Goal: Task Accomplishment & Management: Manage account settings

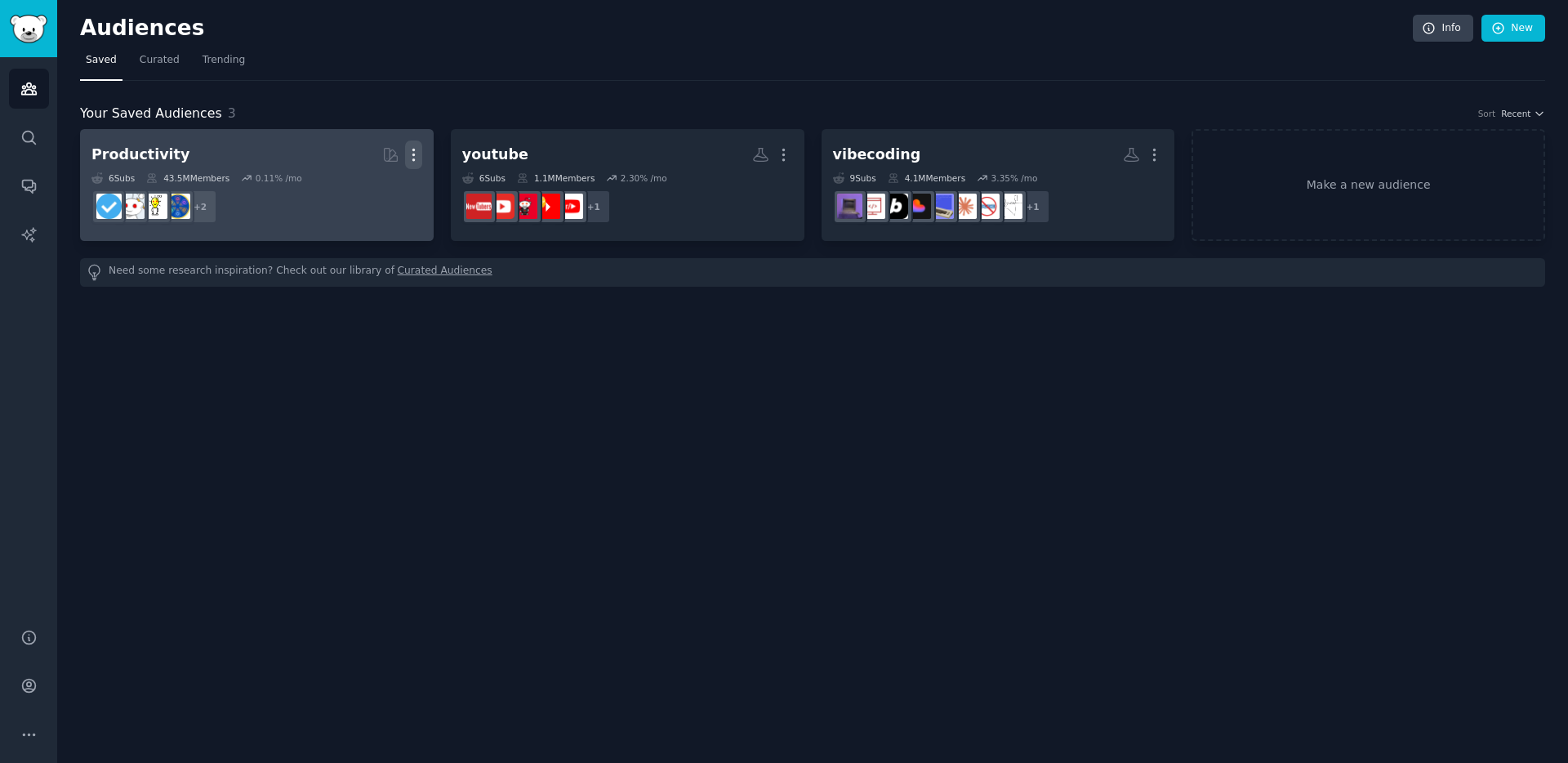
click at [416, 146] on button "More" at bounding box center [413, 154] width 17 height 28
click at [389, 195] on div "Delete" at bounding box center [357, 189] width 77 height 35
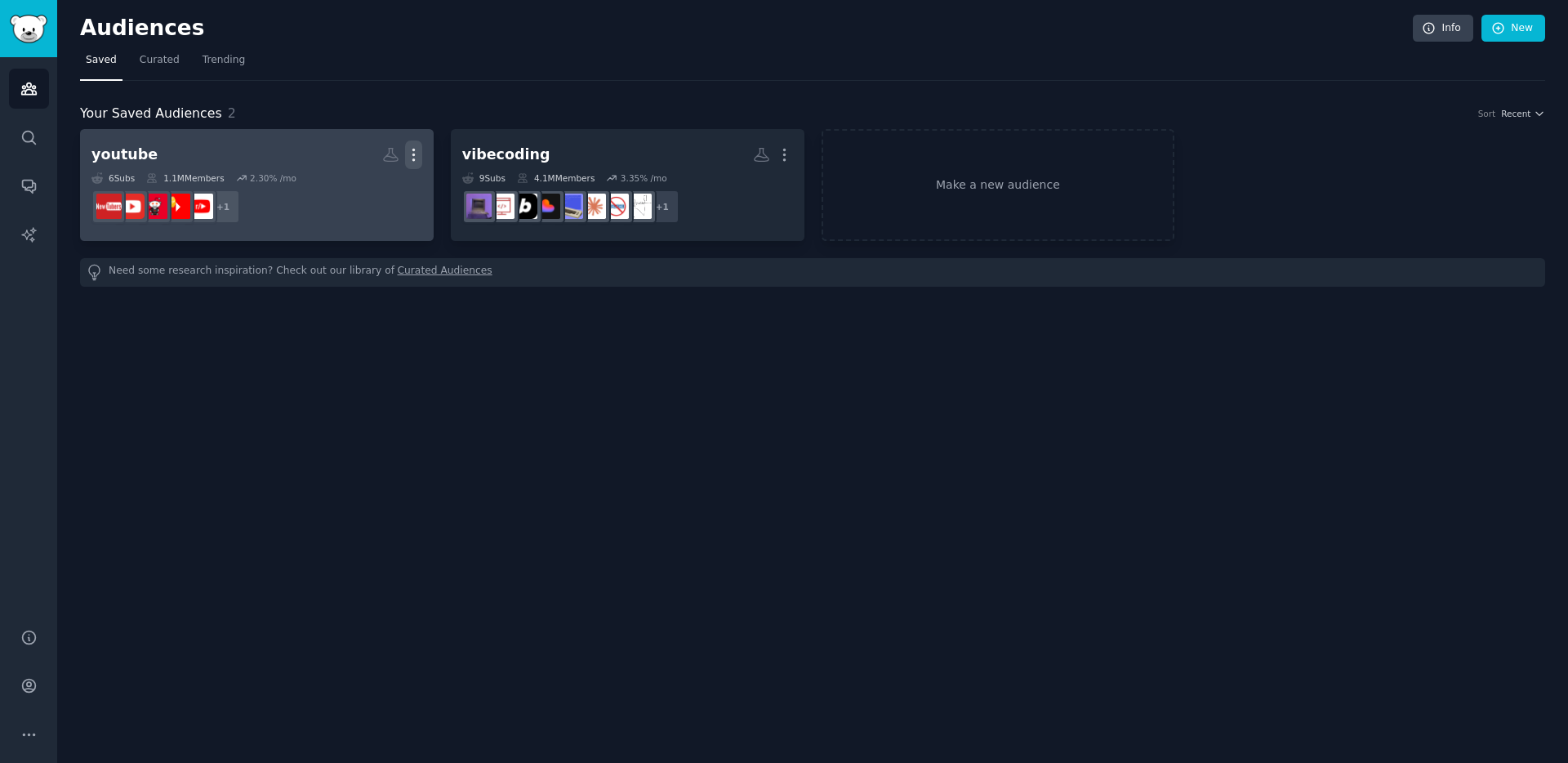
click at [406, 157] on icon "button" at bounding box center [413, 154] width 17 height 17
click at [372, 197] on p "Delete" at bounding box center [369, 188] width 37 height 17
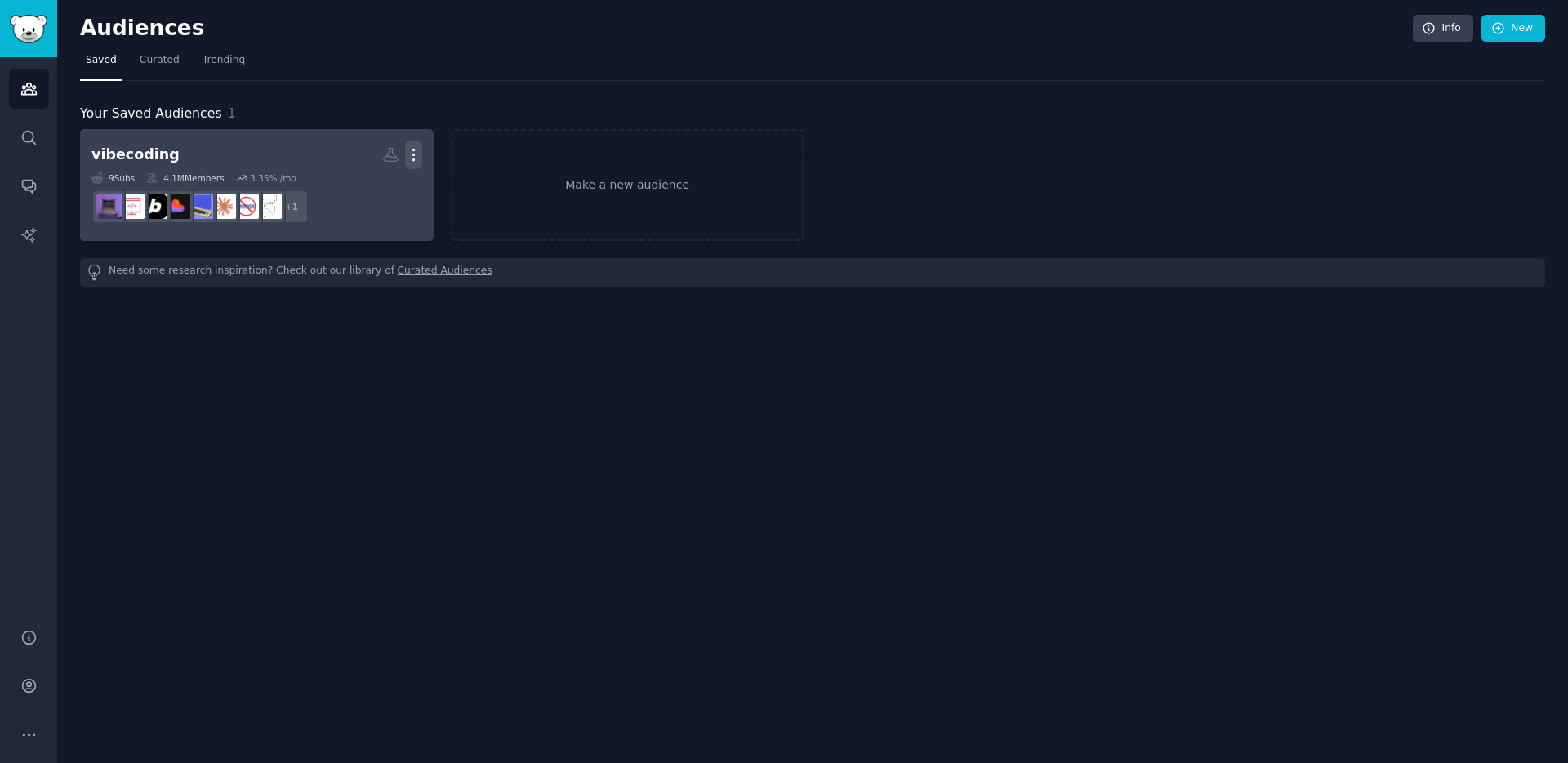
click at [416, 153] on icon "button" at bounding box center [413, 154] width 17 height 17
click at [372, 183] on p "Delete" at bounding box center [369, 188] width 37 height 17
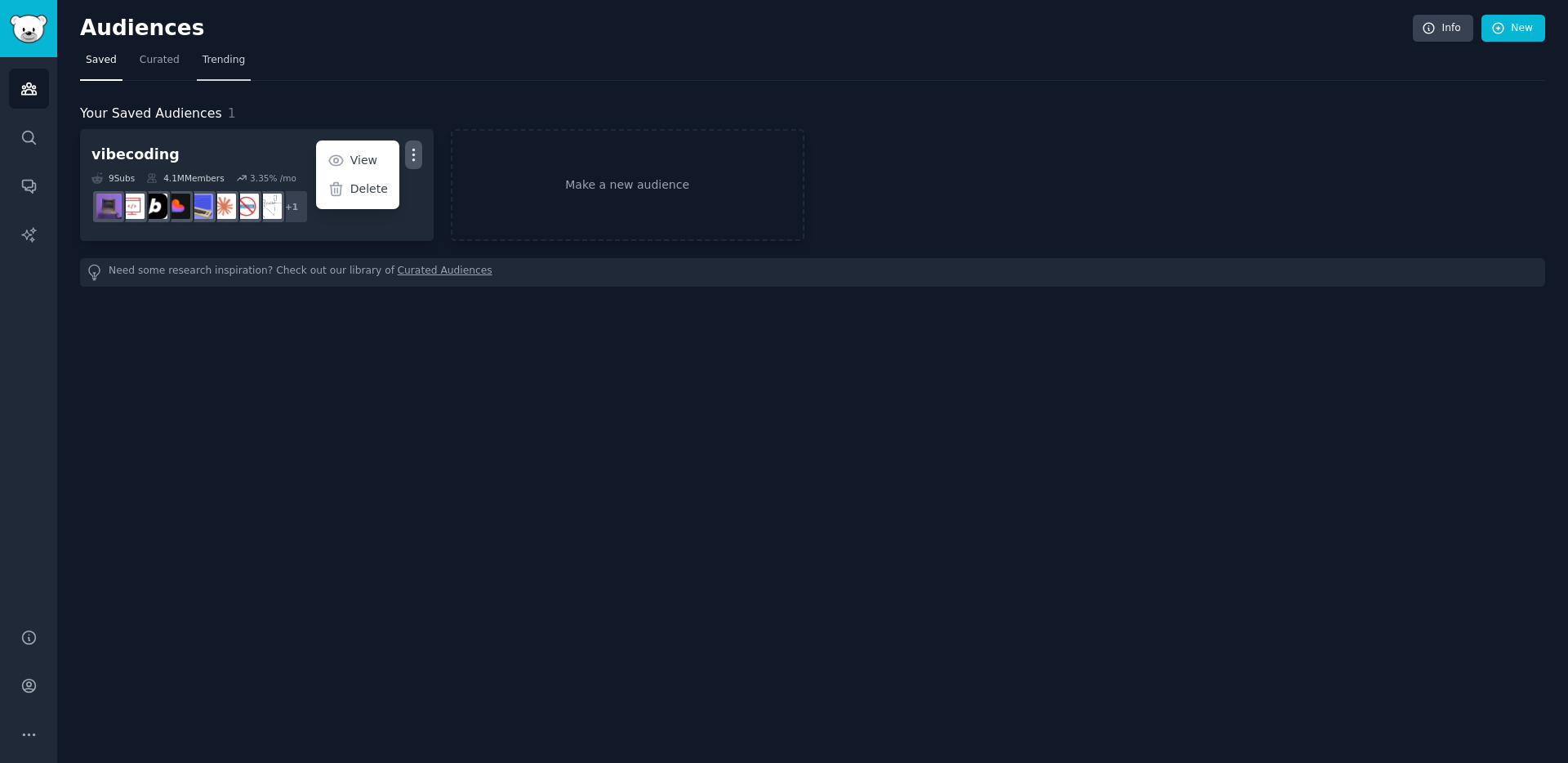
click at [240, 50] on link "Trending" at bounding box center [224, 64] width 54 height 34
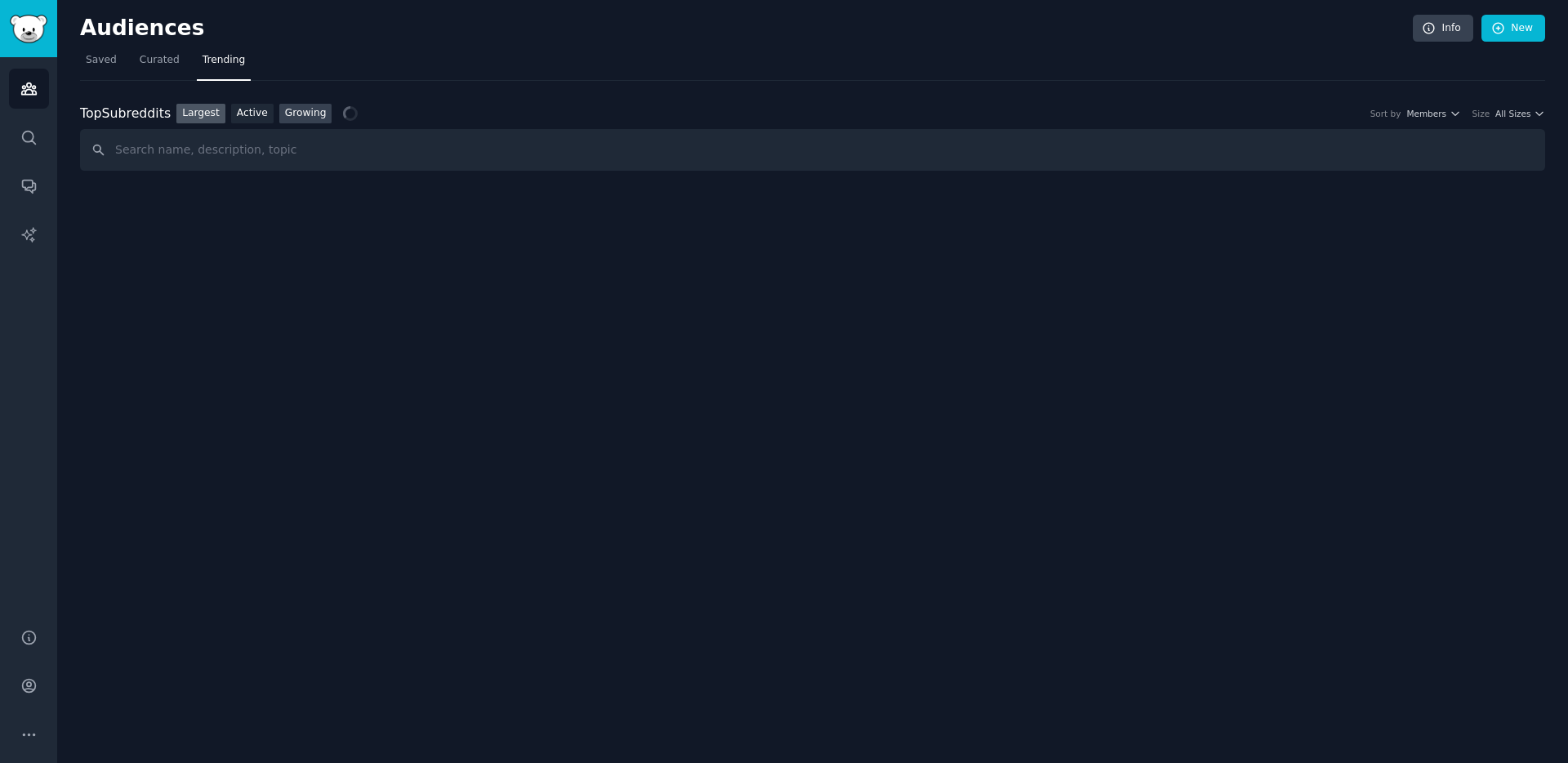
click at [308, 111] on link "Growing" at bounding box center [306, 114] width 53 height 20
click at [664, 90] on div "Top Subreddits Top Subreddits Largest Active Growing Sort by Member Growth Time…" at bounding box center [812, 126] width 1465 height 90
click at [1436, 113] on span "Yearly" at bounding box center [1433, 113] width 26 height 12
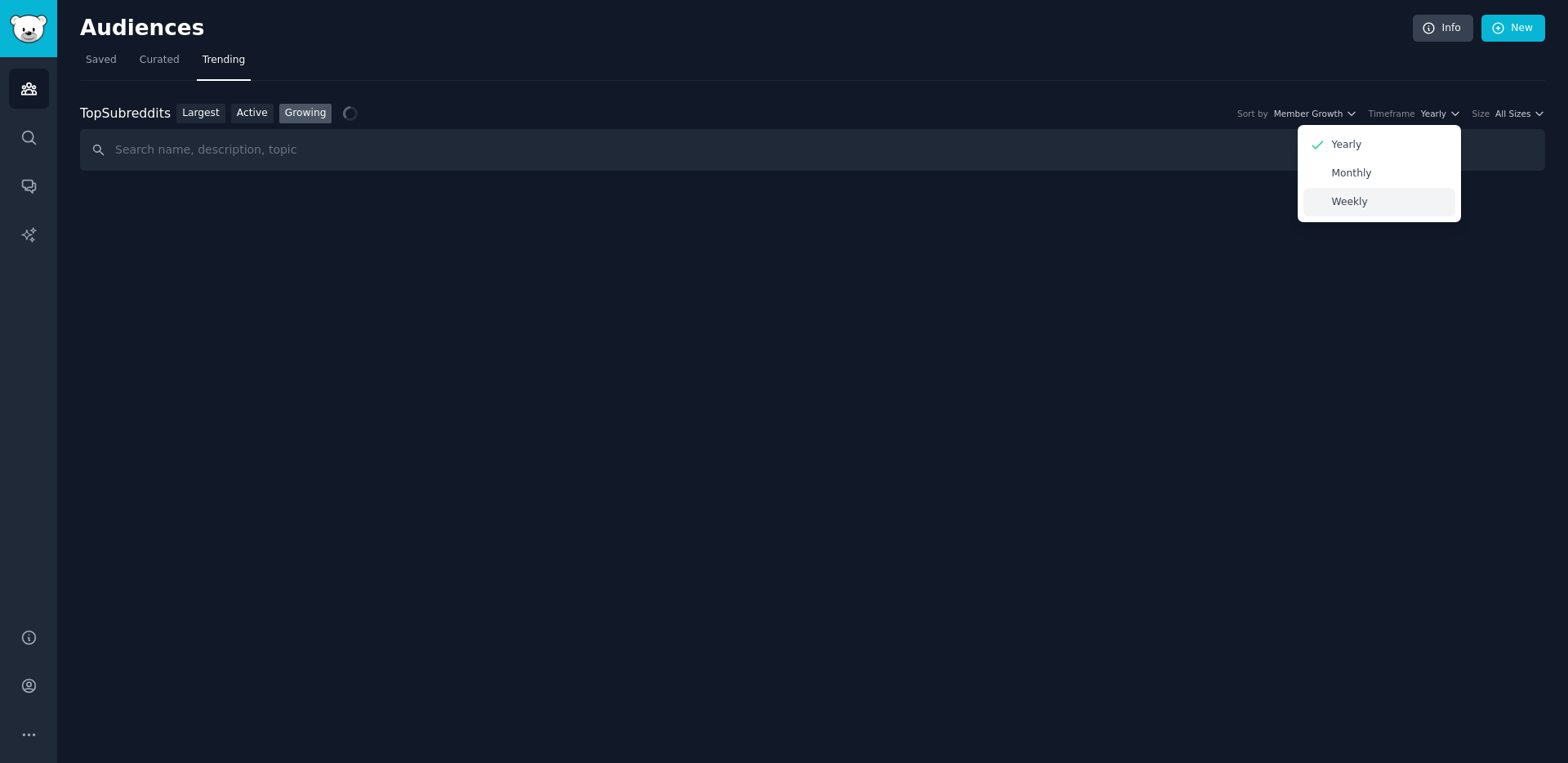
click at [1384, 200] on div "Weekly" at bounding box center [1379, 202] width 152 height 28
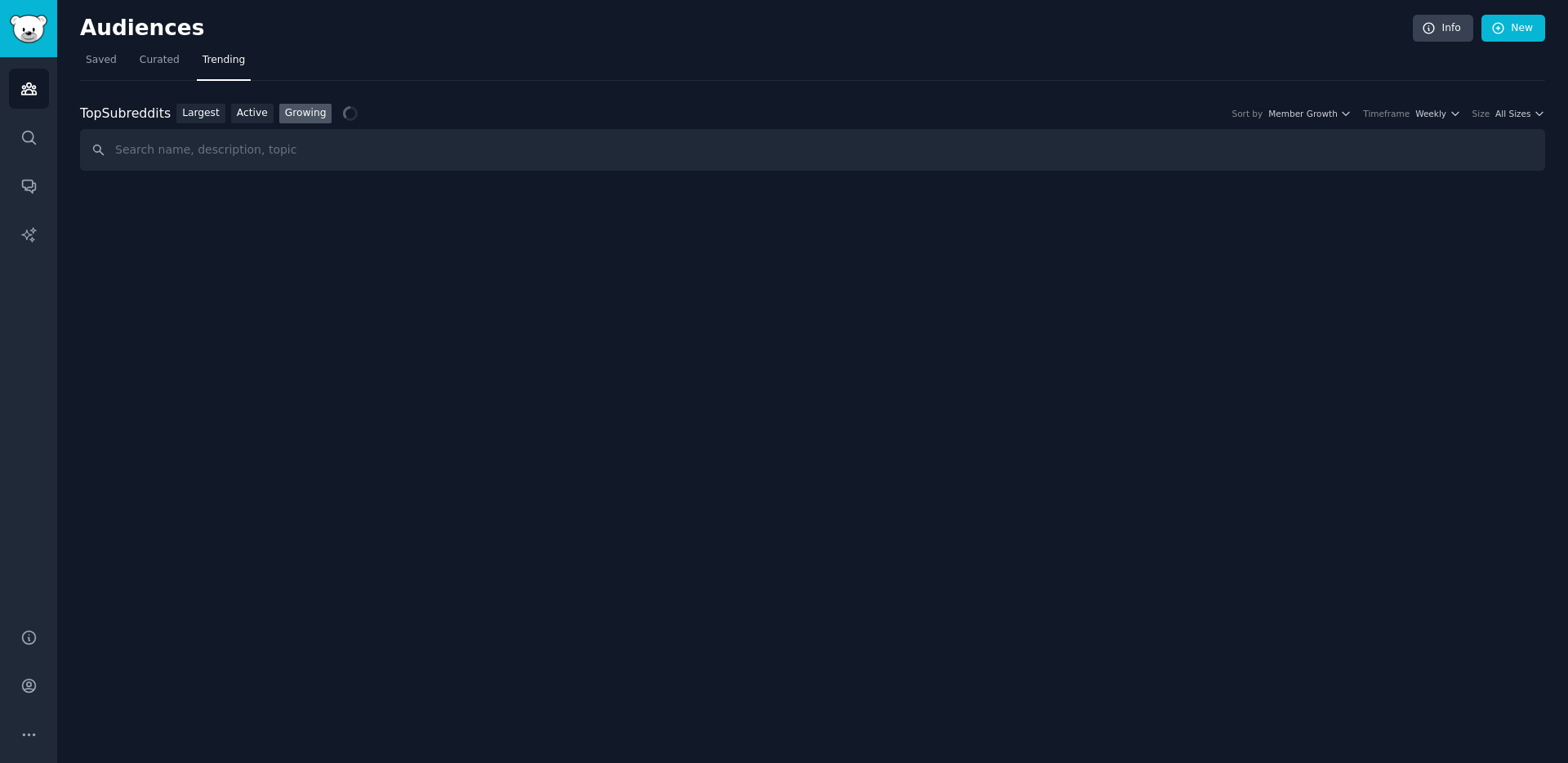
click at [1398, 114] on div "Timeframe" at bounding box center [1386, 113] width 46 height 12
click at [1441, 114] on span "Weekly" at bounding box center [1430, 113] width 31 height 12
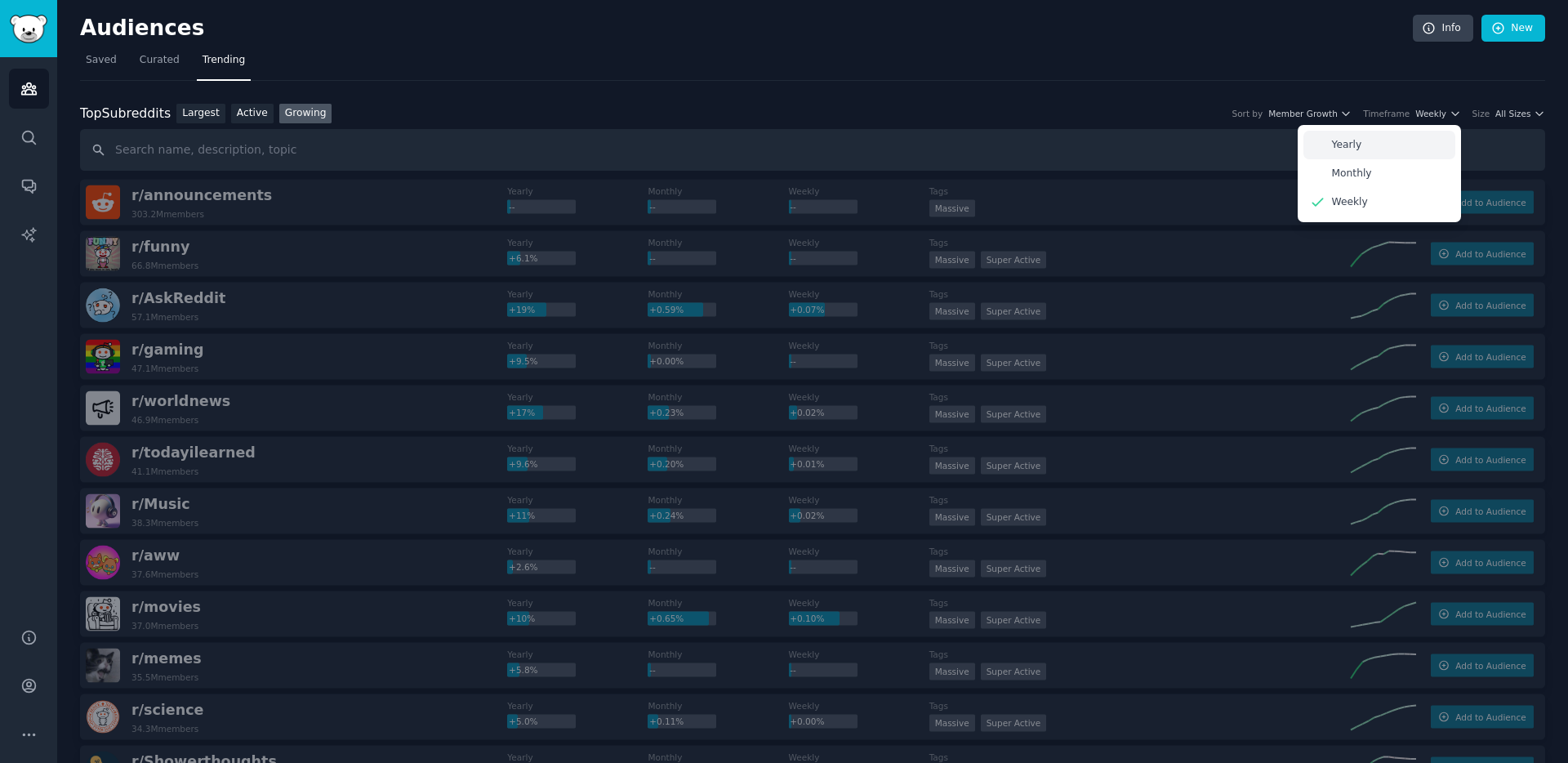
click at [1373, 138] on div "Yearly" at bounding box center [1379, 145] width 152 height 28
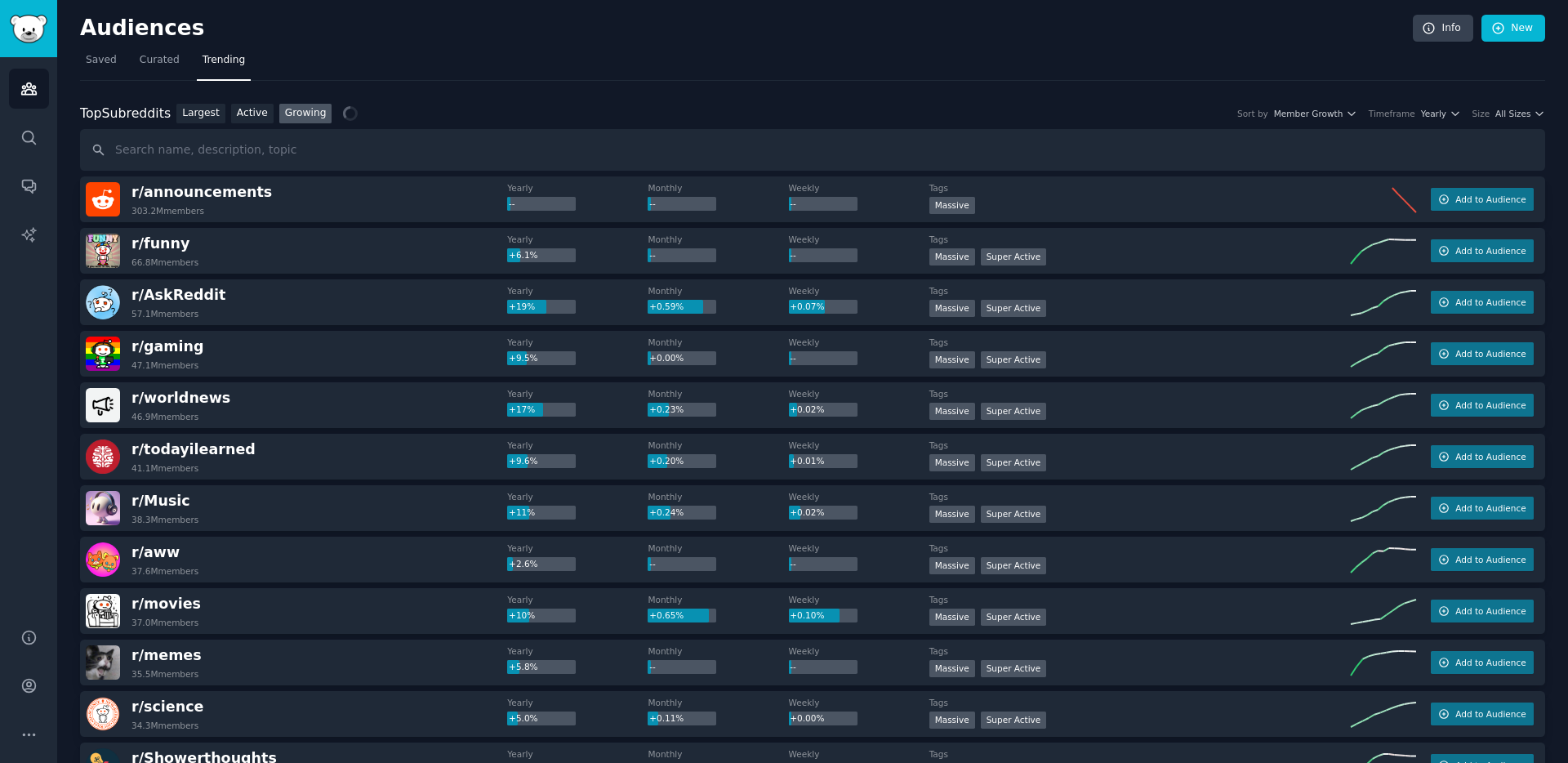
click at [1108, 67] on nav "Saved Curated Trending" at bounding box center [812, 64] width 1465 height 34
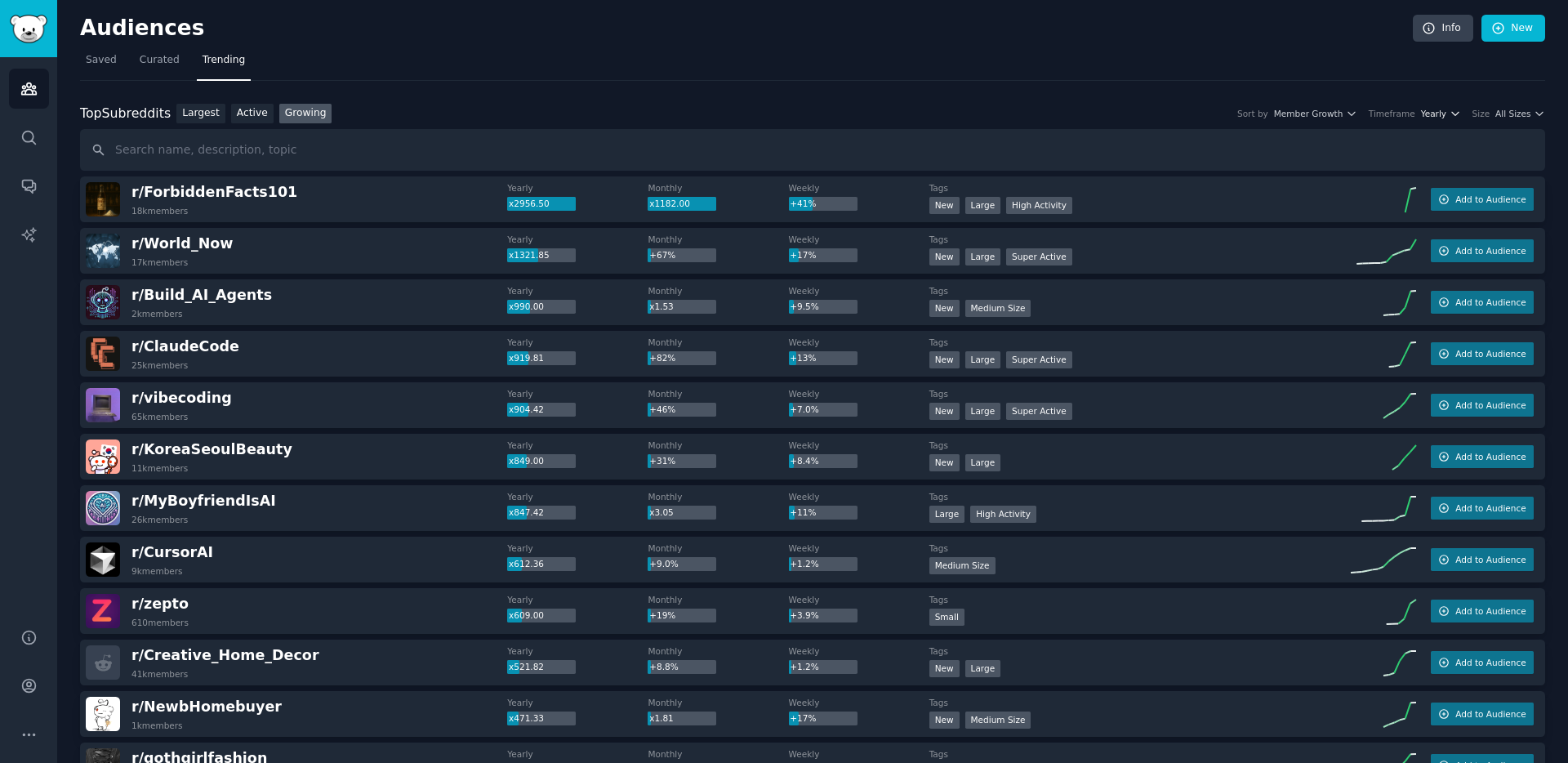
click at [1426, 111] on span "Yearly" at bounding box center [1433, 113] width 26 height 12
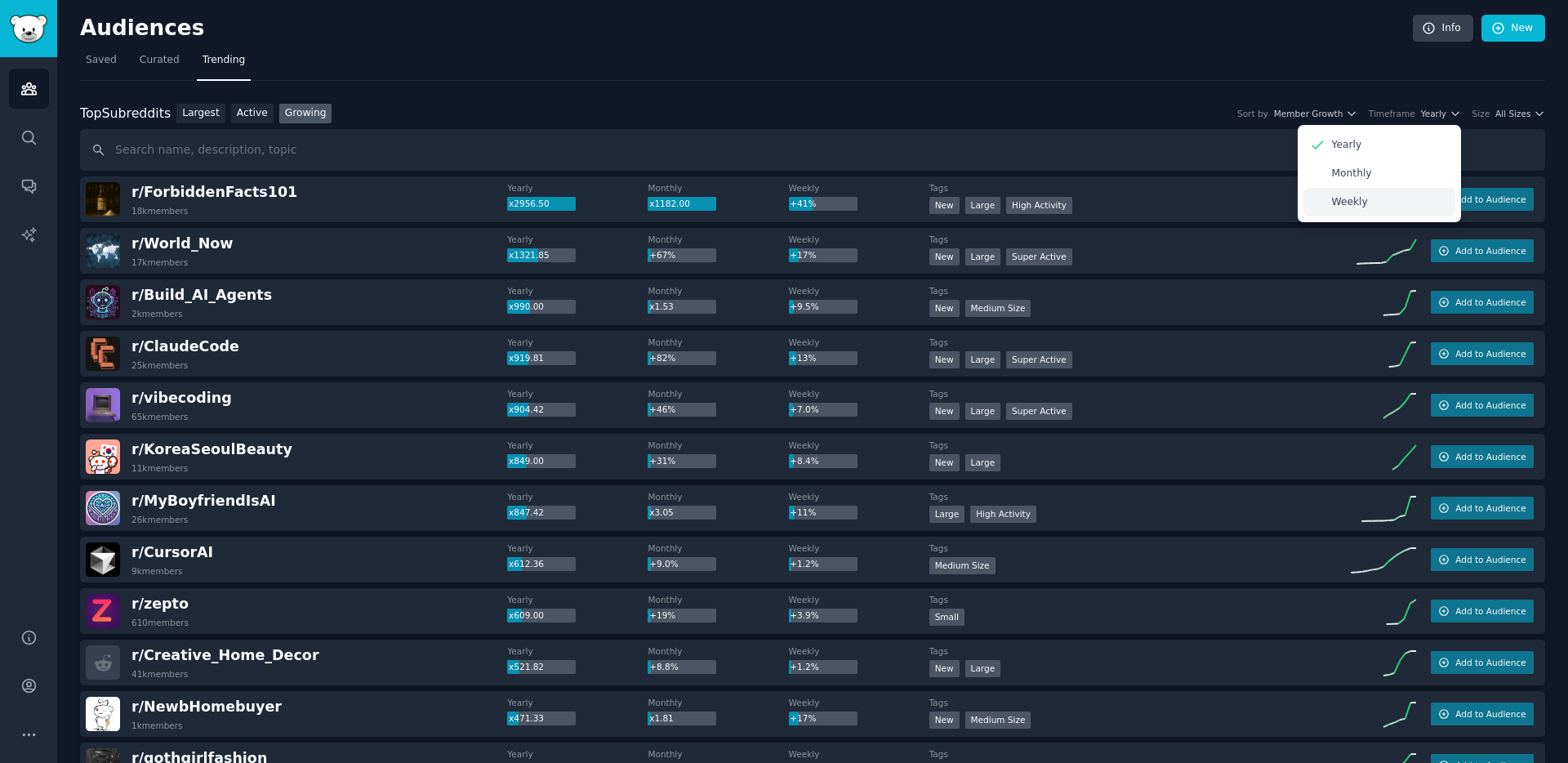
click at [1400, 196] on div "Weekly" at bounding box center [1379, 202] width 152 height 28
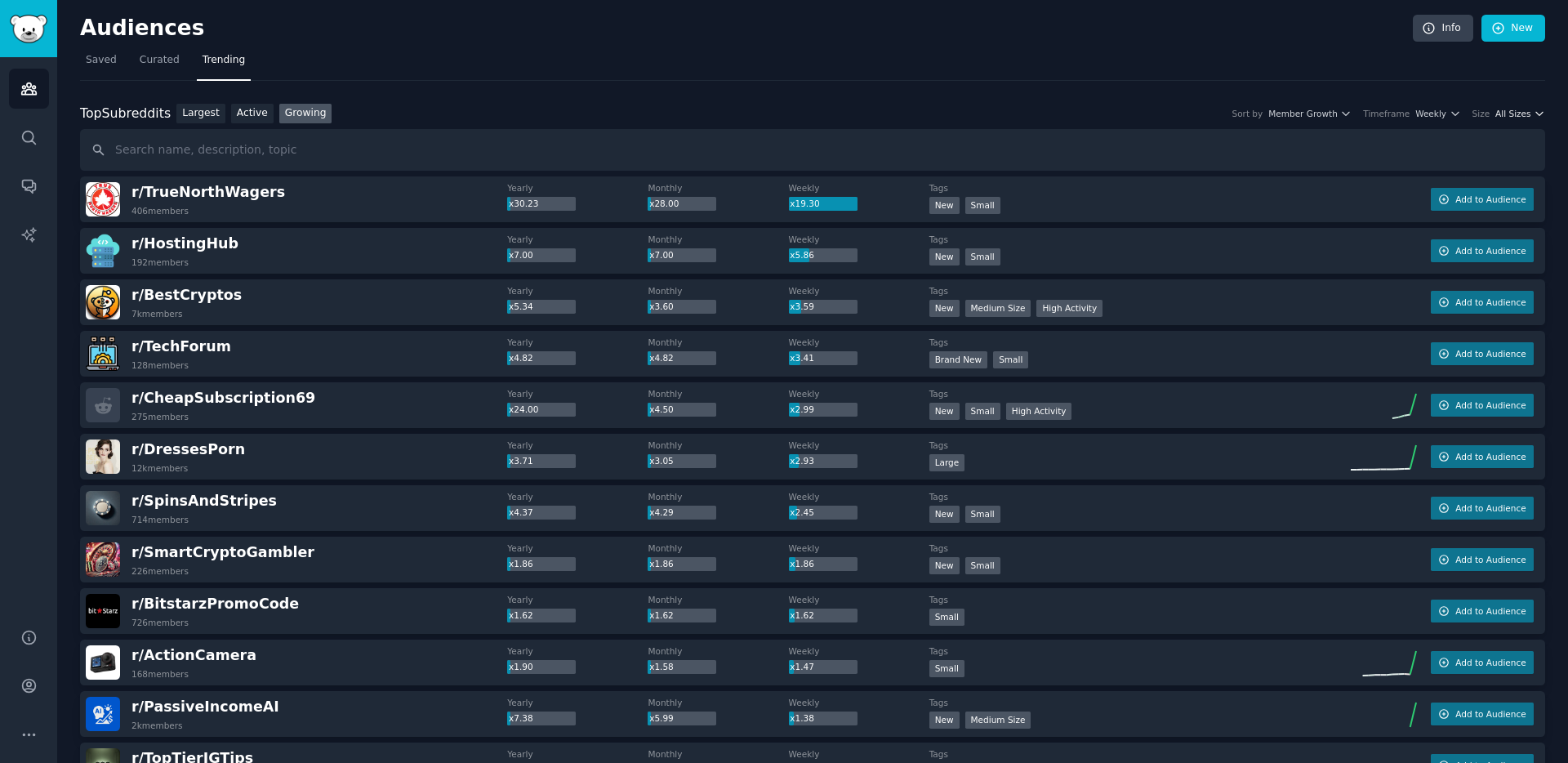
click at [1512, 113] on span "All Sizes" at bounding box center [1513, 113] width 35 height 12
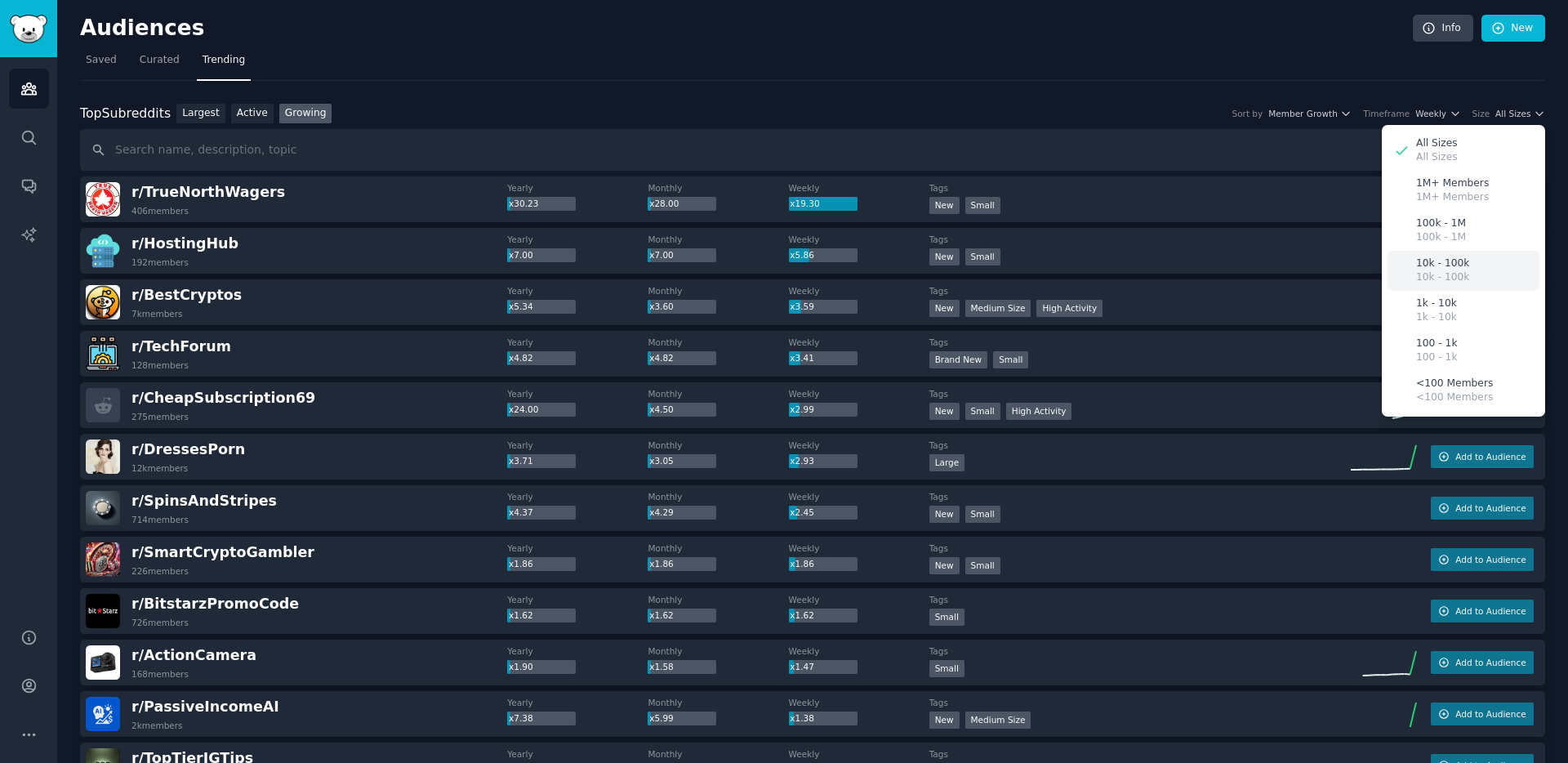
click at [1446, 271] on p "10k - 100k" at bounding box center [1443, 278] width 53 height 15
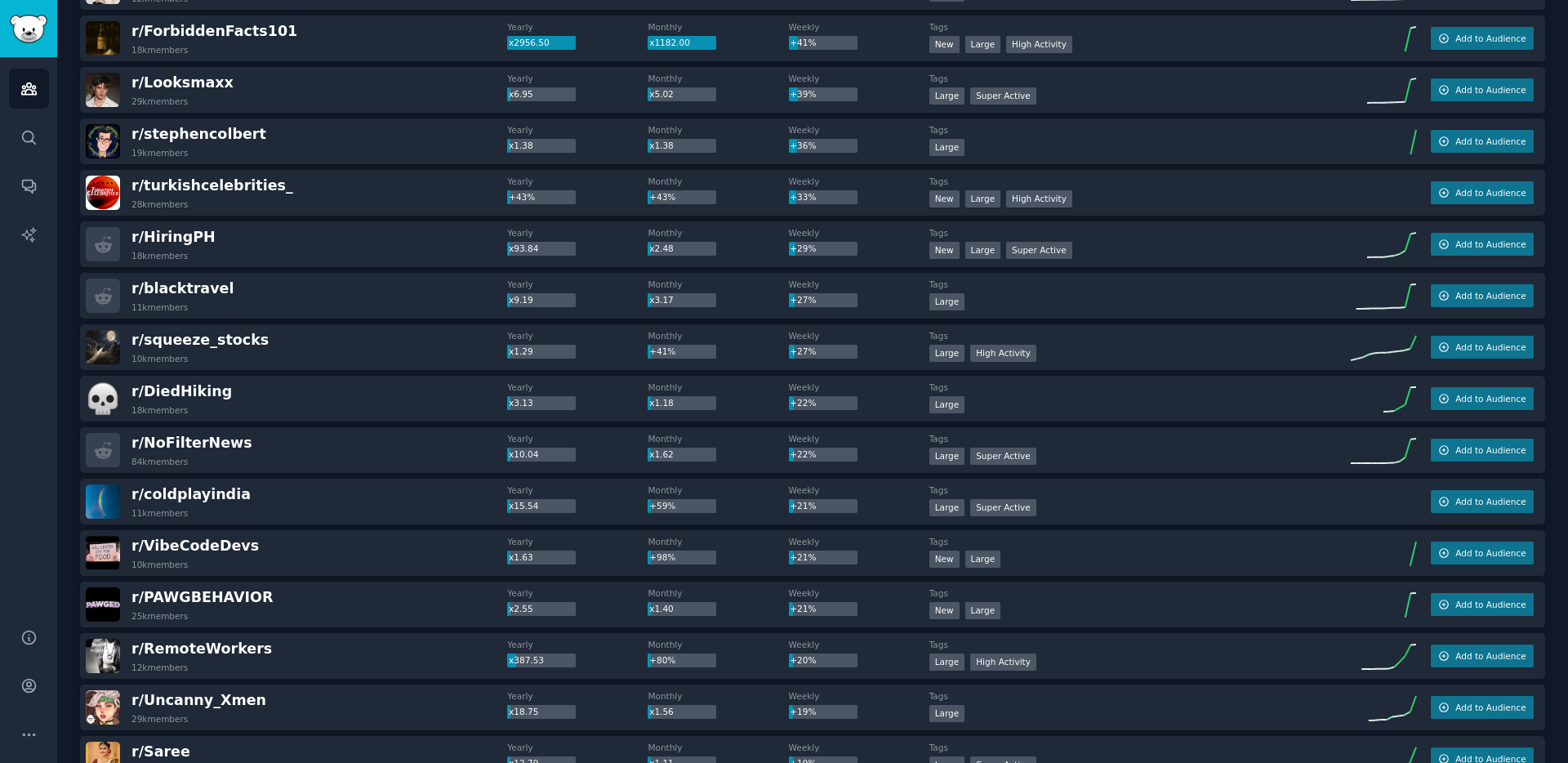
scroll to position [233, 0]
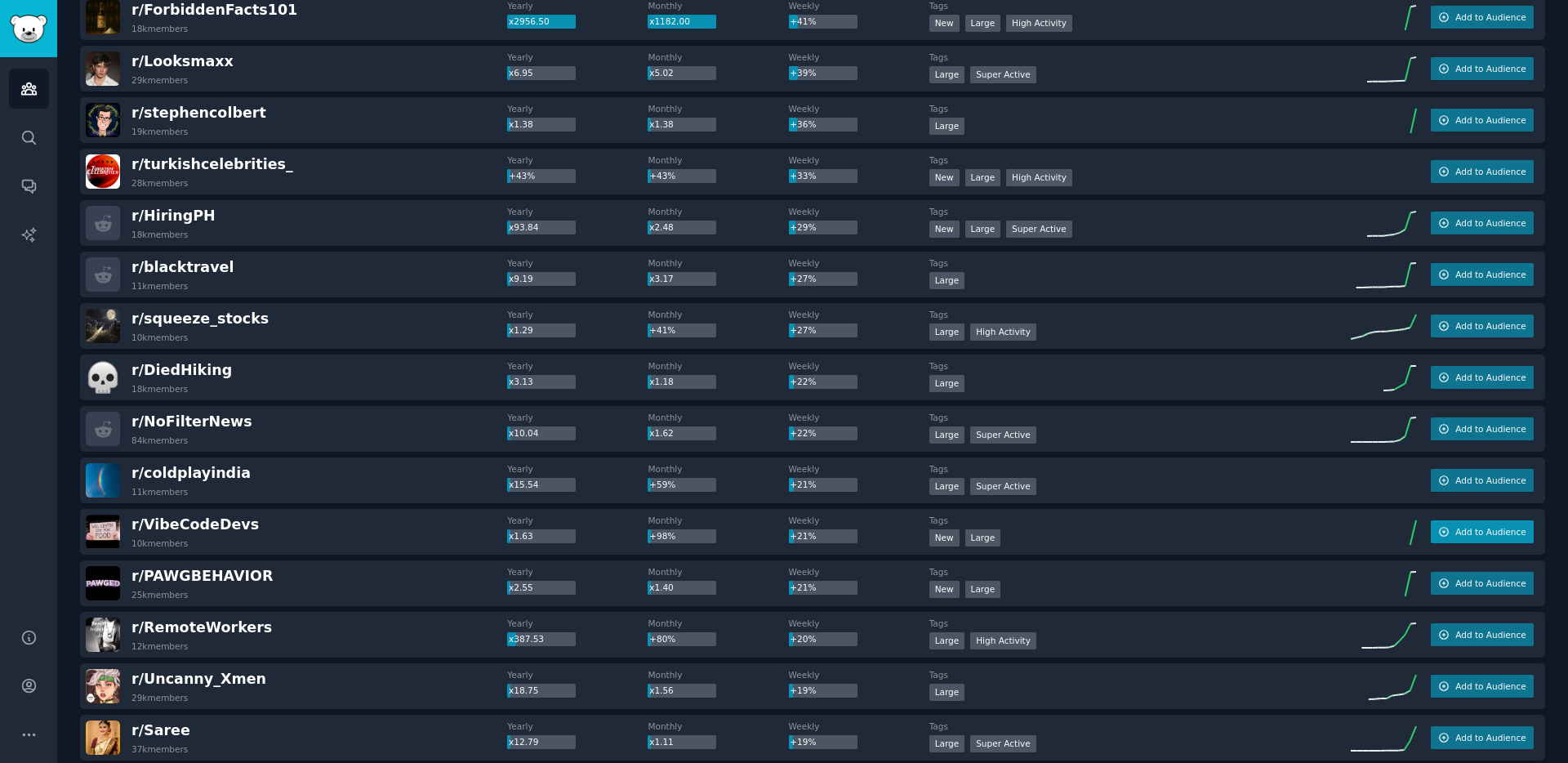
click at [1478, 527] on span "Add to Audience" at bounding box center [1490, 531] width 70 height 12
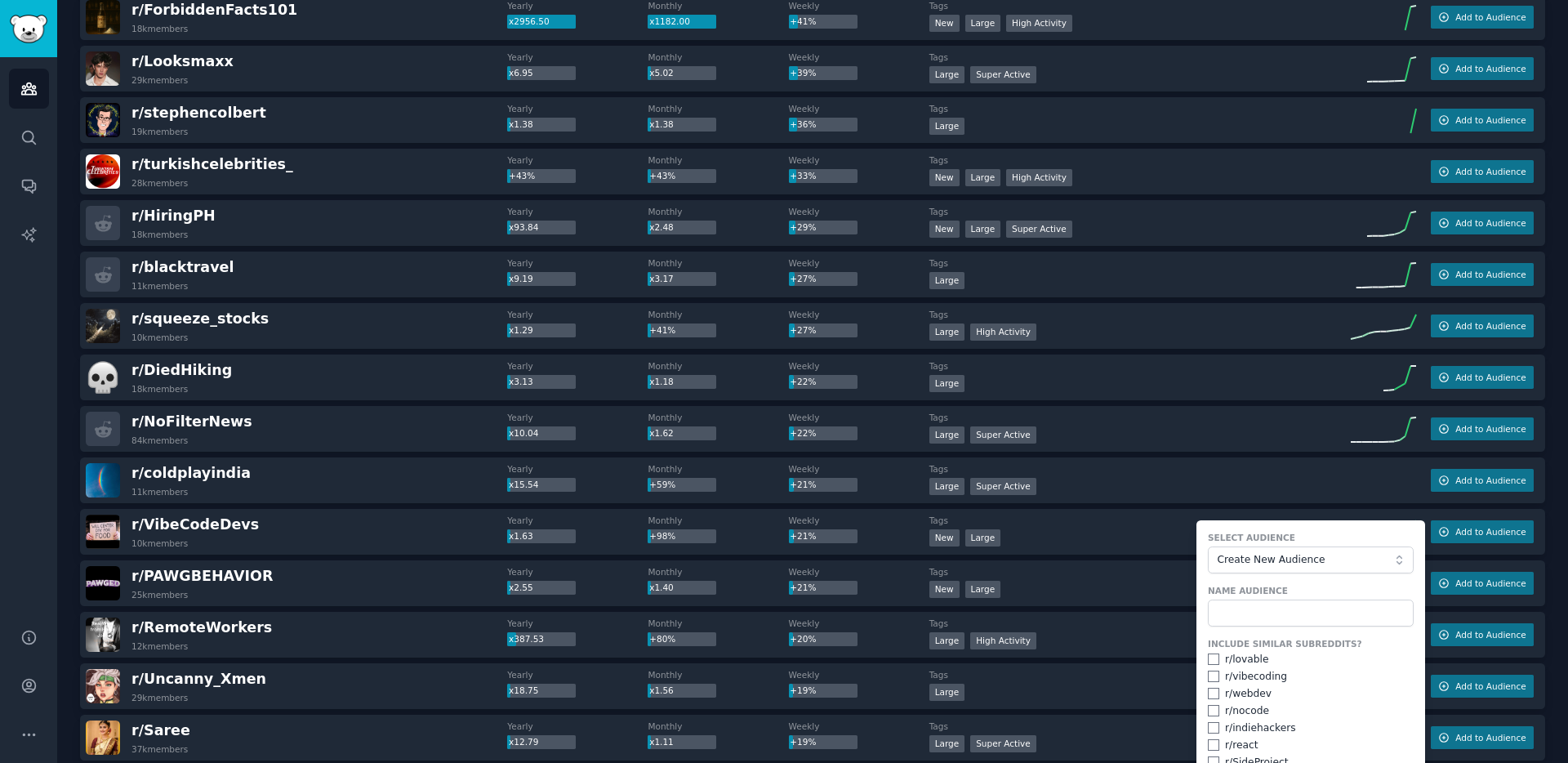
click at [1130, 389] on div "Large" at bounding box center [1139, 384] width 422 height 20
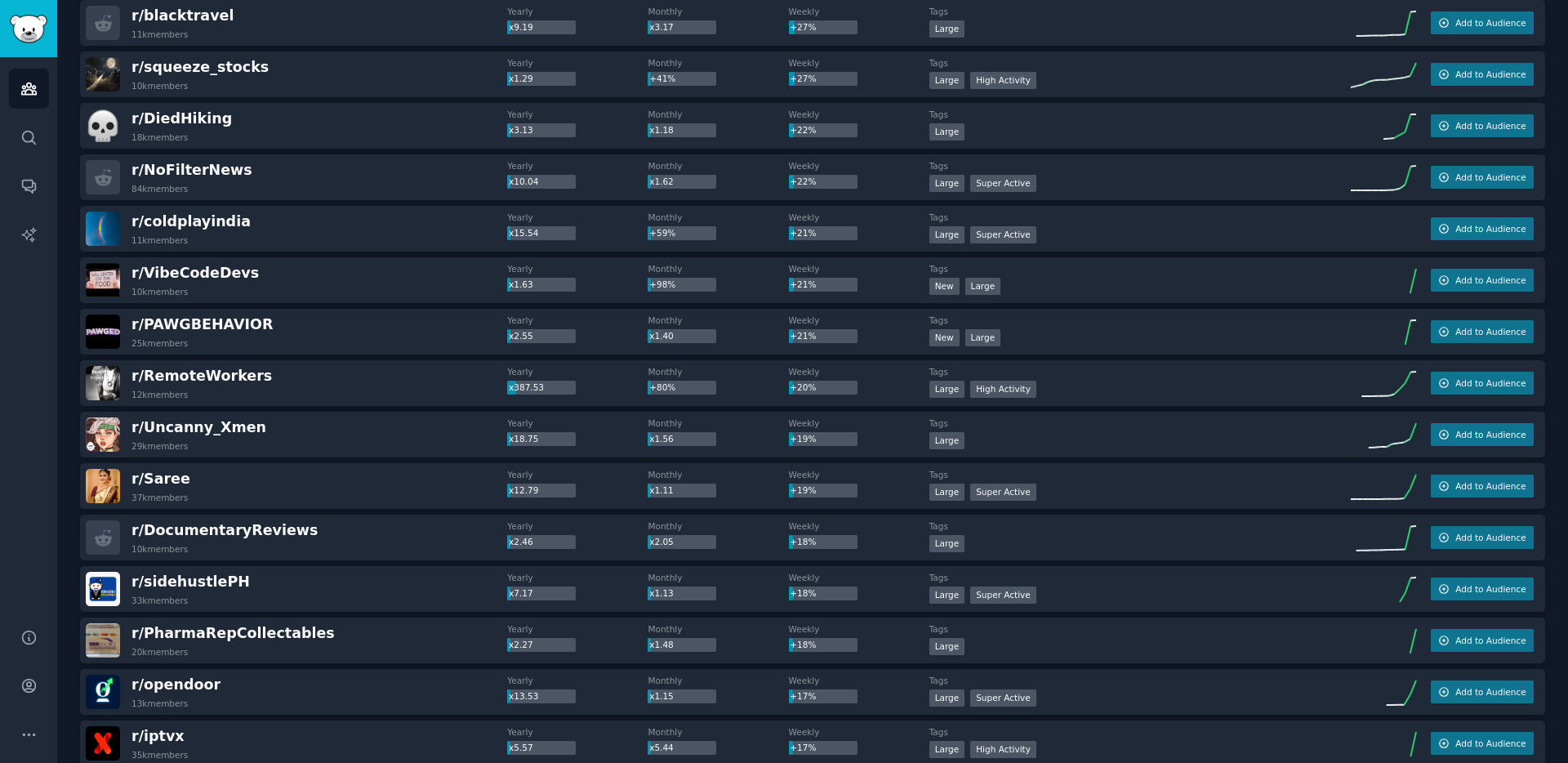
scroll to position [569, 0]
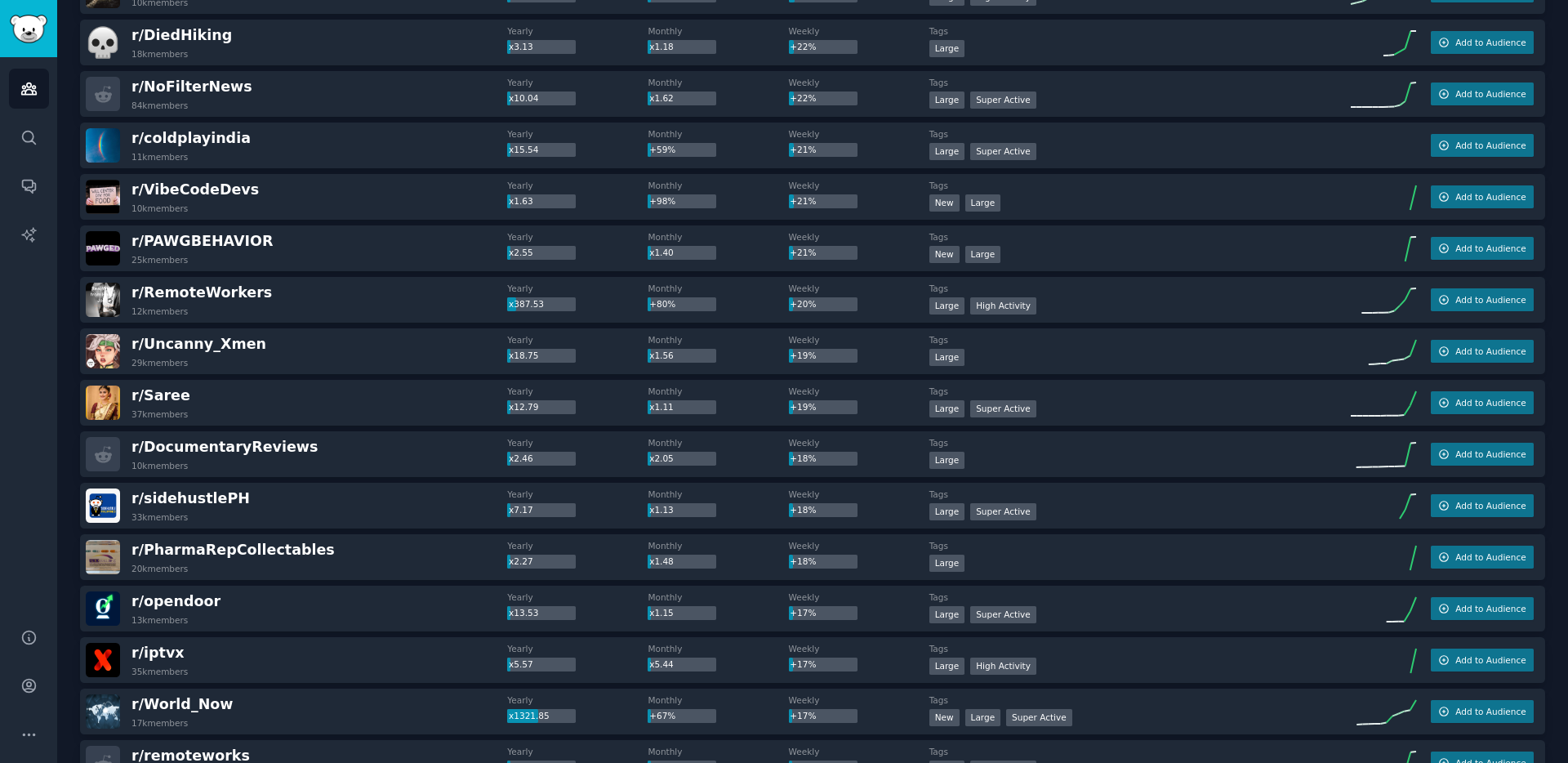
click at [366, 406] on div "r/ Saree 37k members" at bounding box center [296, 402] width 422 height 35
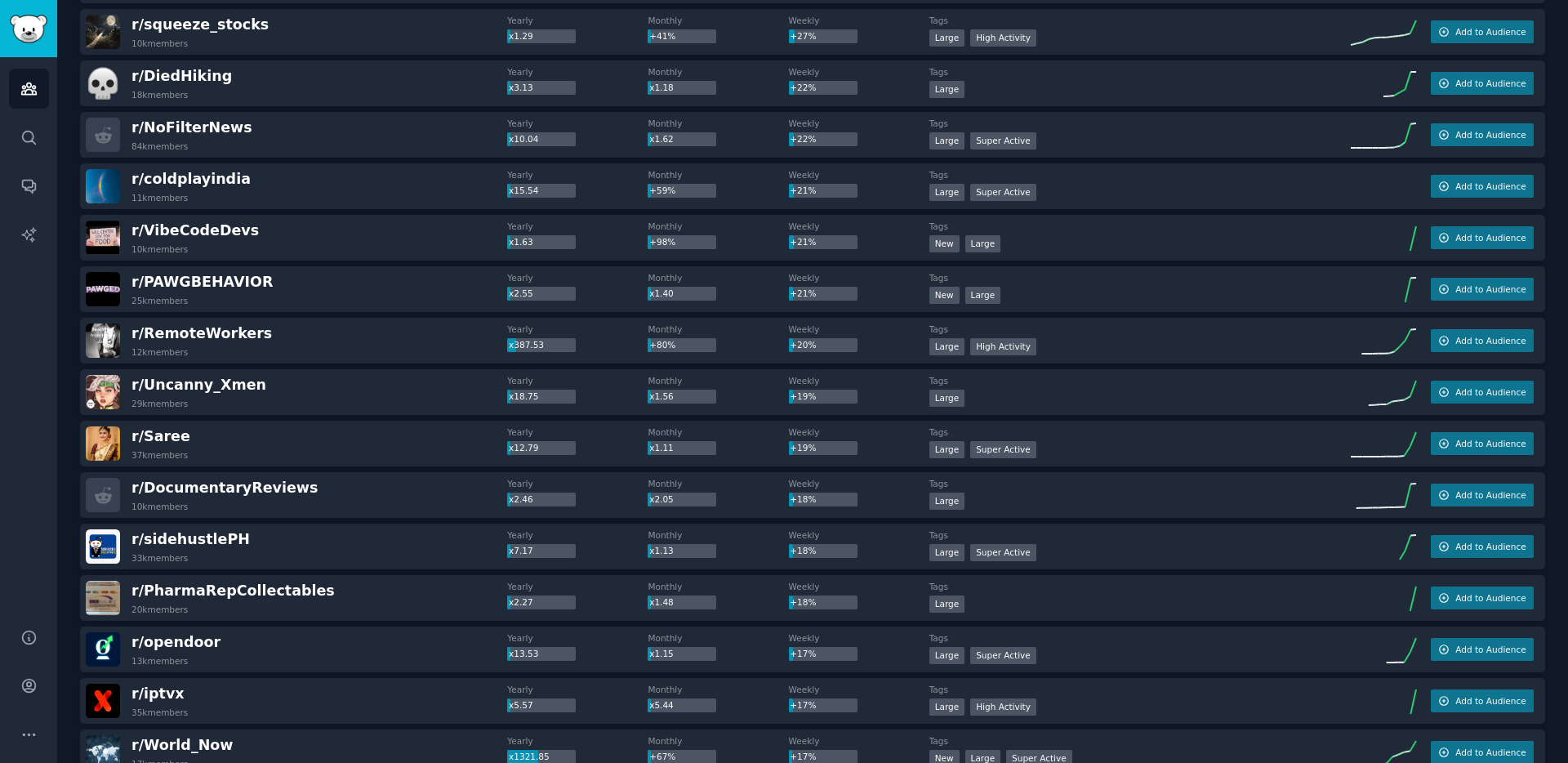
click at [297, 390] on div "r/ Uncanny_Xmen 29k members" at bounding box center [296, 391] width 422 height 35
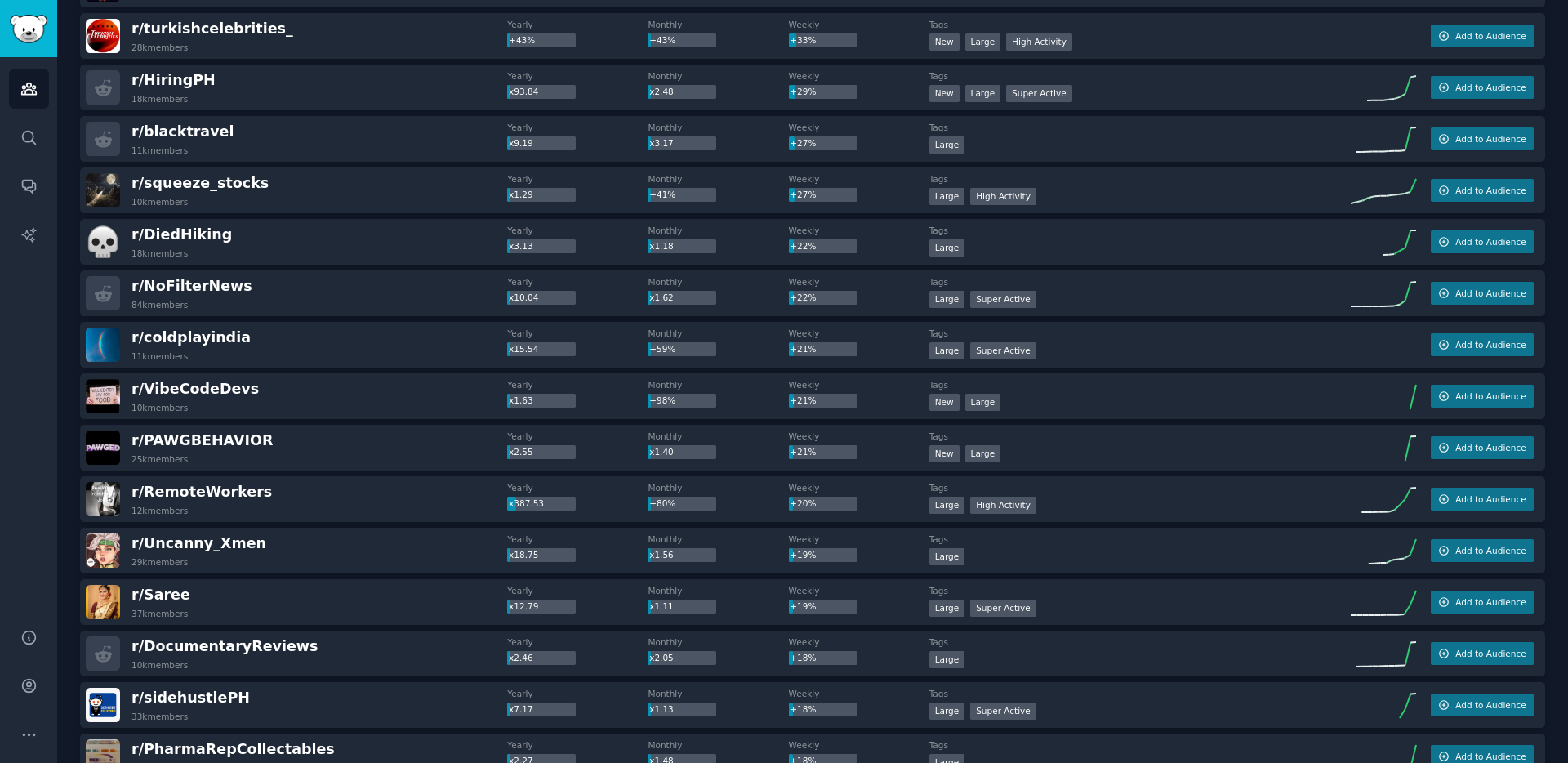
scroll to position [380, 0]
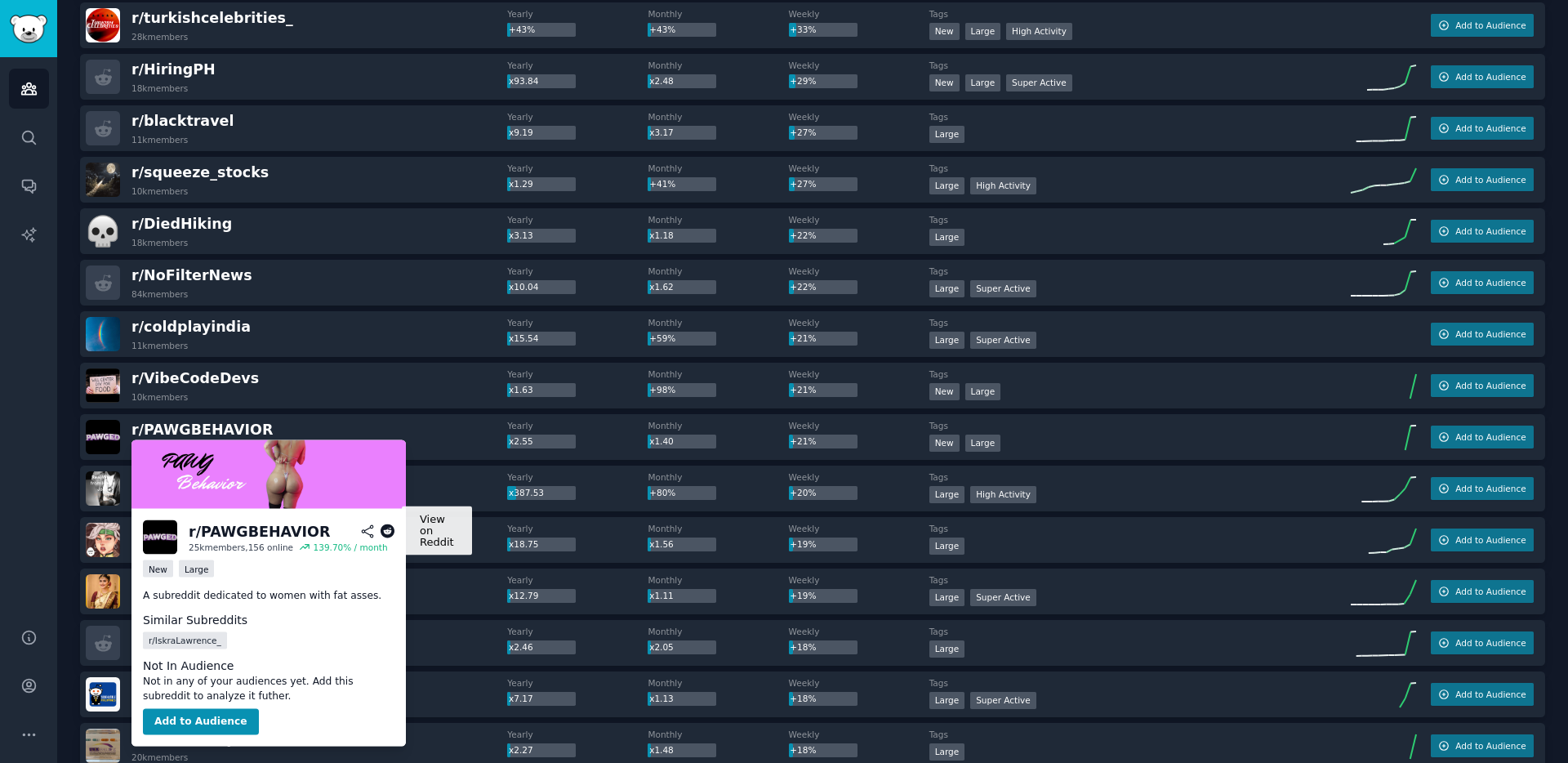
click at [384, 529] on icon at bounding box center [388, 531] width 15 height 15
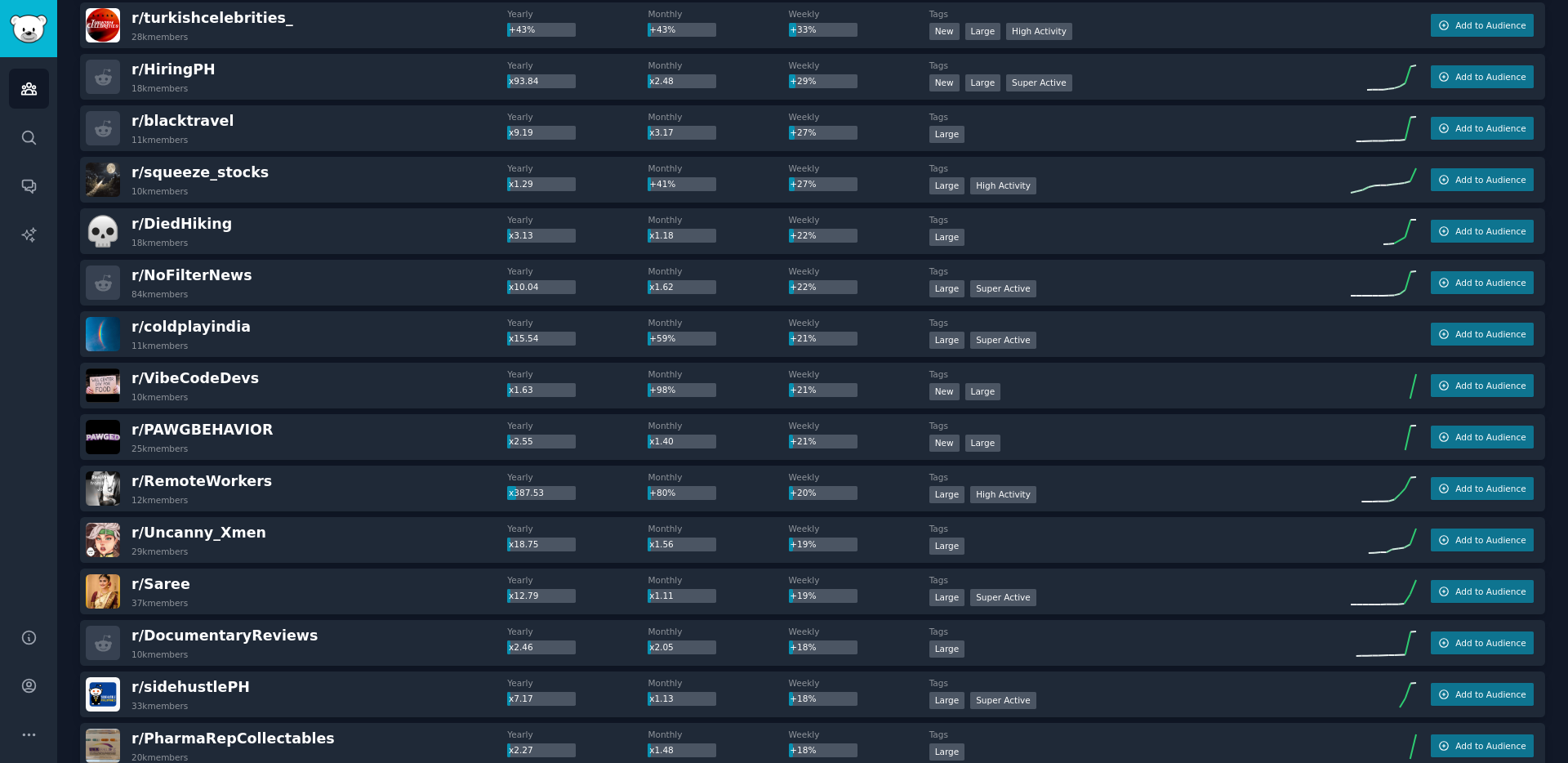
click at [378, 466] on div "r/ RemoteWorkers 12k members Yearly x387.53 Monthly +80% Weekly +20% Tags Large…" at bounding box center [812, 489] width 1465 height 46
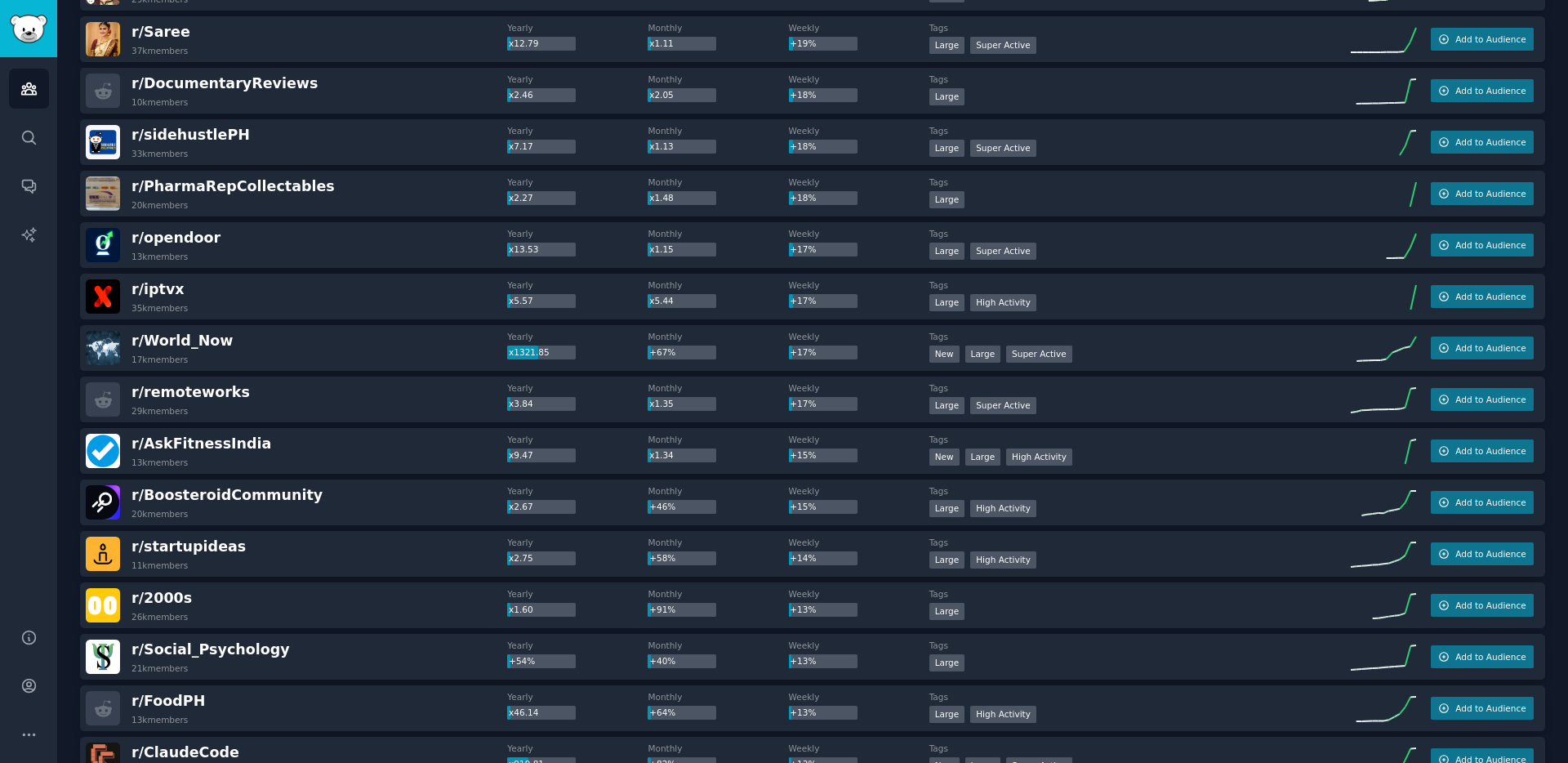
scroll to position [964, 0]
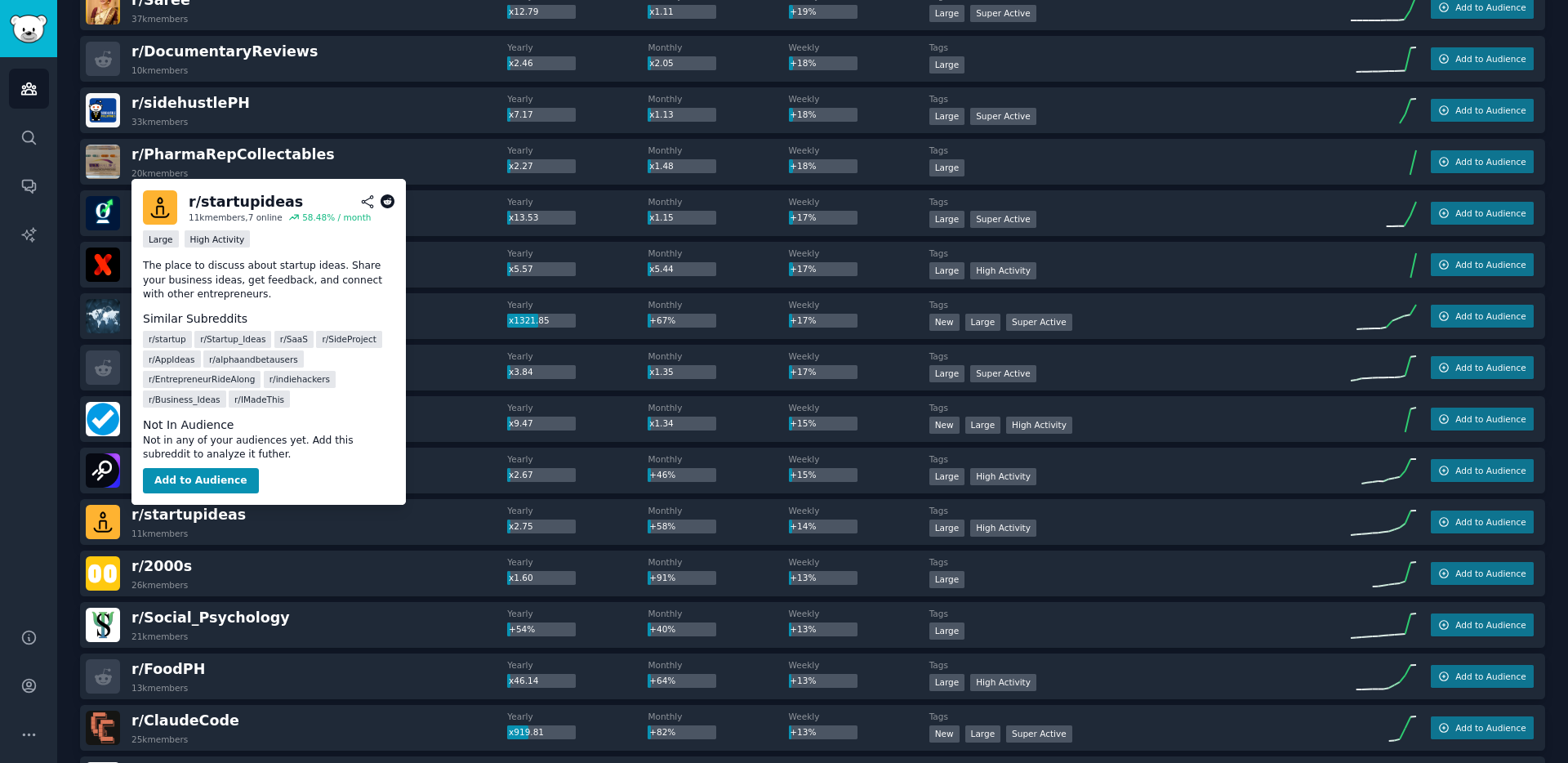
click at [390, 208] on icon at bounding box center [388, 201] width 15 height 15
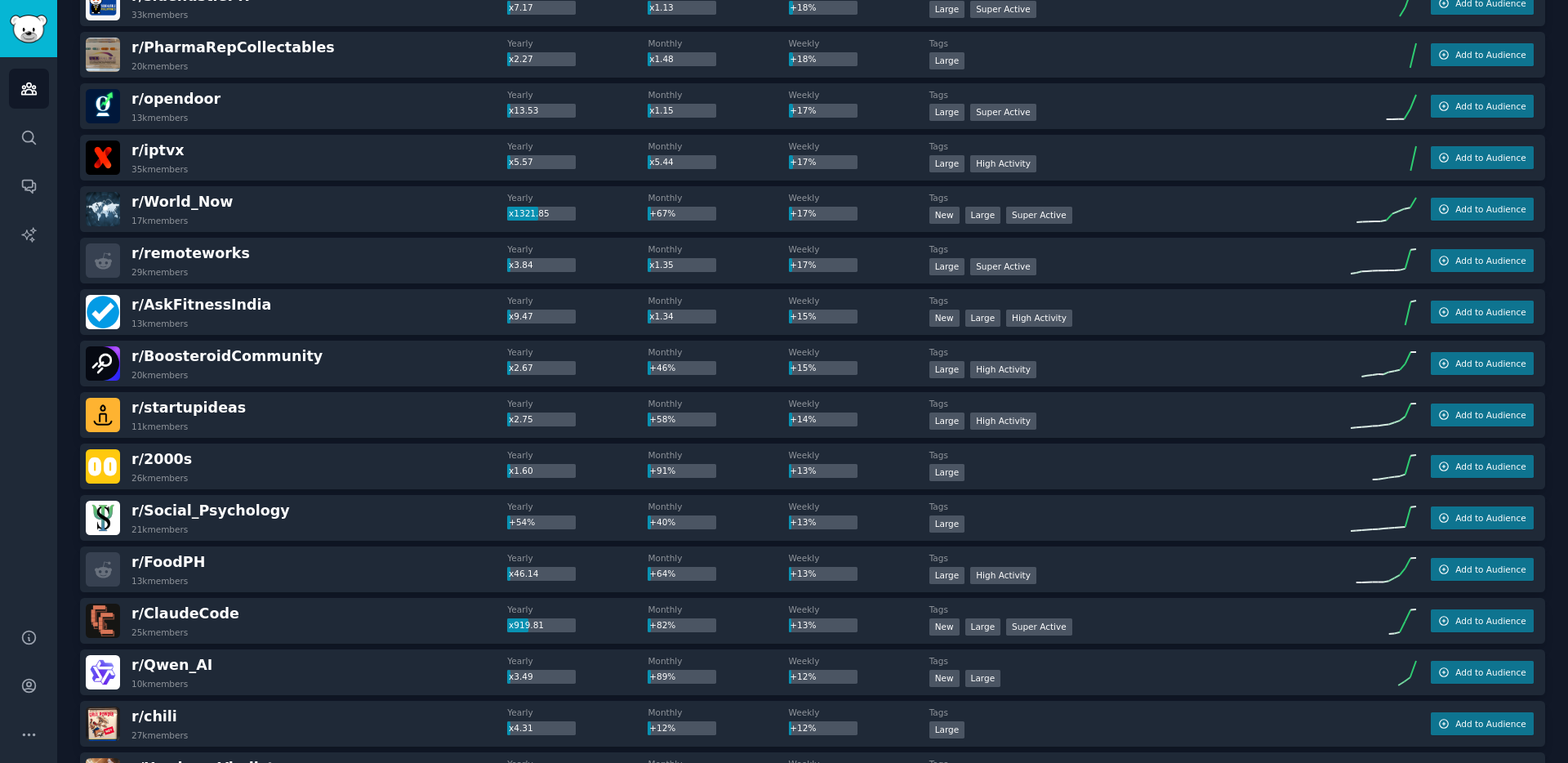
scroll to position [1105, 0]
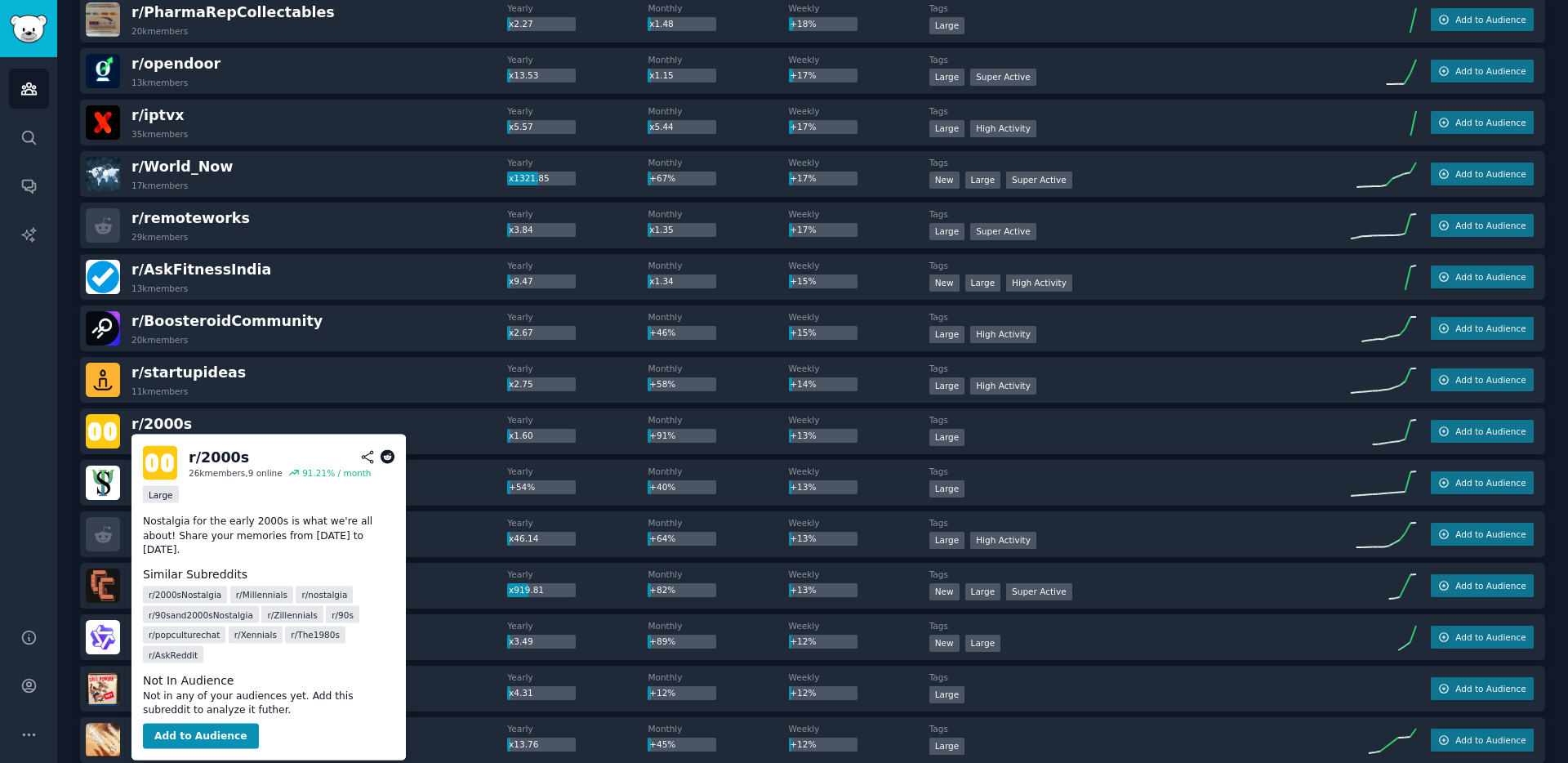
click at [344, 507] on div "Nostalgia for the early 2000s is what we're all about! Share your memories from…" at bounding box center [268, 531] width 251 height 51
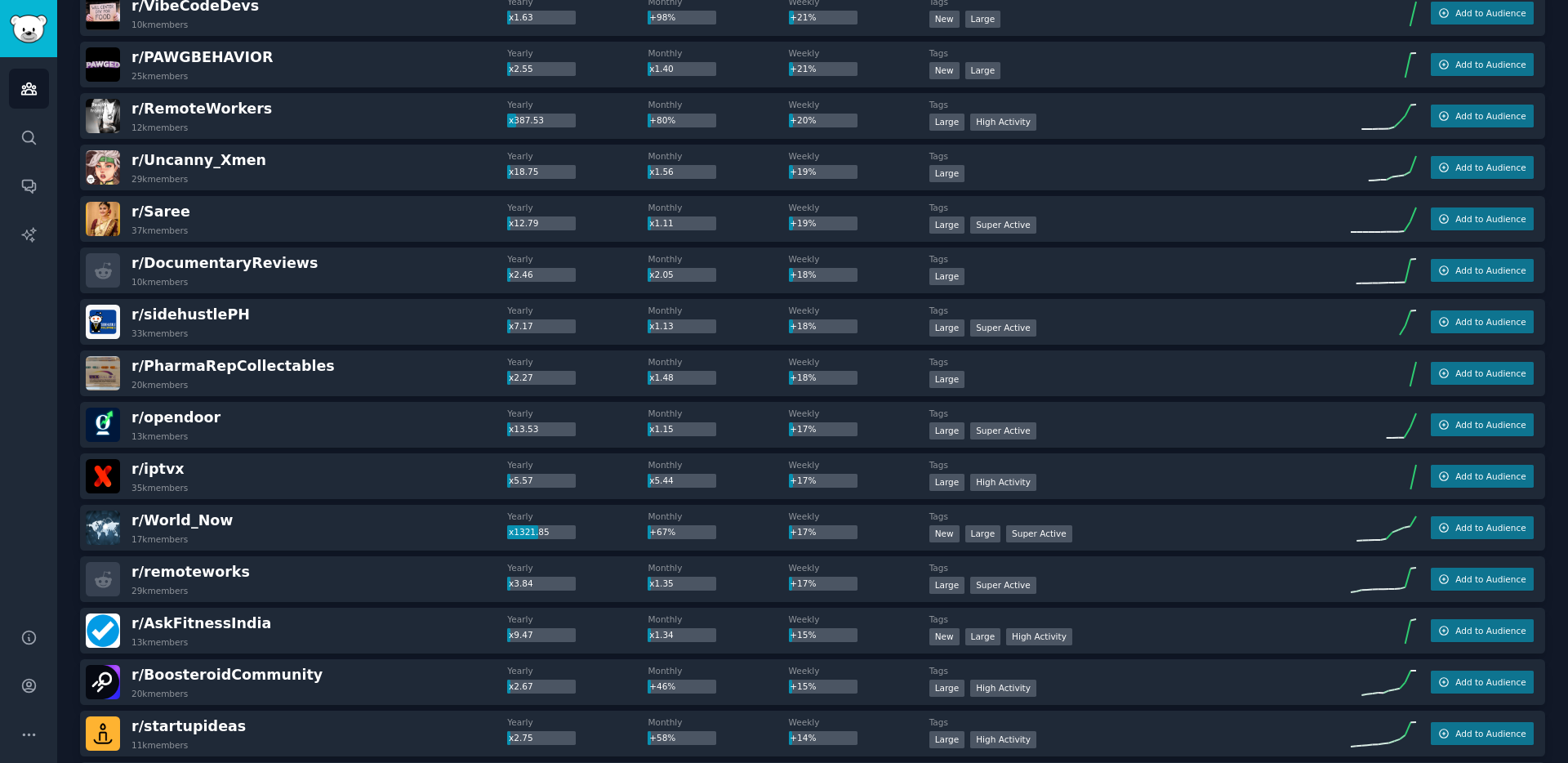
scroll to position [0, 0]
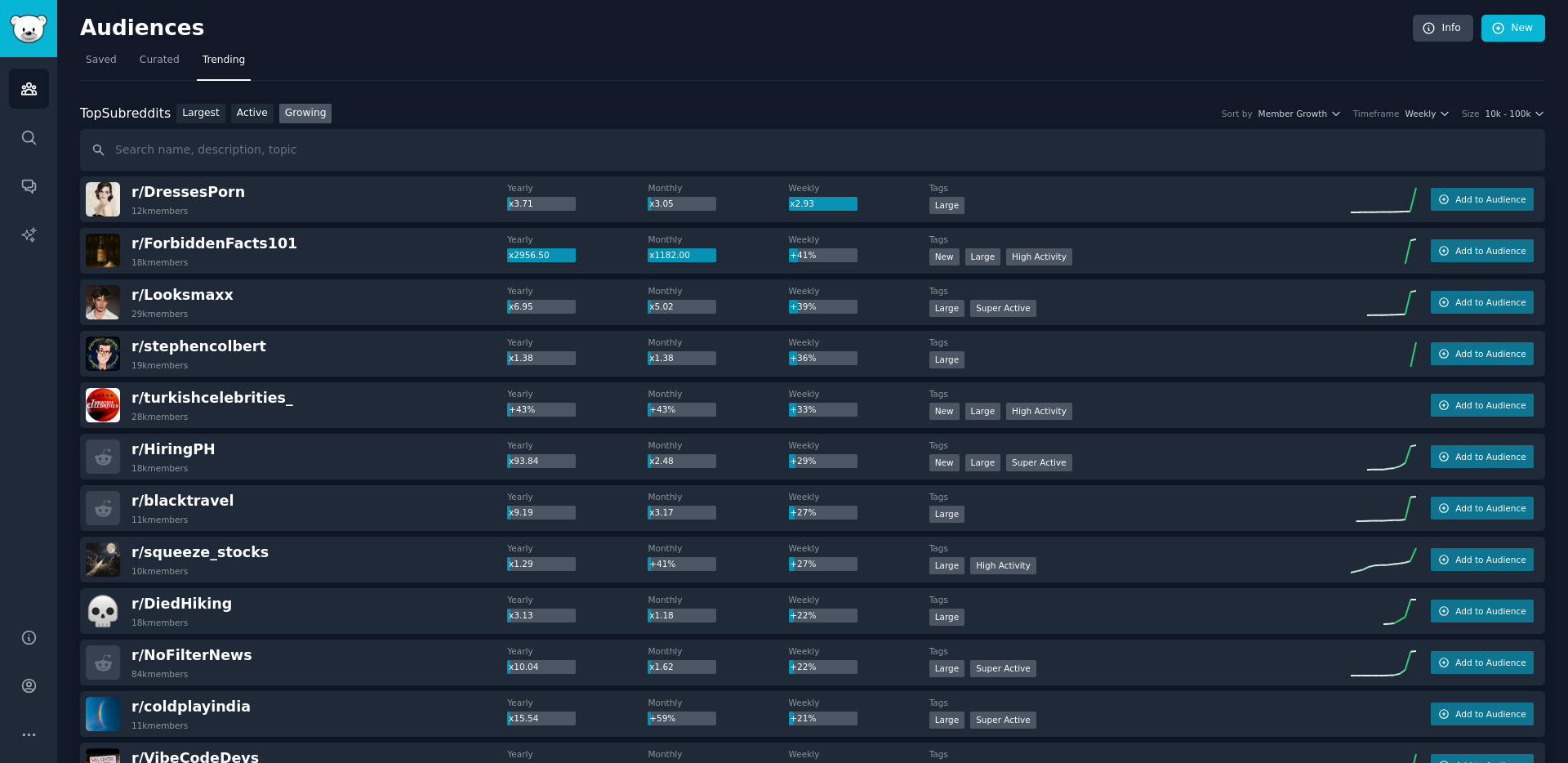
click at [904, 56] on nav "Saved Curated Trending" at bounding box center [812, 64] width 1465 height 34
click at [1428, 109] on span "Weekly" at bounding box center [1421, 113] width 31 height 12
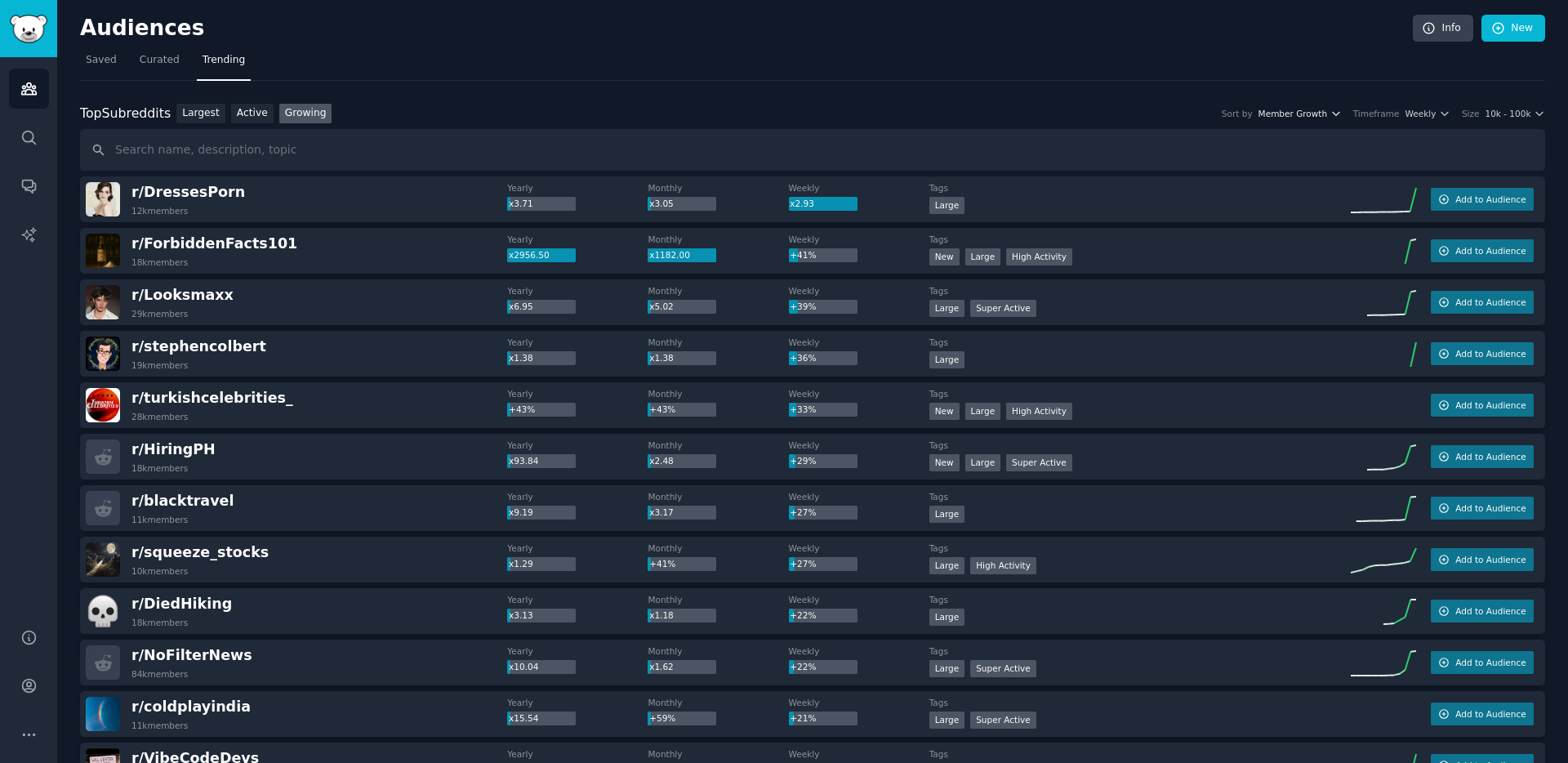
click at [1336, 109] on icon "button" at bounding box center [1336, 113] width 12 height 12
click at [1336, 76] on nav "Saved Curated Trending" at bounding box center [812, 64] width 1465 height 34
click at [1431, 115] on span "Weekly" at bounding box center [1421, 113] width 31 height 12
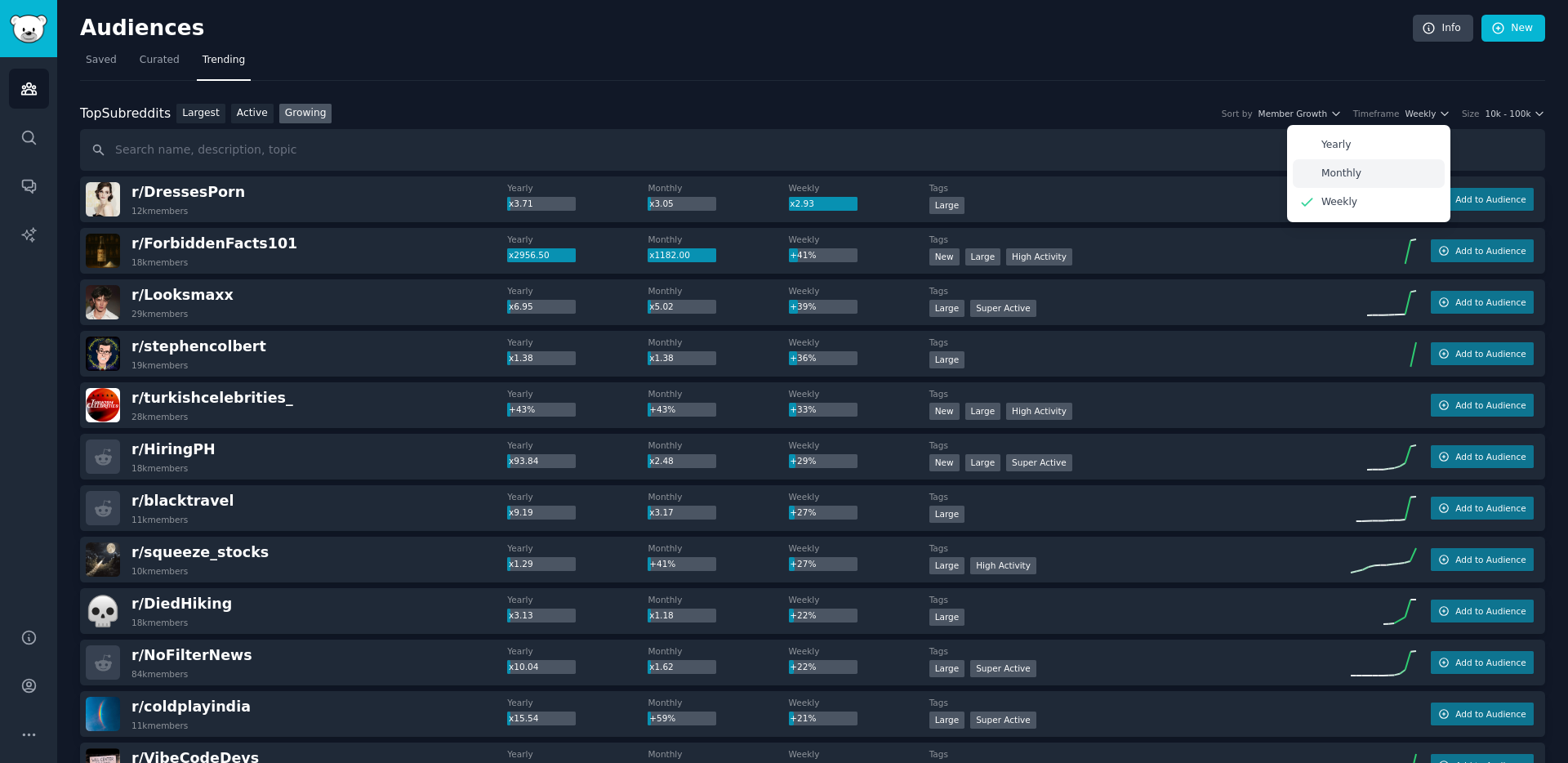
click at [1385, 184] on div "Monthly" at bounding box center [1368, 173] width 152 height 28
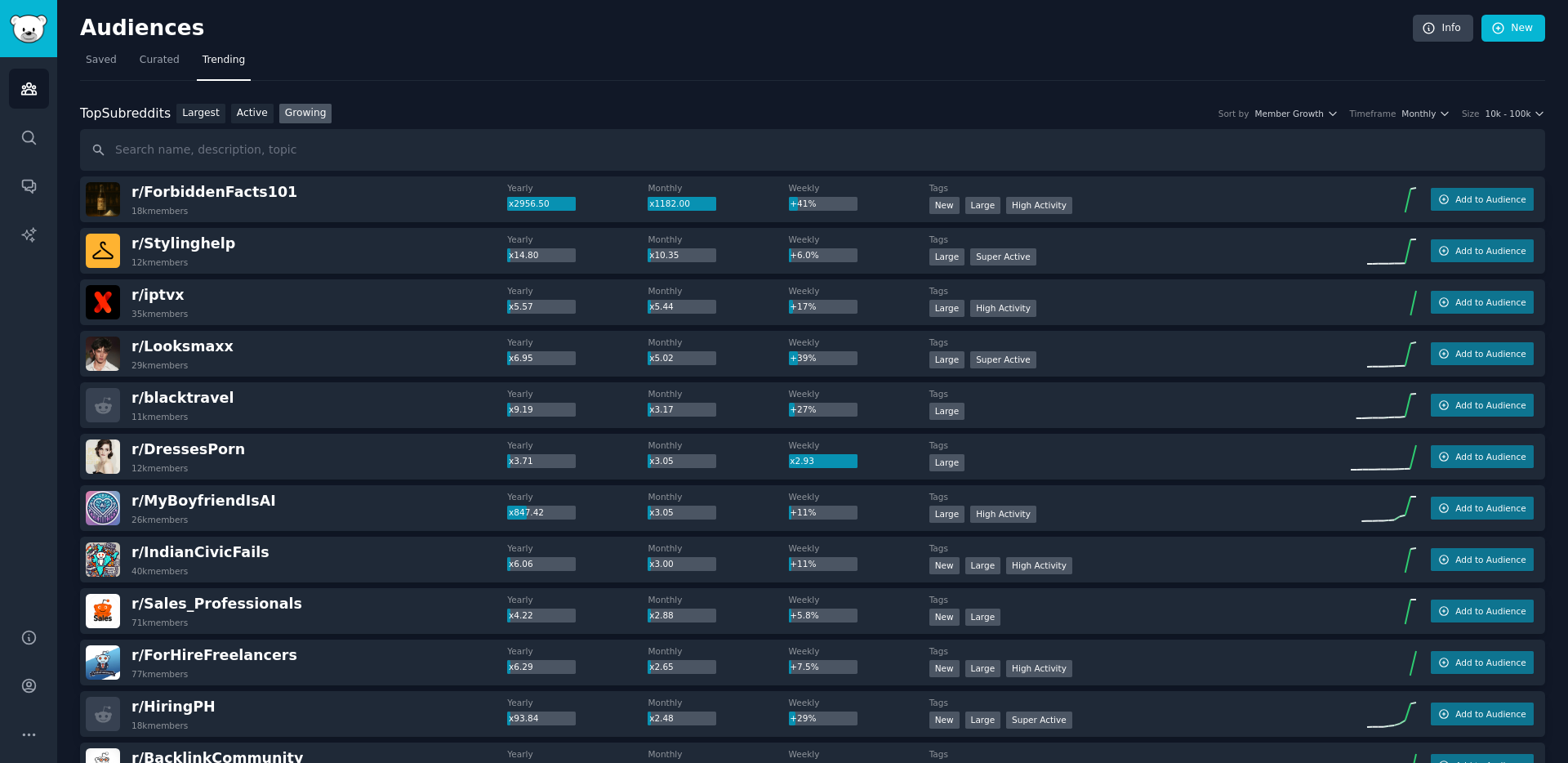
click at [547, 72] on nav "Saved Curated Trending" at bounding box center [812, 64] width 1465 height 34
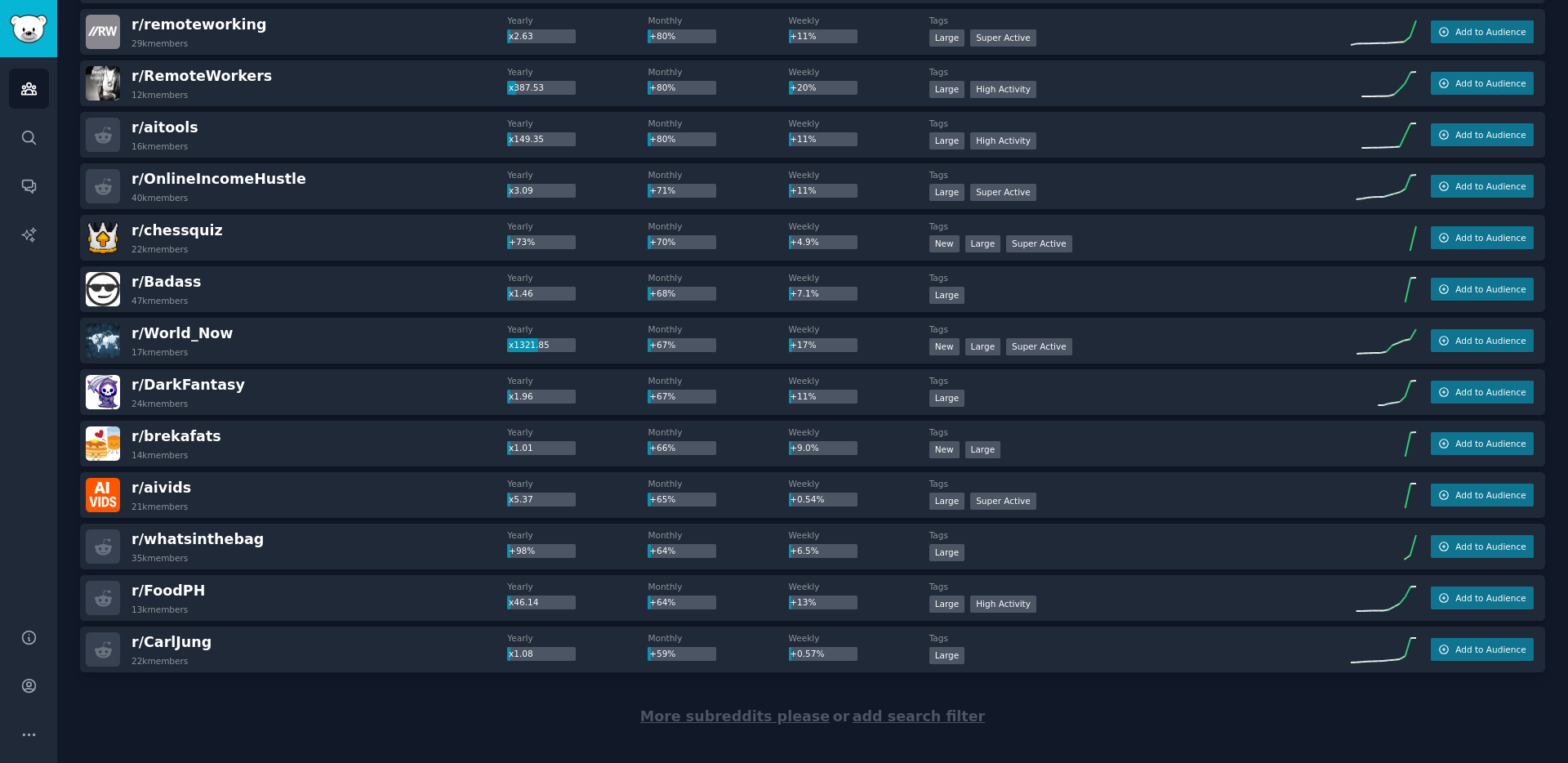
scroll to position [2091, 0]
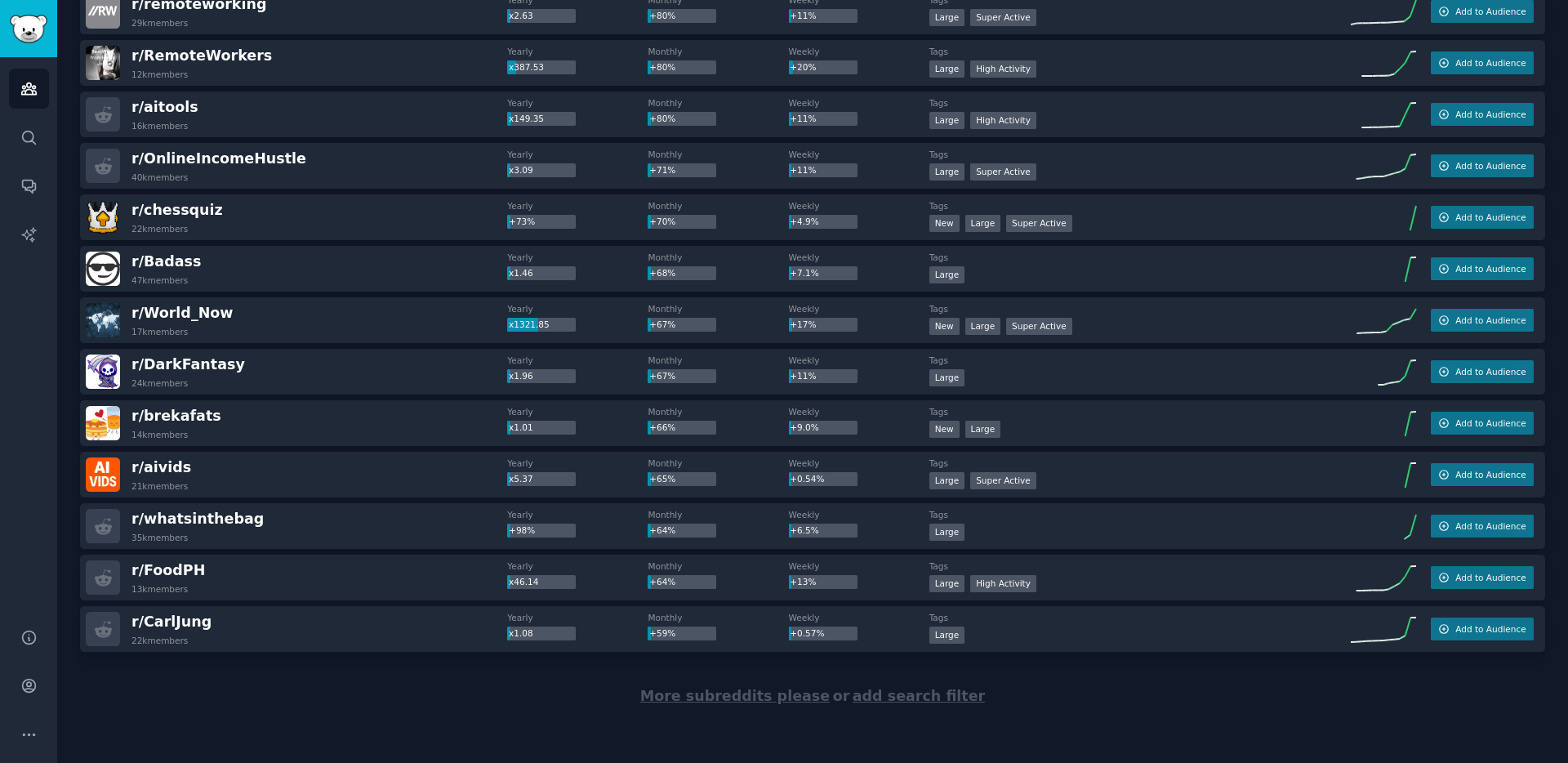
click at [629, 679] on div "More subreddits please or add search filter" at bounding box center [812, 696] width 1465 height 89
click at [720, 696] on span "More subreddits please" at bounding box center [735, 696] width 190 height 16
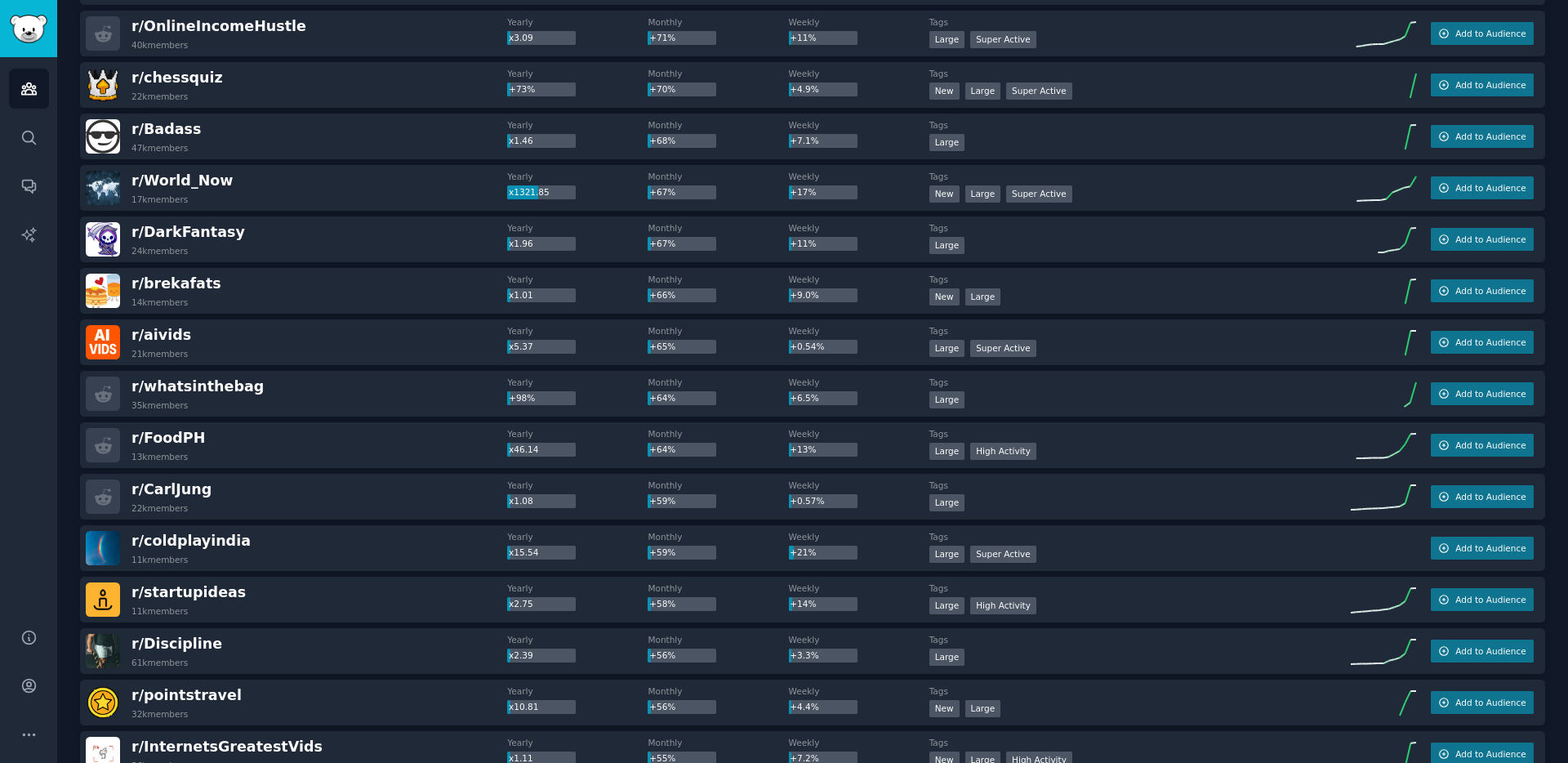
scroll to position [2222, 0]
click at [1460, 650] on span "Add to Audience" at bounding box center [1490, 651] width 70 height 12
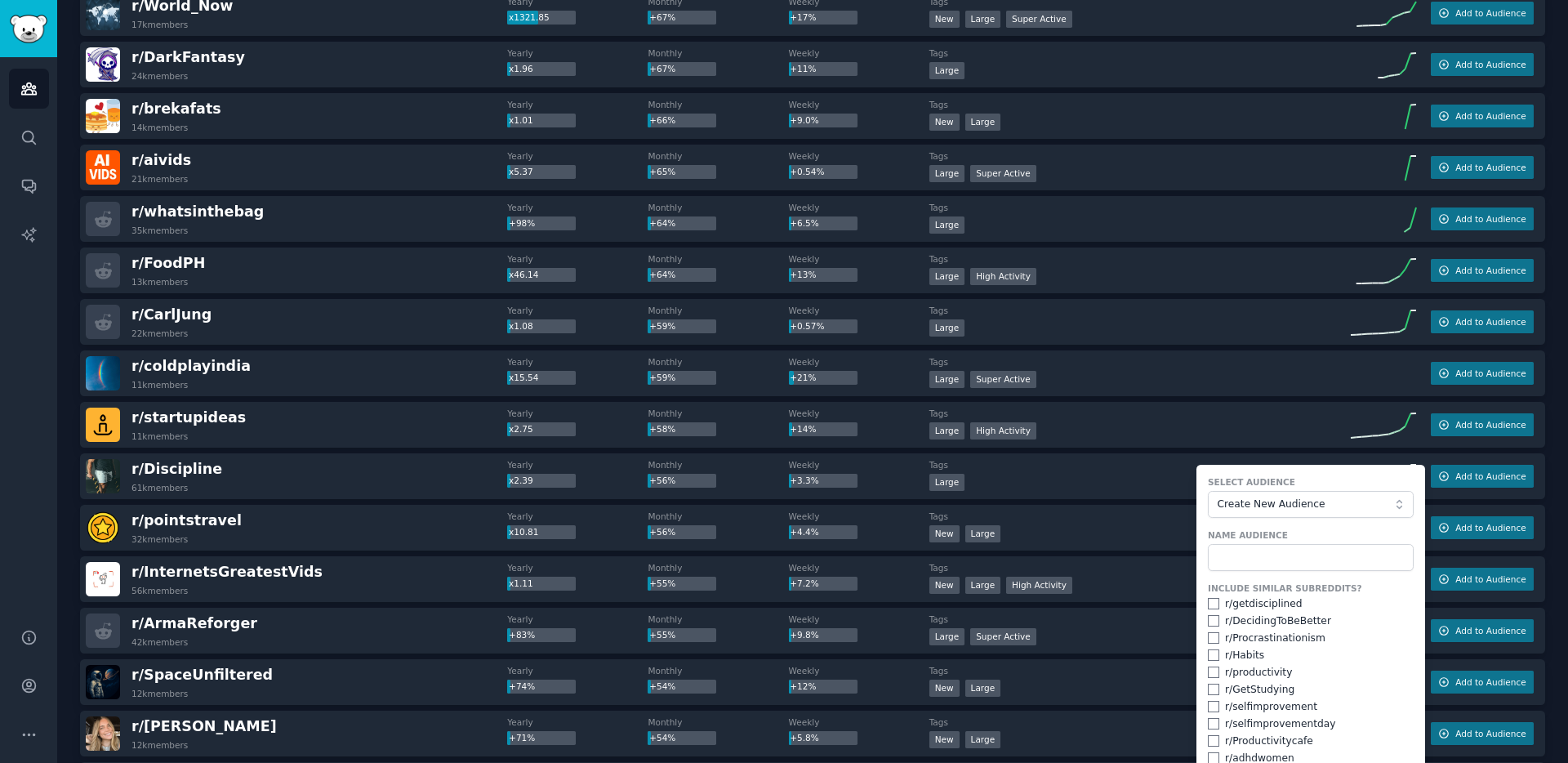
scroll to position [2422, 0]
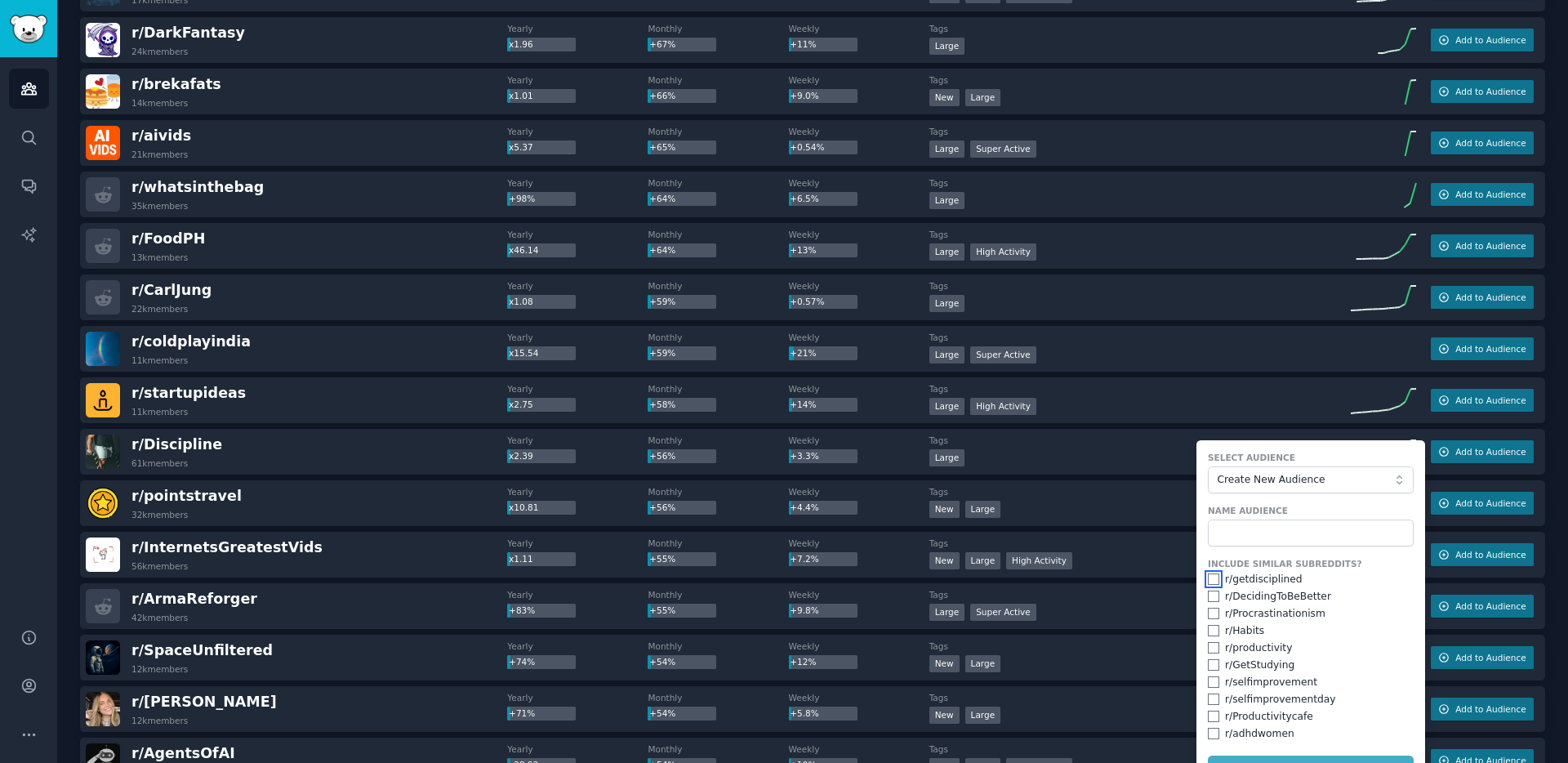
click at [1208, 578] on input "checkbox" at bounding box center [1213, 578] width 12 height 12
checkbox input "true"
click at [1208, 593] on input "checkbox" at bounding box center [1213, 595] width 12 height 12
checkbox input "true"
click at [1210, 610] on input "checkbox" at bounding box center [1213, 613] width 12 height 12
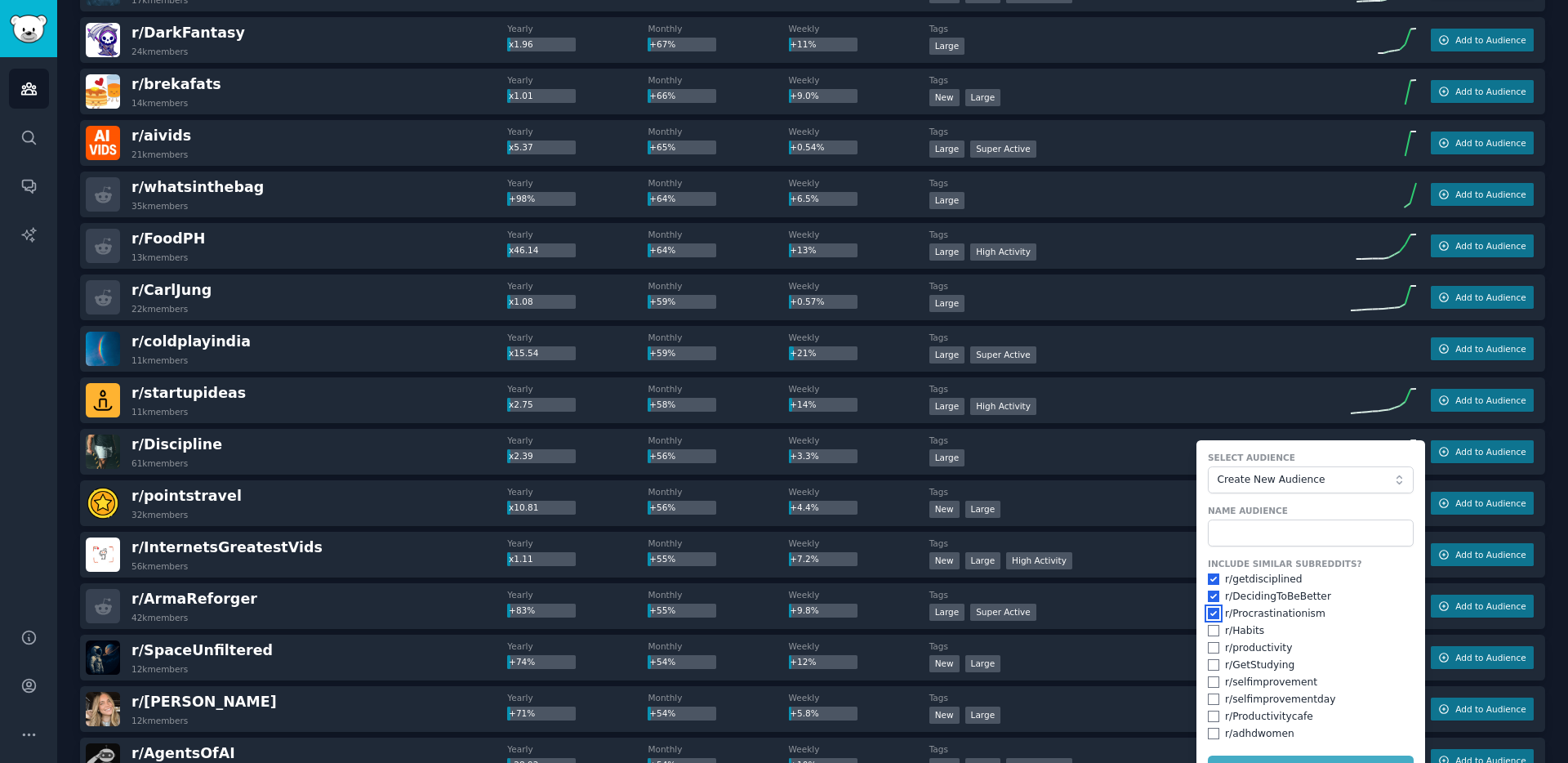
checkbox input "true"
click at [1213, 635] on div "r/ Habits" at bounding box center [1311, 631] width 206 height 15
click at [1210, 633] on input "checkbox" at bounding box center [1213, 630] width 12 height 12
checkbox input "true"
click at [1208, 648] on input "checkbox" at bounding box center [1213, 647] width 12 height 12
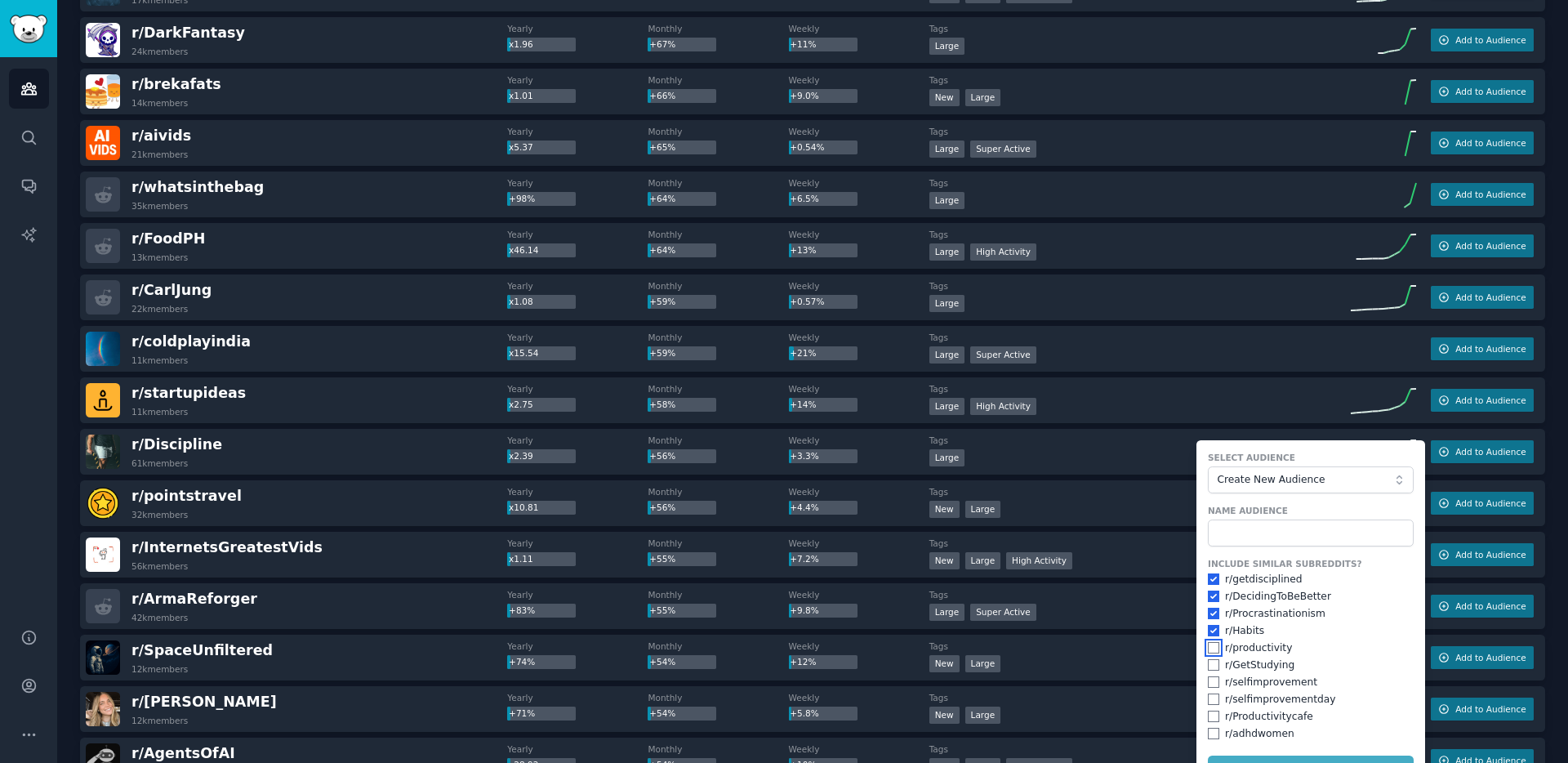
checkbox input "true"
click at [1208, 681] on input "checkbox" at bounding box center [1213, 681] width 12 height 12
checkbox input "true"
click at [1209, 670] on input "checkbox" at bounding box center [1213, 665] width 12 height 12
checkbox input "true"
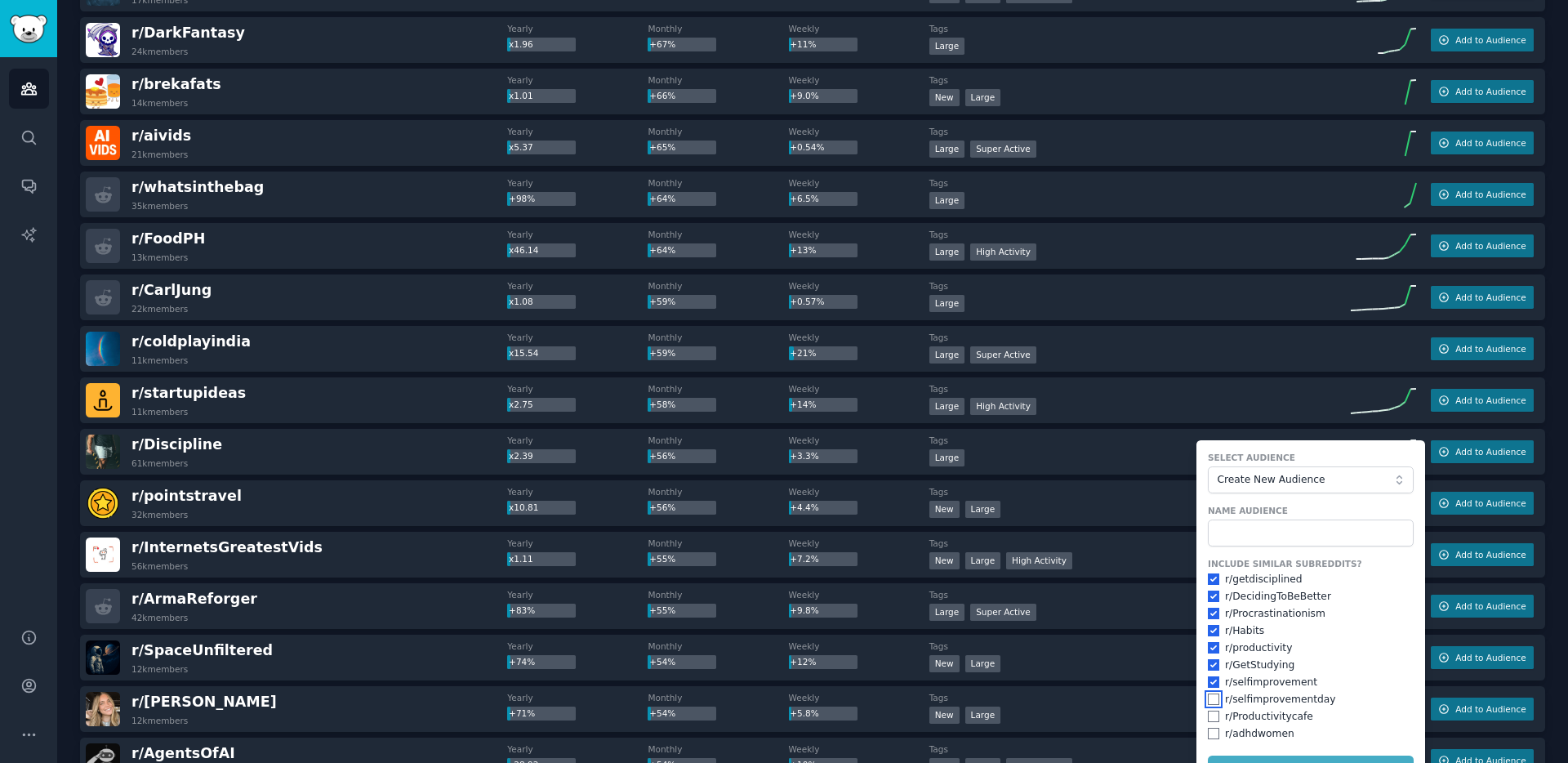
click at [1208, 696] on input "checkbox" at bounding box center [1213, 698] width 12 height 12
checkbox input "true"
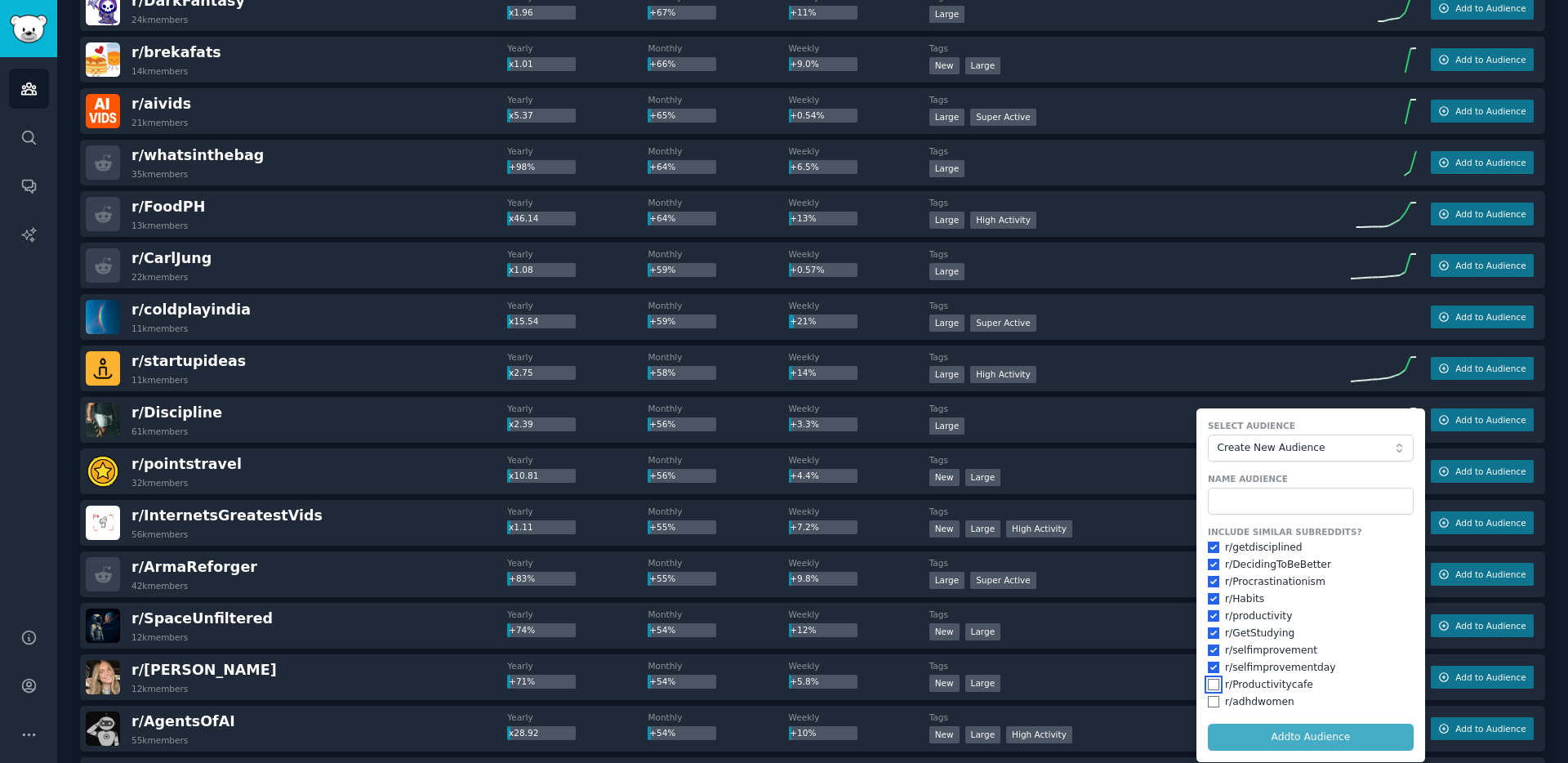
click at [1212, 685] on input "checkbox" at bounding box center [1213, 684] width 12 height 12
click at [1210, 683] on input "checkbox" at bounding box center [1213, 684] width 12 height 12
checkbox input "false"
click at [1259, 686] on div "r/ Productivitycafe" at bounding box center [1268, 685] width 88 height 15
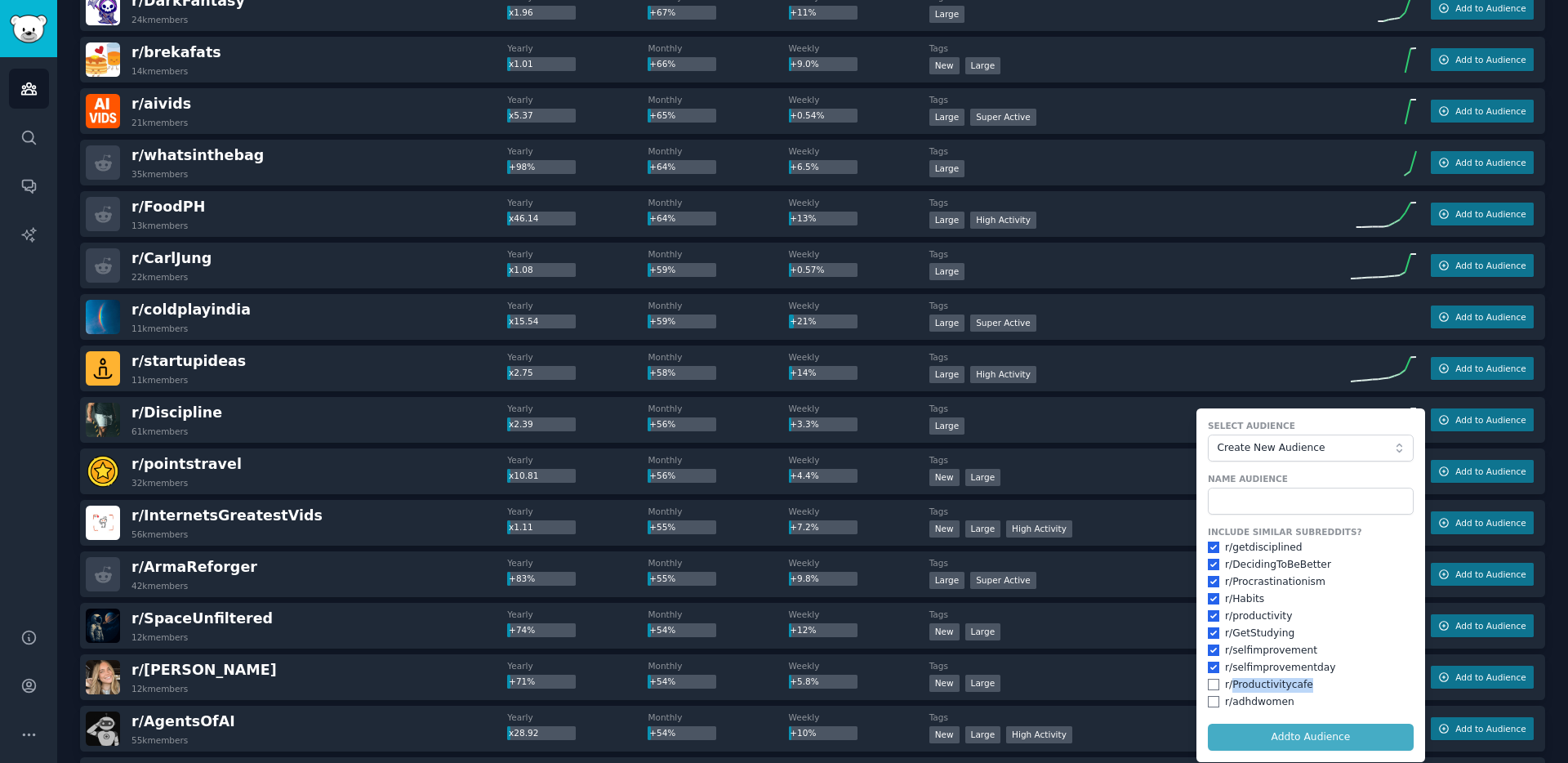
click at [1263, 685] on div "r/ Productivitycafe" at bounding box center [1268, 685] width 88 height 15
click at [1287, 740] on form "Select Audience Create New Audience Name Audience Include Similar Subreddits? r…" at bounding box center [1311, 585] width 229 height 353
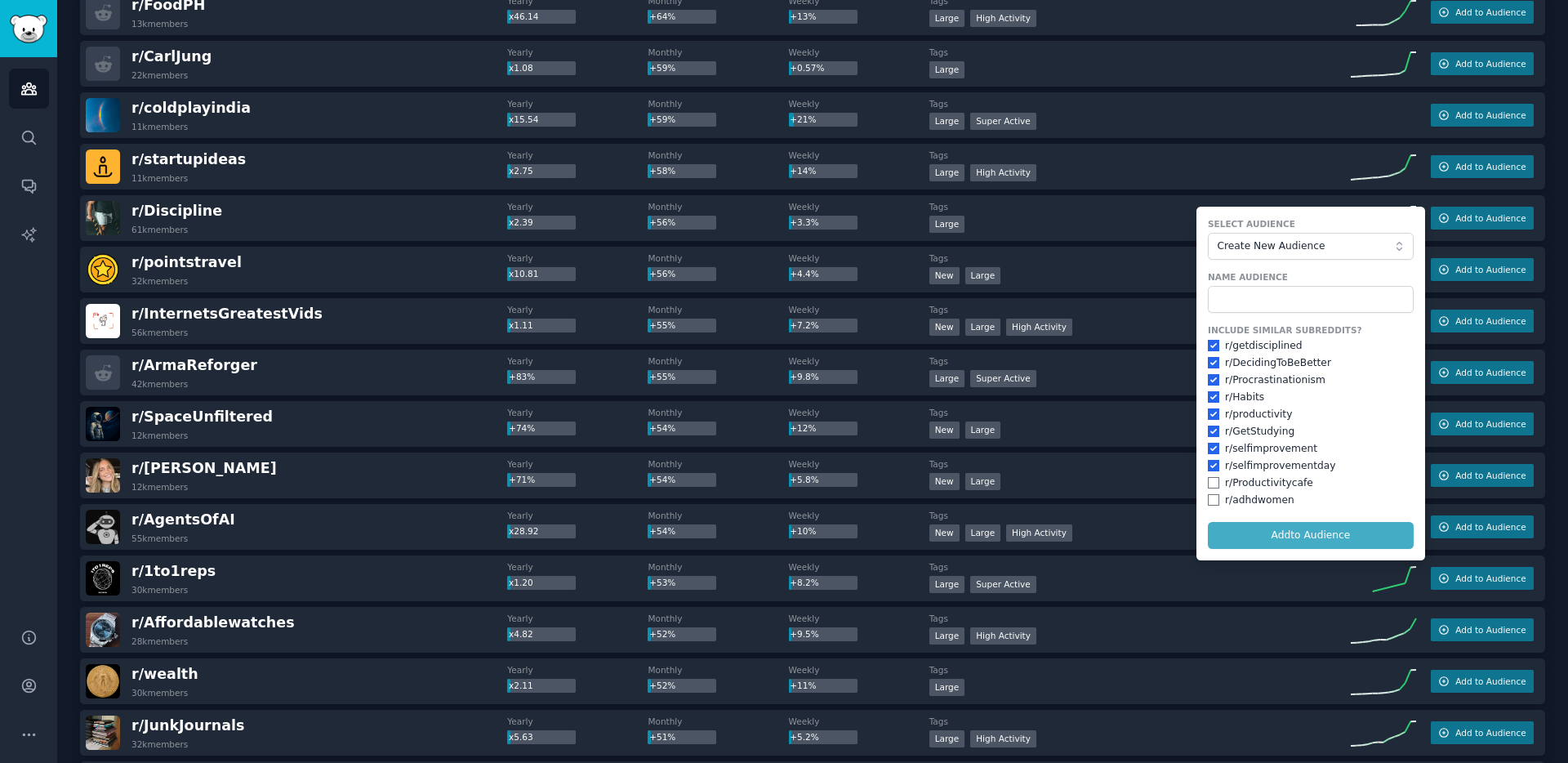
scroll to position [2667, 0]
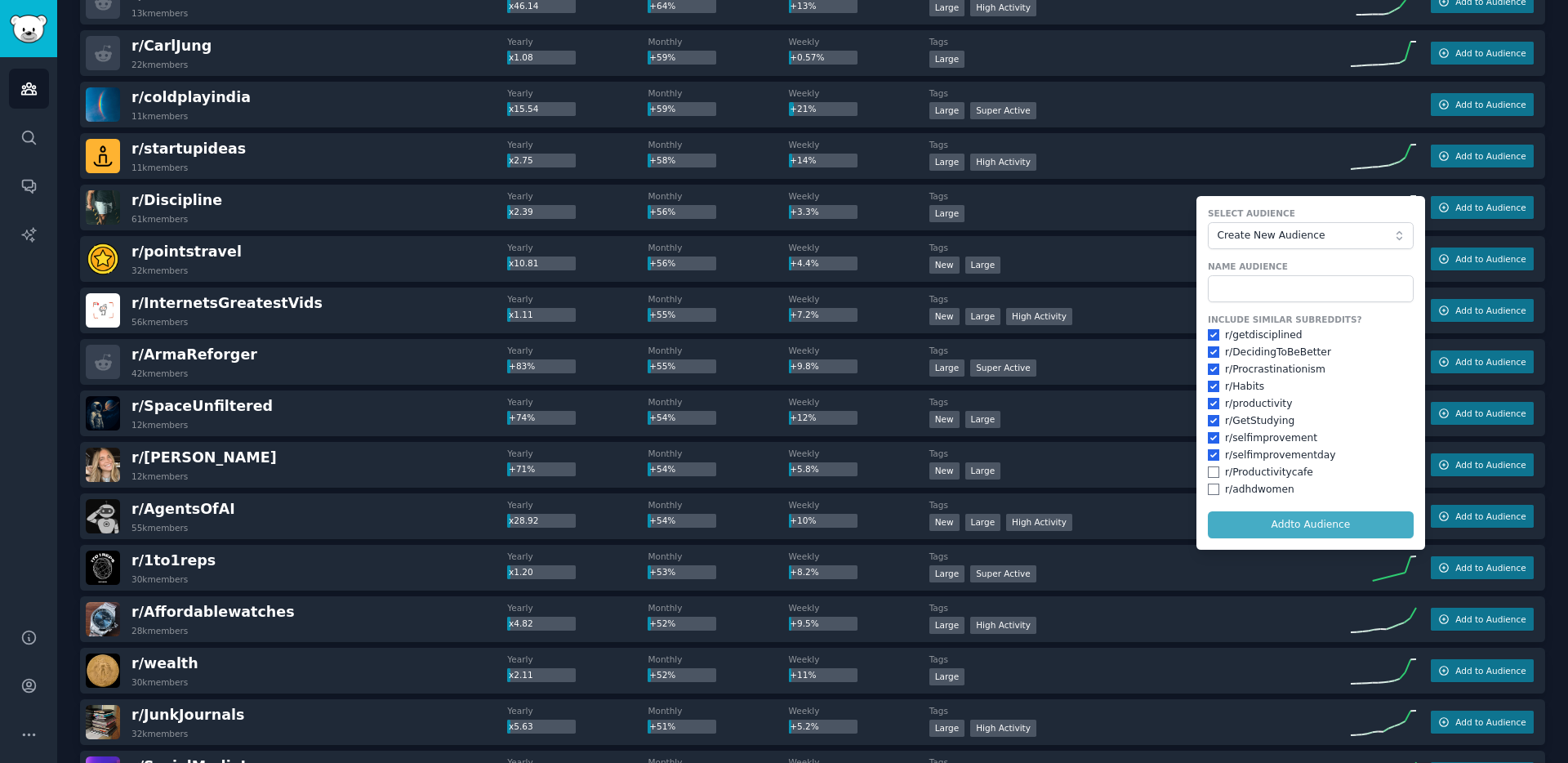
click at [1315, 527] on form "Select Audience Create New Audience Name Audience Include Similar Subreddits? r…" at bounding box center [1311, 373] width 229 height 353
click at [1122, 351] on dt "Tags" at bounding box center [1139, 350] width 422 height 12
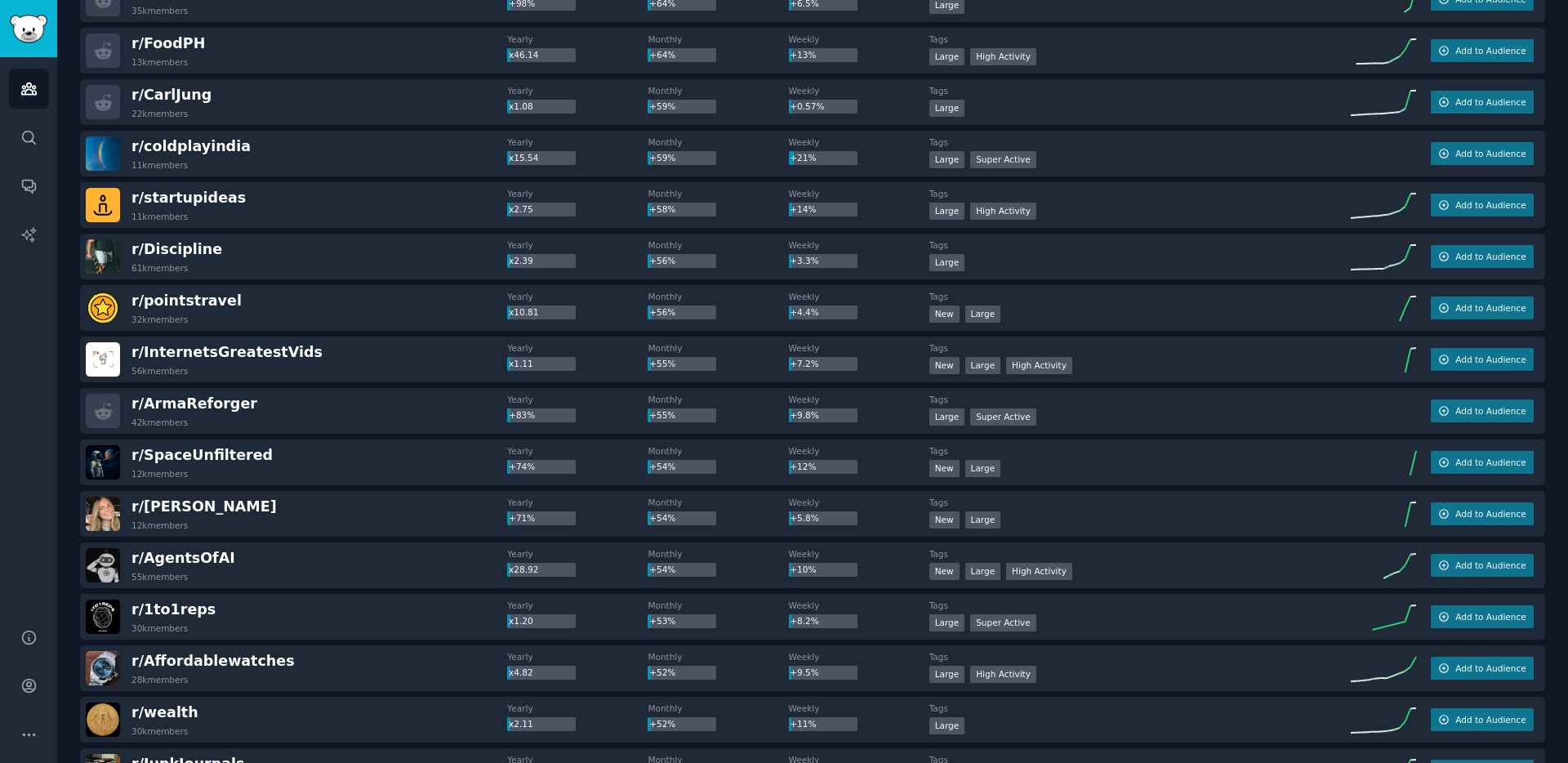
scroll to position [2559, 0]
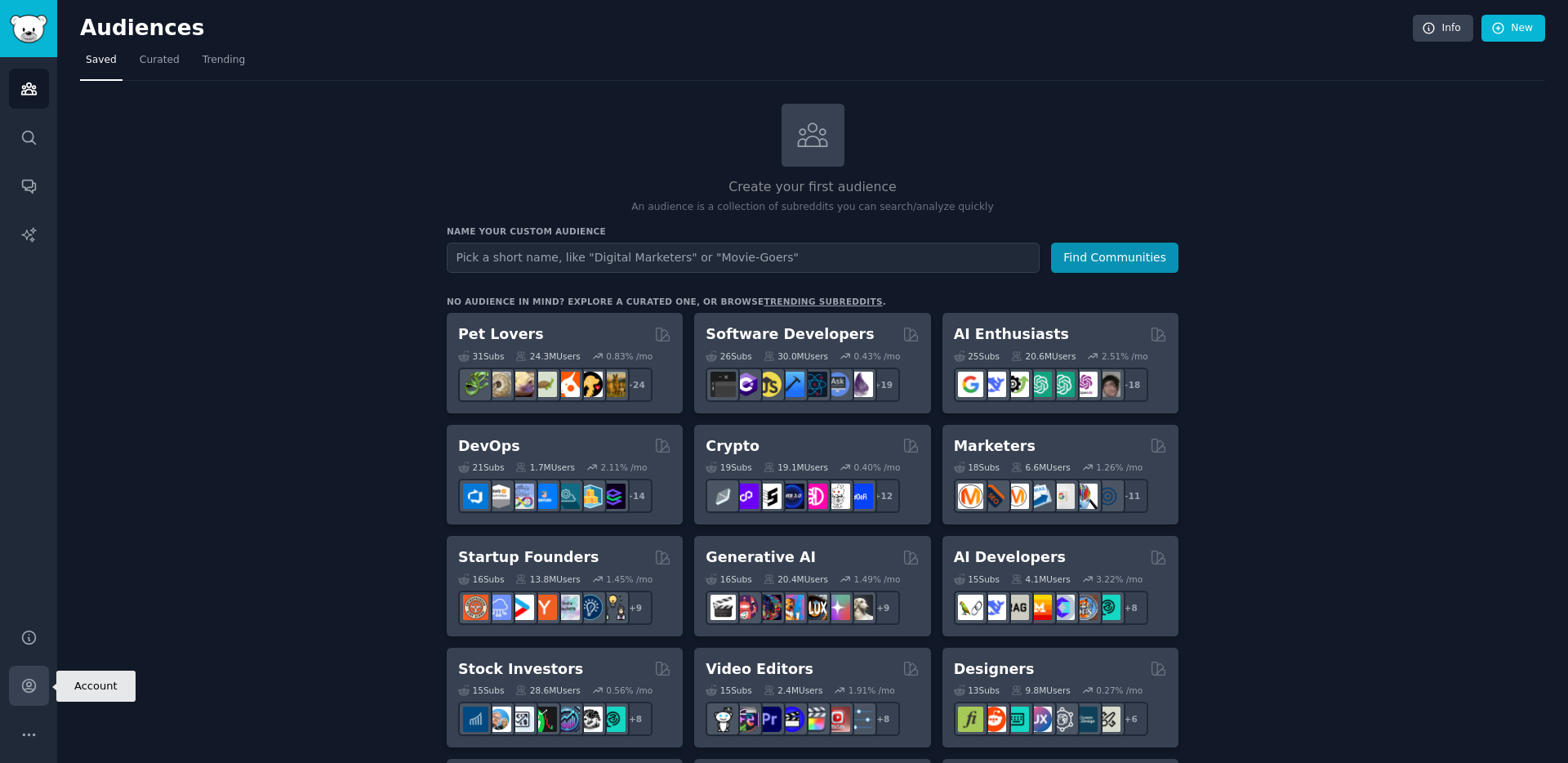
click at [34, 675] on link "Account" at bounding box center [28, 685] width 40 height 40
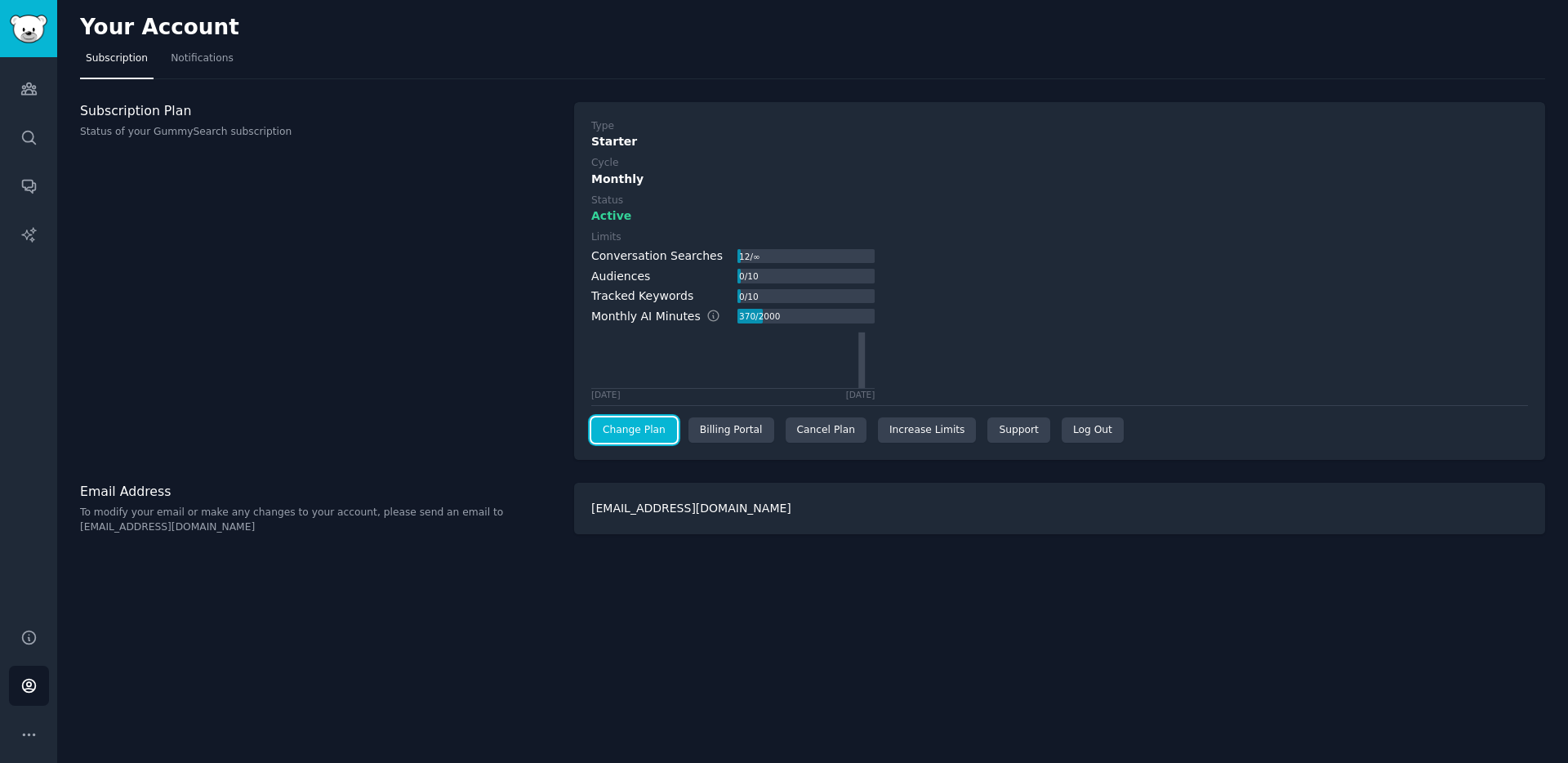
click at [650, 428] on link "Change Plan" at bounding box center [634, 429] width 86 height 26
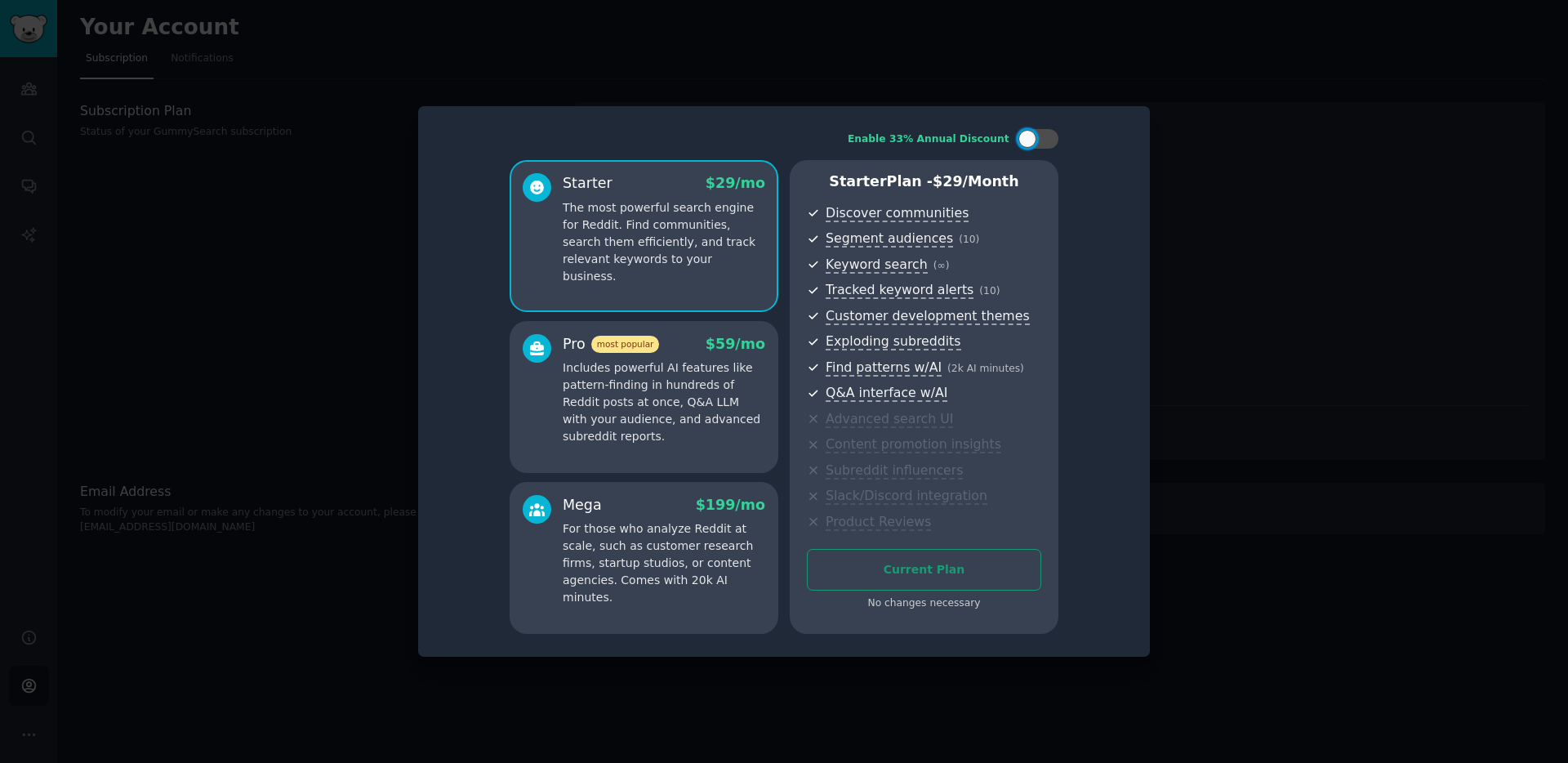
click at [1275, 235] on div at bounding box center [784, 382] width 1568 height 763
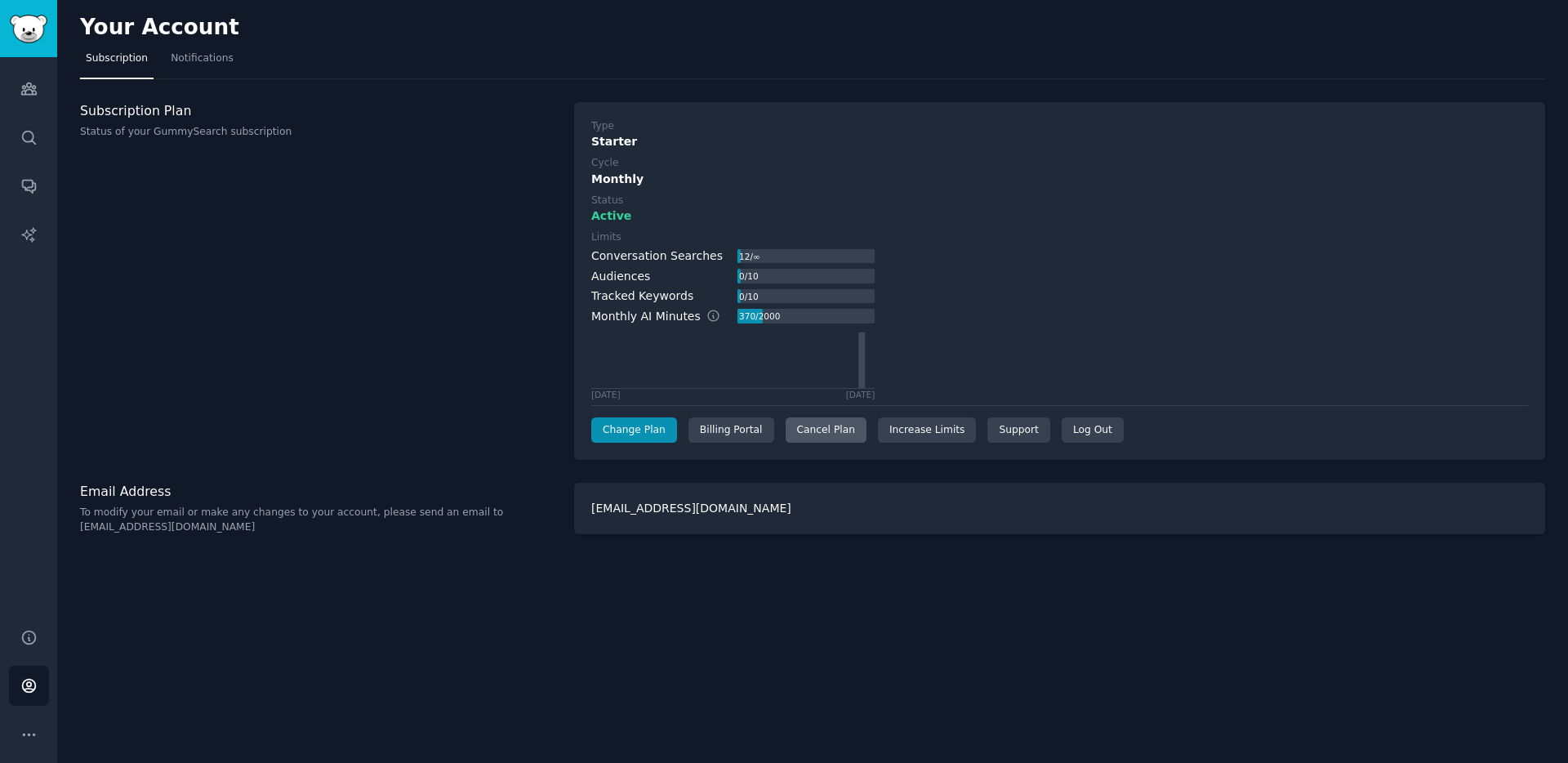
click at [803, 432] on div "Cancel Plan" at bounding box center [825, 429] width 81 height 26
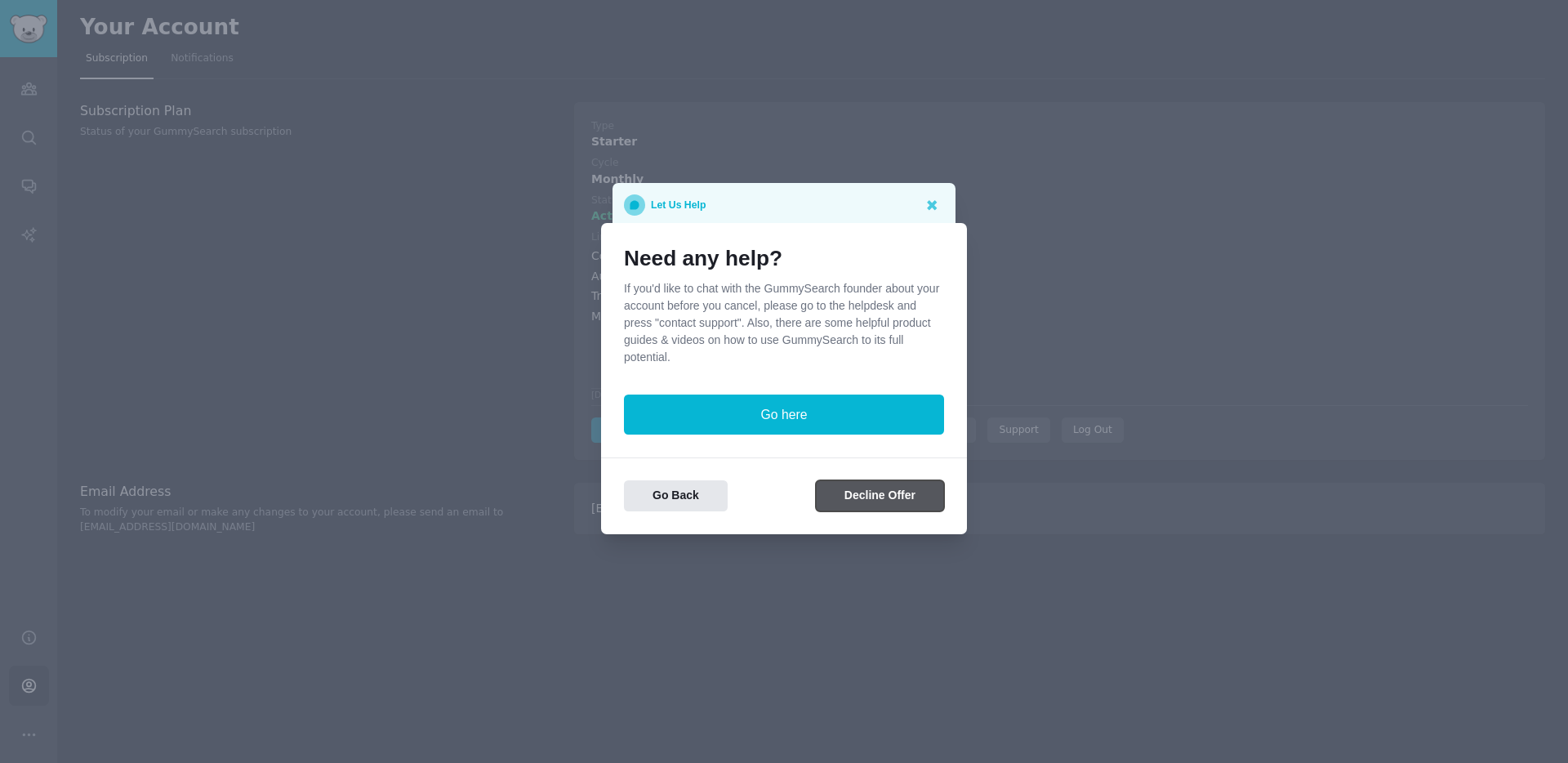
click at [872, 499] on button "Decline Offer" at bounding box center [879, 496] width 128 height 32
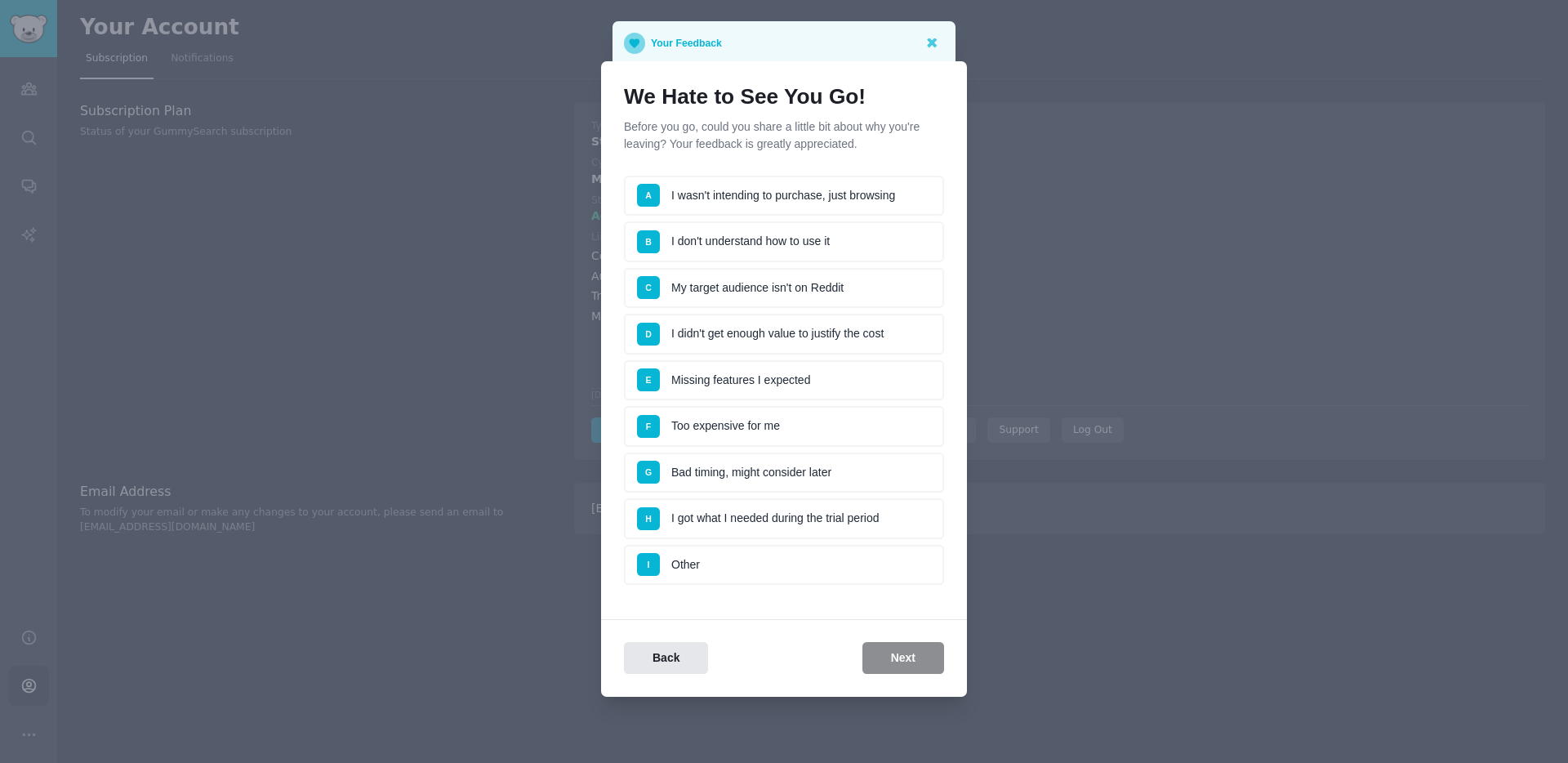
click at [766, 421] on li "F Too expensive for me" at bounding box center [784, 426] width 320 height 41
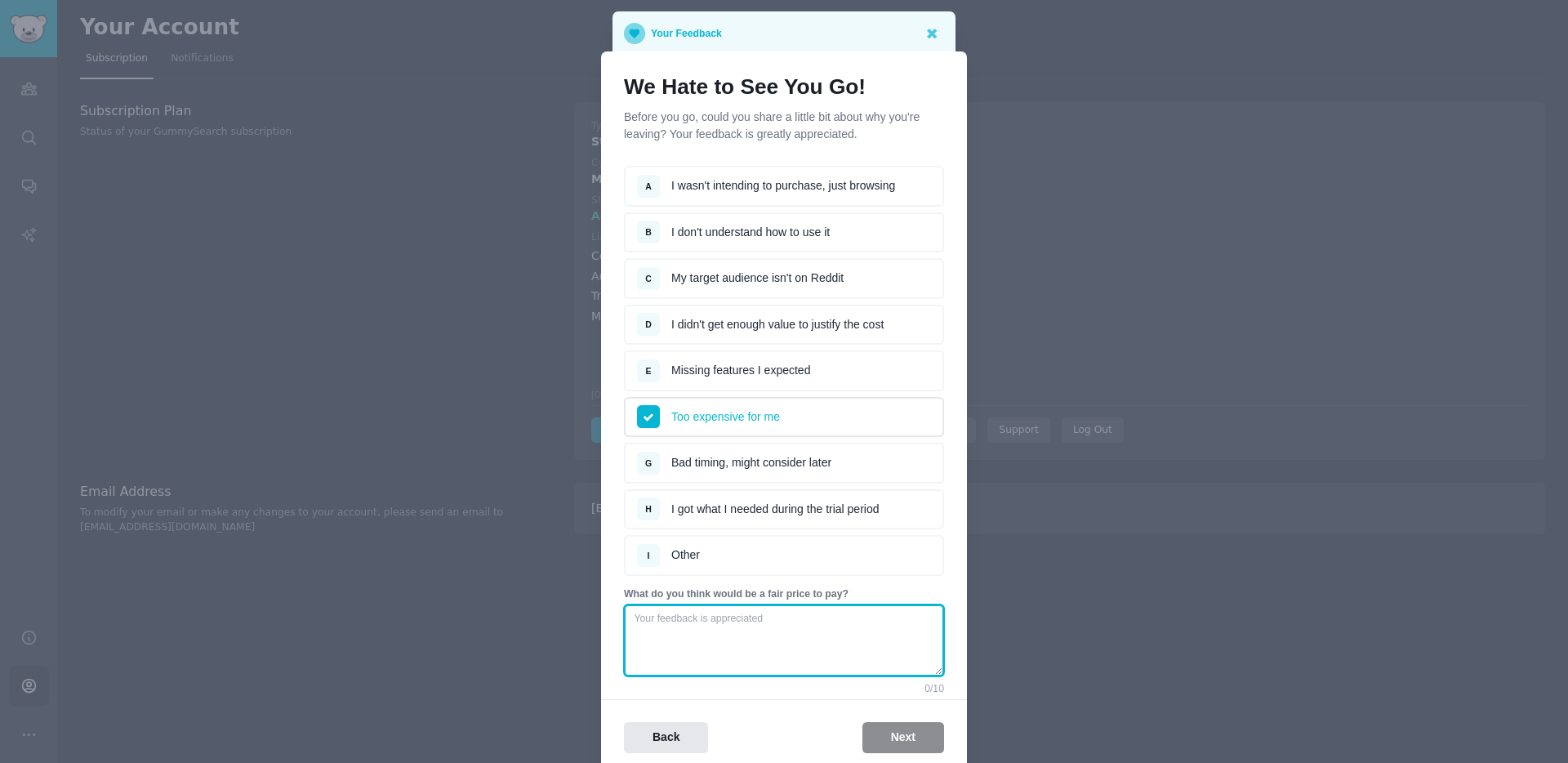
click at [791, 650] on textarea at bounding box center [784, 640] width 320 height 72
type textarea "10 per month"
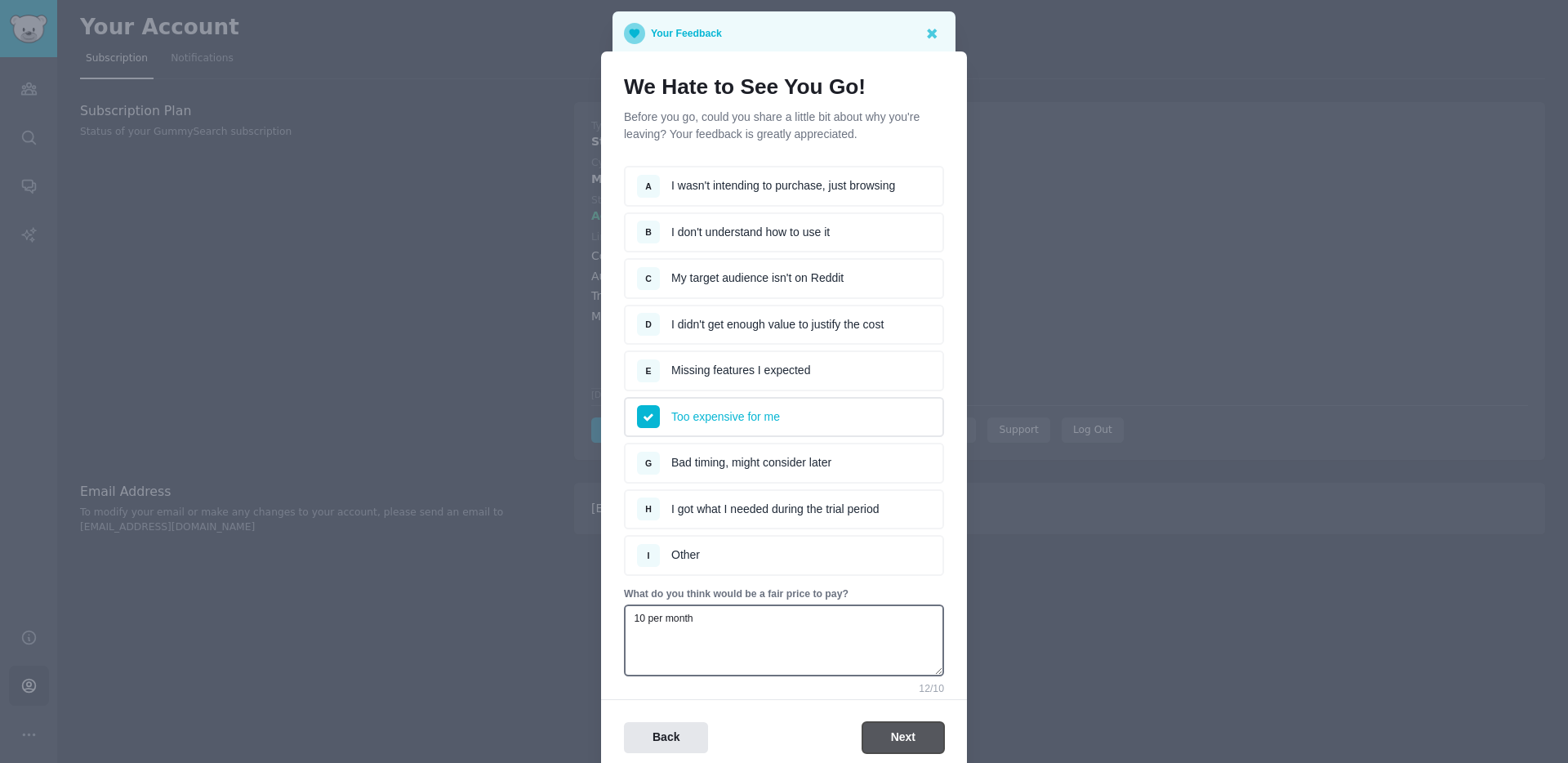
click at [885, 735] on button "Next" at bounding box center [903, 738] width 82 height 32
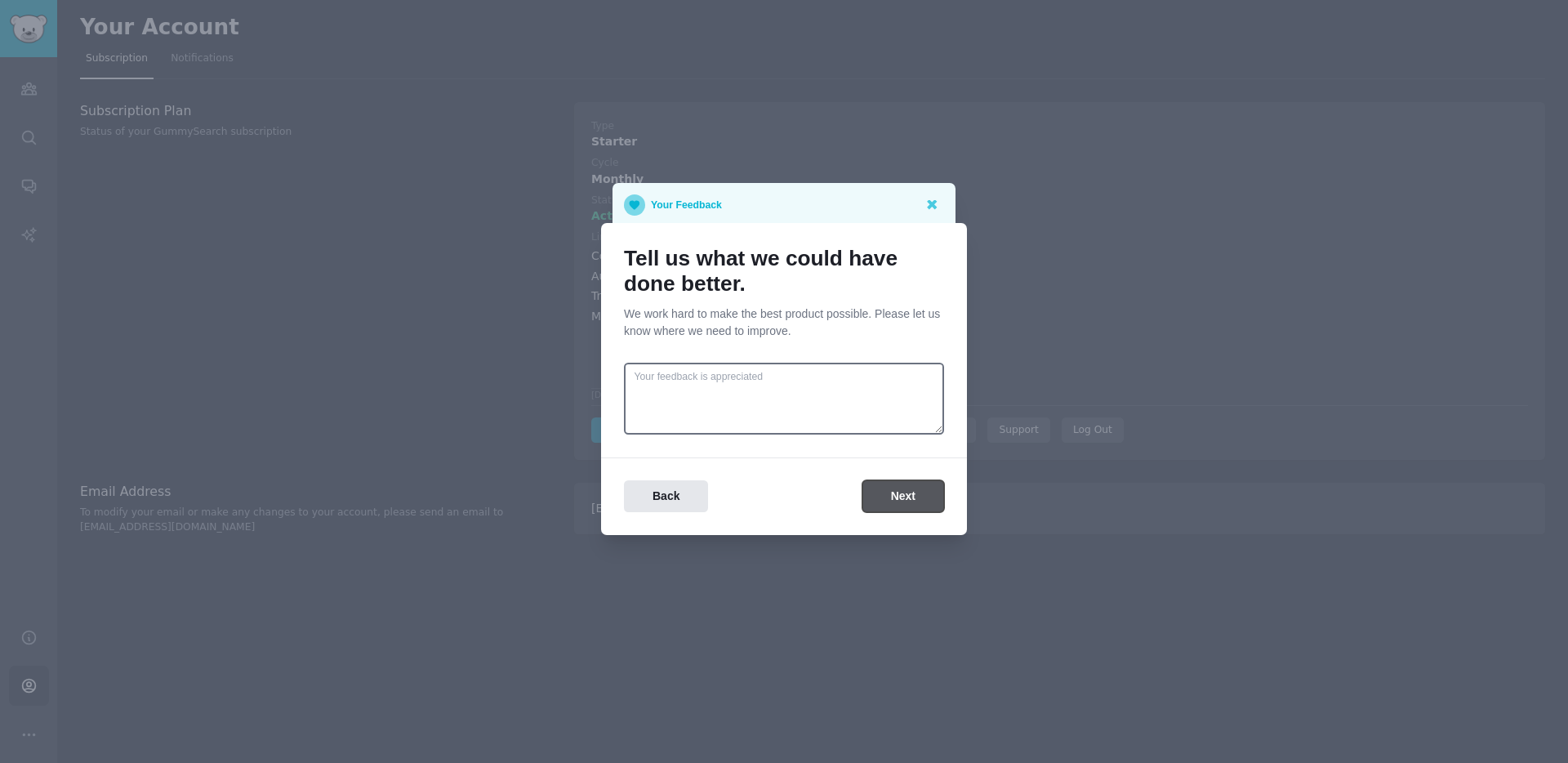
click at [888, 498] on button "Next" at bounding box center [903, 496] width 82 height 32
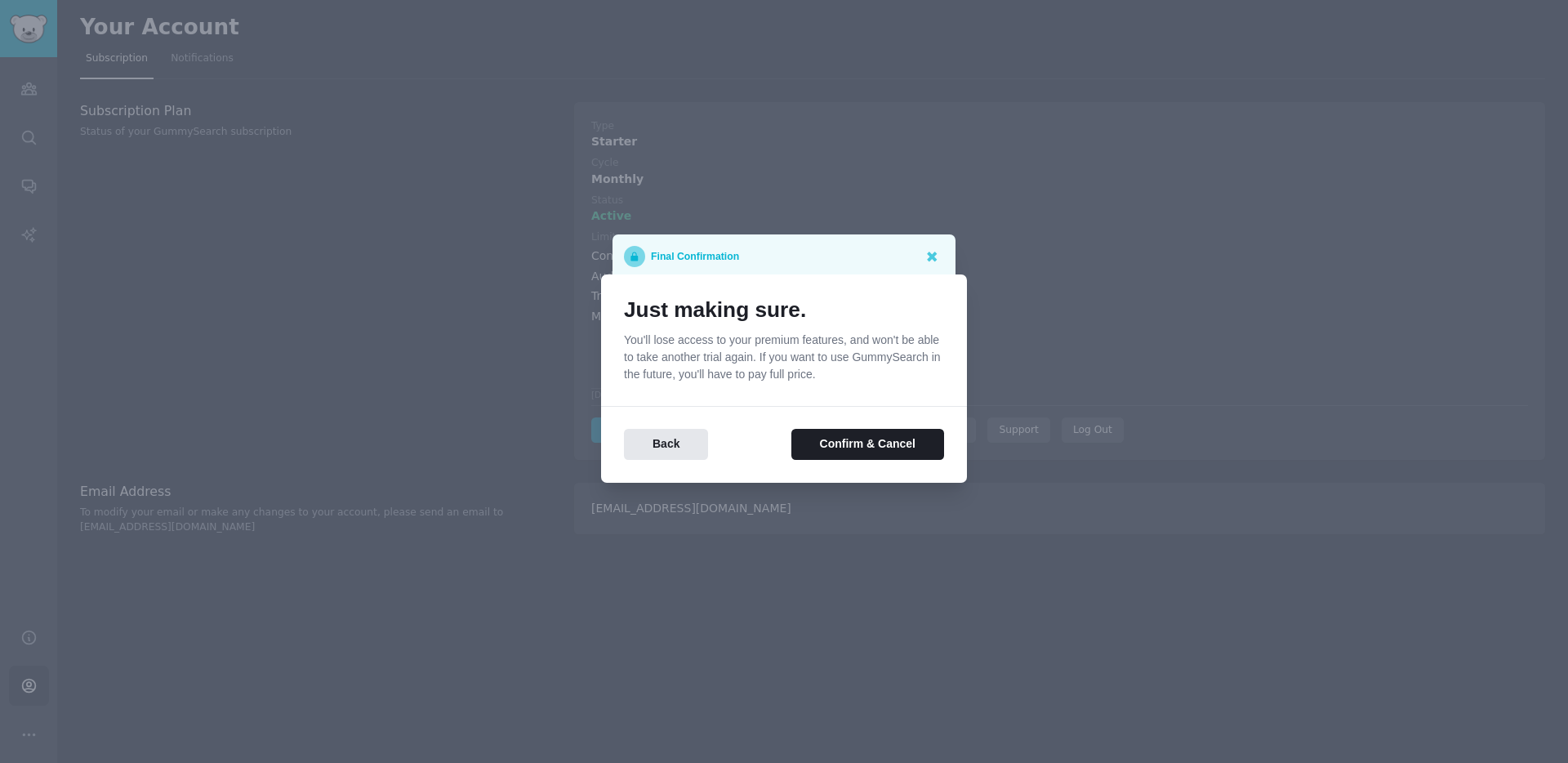
click at [760, 466] on div "Just making sure. You'll lose access to your premium features, and won't be abl…" at bounding box center [784, 379] width 366 height 209
click at [928, 252] on icon at bounding box center [932, 256] width 10 height 10
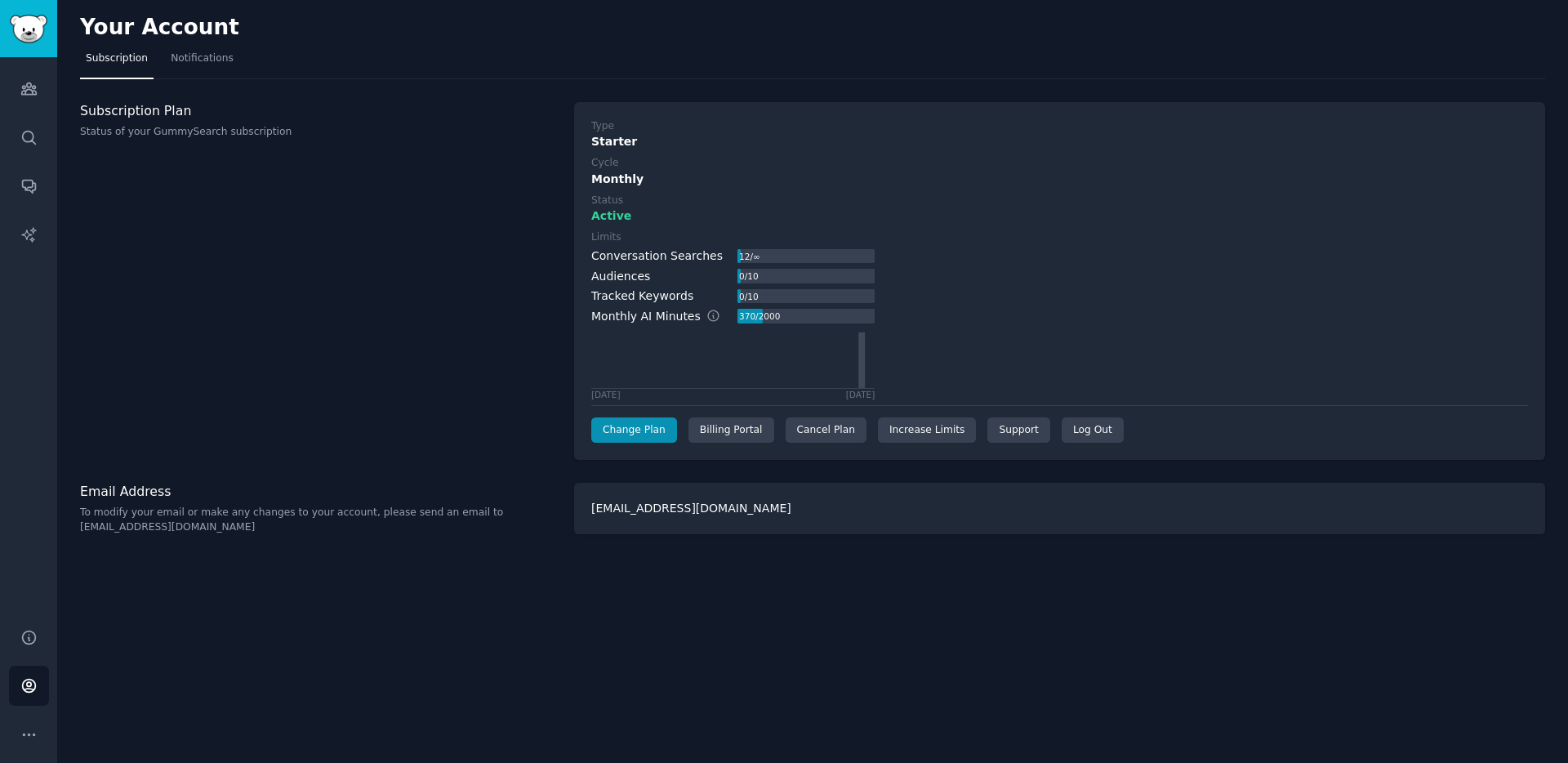
click at [950, 351] on div "Limits Conversation Searches 12 / ∞ Audiences 0 / 10 Tracked Keywords 0 / 10 Mo…" at bounding box center [1060, 315] width 937 height 169
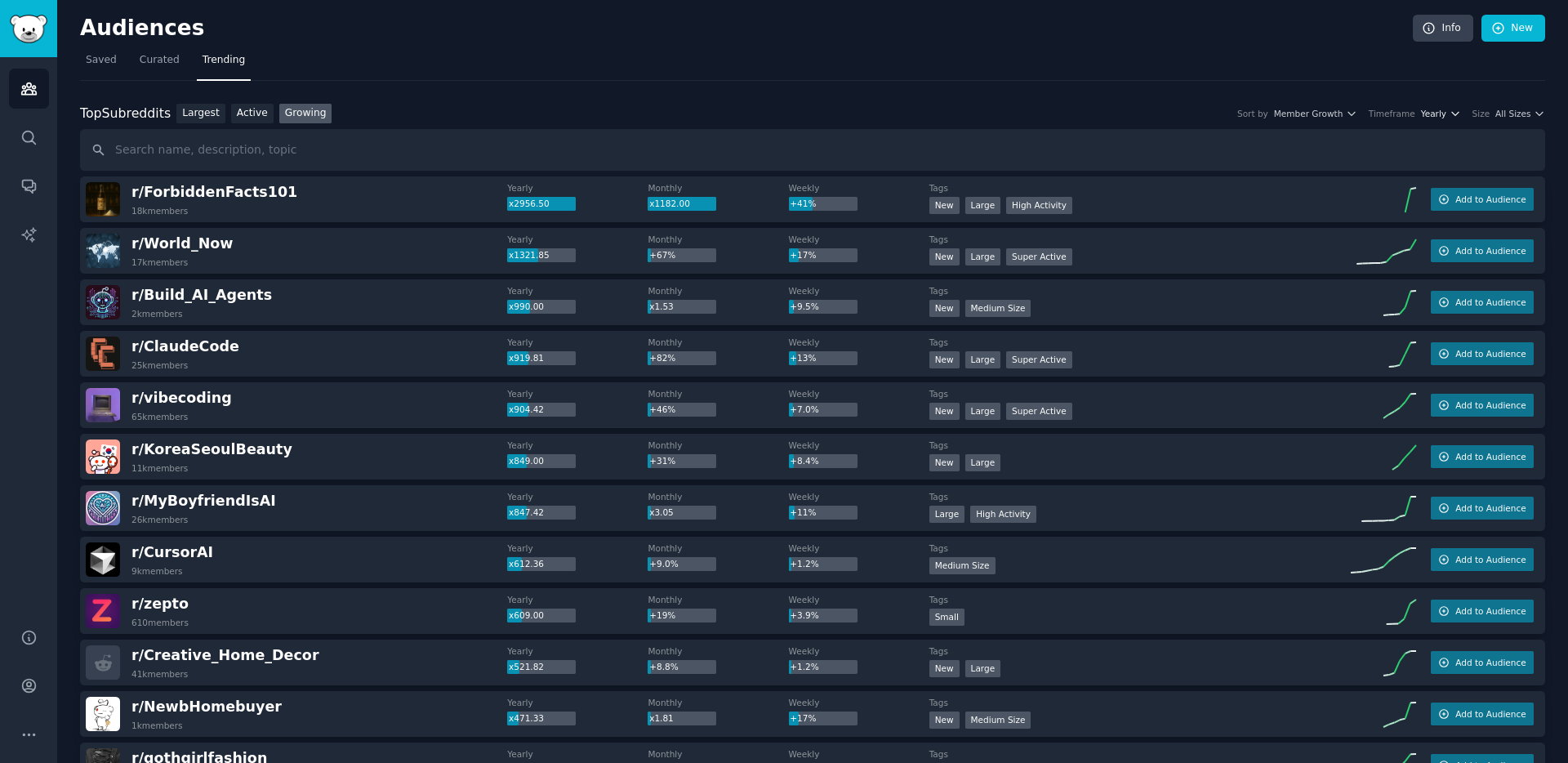
click at [1426, 114] on span "Yearly" at bounding box center [1433, 113] width 26 height 12
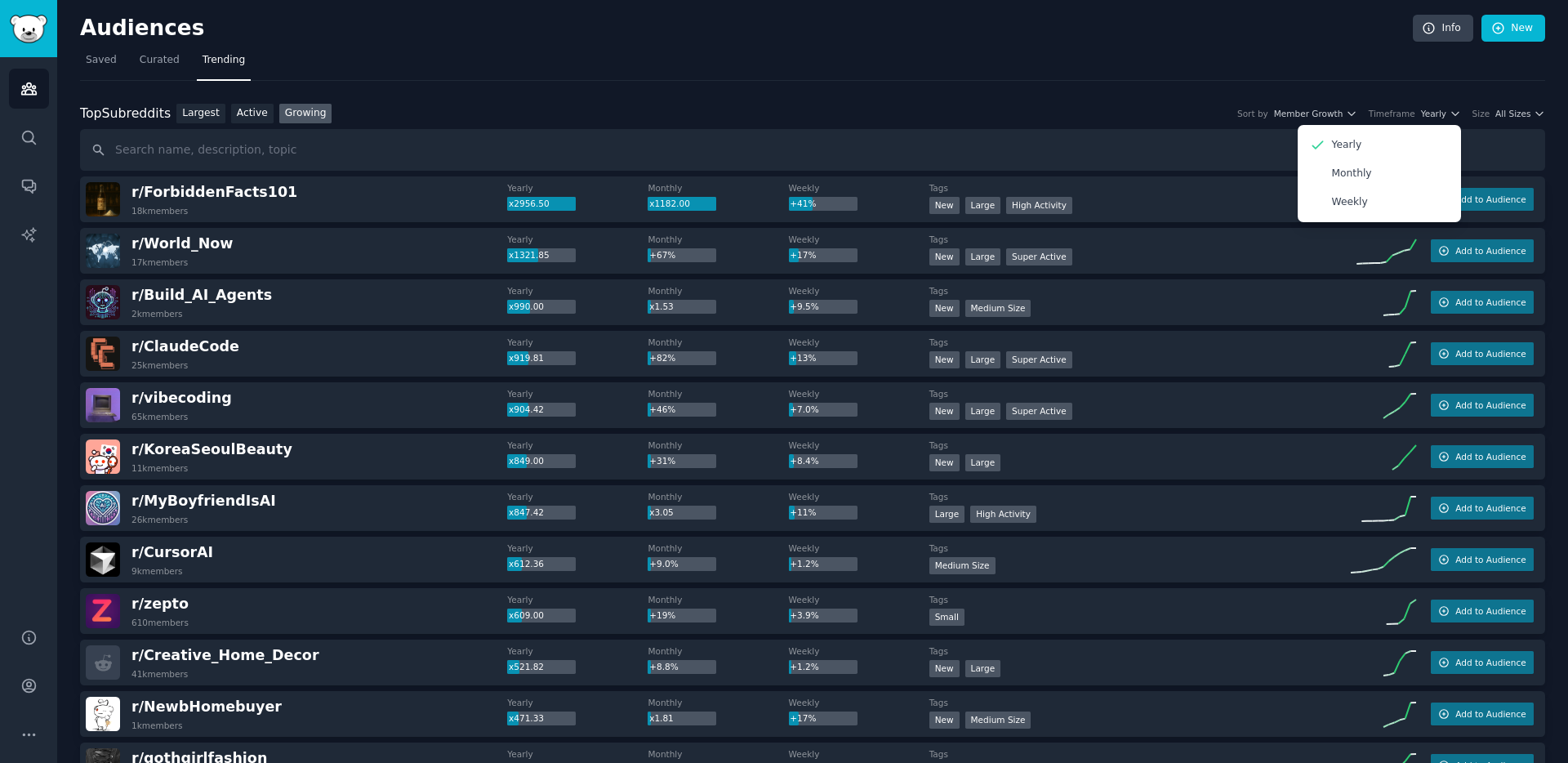
click at [1406, 79] on nav "Saved Curated Trending" at bounding box center [812, 64] width 1465 height 34
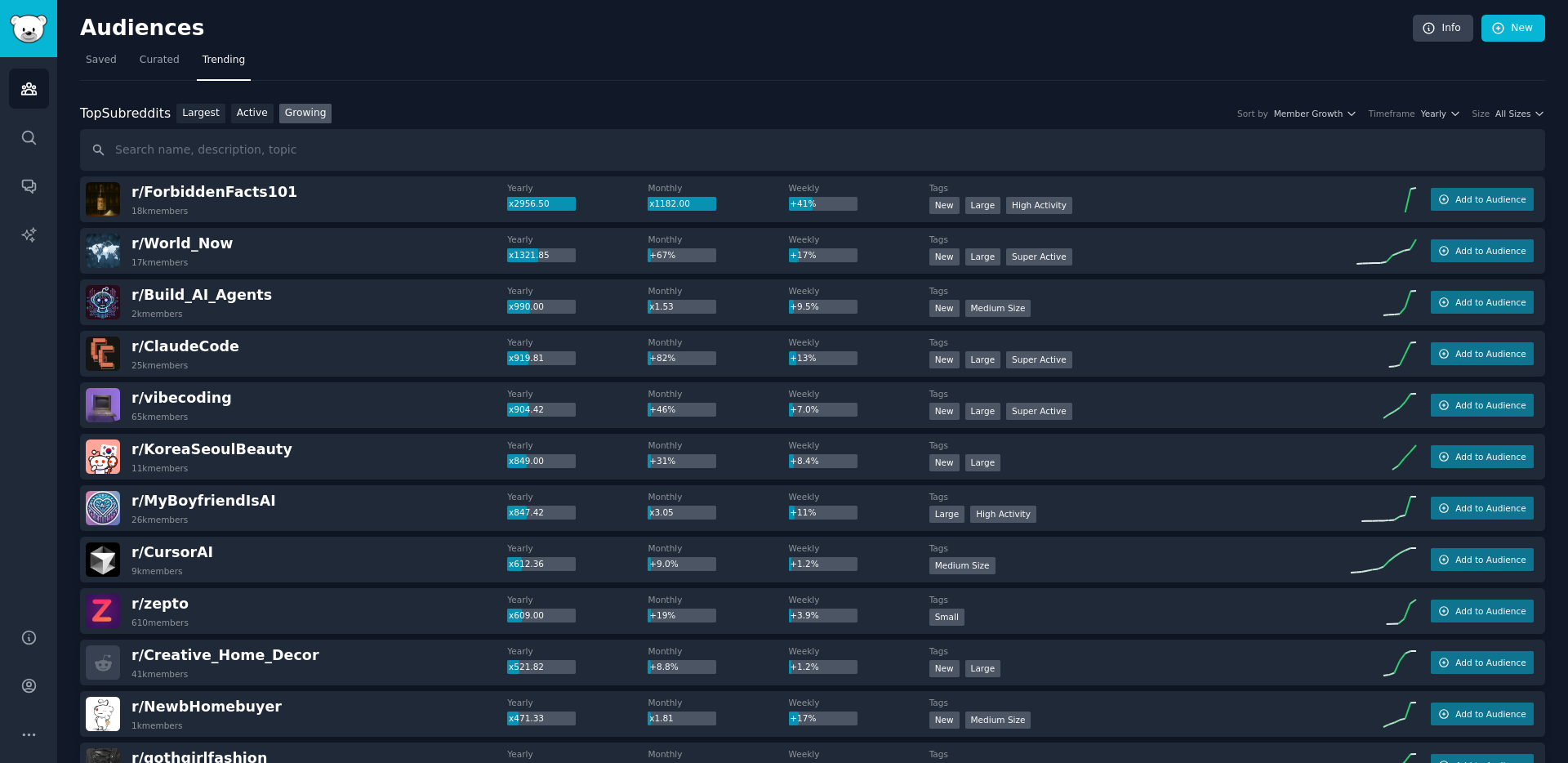
click at [274, 107] on div "Largest Active Growing" at bounding box center [254, 114] width 167 height 20
click at [288, 109] on link "Growing" at bounding box center [306, 114] width 53 height 20
click at [1510, 108] on span "All Sizes" at bounding box center [1513, 113] width 35 height 12
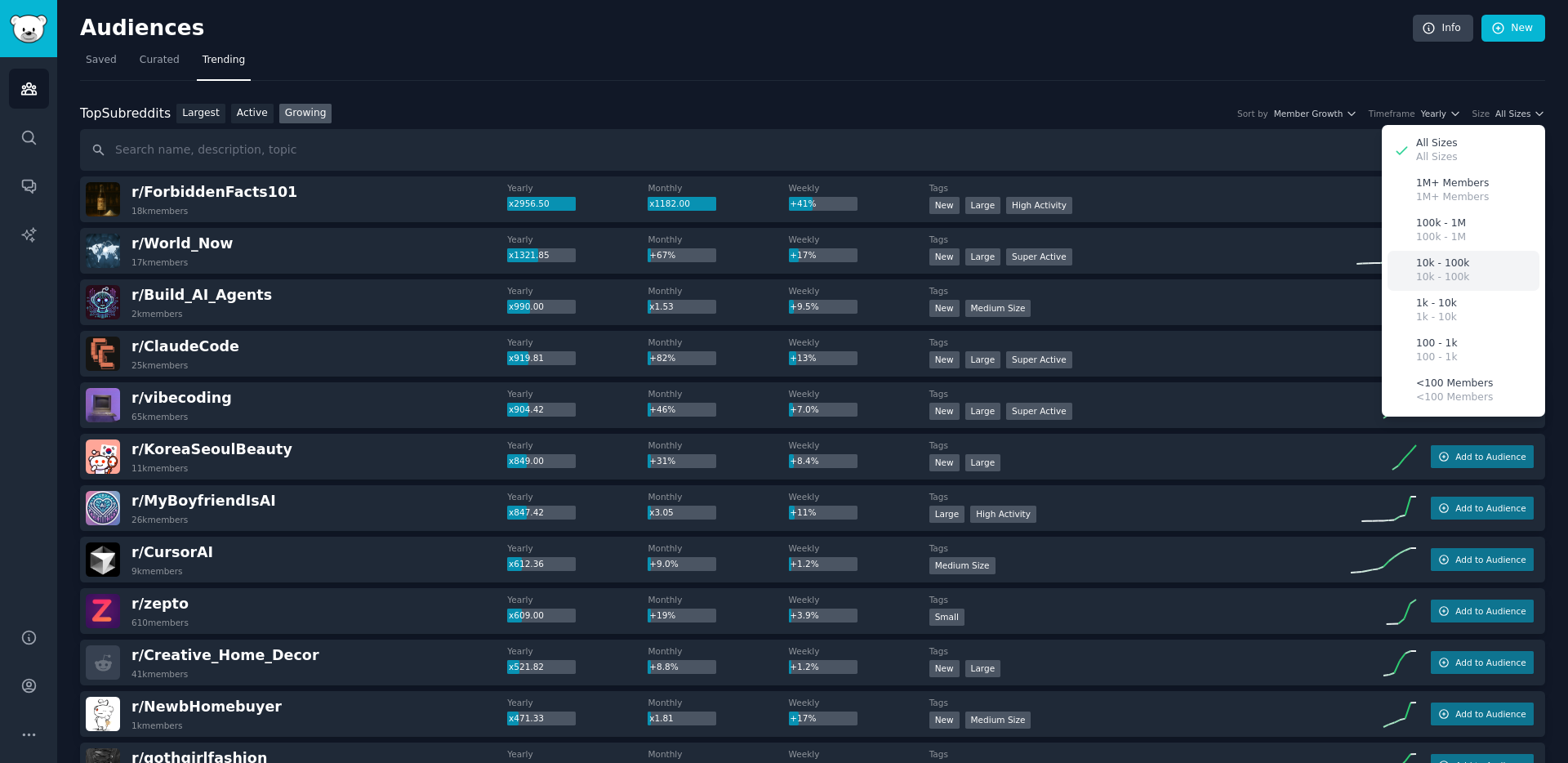
click at [1464, 280] on div "10k - 100k 10k - 100k" at bounding box center [1463, 271] width 152 height 40
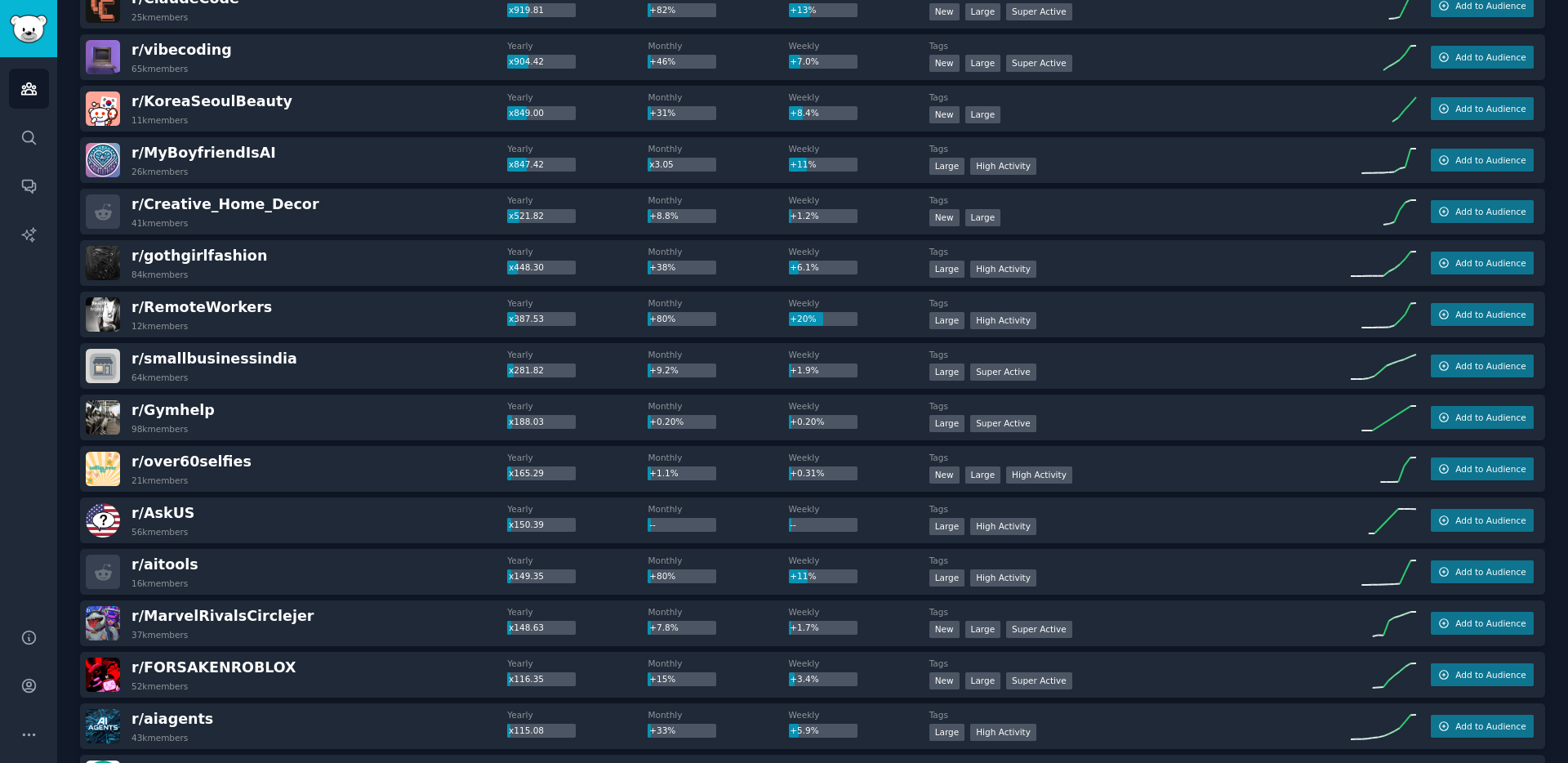
scroll to position [307, 0]
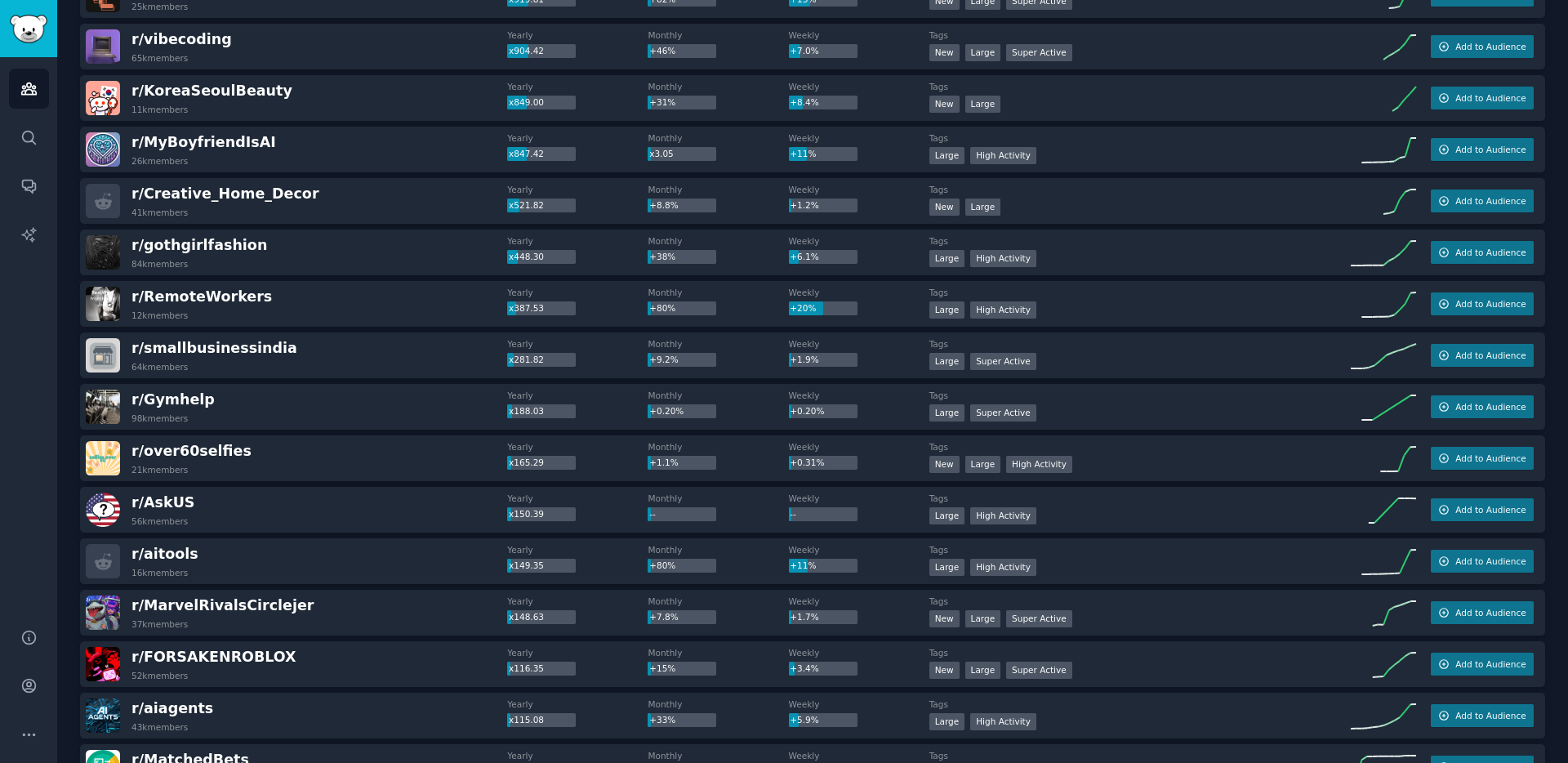
click at [295, 389] on div "r/ Gymhelp 98k members Yearly x188.03 Monthly +0.20% Weekly +0.20% Tags Large S…" at bounding box center [812, 407] width 1465 height 46
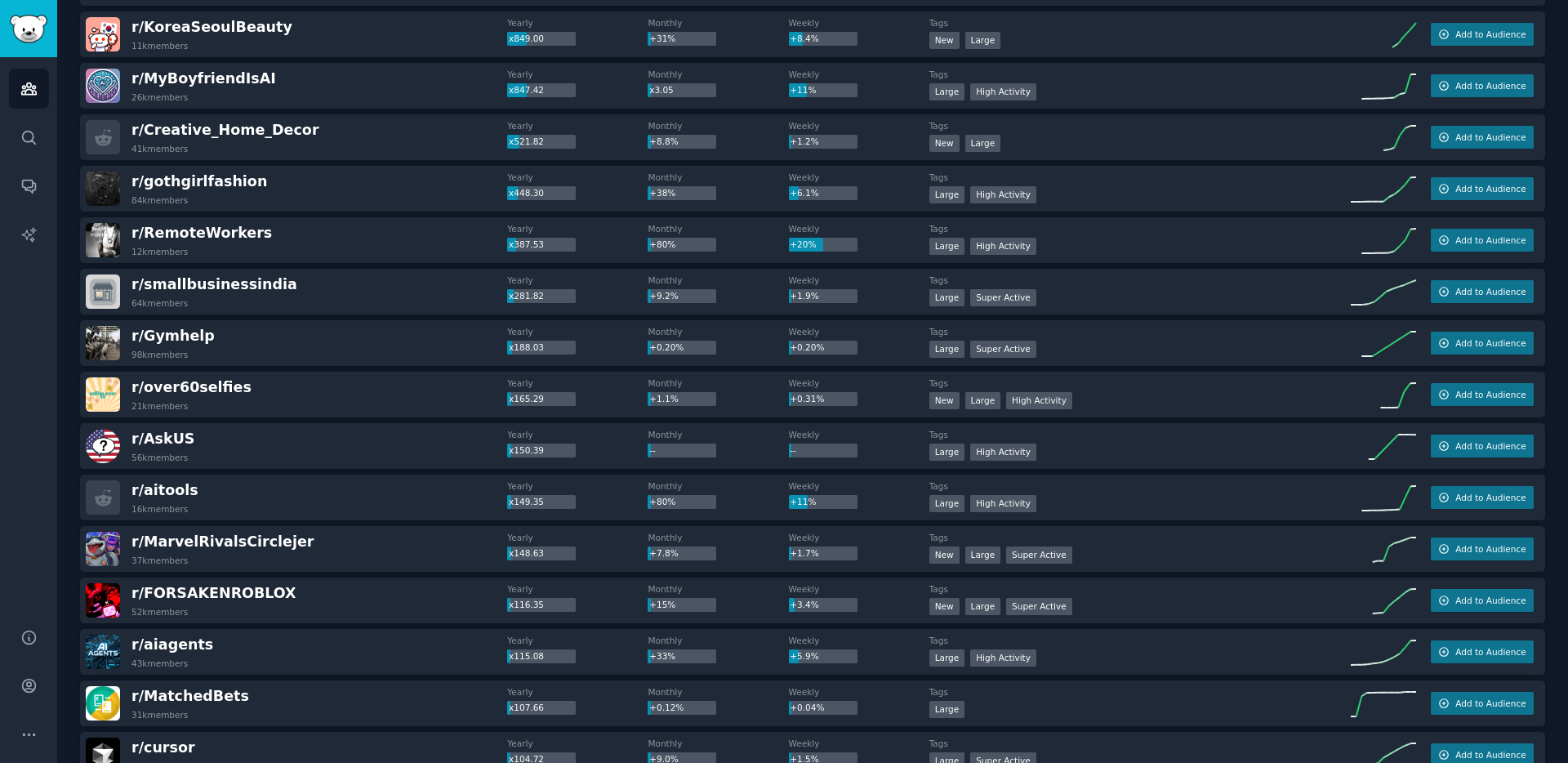
scroll to position [382, 0]
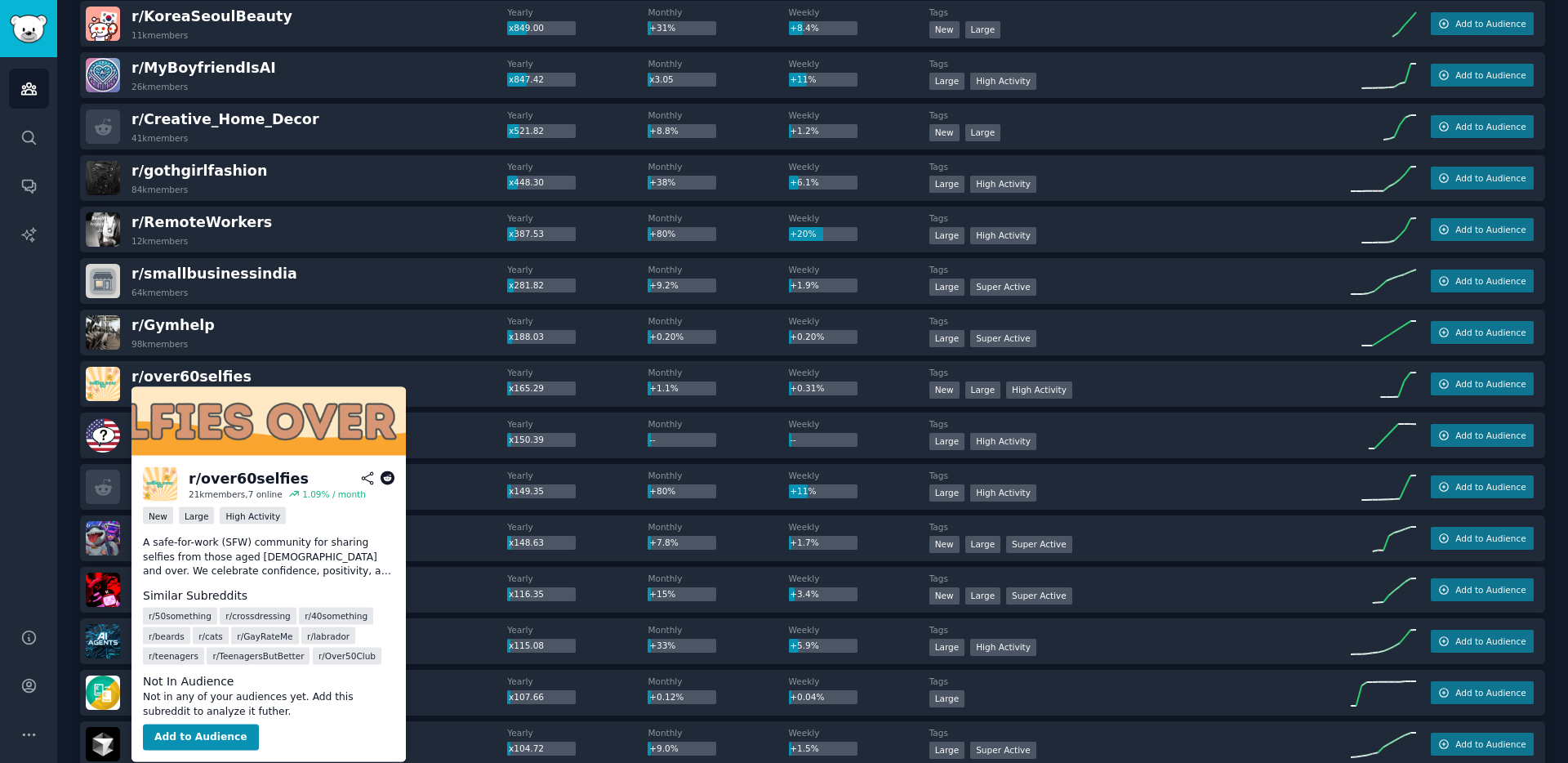
click at [389, 481] on icon at bounding box center [388, 478] width 15 height 15
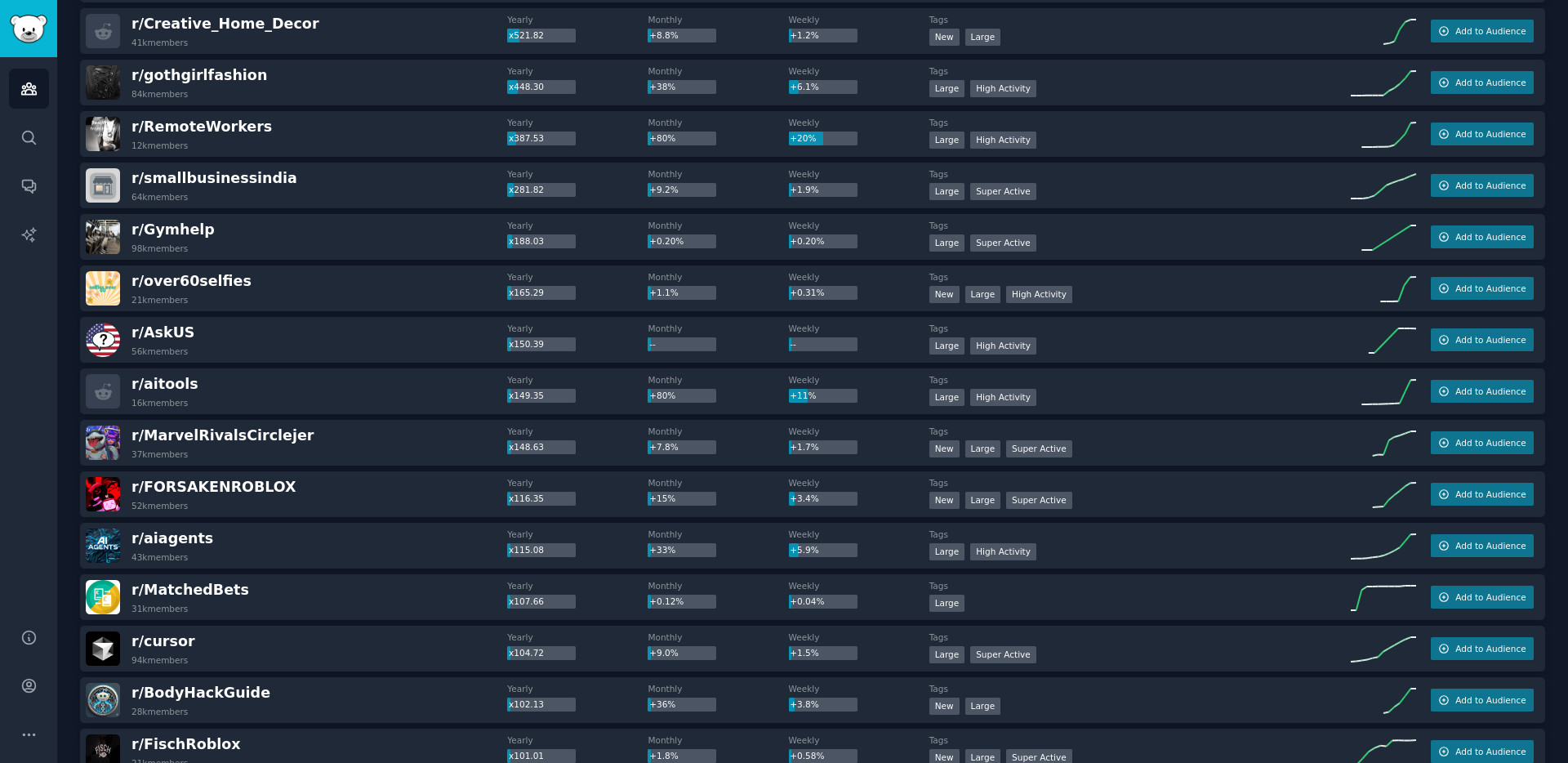
scroll to position [369, 0]
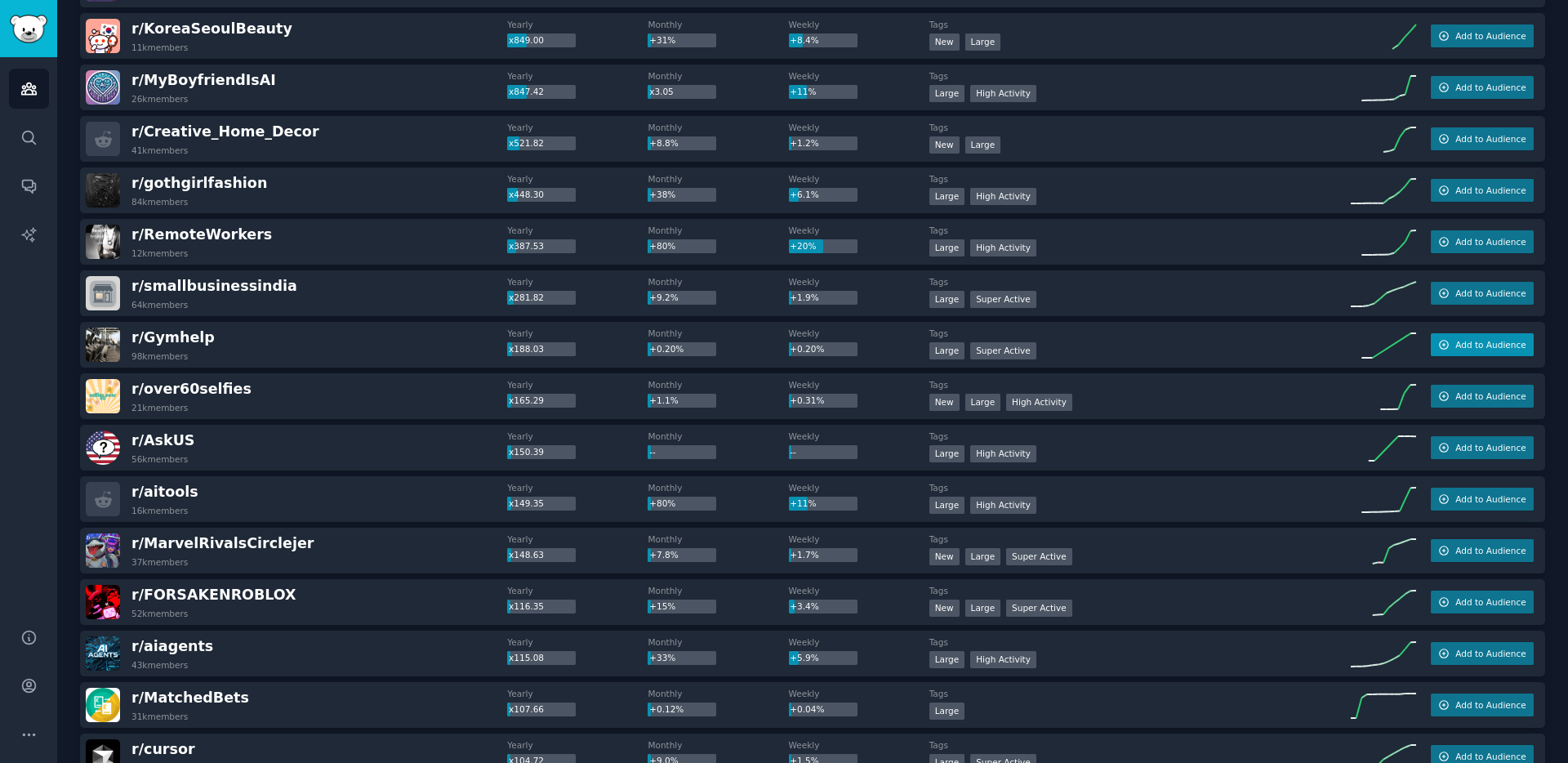
click at [1459, 345] on span "Add to Audience" at bounding box center [1490, 344] width 70 height 12
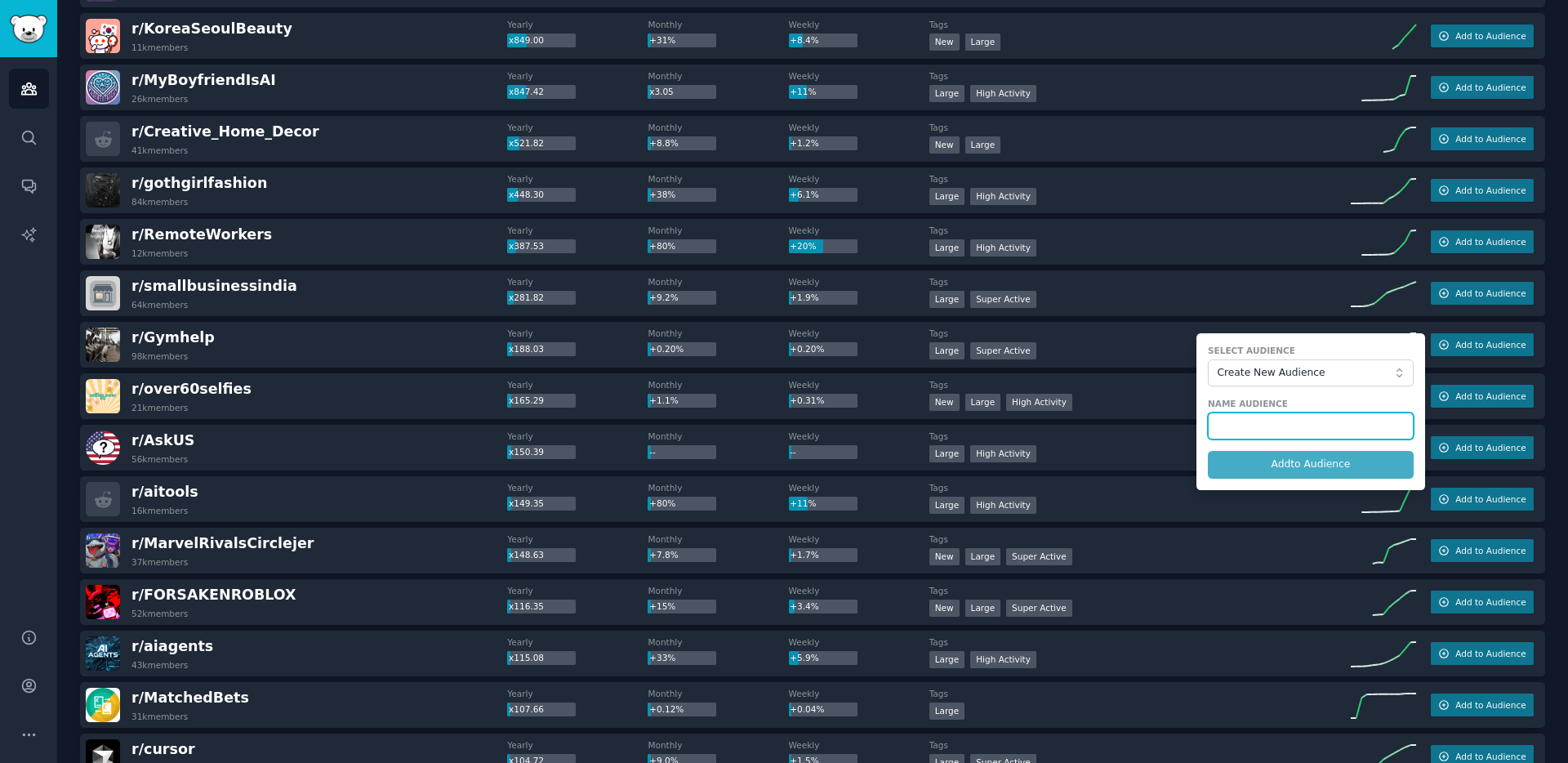
click at [1264, 420] on input "text" at bounding box center [1311, 426] width 206 height 28
click at [264, 353] on div "r/ Gymhelp 98k members" at bounding box center [296, 344] width 422 height 35
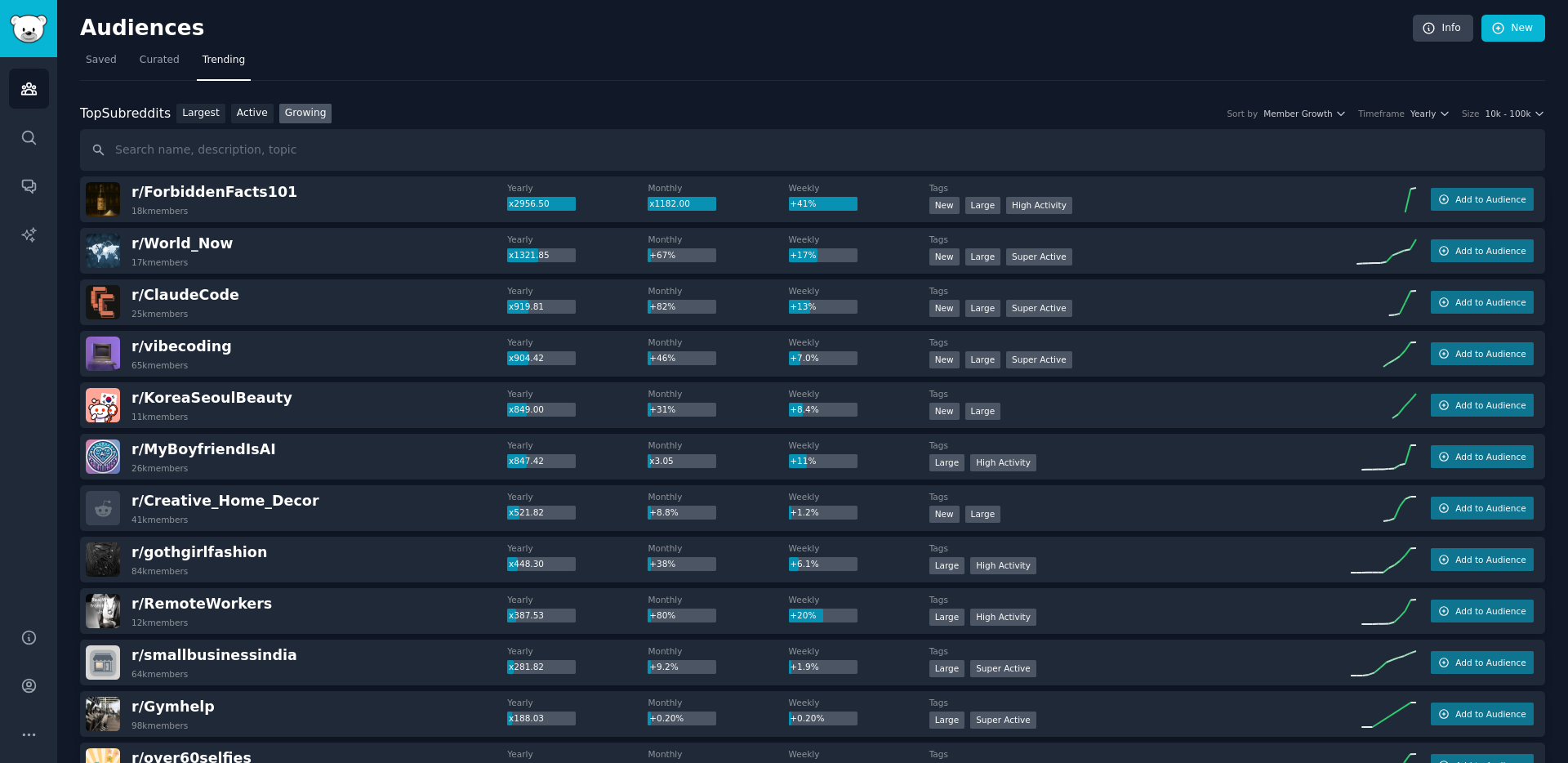
scroll to position [10, 0]
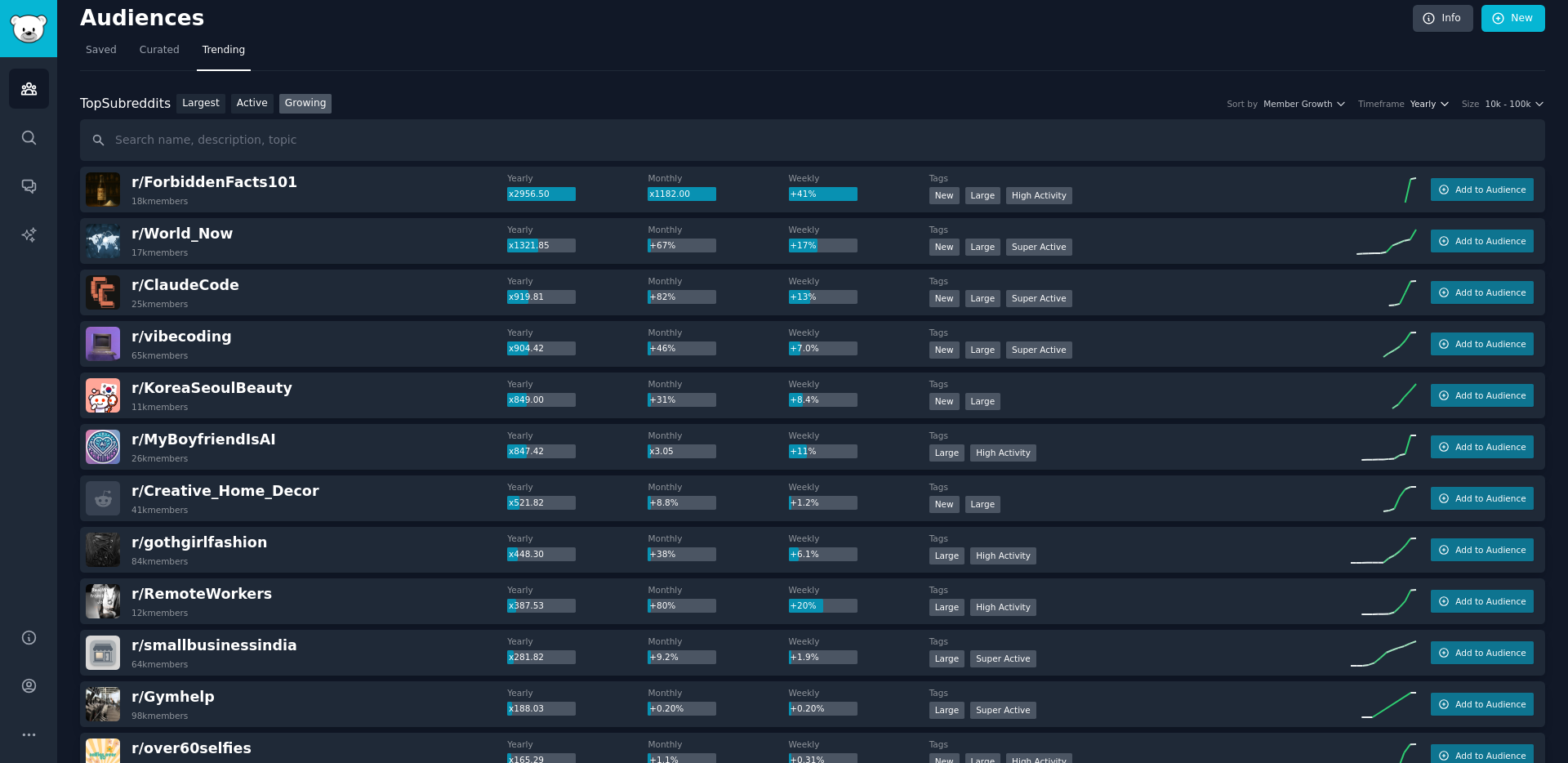
click at [1420, 108] on span "Yearly" at bounding box center [1422, 103] width 26 height 12
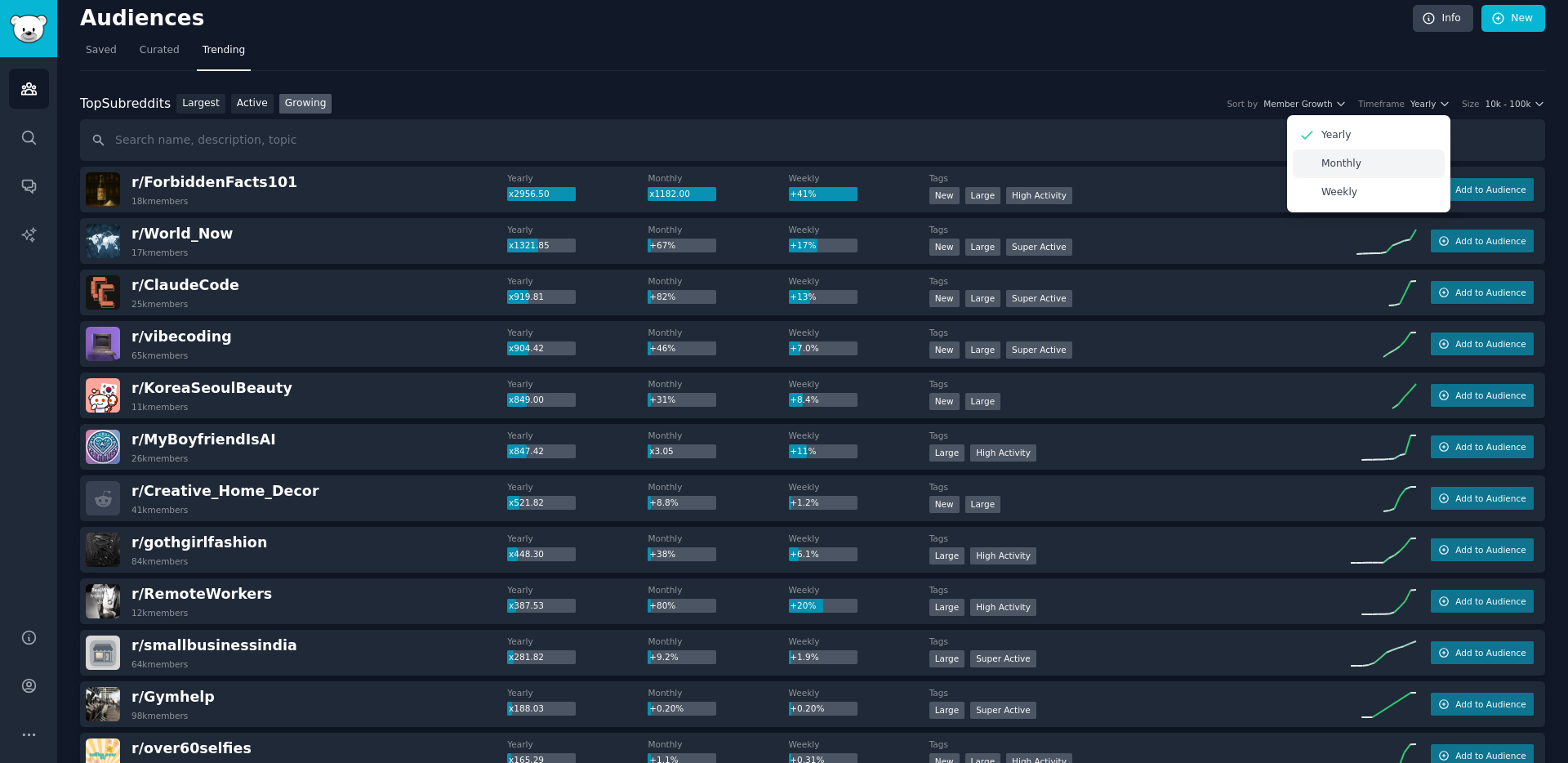
click at [1400, 161] on div "Monthly" at bounding box center [1368, 163] width 152 height 28
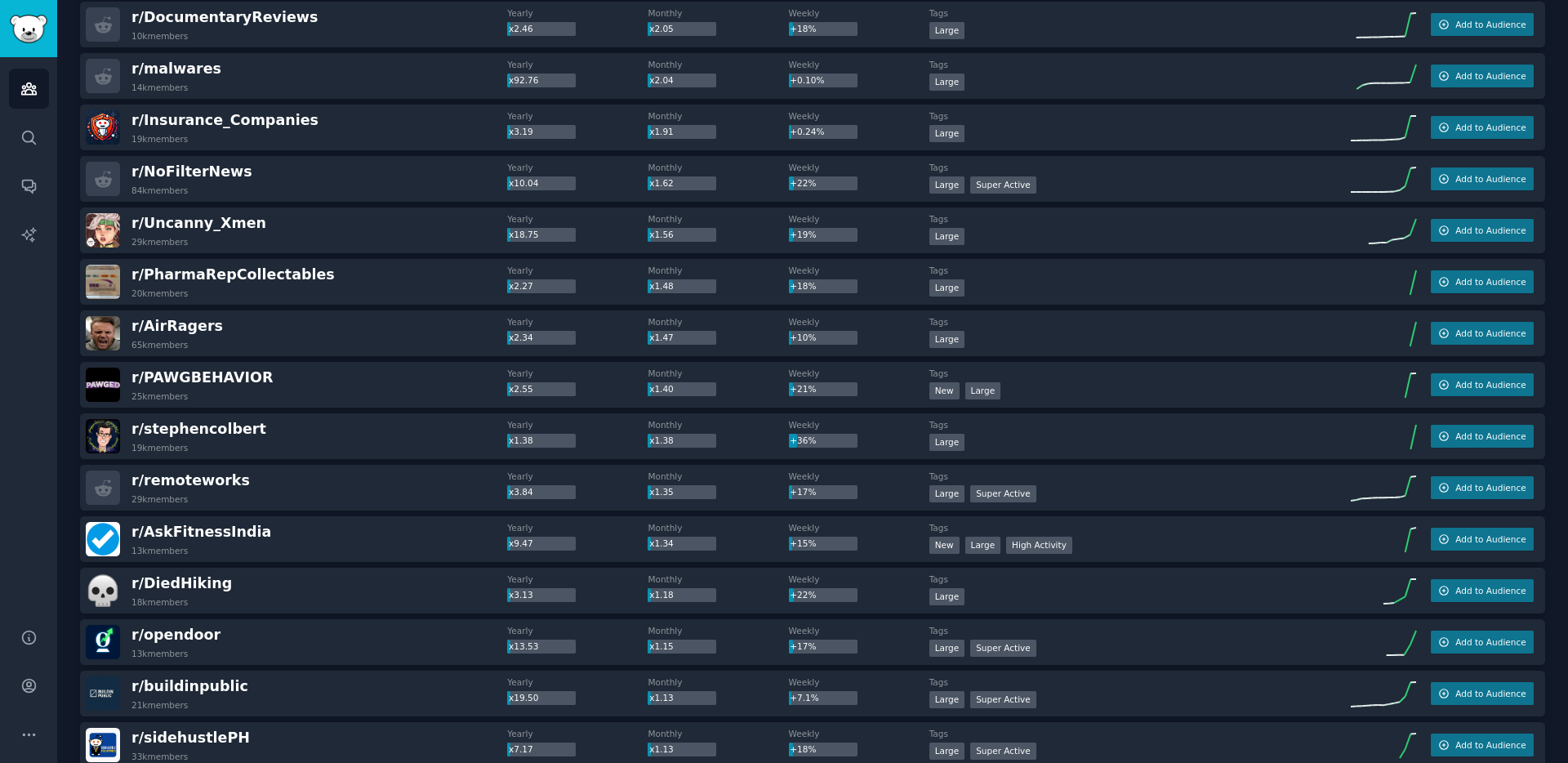
scroll to position [814, 0]
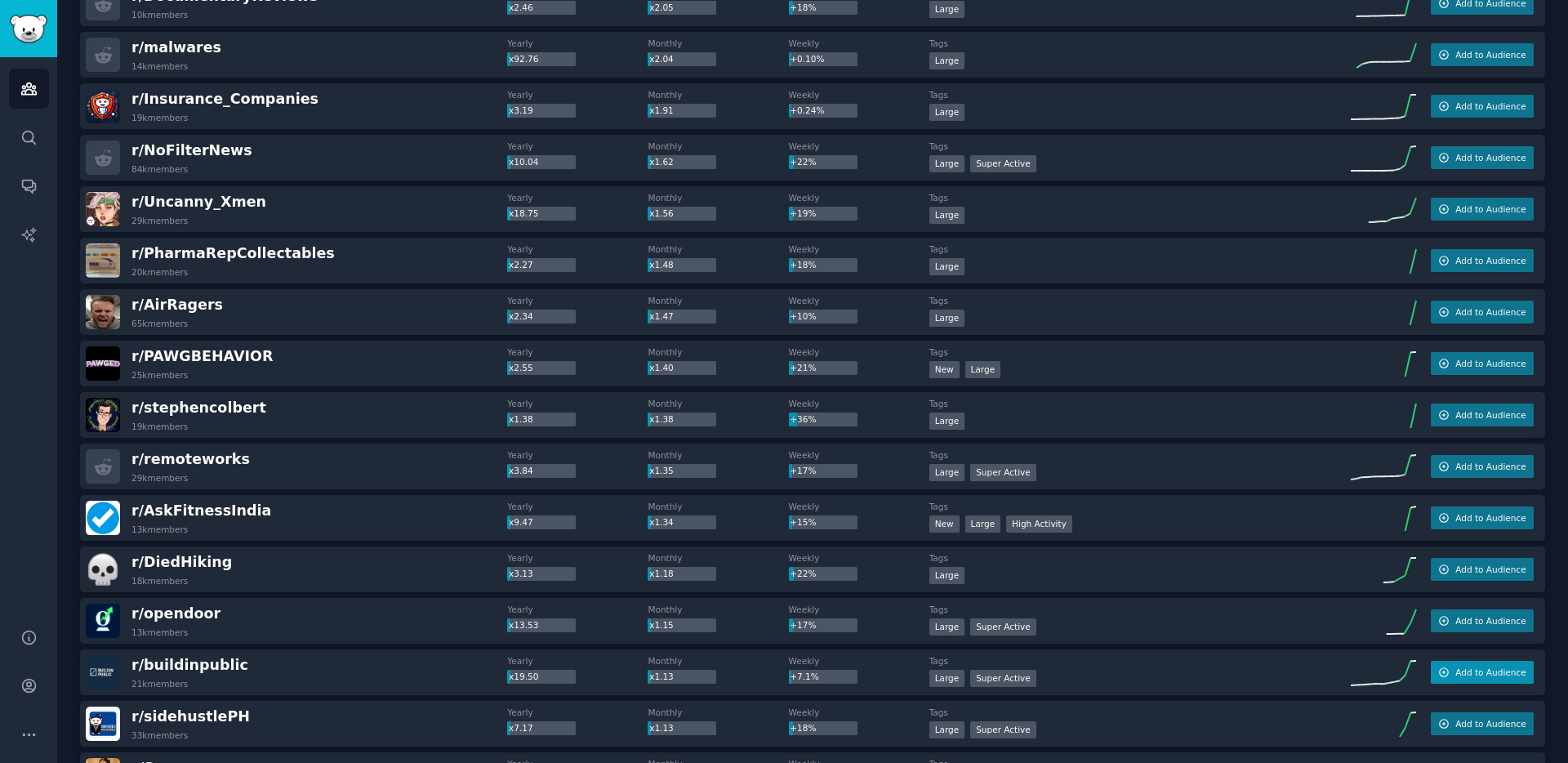
click at [1455, 671] on span "Add to Audience" at bounding box center [1490, 672] width 70 height 12
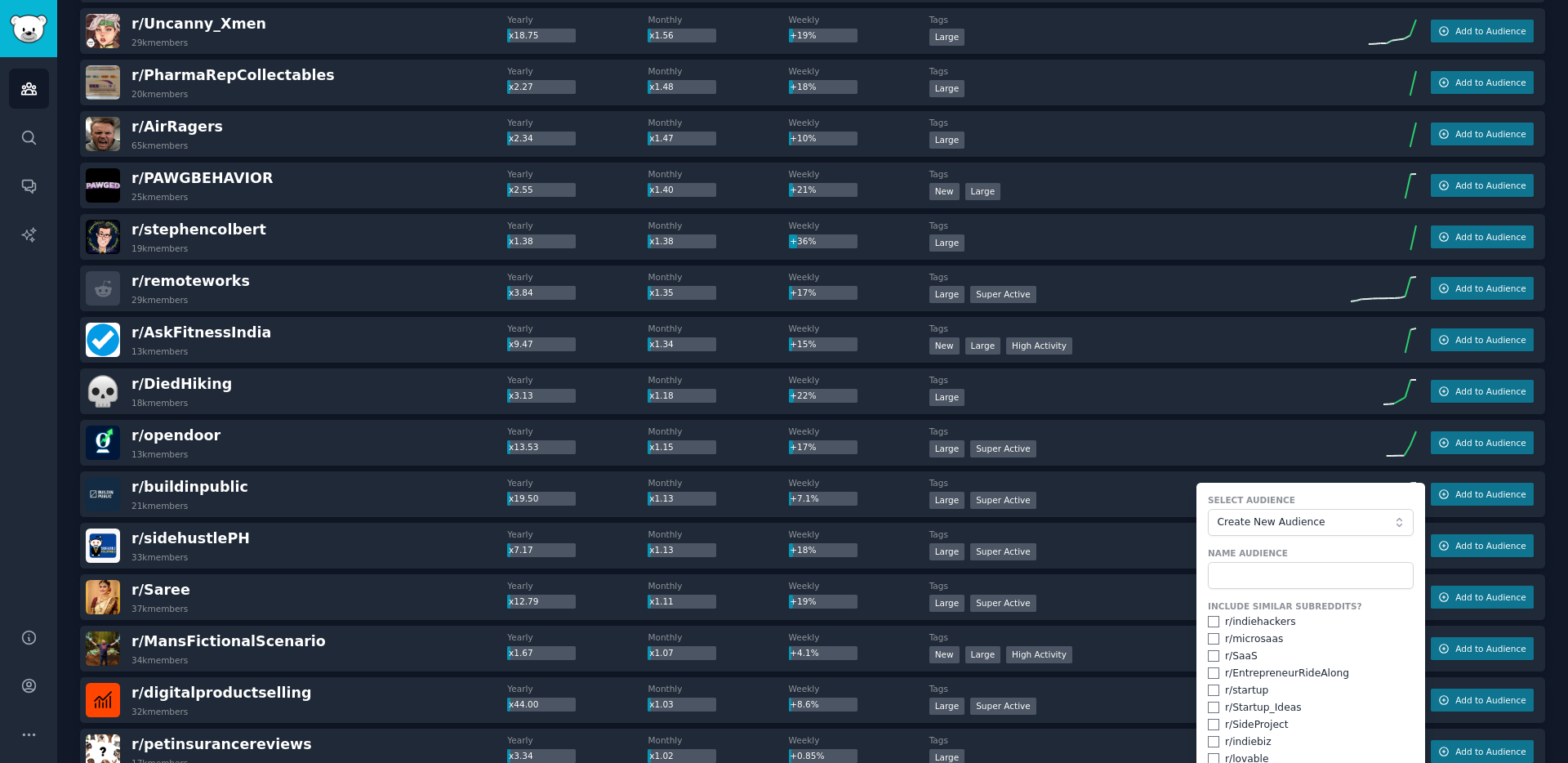
scroll to position [1002, 0]
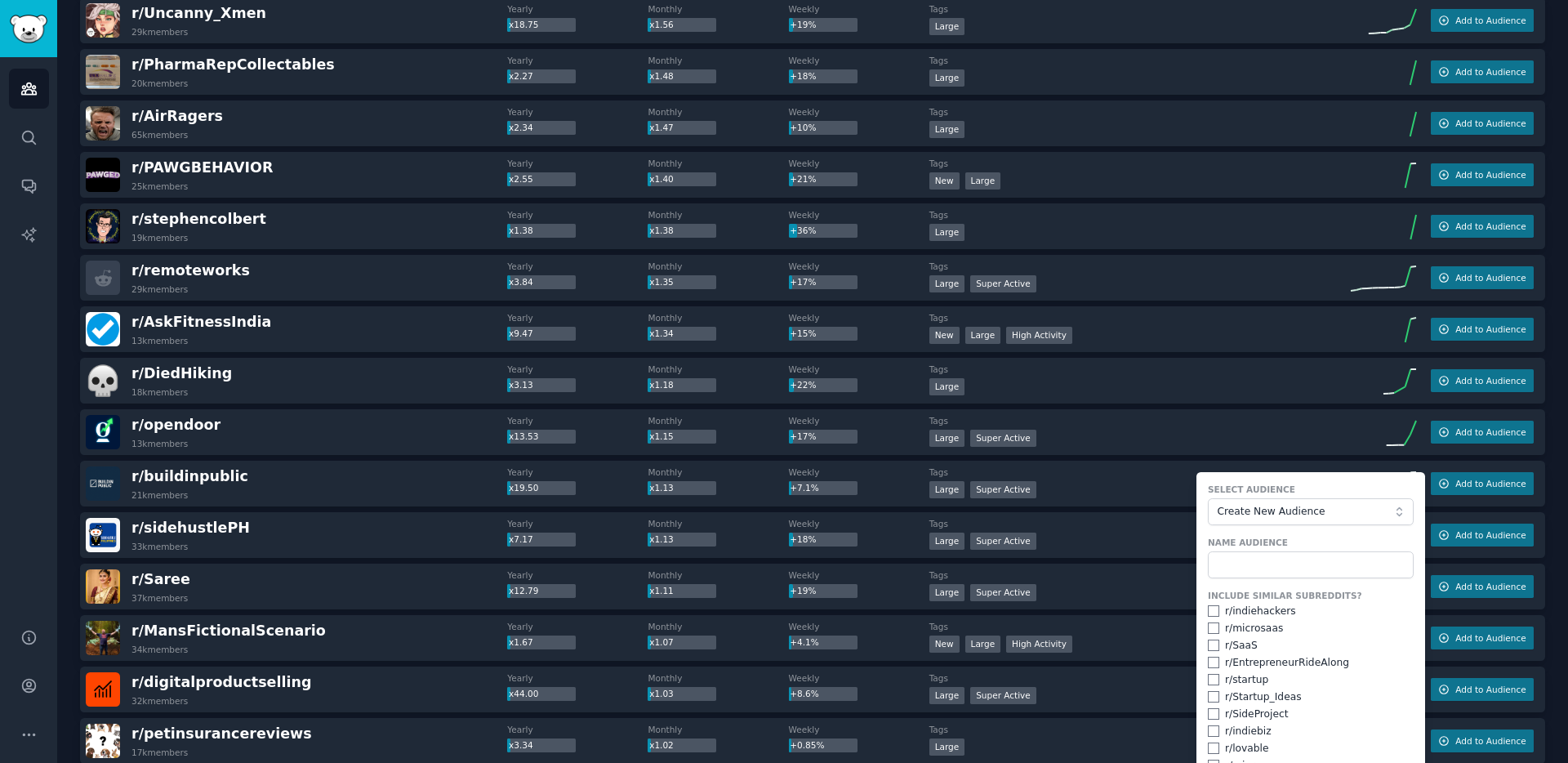
click at [1097, 615] on div "r/ MansFictionalScenario 34k members Yearly x1.67 Monthly x1.07 Weekly +4.1% Ta…" at bounding box center [812, 638] width 1465 height 46
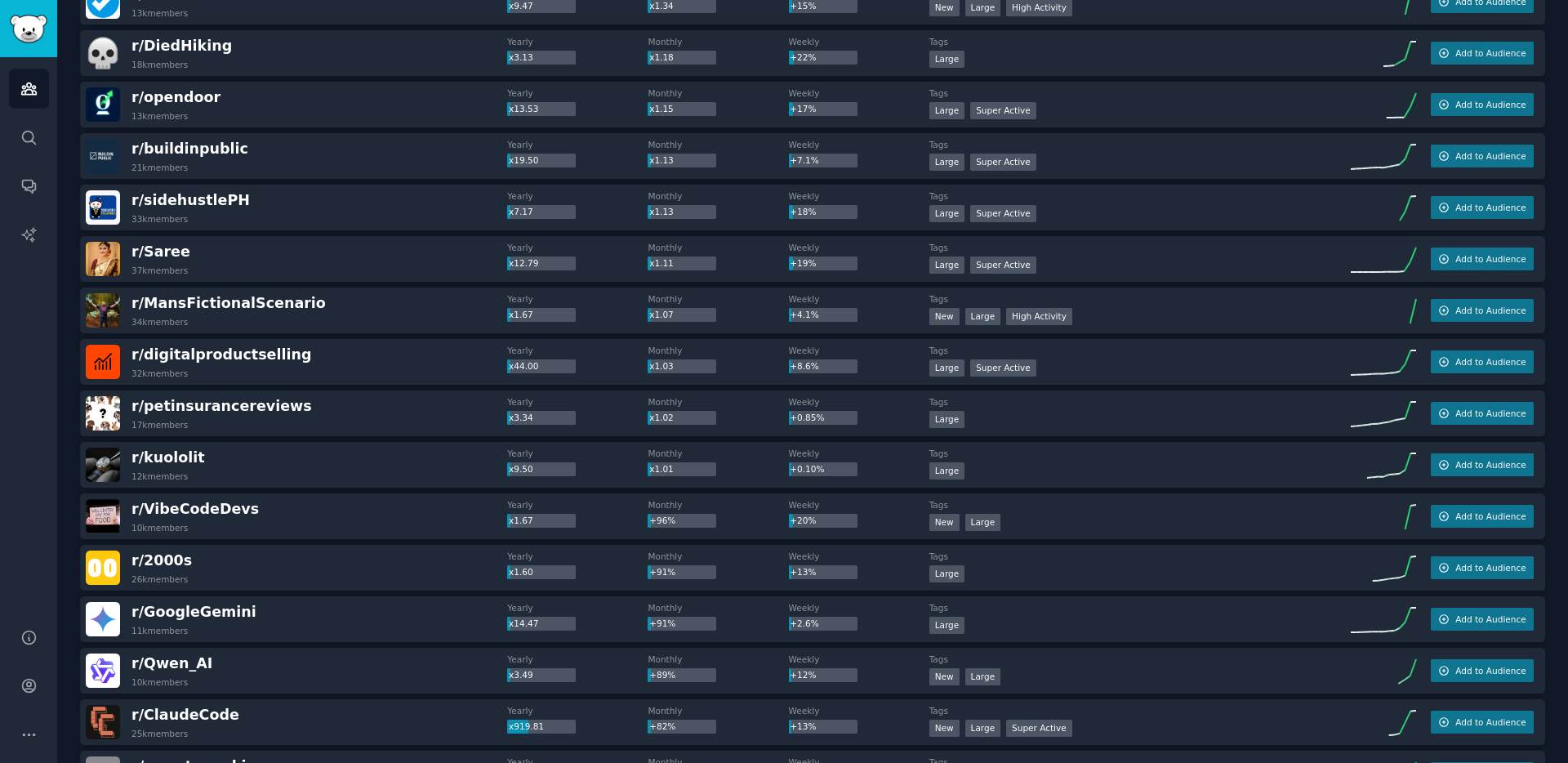
scroll to position [1340, 0]
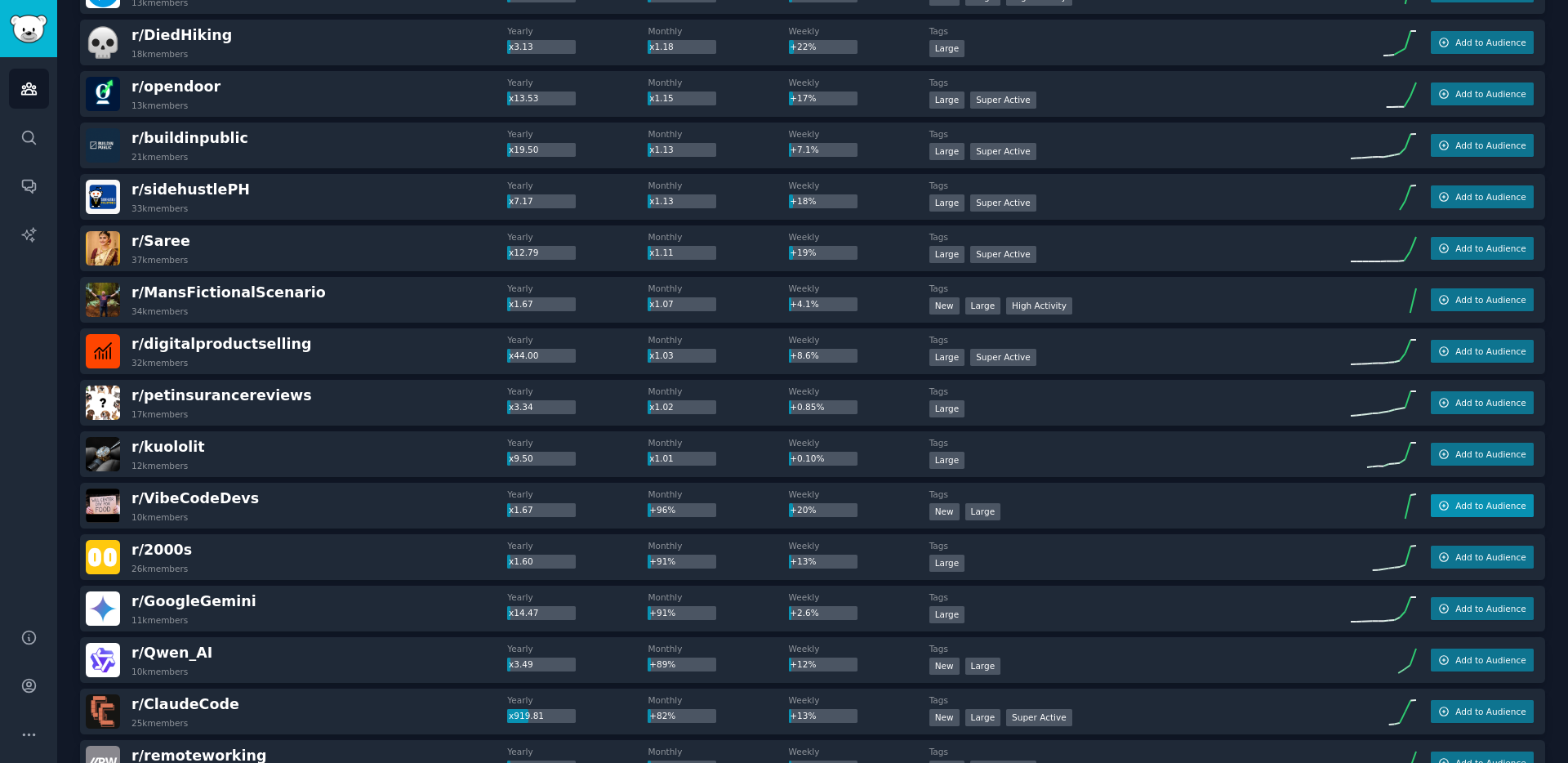
click at [1480, 504] on span "Add to Audience" at bounding box center [1490, 505] width 70 height 12
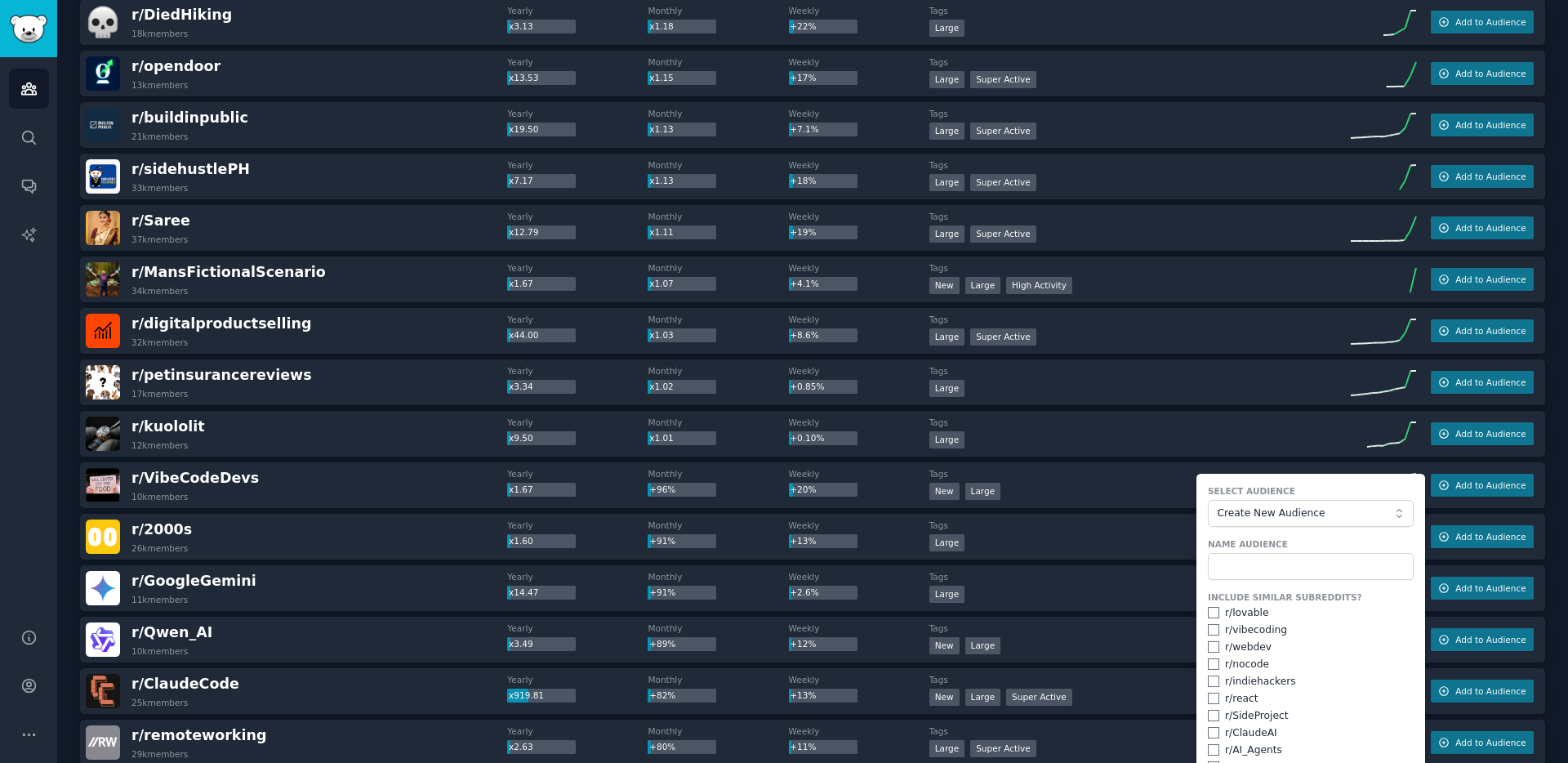
scroll to position [1371, 0]
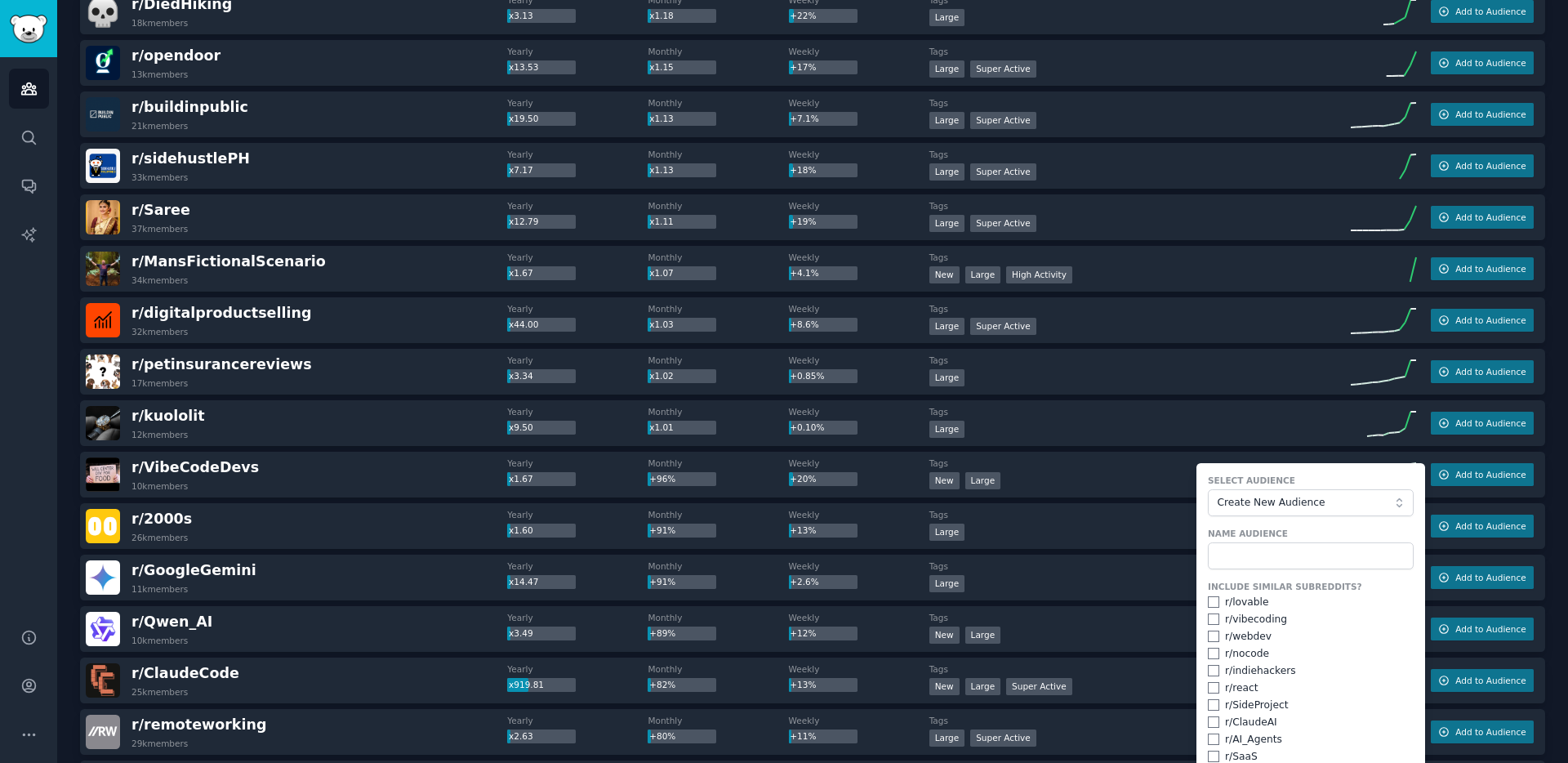
click at [1067, 578] on div "Large" at bounding box center [1139, 585] width 422 height 20
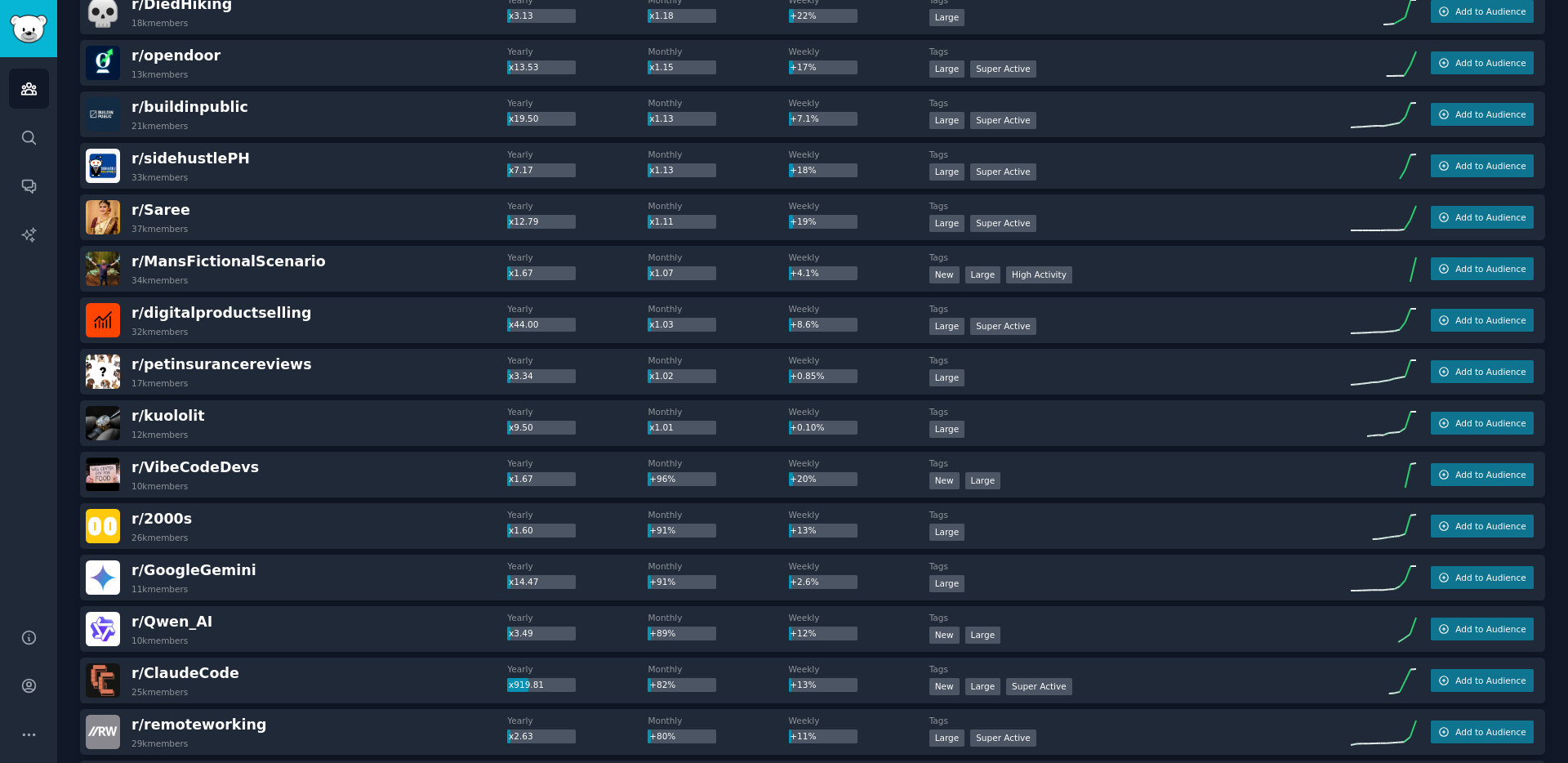
click at [349, 469] on div "r/ VibeCodeDevs 10k members" at bounding box center [296, 474] width 422 height 35
click at [1456, 477] on span "Add to Audience" at bounding box center [1490, 474] width 70 height 12
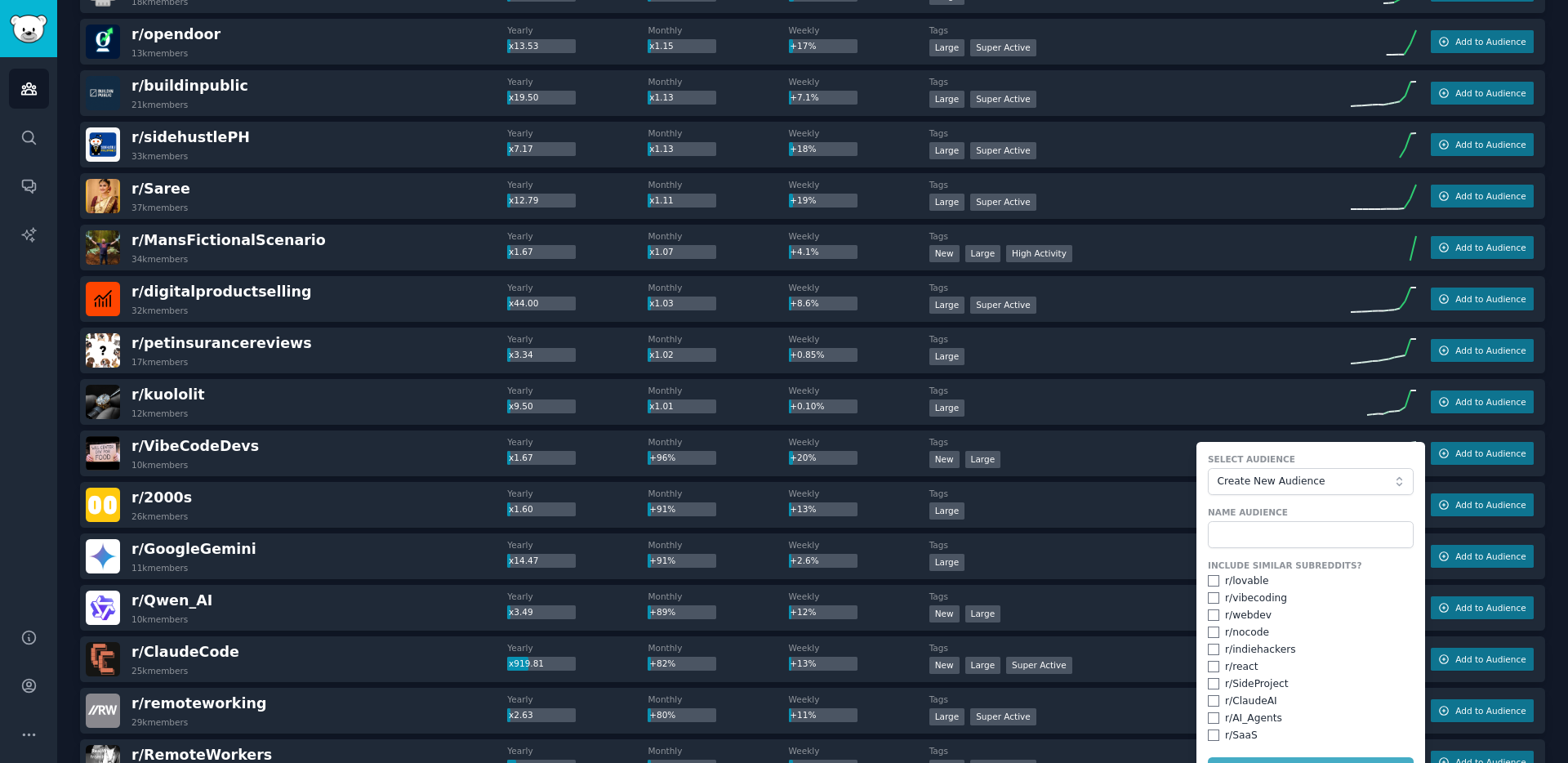
scroll to position [1403, 0]
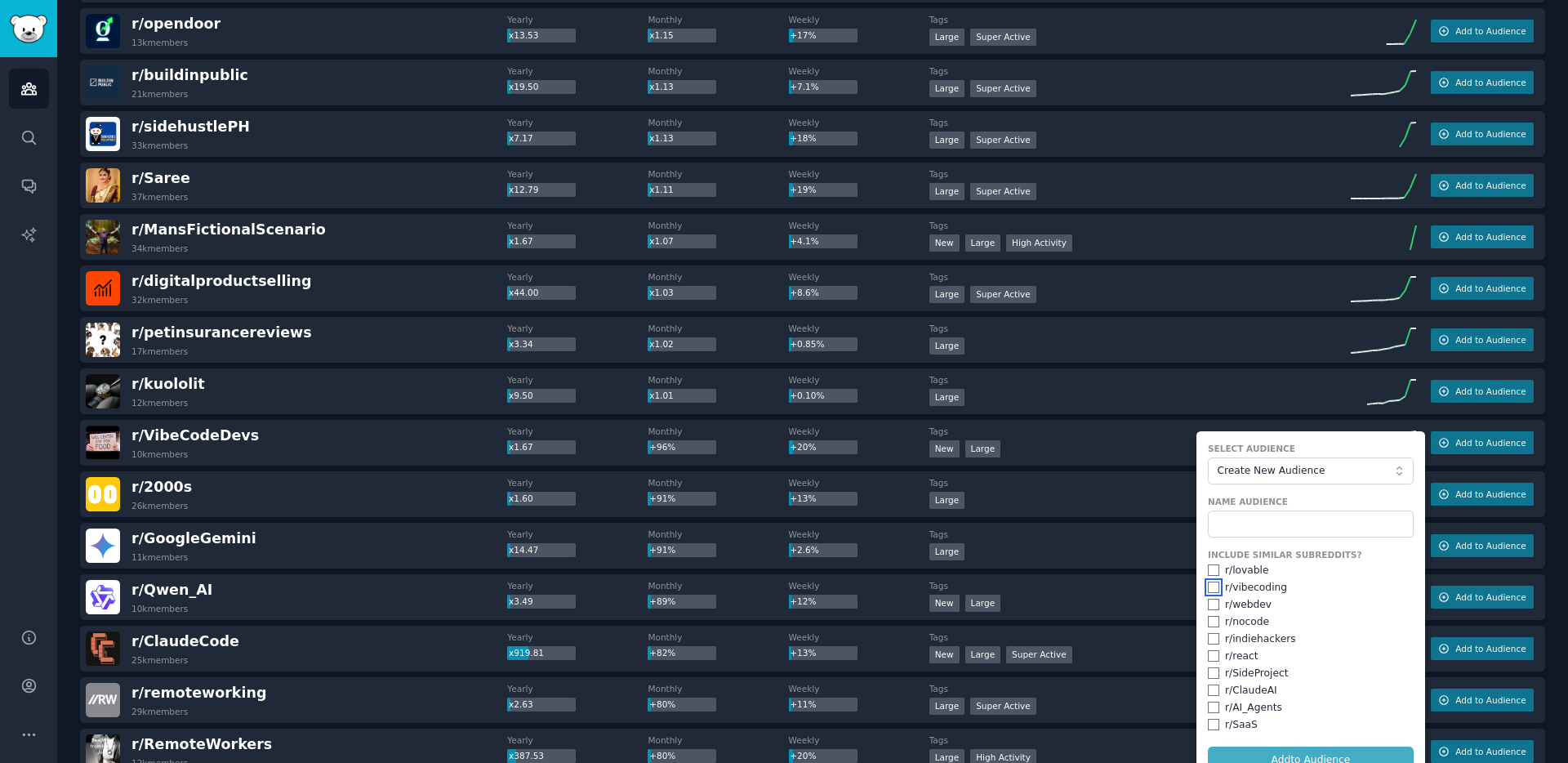
click at [1209, 589] on input "checkbox" at bounding box center [1213, 586] width 12 height 12
checkbox input "true"
click at [1211, 605] on input "checkbox" at bounding box center [1213, 604] width 12 height 12
checkbox input "true"
click at [1212, 619] on input "checkbox" at bounding box center [1213, 621] width 12 height 12
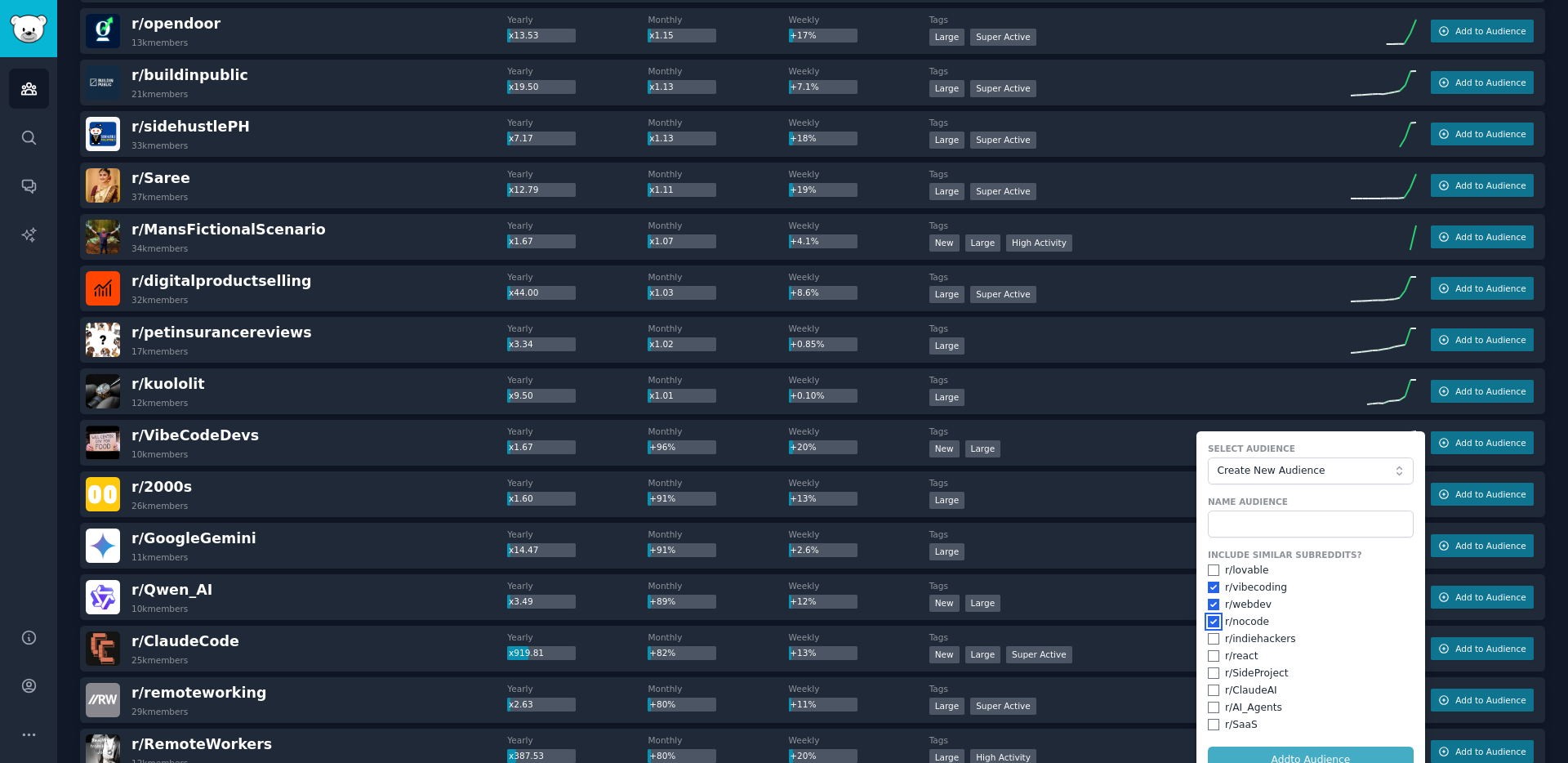
checkbox input "true"
click at [1212, 635] on input "checkbox" at bounding box center [1213, 638] width 12 height 12
checkbox input "true"
click at [1212, 672] on input "checkbox" at bounding box center [1213, 673] width 12 height 12
checkbox input "true"
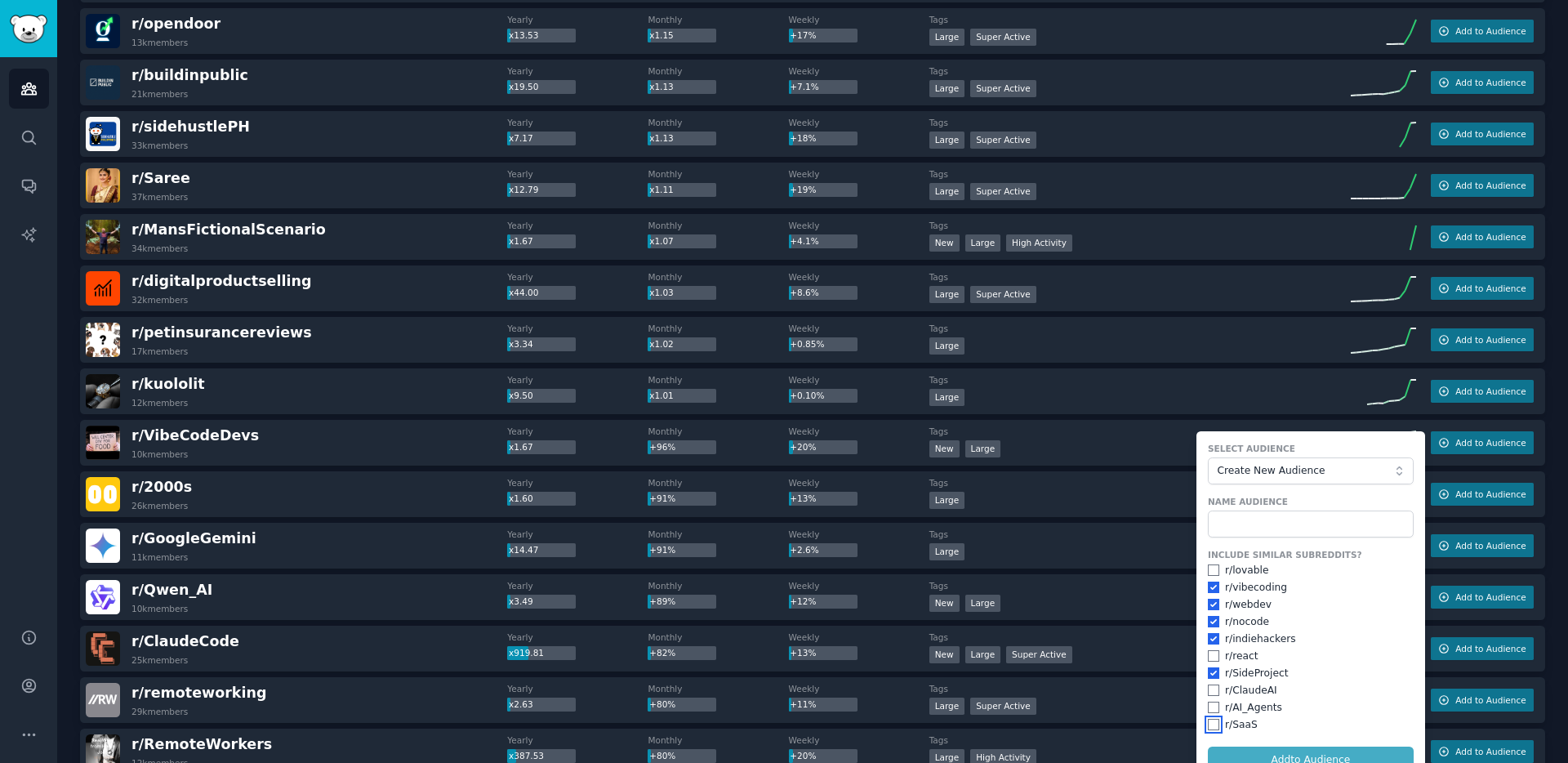
click at [1209, 723] on input "checkbox" at bounding box center [1213, 724] width 12 height 12
checkbox input "true"
click at [1260, 751] on form "Select Audience Create New Audience Name Audience Include Similar Subreddits? r…" at bounding box center [1311, 608] width 229 height 353
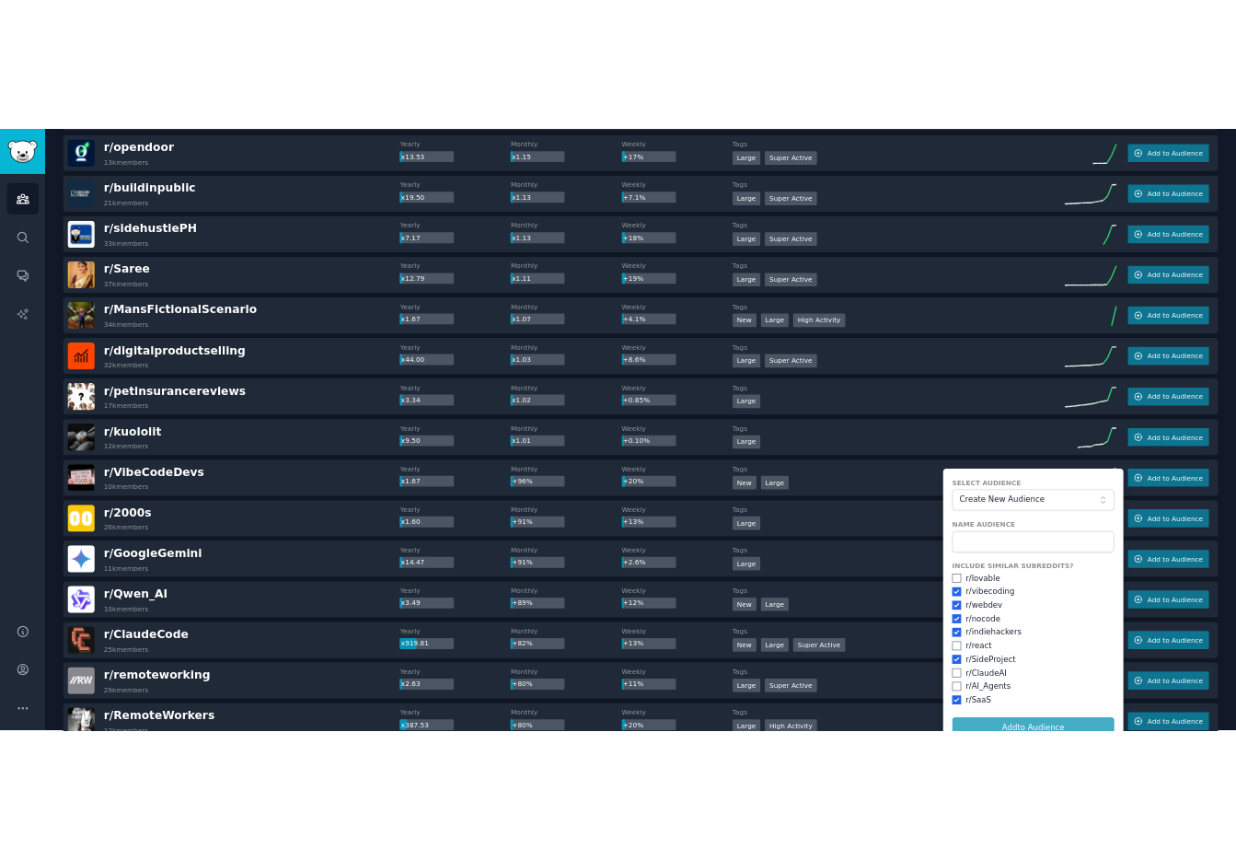
scroll to position [1637, 0]
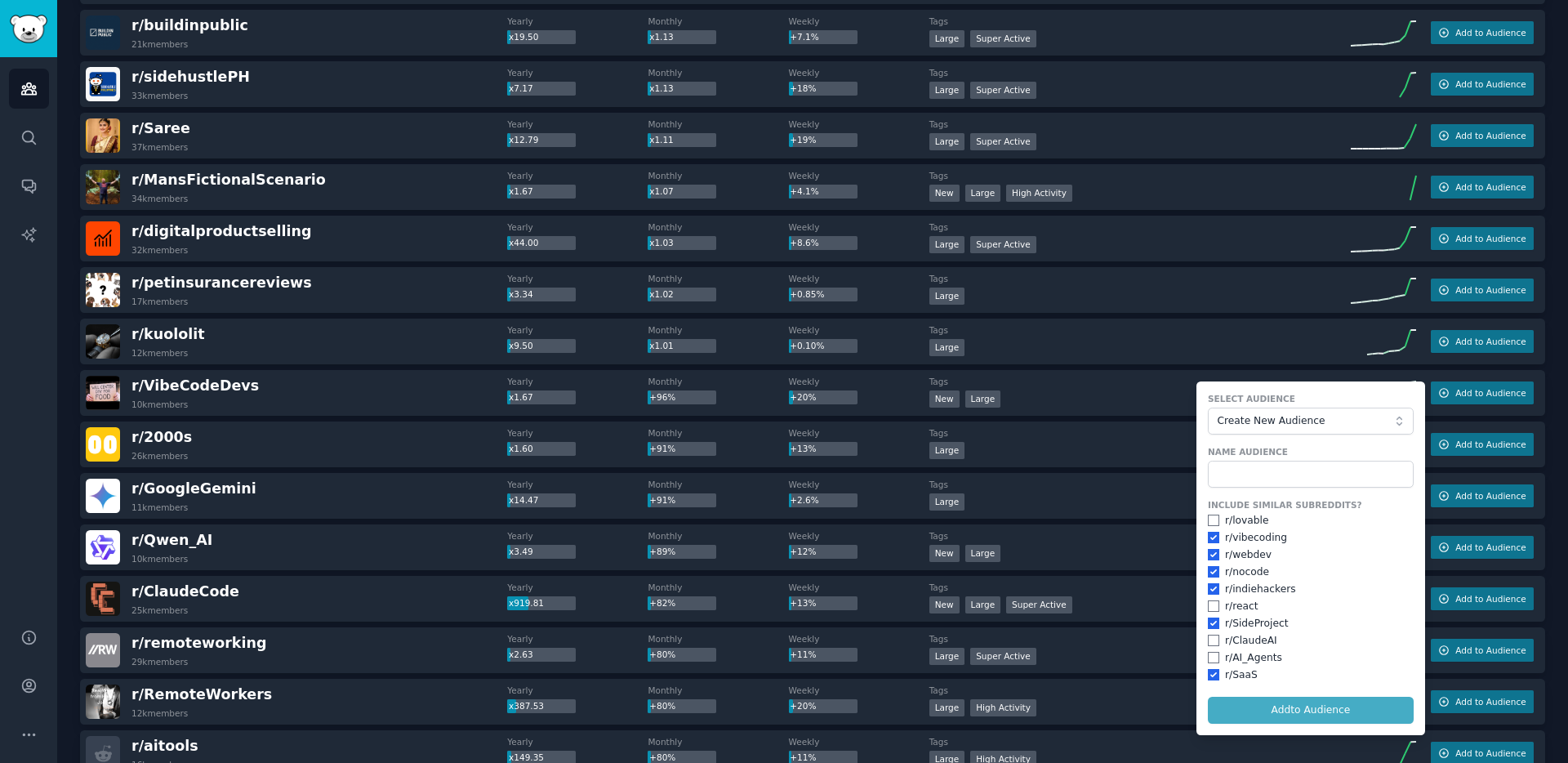
click at [1296, 712] on form "Select Audience Create New Audience Name Audience Include Similar Subreddits? r…" at bounding box center [1311, 558] width 229 height 353
drag, startPoint x: 1296, startPoint y: 712, endPoint x: 1287, endPoint y: 640, distance: 72.6
click at [1296, 712] on form "Select Audience Create New Audience Name Audience Include Similar Subreddits? r…" at bounding box center [1311, 558] width 229 height 353
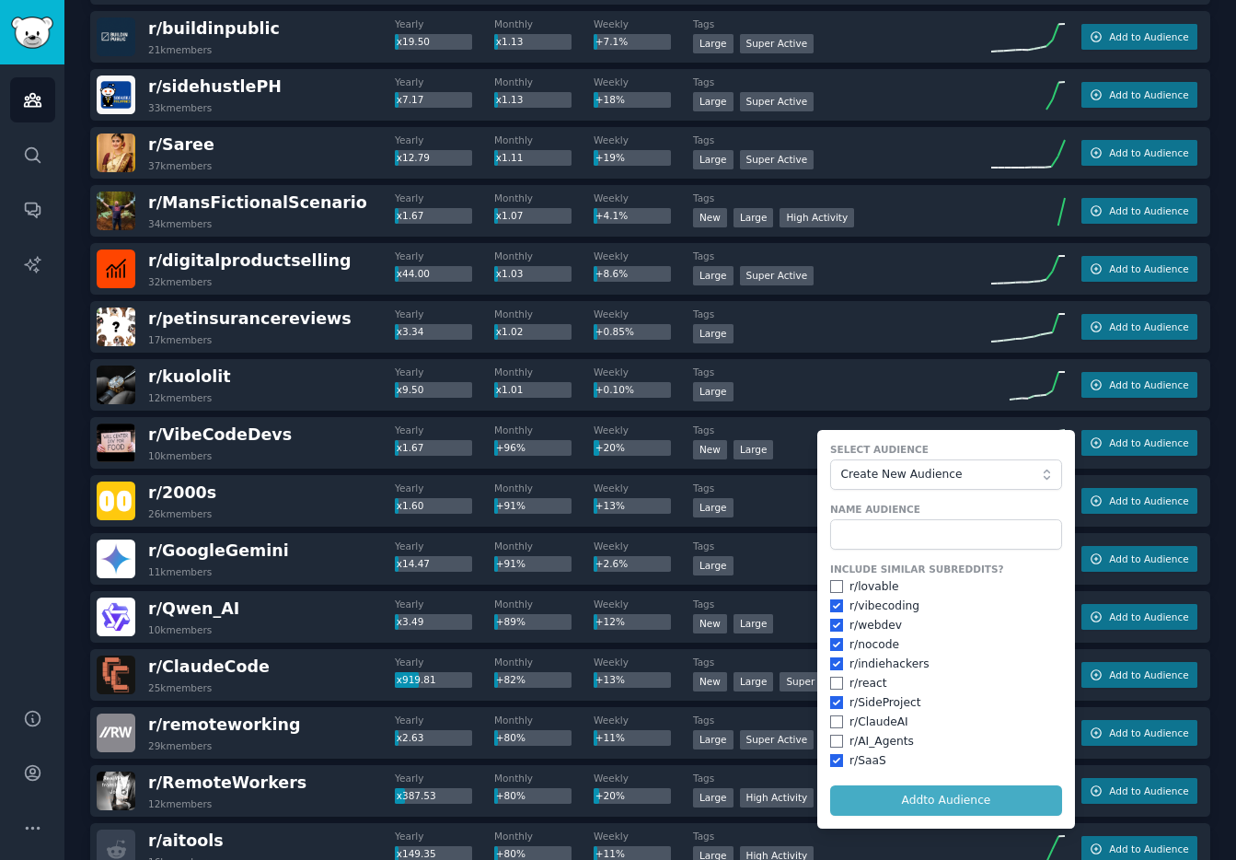
click at [986, 801] on form "Select Audience Create New Audience Name Audience Include Similar Subreddits? r…" at bounding box center [946, 629] width 258 height 398
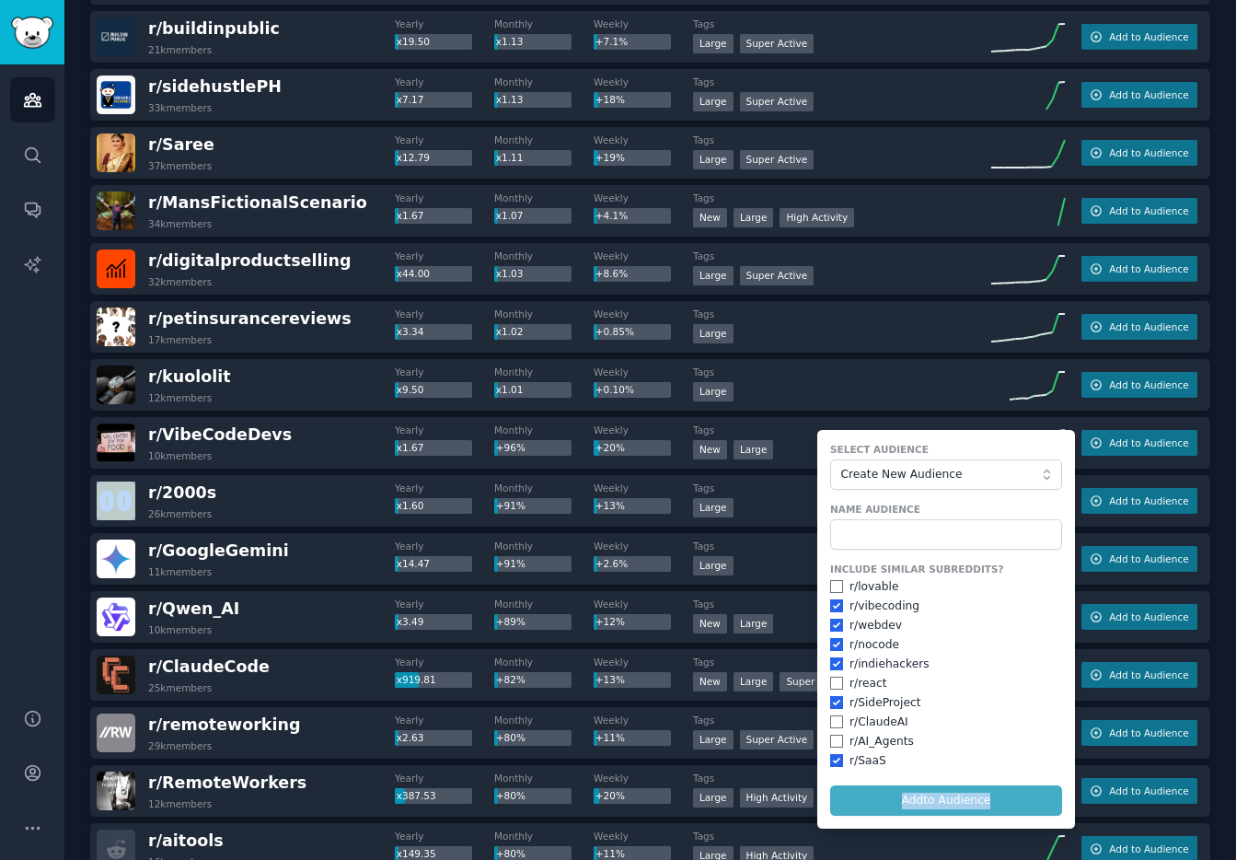
click at [986, 800] on form "Select Audience Create New Audience Name Audience Include Similar Subreddits? r…" at bounding box center [946, 629] width 258 height 398
click at [941, 474] on span "Create New Audience" at bounding box center [942, 475] width 202 height 17
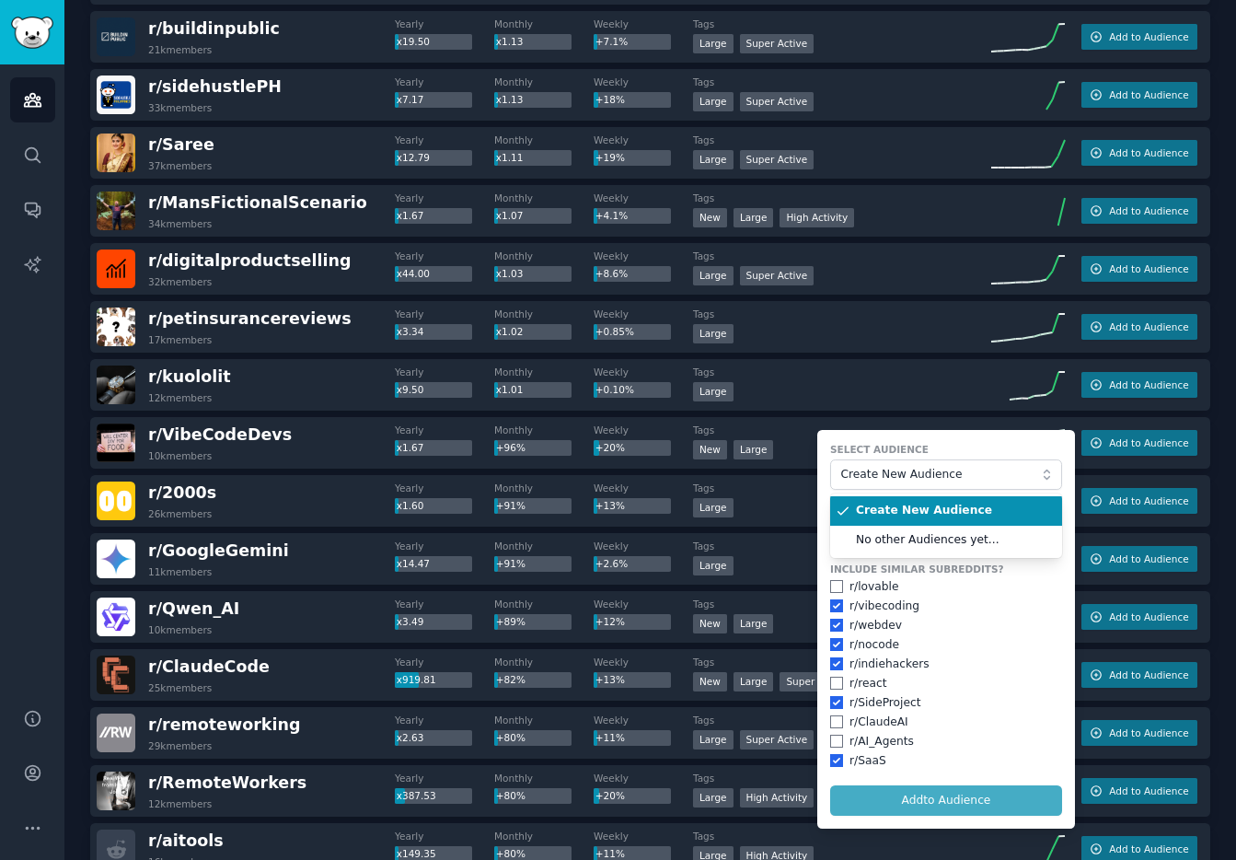
click at [942, 435] on form "Select Audience Create New Audience Create New Audience No other Audiences yet.…" at bounding box center [946, 629] width 258 height 398
click at [899, 532] on input "text" at bounding box center [946, 534] width 232 height 31
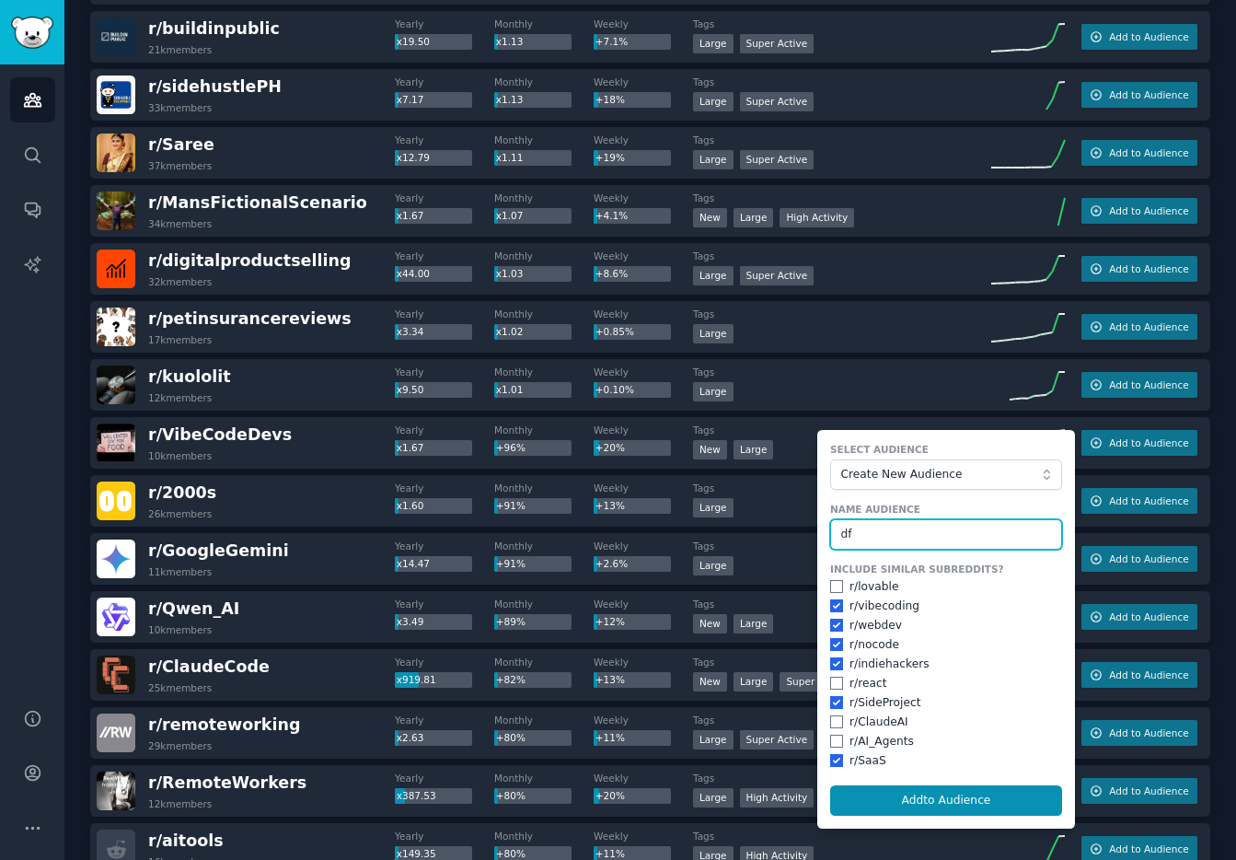
type input "d"
type input "vibecoding"
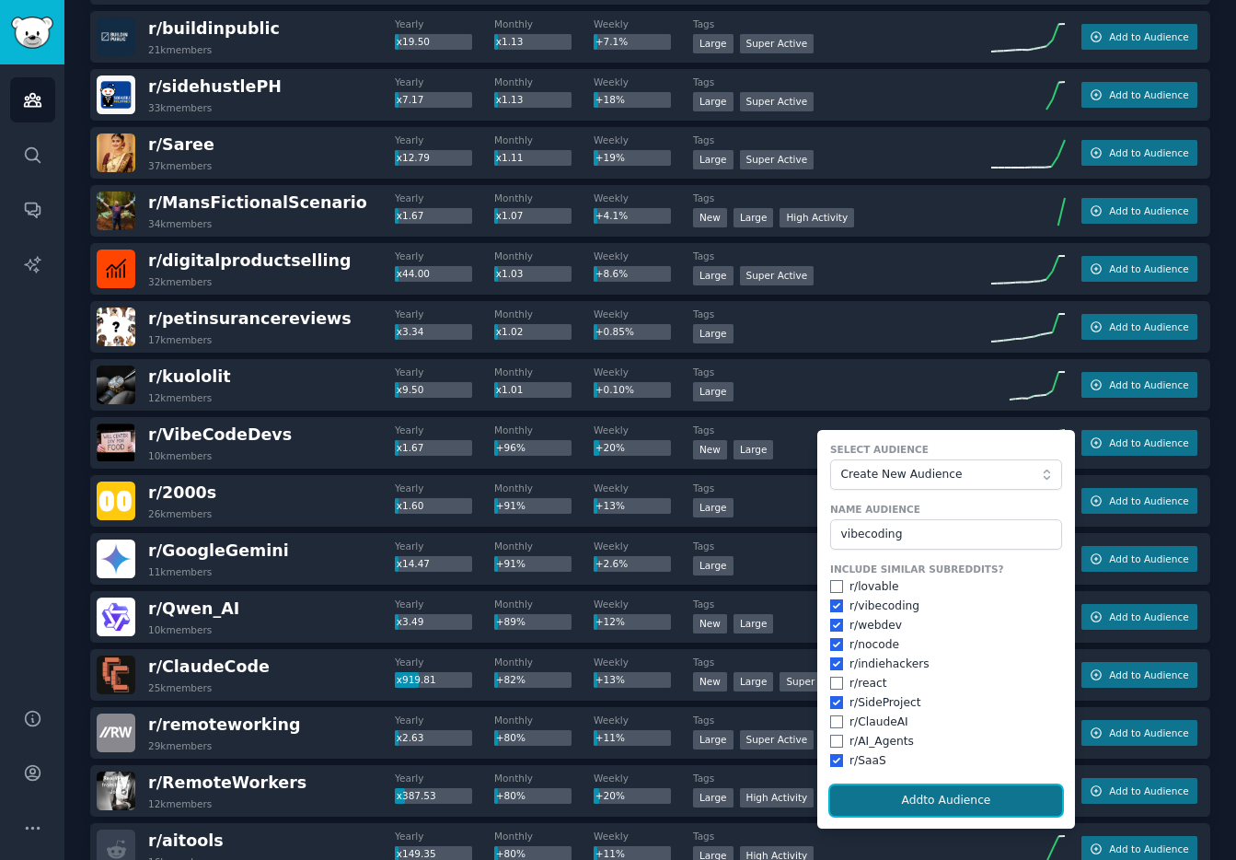
click at [942, 811] on button "Add to Audience" at bounding box center [946, 800] width 232 height 31
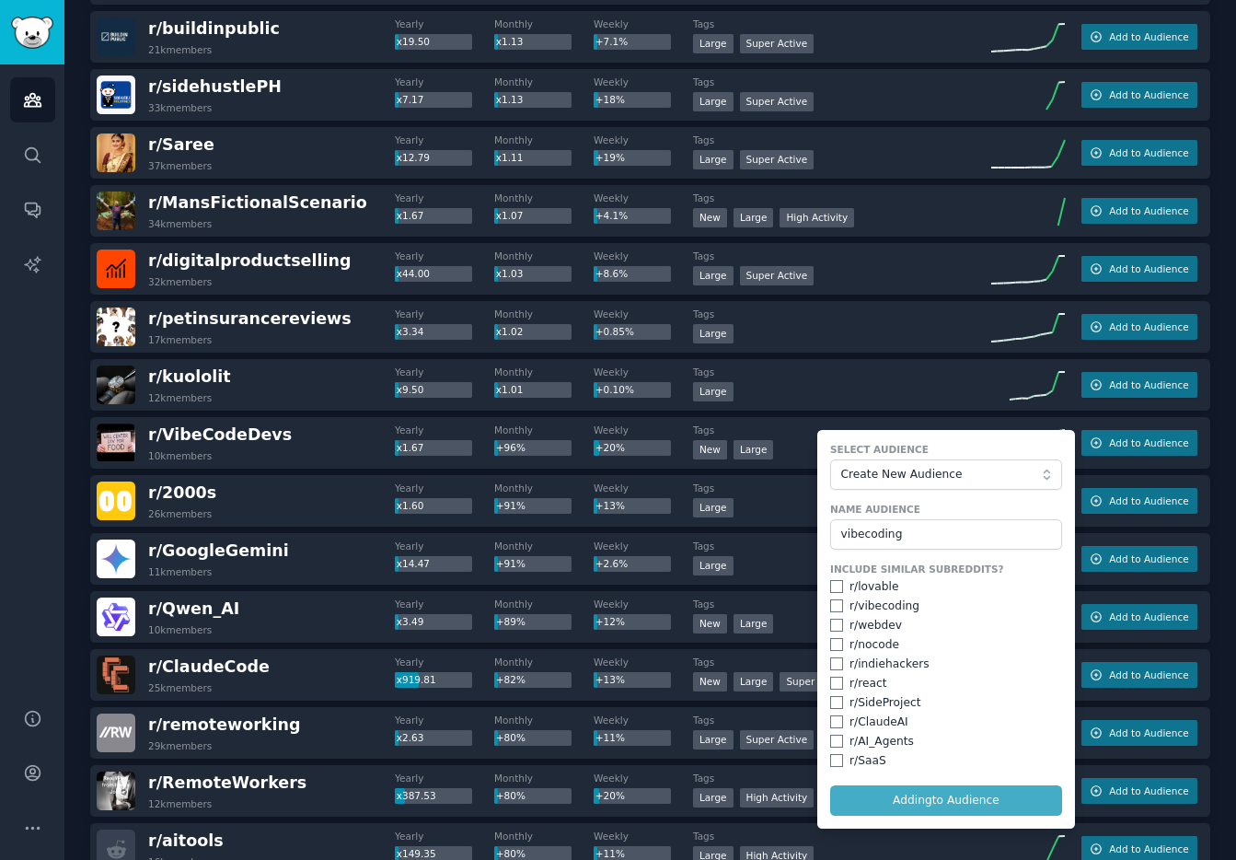
checkbox input "false"
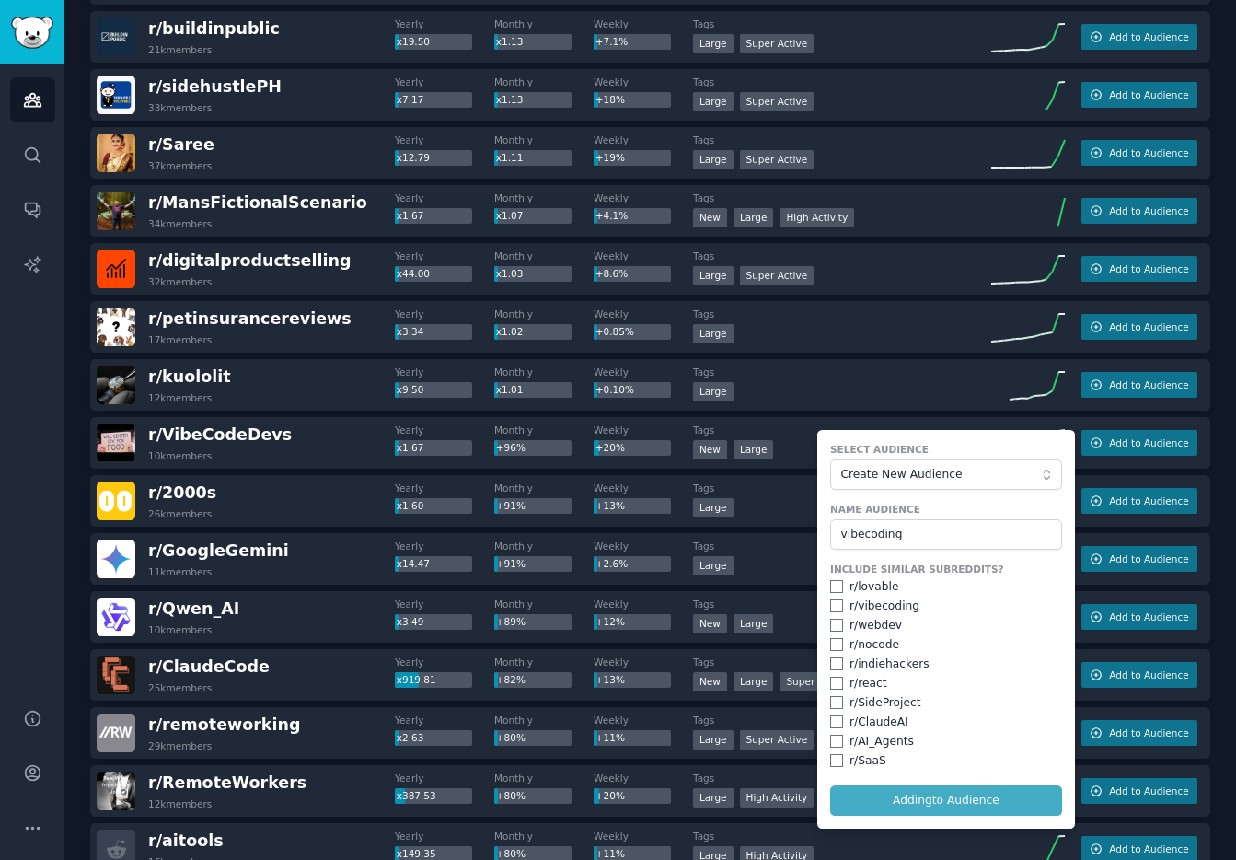
checkbox input "false"
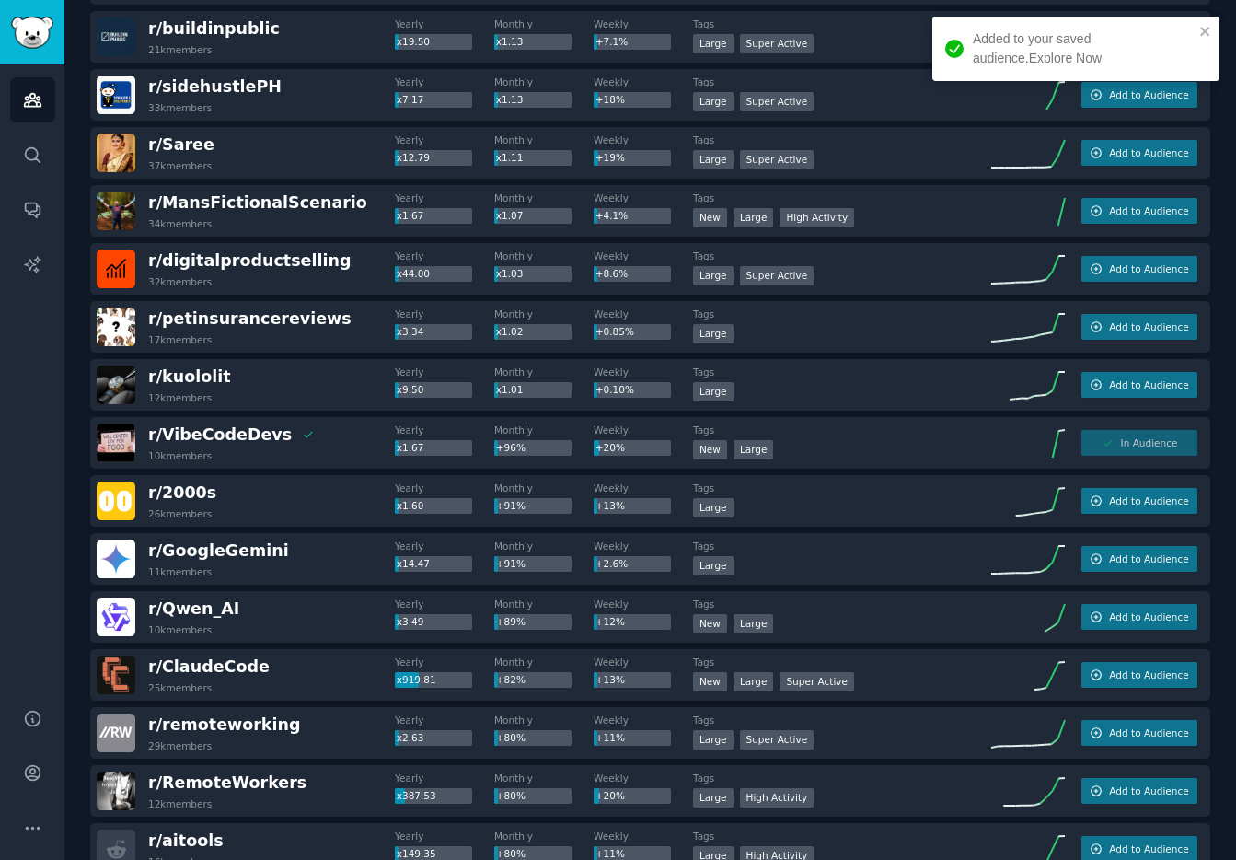
scroll to position [0, 0]
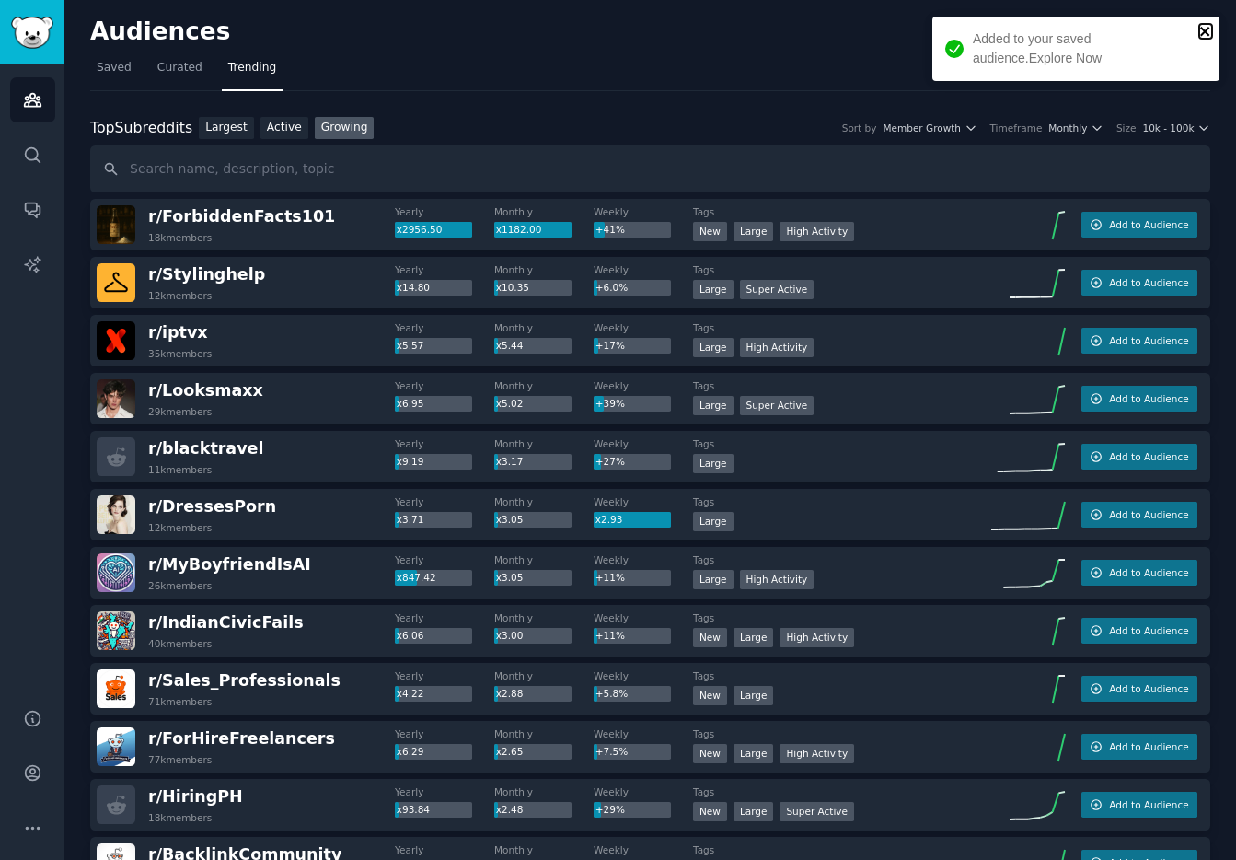
click at [1203, 34] on icon "close" at bounding box center [1205, 31] width 13 height 15
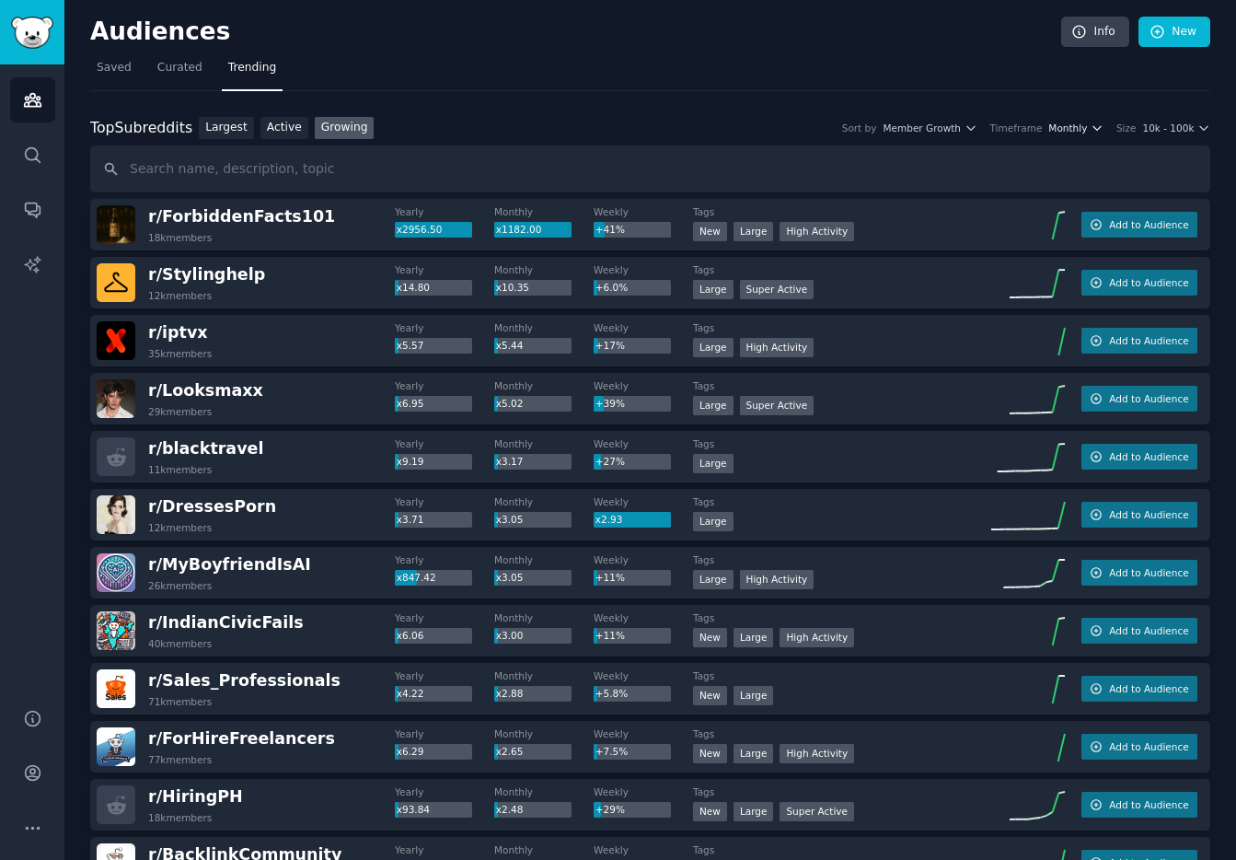
click at [1068, 124] on span "Monthly" at bounding box center [1067, 127] width 39 height 13
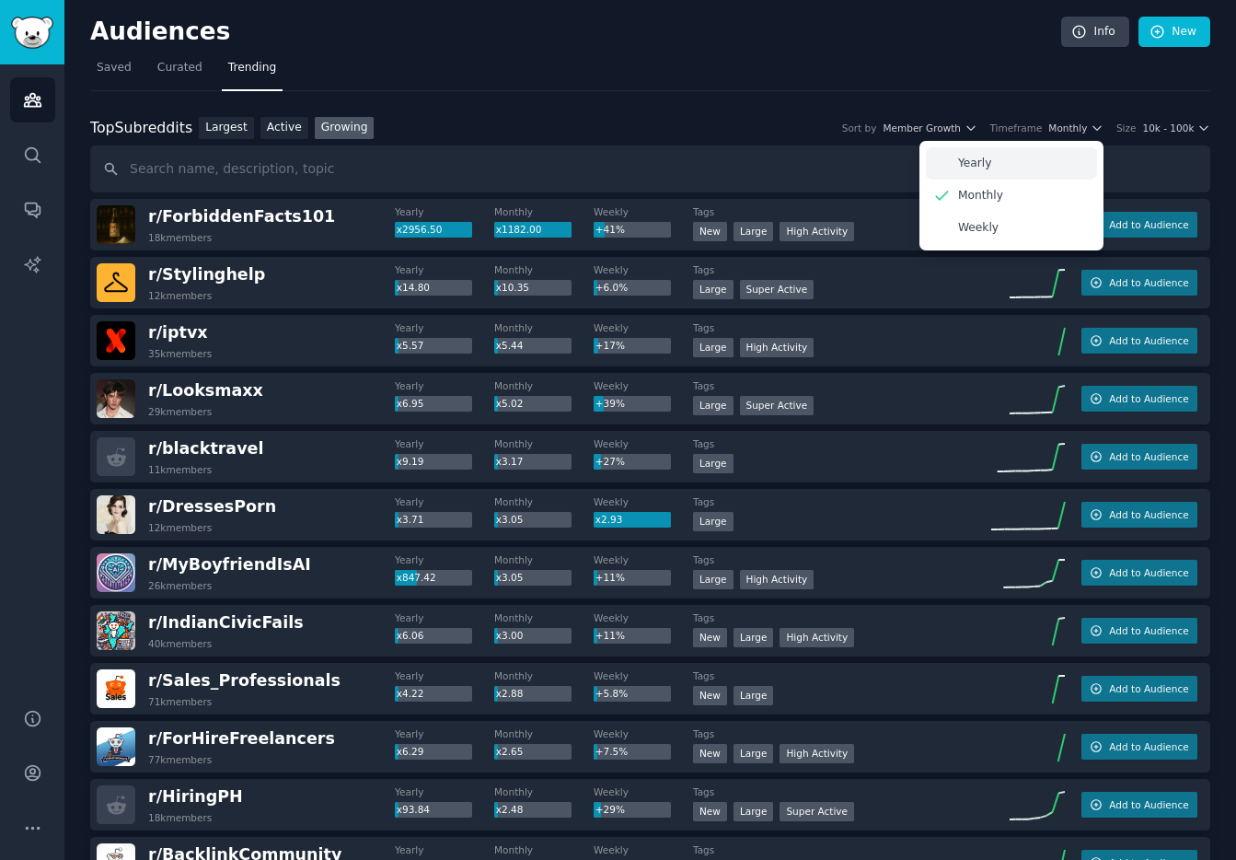
click at [1060, 157] on div "Yearly" at bounding box center [1011, 163] width 171 height 32
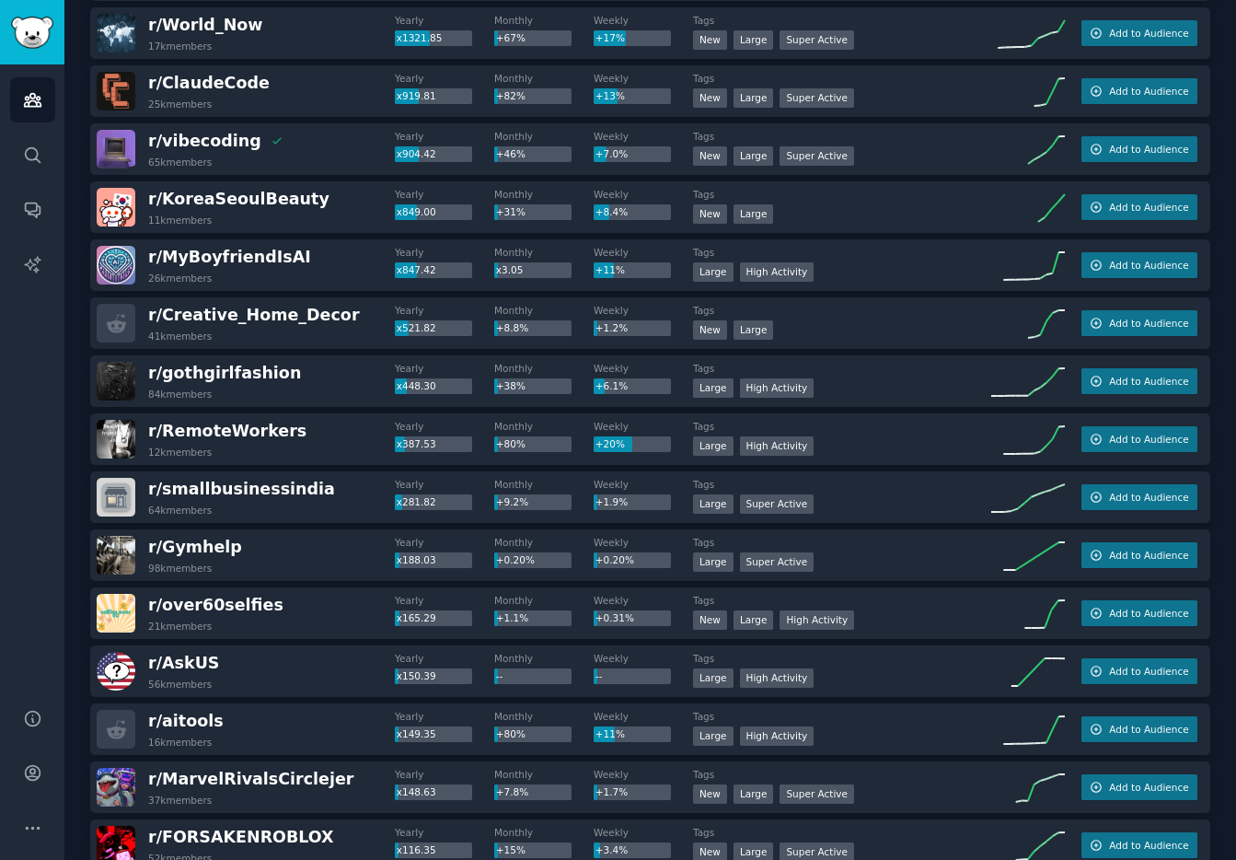
scroll to position [273, 0]
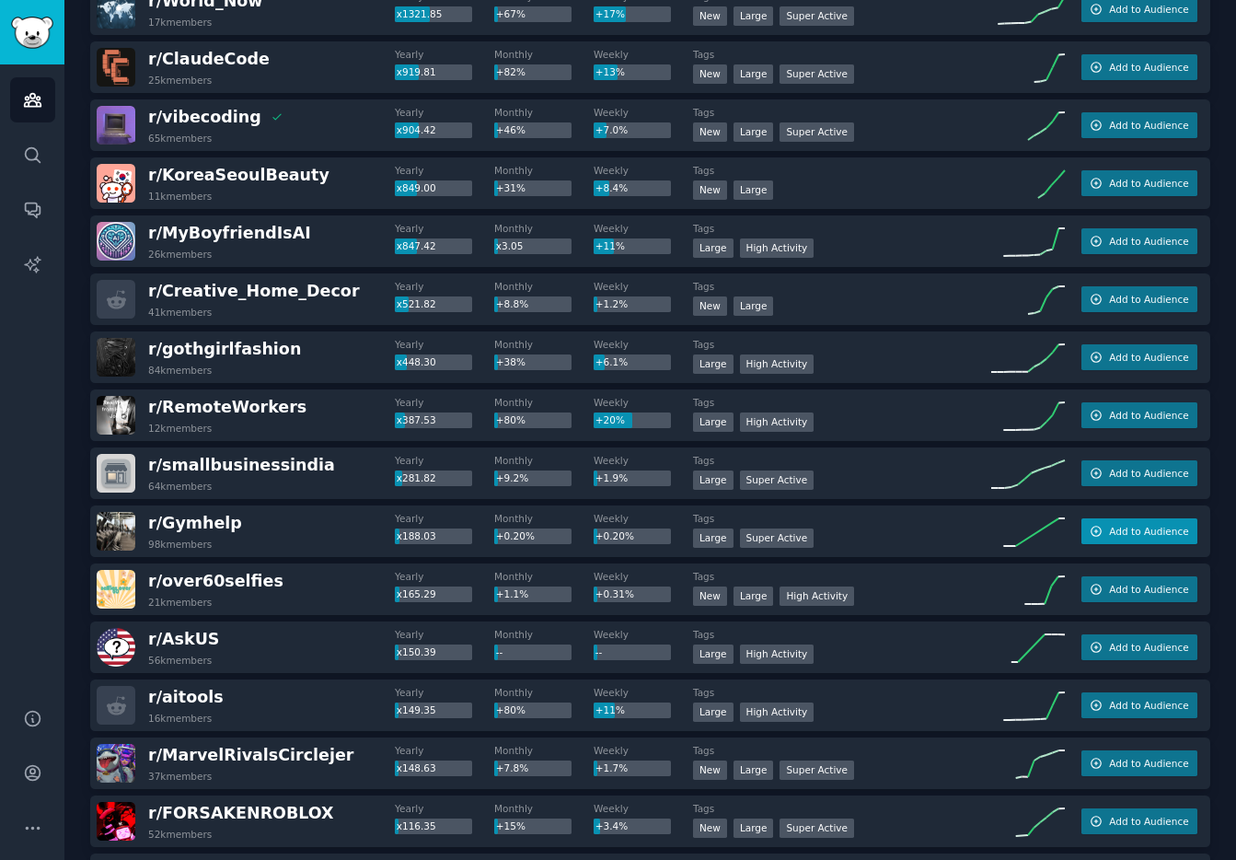
click at [1143, 532] on span "Add to Audience" at bounding box center [1148, 531] width 79 height 13
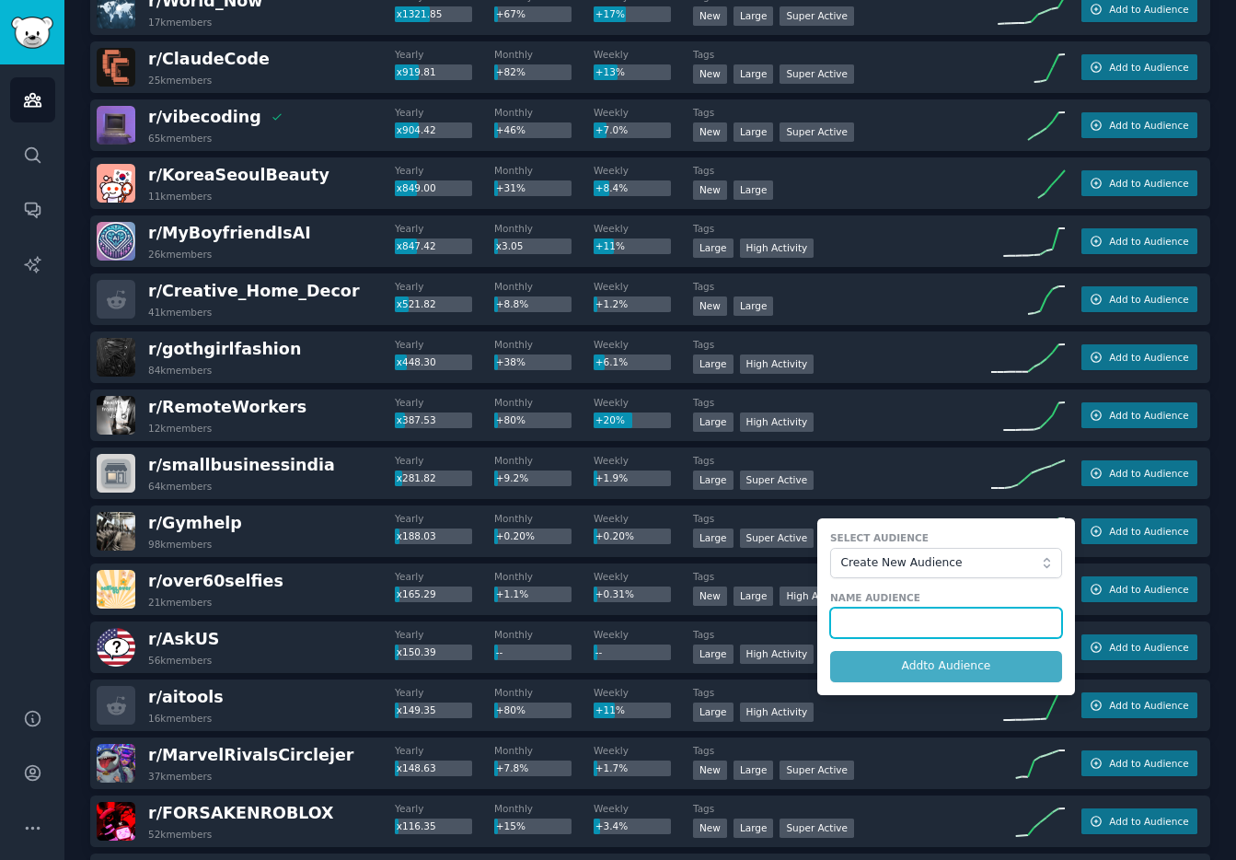
click at [920, 633] on input "text" at bounding box center [946, 622] width 232 height 31
click at [850, 477] on div "Large Super Active" at bounding box center [842, 481] width 298 height 23
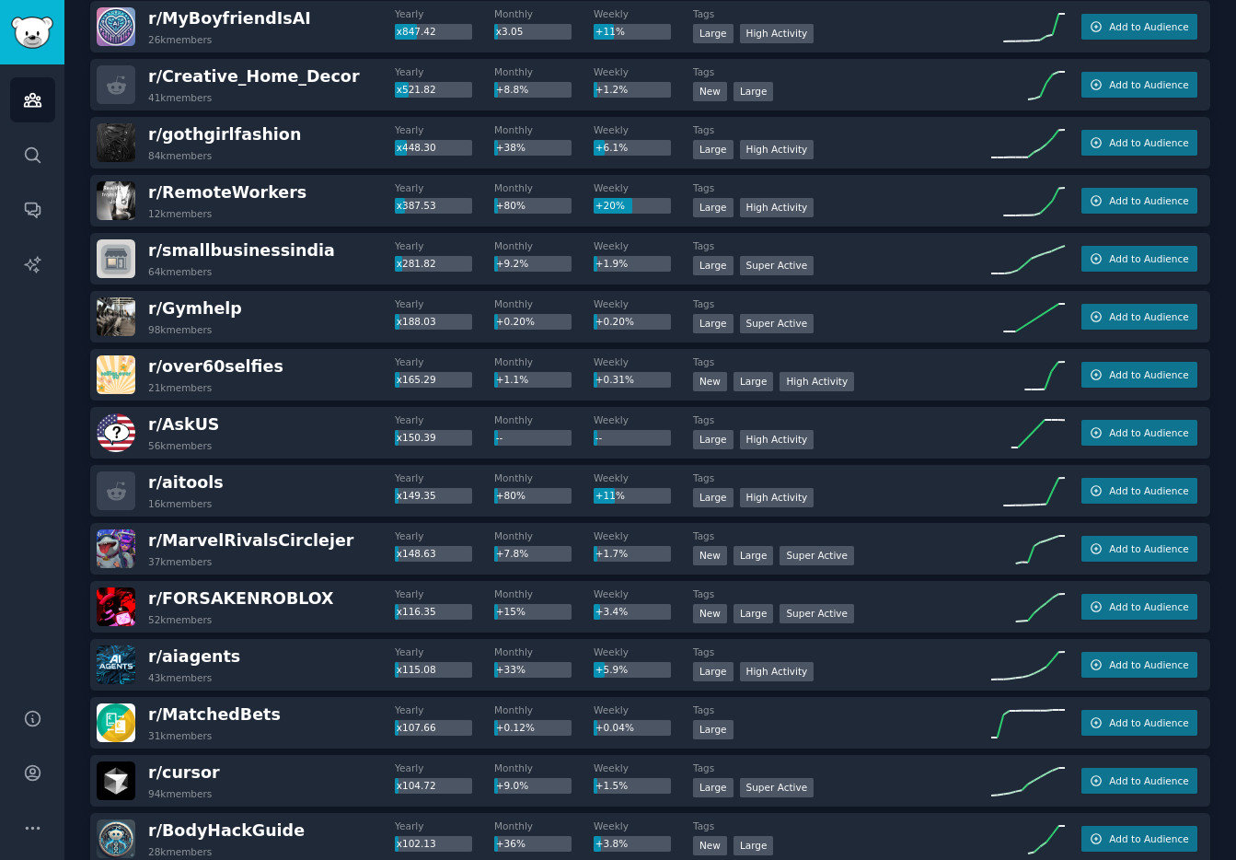
scroll to position [500, 0]
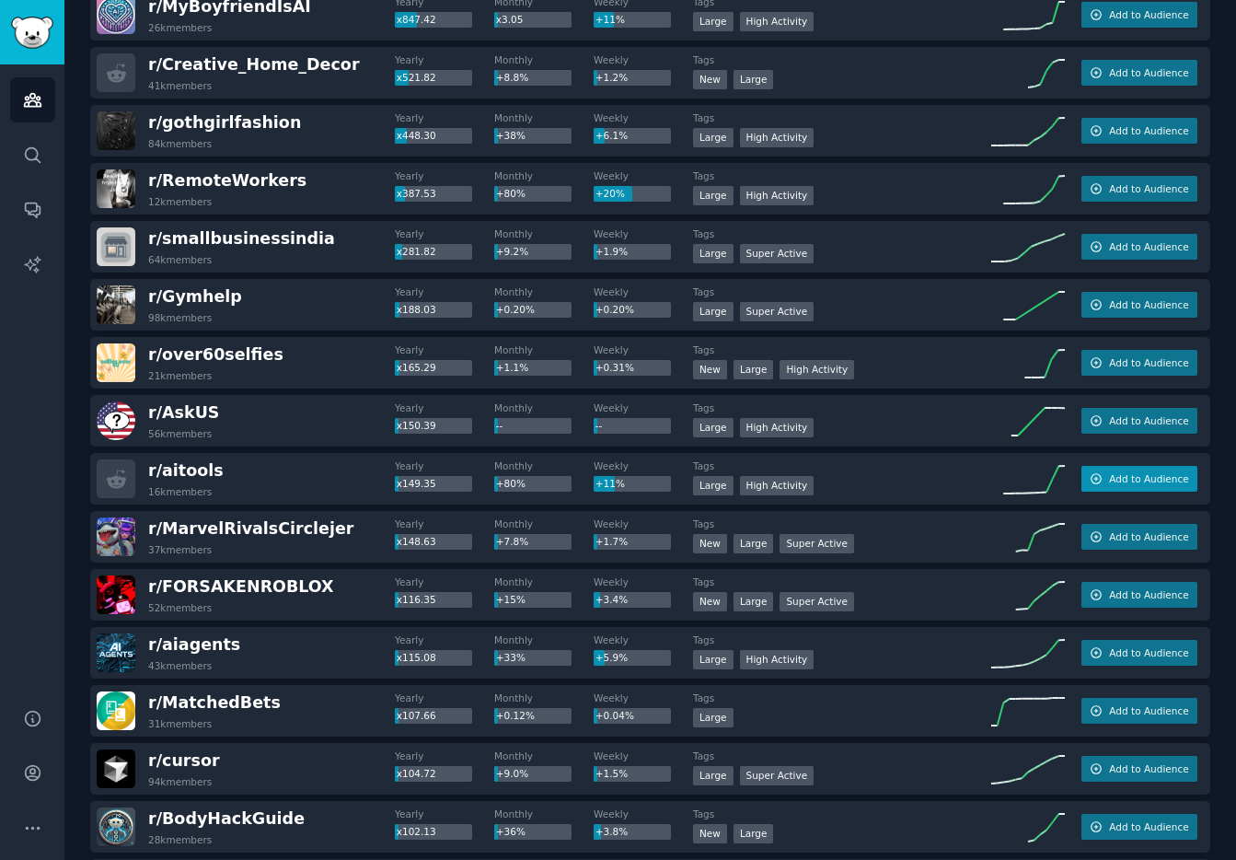
click at [1125, 485] on button "Add to Audience" at bounding box center [1139, 479] width 116 height 26
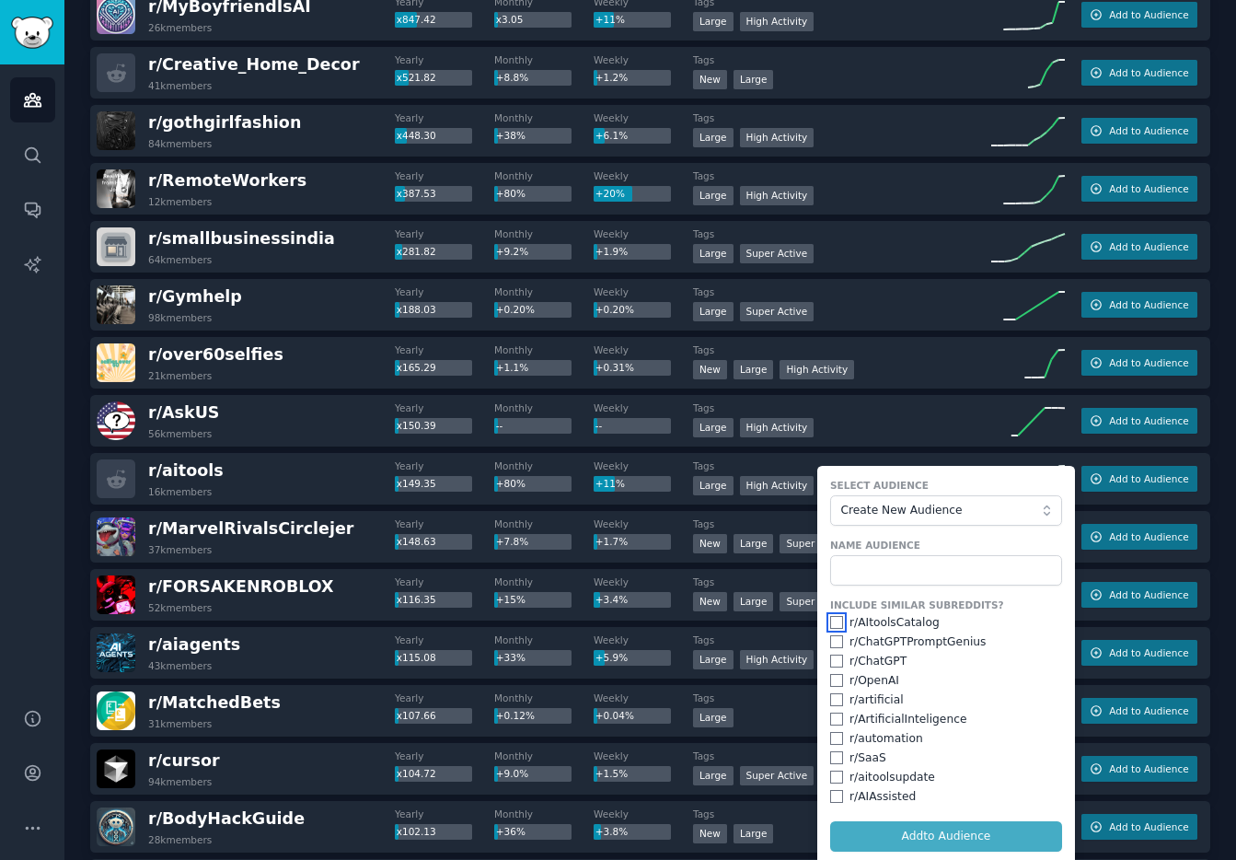
click at [833, 624] on input "checkbox" at bounding box center [836, 622] width 13 height 13
checkbox input "true"
click at [846, 440] on div "r/ AskUS 56k members Yearly x150.39 Monthly -- Weekly -- Tags >= 80th percentil…" at bounding box center [650, 421] width 1120 height 52
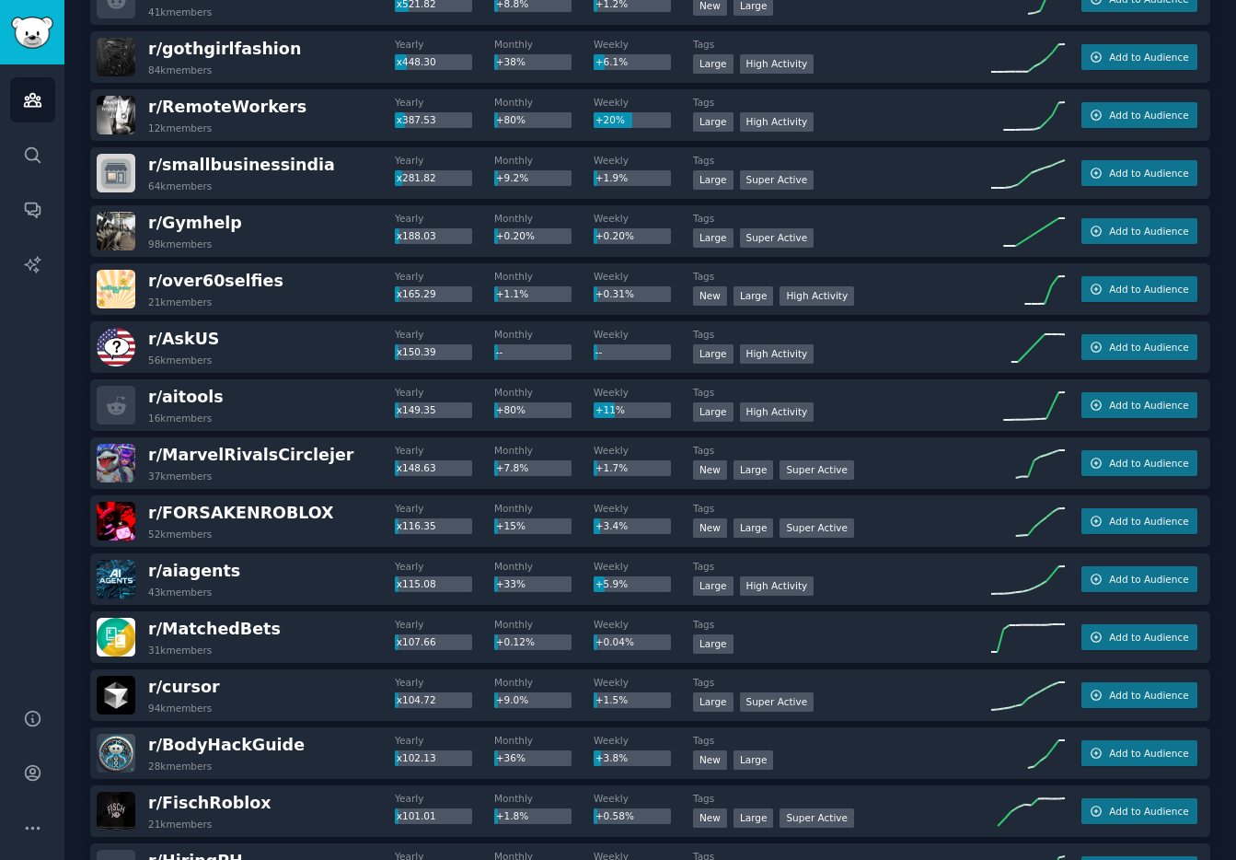
scroll to position [533, 0]
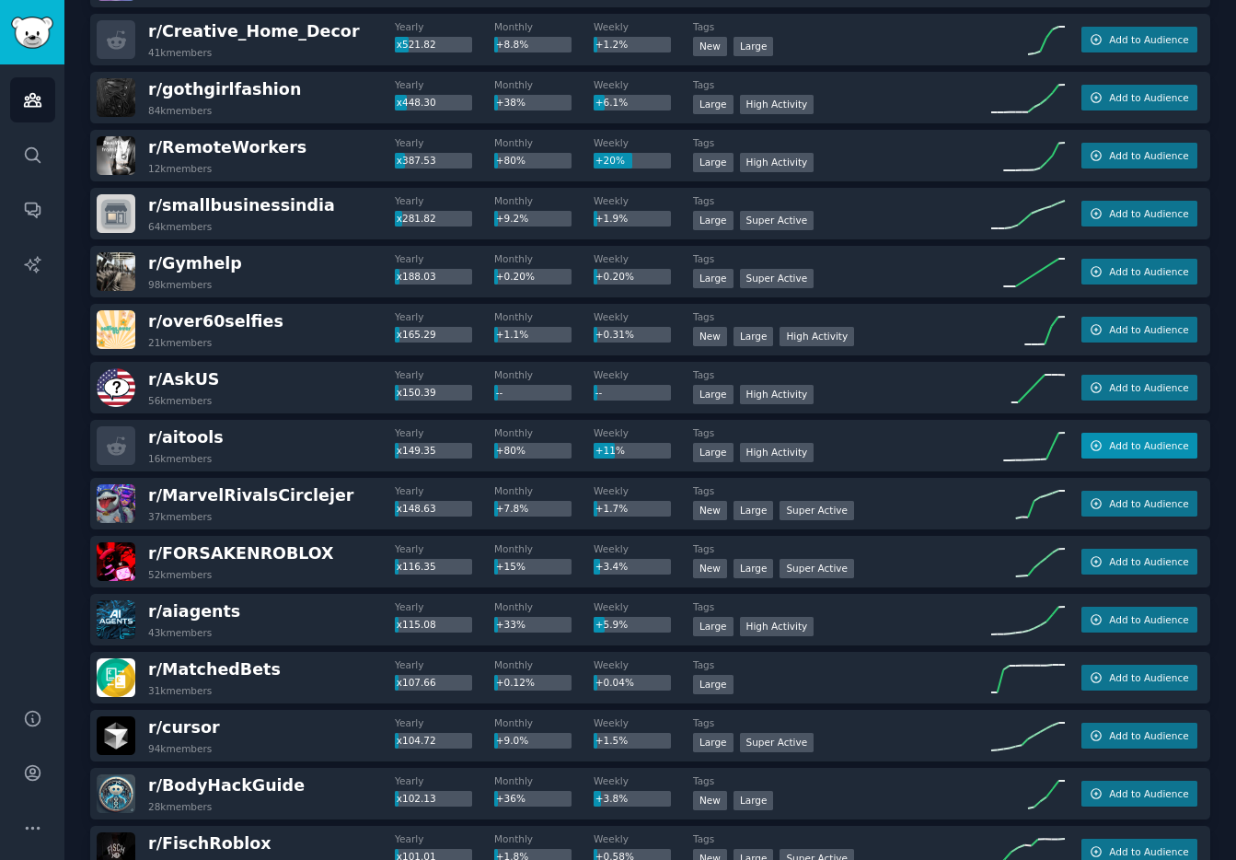
click at [1144, 451] on span "Add to Audience" at bounding box center [1148, 445] width 79 height 13
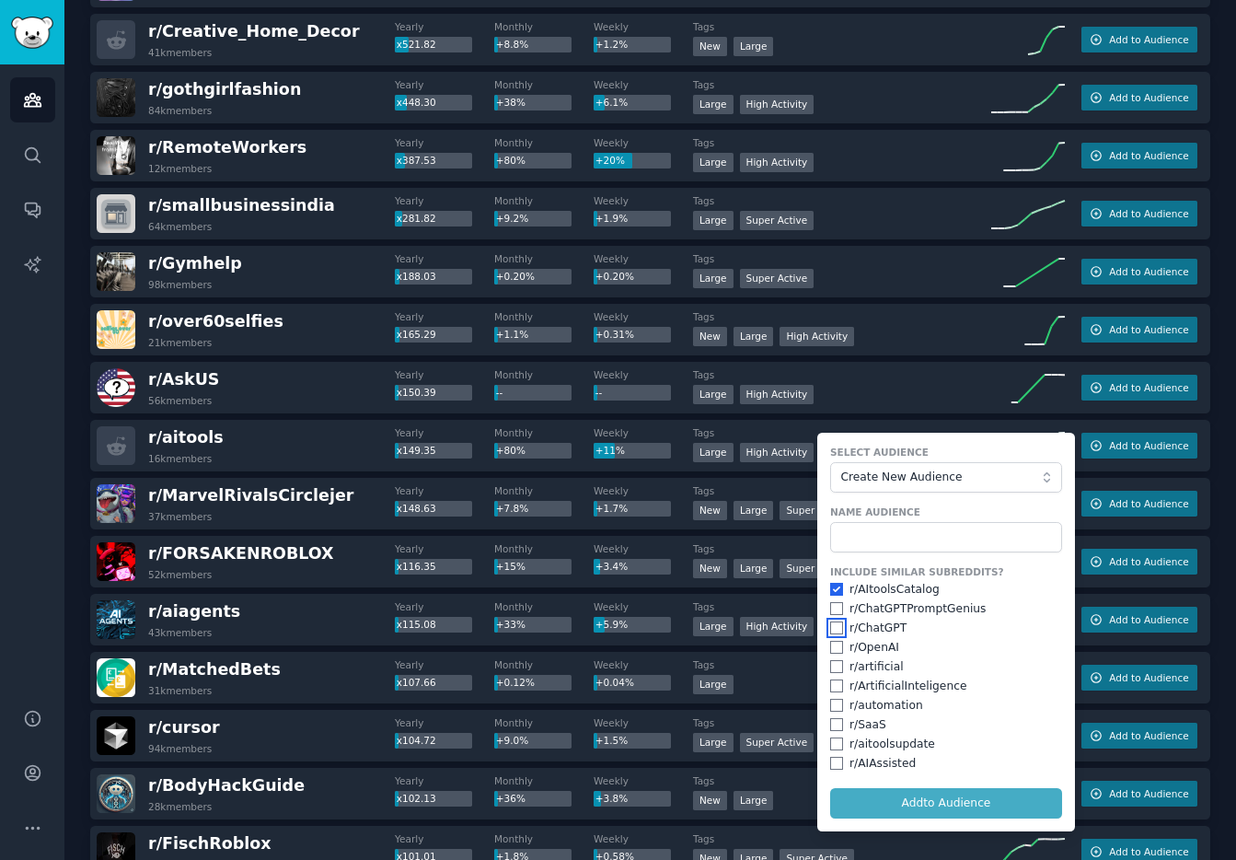
click at [830, 627] on input "checkbox" at bounding box center [836, 627] width 13 height 13
checkbox input "true"
click at [830, 672] on input "checkbox" at bounding box center [836, 666] width 13 height 13
checkbox input "true"
click at [830, 687] on input "checkbox" at bounding box center [836, 685] width 13 height 13
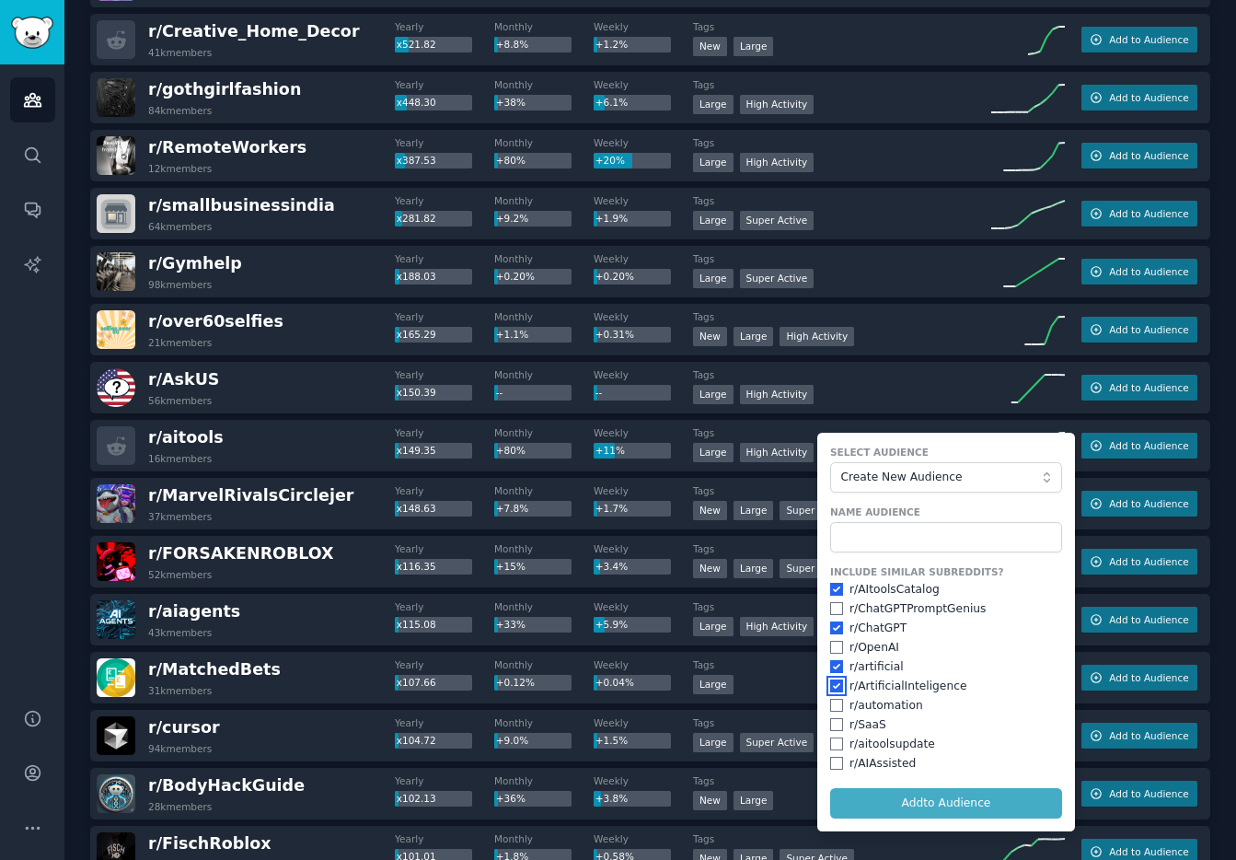
checkbox input "true"
click at [832, 725] on input "checkbox" at bounding box center [836, 724] width 13 height 13
click at [833, 723] on input "checkbox" at bounding box center [836, 724] width 13 height 13
click at [834, 724] on input "checkbox" at bounding box center [836, 724] width 13 height 13
checkbox input "true"
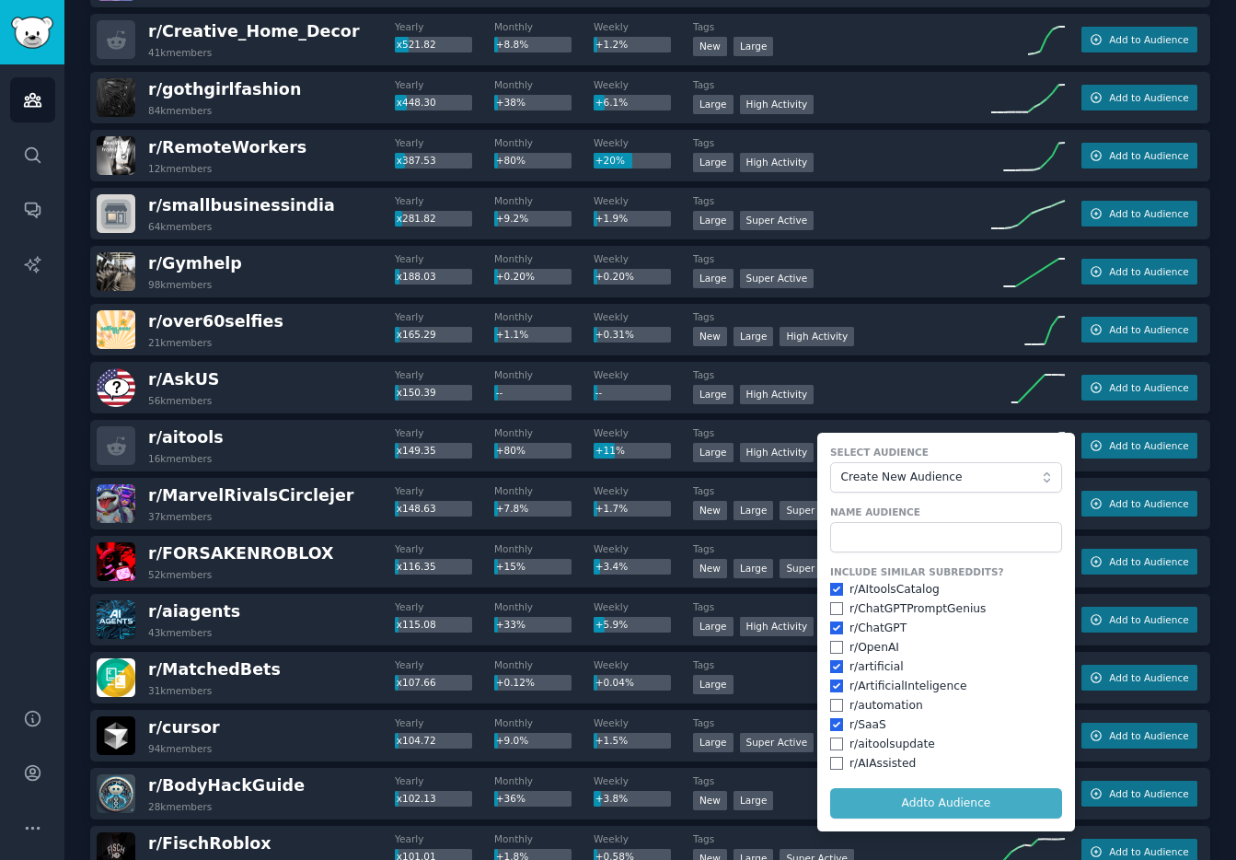
click at [832, 731] on div "r/ SaaS" at bounding box center [946, 725] width 232 height 17
click at [832, 744] on input "checkbox" at bounding box center [836, 743] width 13 height 13
checkbox input "true"
click at [866, 540] on input "text" at bounding box center [946, 537] width 232 height 31
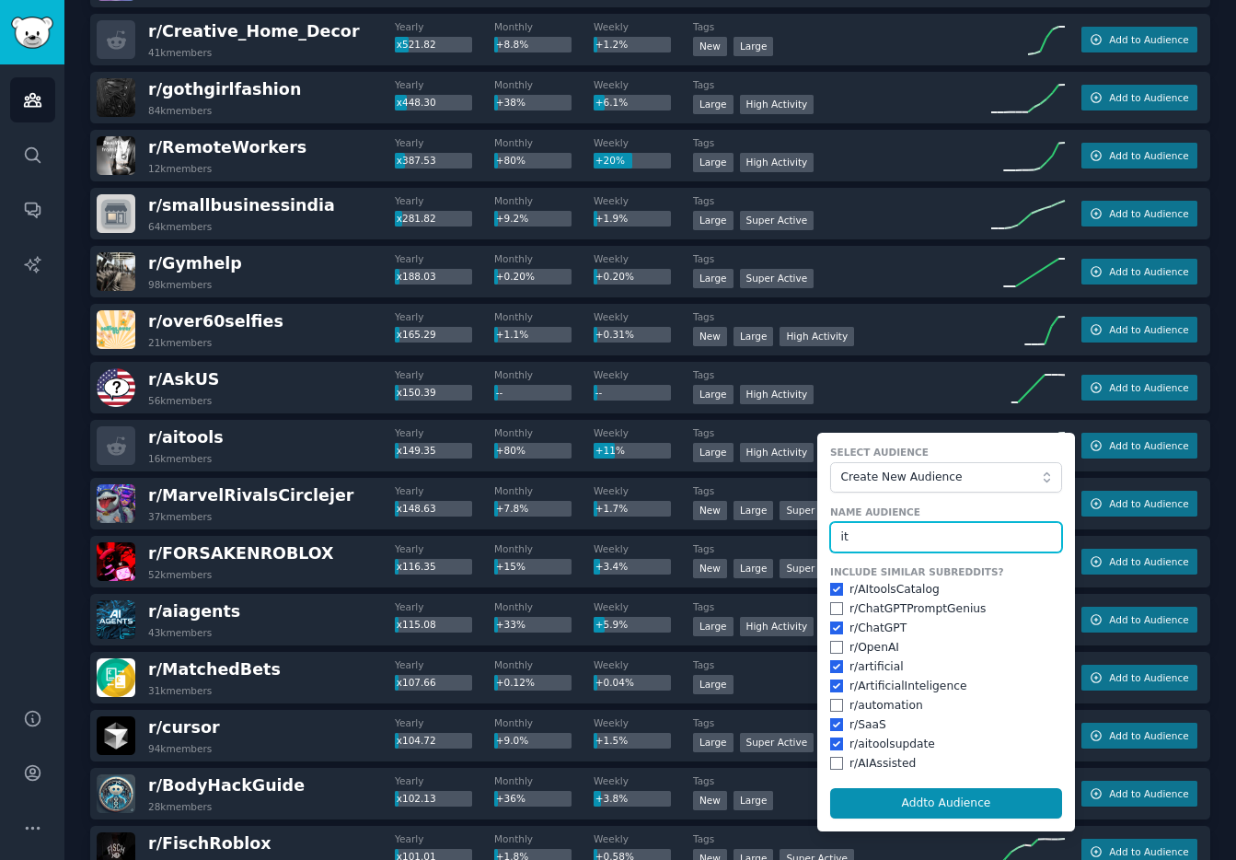
type input "i"
type input "aitools"
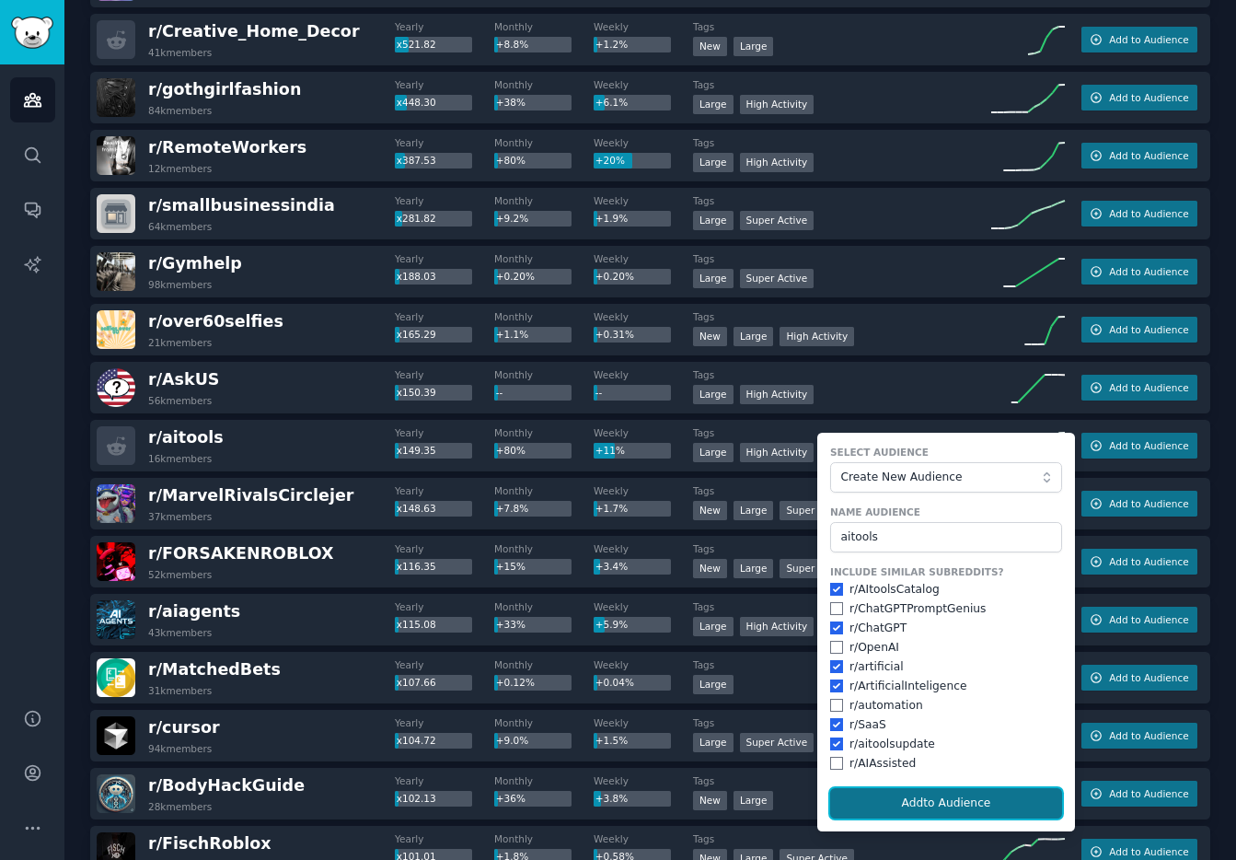
click at [985, 797] on button "Add to Audience" at bounding box center [946, 803] width 232 height 31
checkbox input "false"
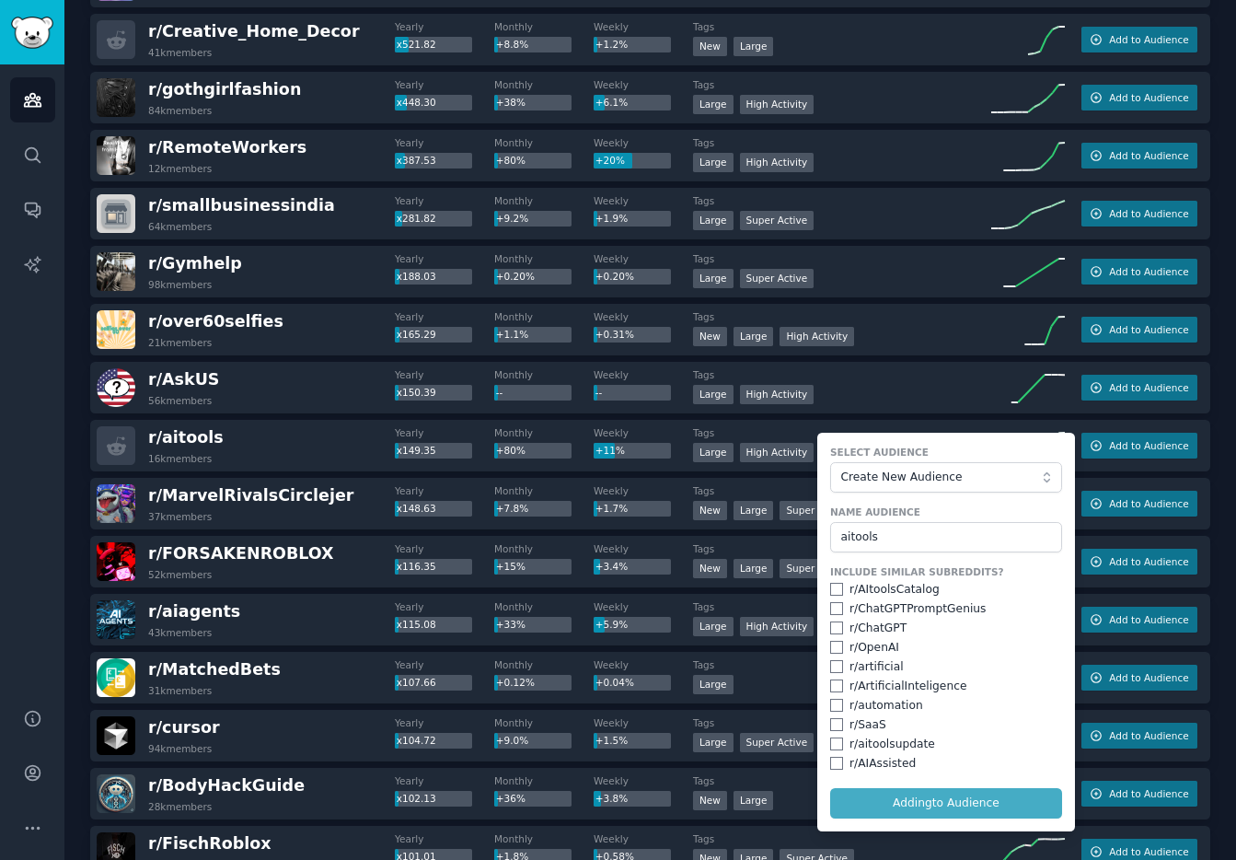
checkbox input "false"
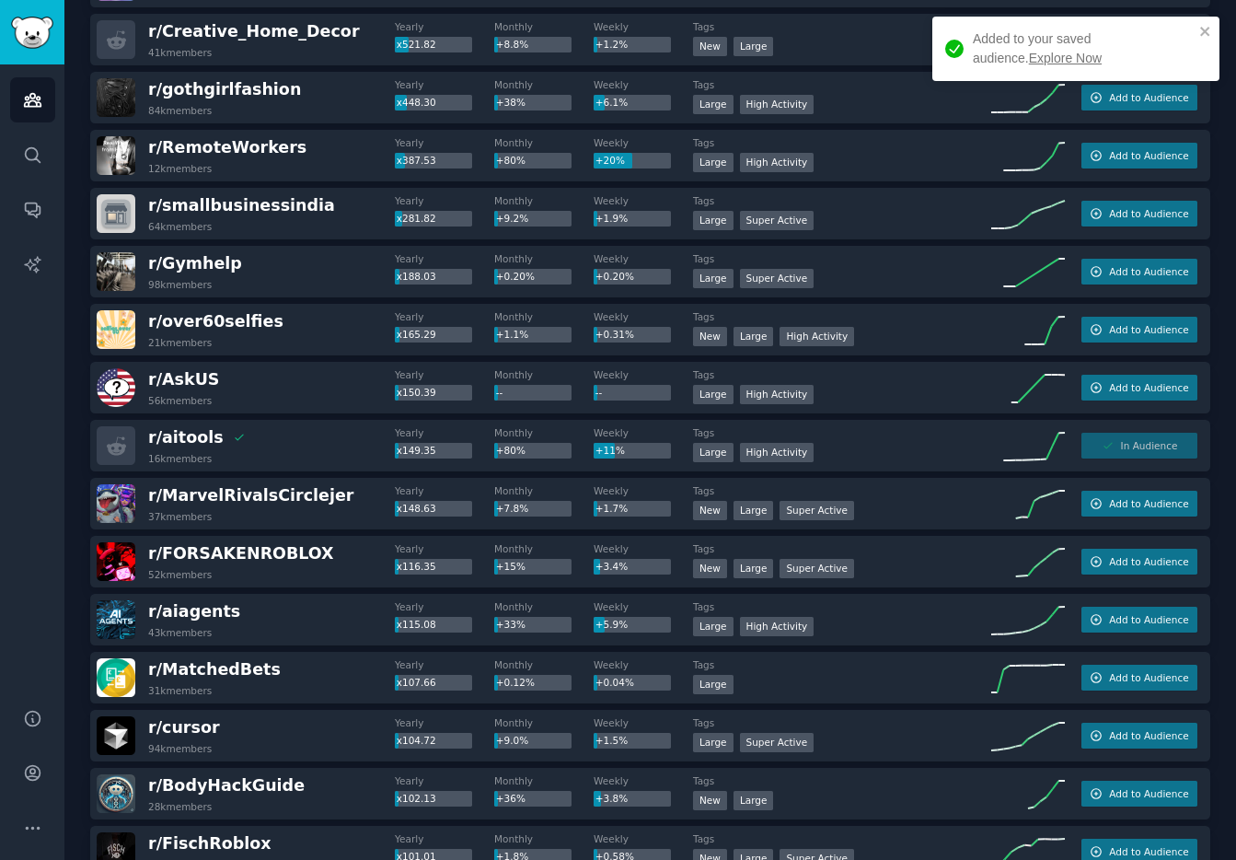
click at [338, 515] on div "r/ MarvelRivalsCirclejer 37k members" at bounding box center [246, 503] width 298 height 39
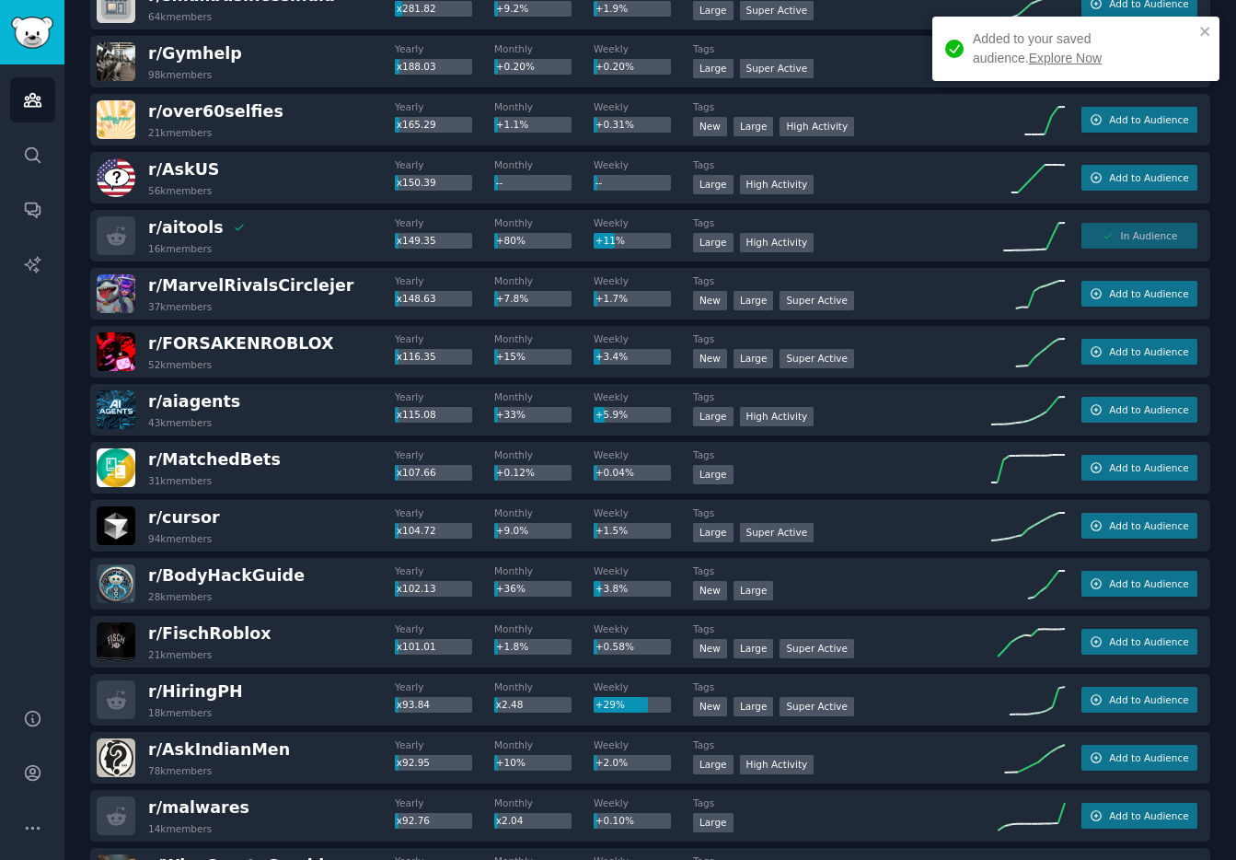
scroll to position [752, 0]
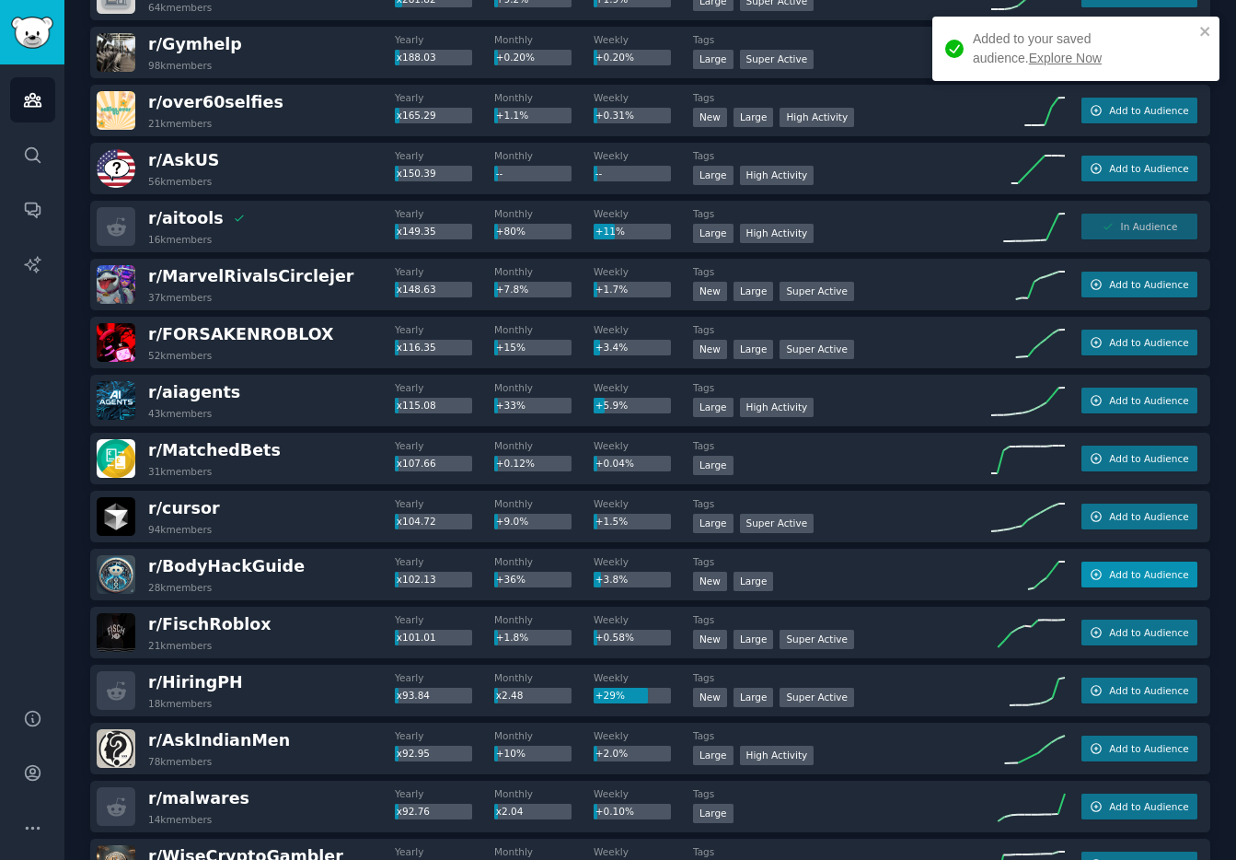
click at [1114, 577] on span "Add to Audience" at bounding box center [1148, 574] width 79 height 13
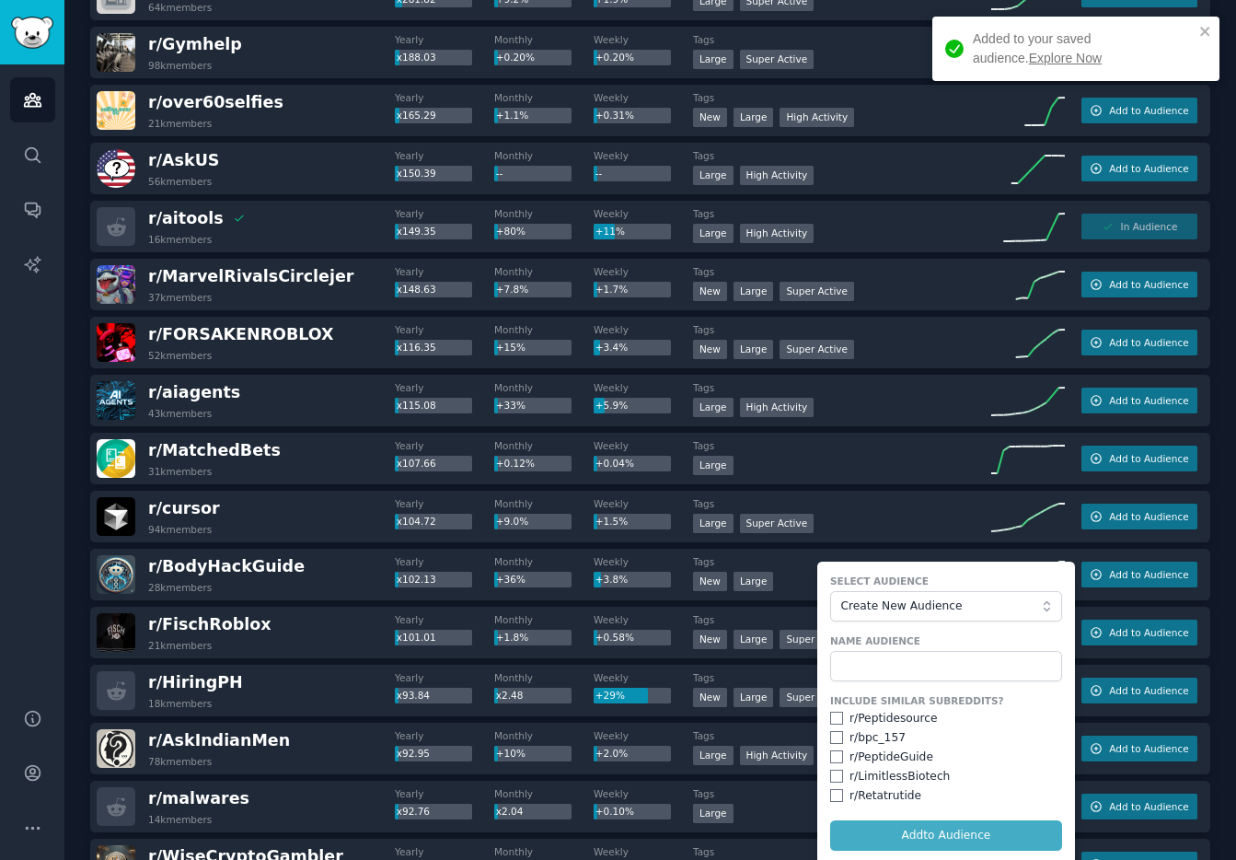
click at [893, 514] on div "Large Super Active" at bounding box center [842, 525] width 298 height 23
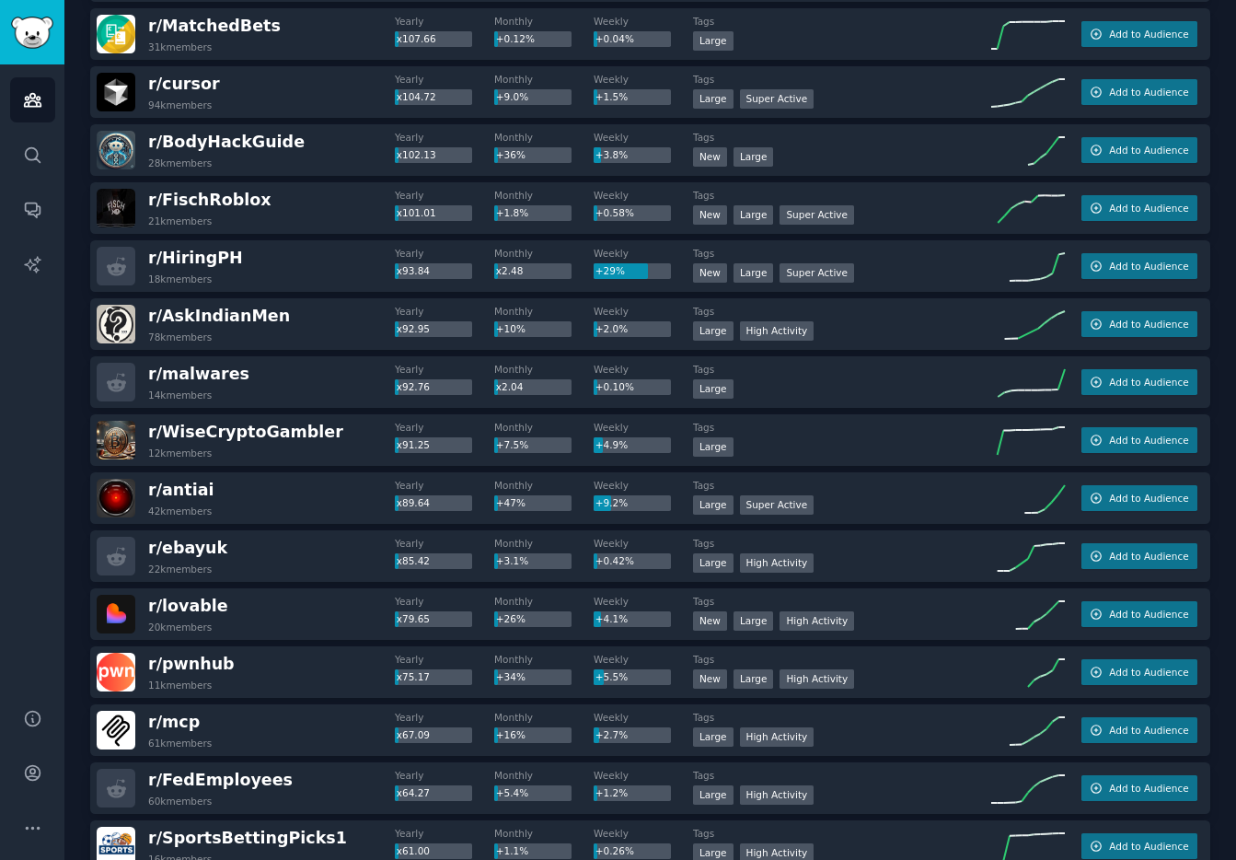
scroll to position [1190, 0]
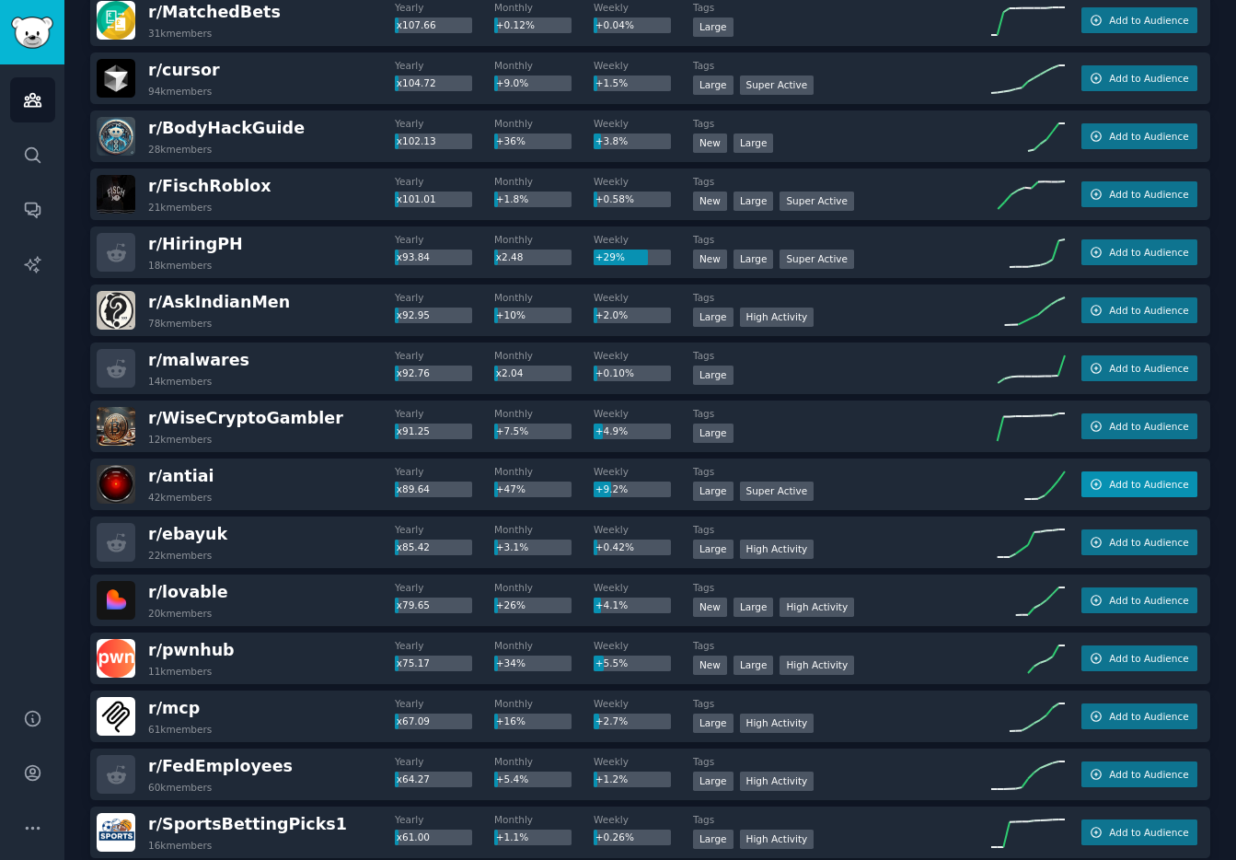
click at [1109, 487] on span "Add to Audience" at bounding box center [1148, 484] width 79 height 13
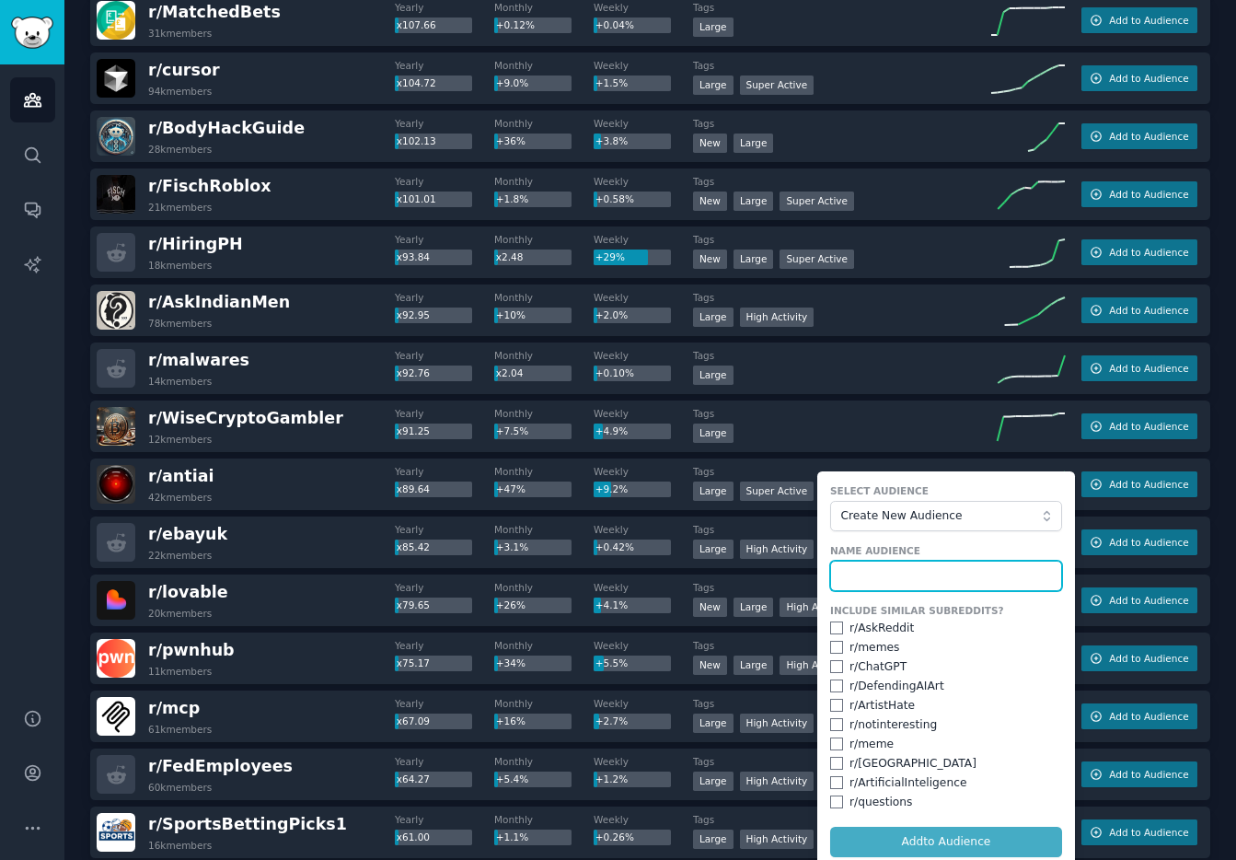
click at [876, 575] on input "text" at bounding box center [946, 575] width 232 height 31
type input "antiai"
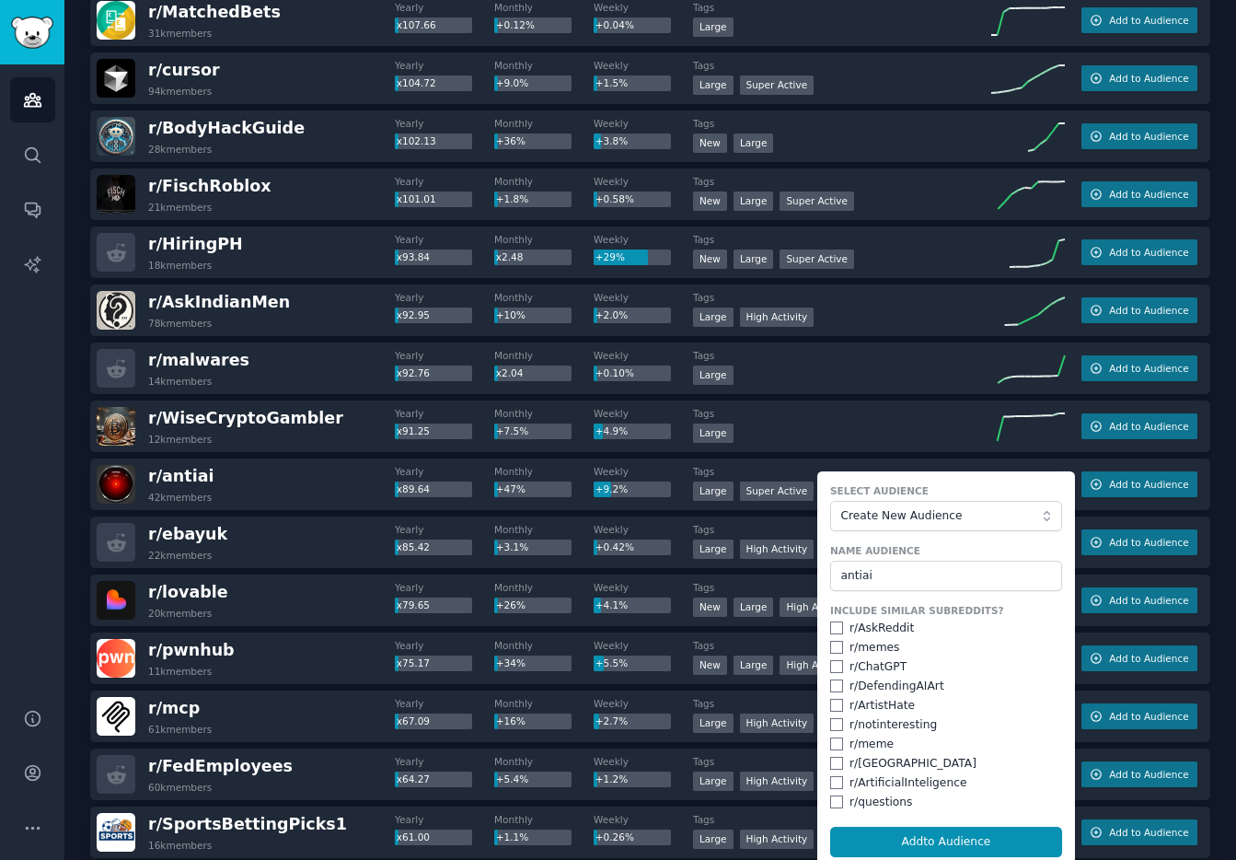
click at [279, 453] on div "r/ ForbiddenFacts101 18k members Yearly x2956.50 Monthly x1182.00 Weekly +41% T…" at bounding box center [650, 455] width 1120 height 2892
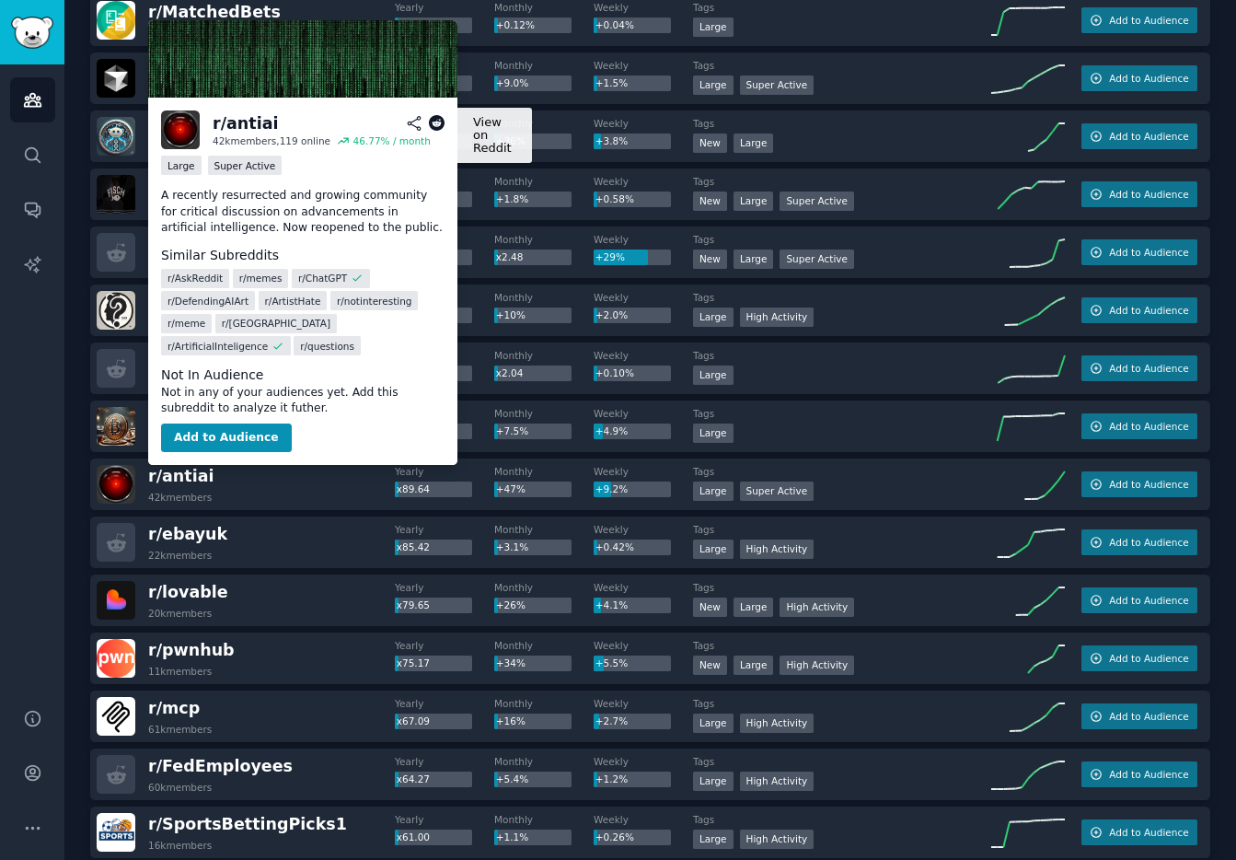
click at [439, 125] on icon at bounding box center [437, 123] width 17 height 17
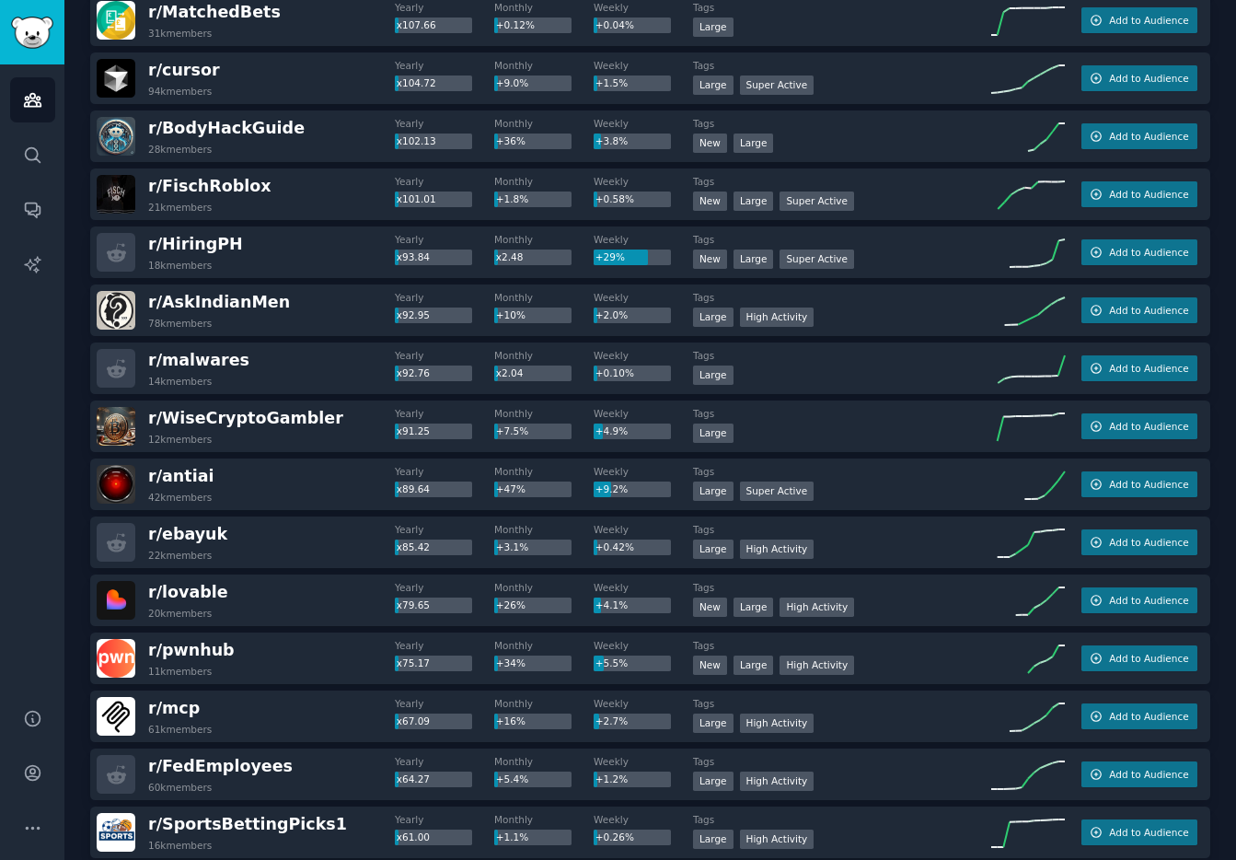
click at [347, 435] on div "r/ WiseCryptoGambler 12k members" at bounding box center [246, 426] width 298 height 39
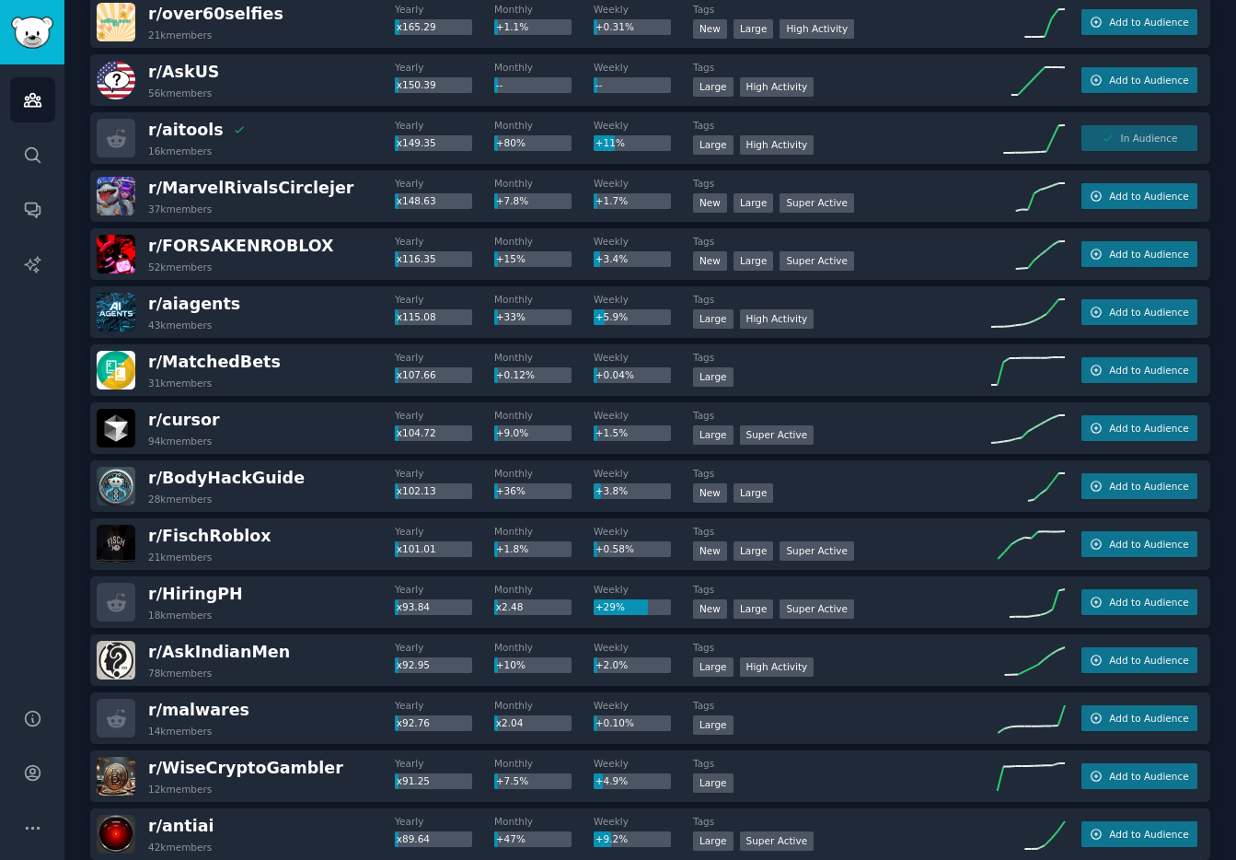
scroll to position [0, 0]
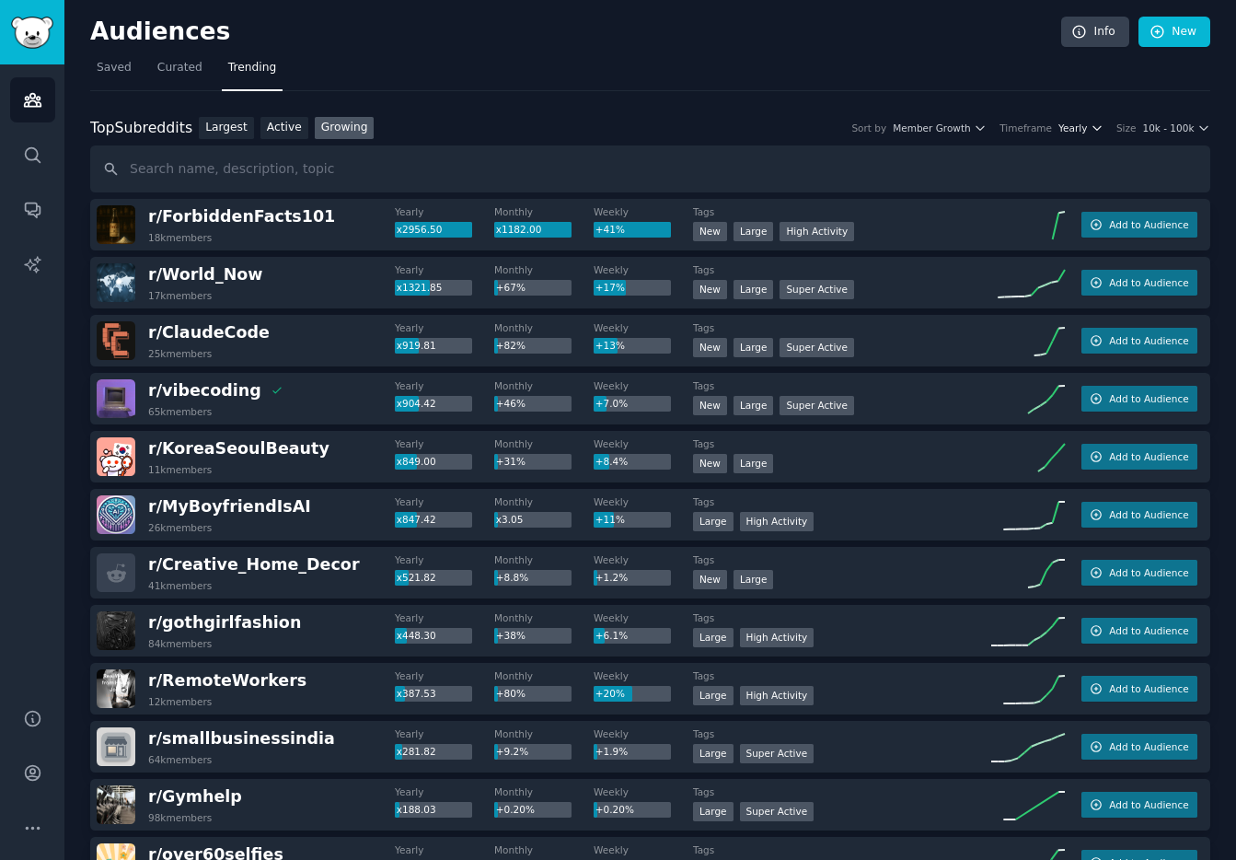
click at [1094, 128] on icon "button" at bounding box center [1097, 127] width 13 height 13
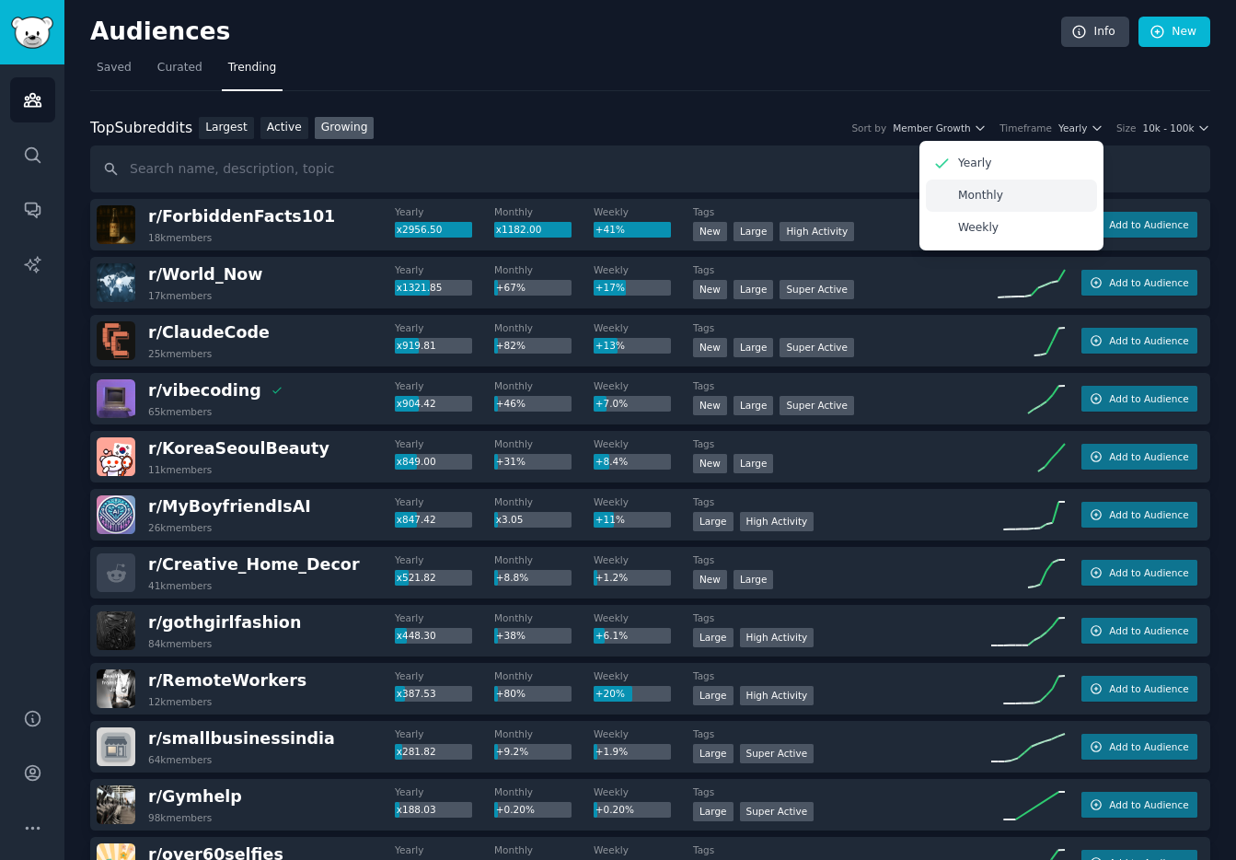
click at [1028, 192] on div "Monthly" at bounding box center [1011, 195] width 171 height 32
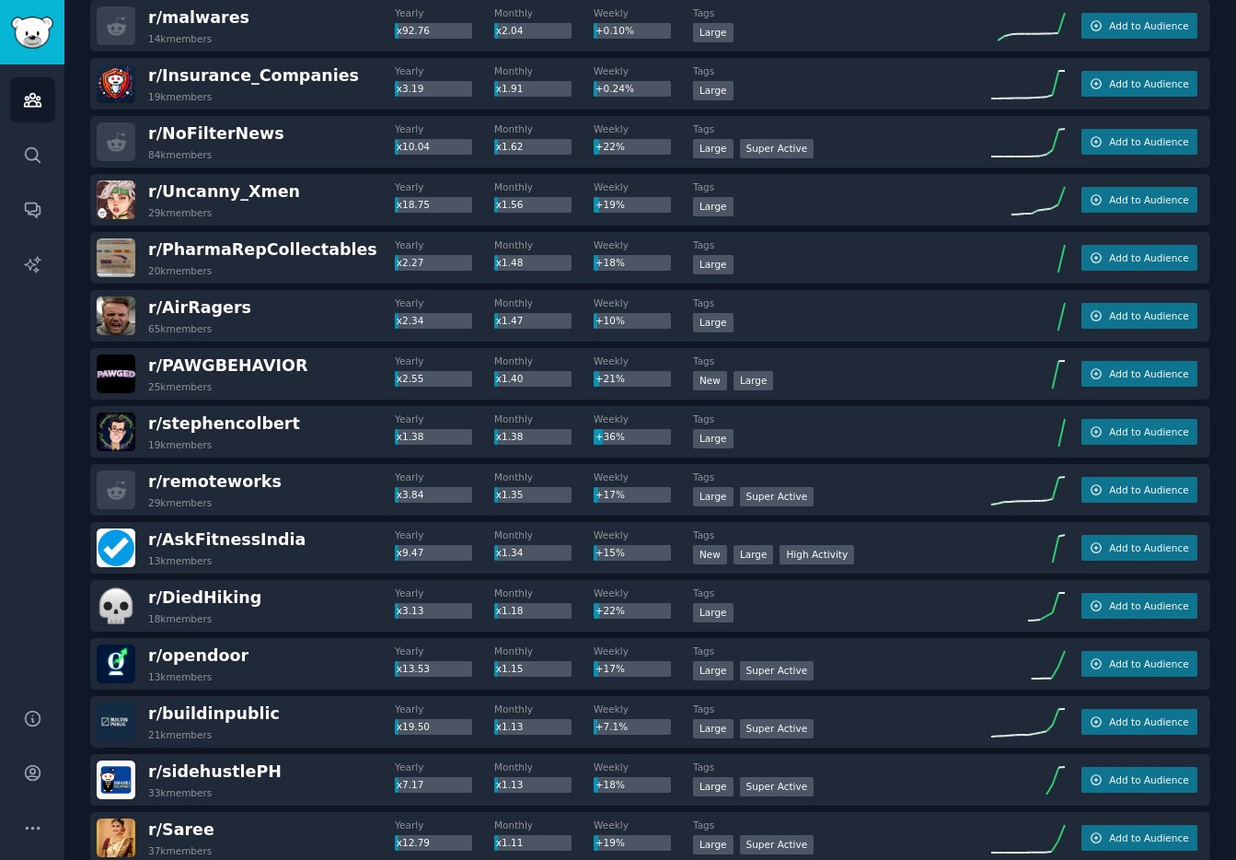
scroll to position [957, 0]
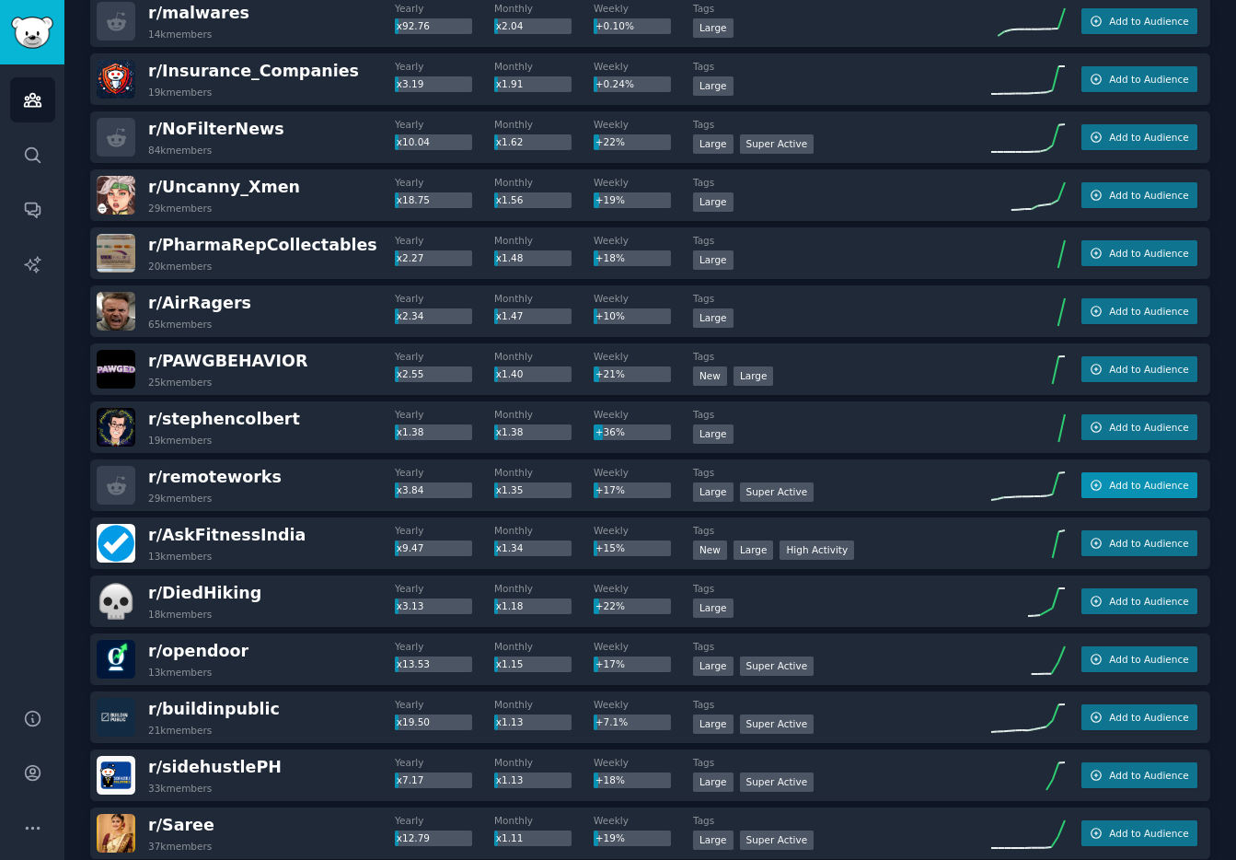
click at [1155, 492] on button "Add to Audience" at bounding box center [1139, 485] width 116 height 26
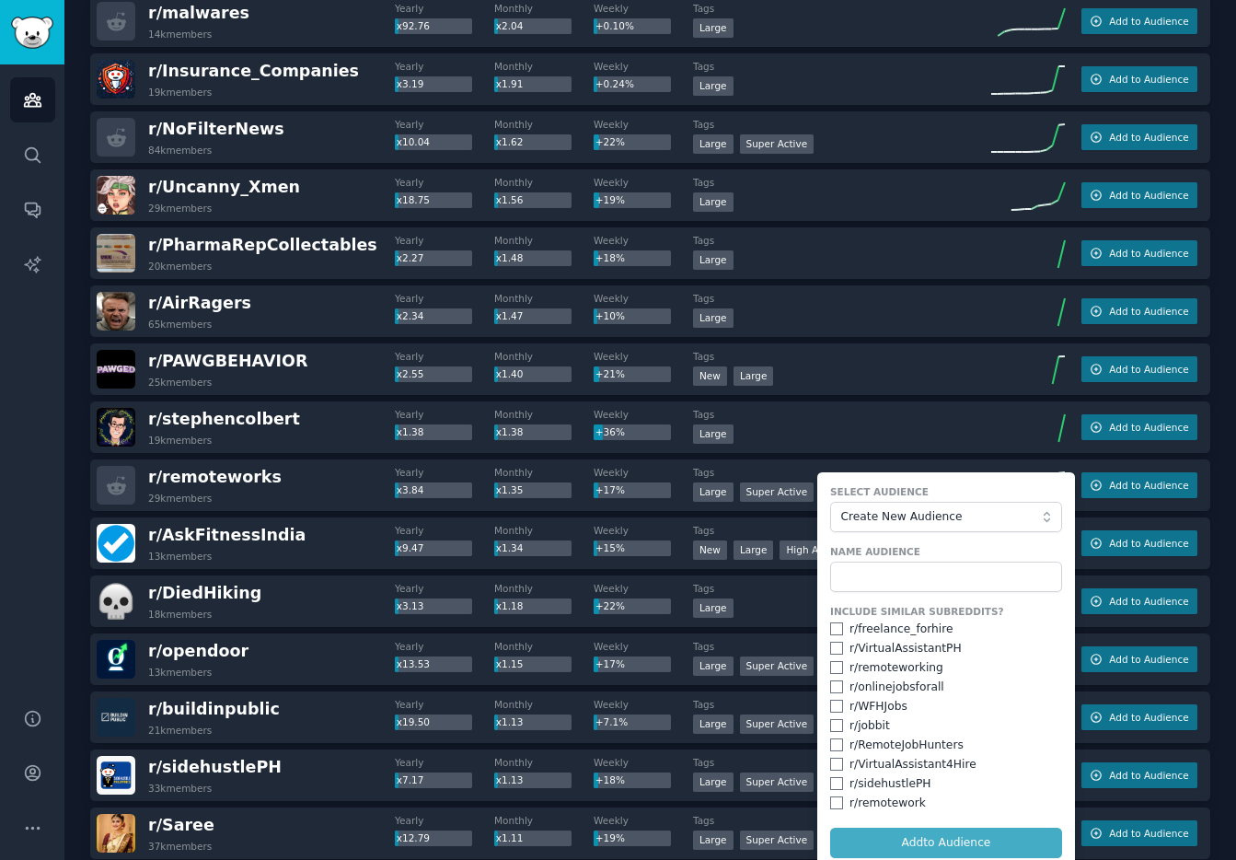
click at [902, 383] on div "New Large" at bounding box center [842, 377] width 298 height 23
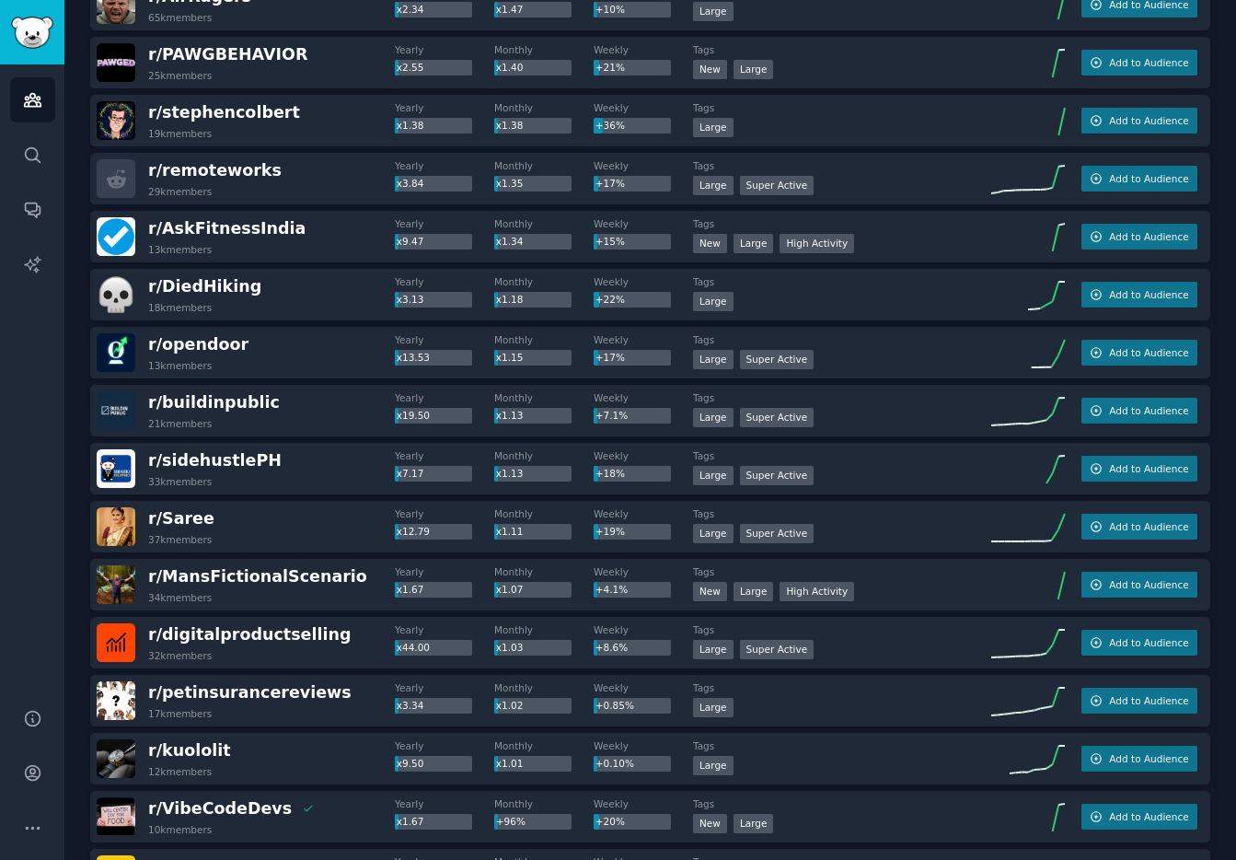
scroll to position [1279, 0]
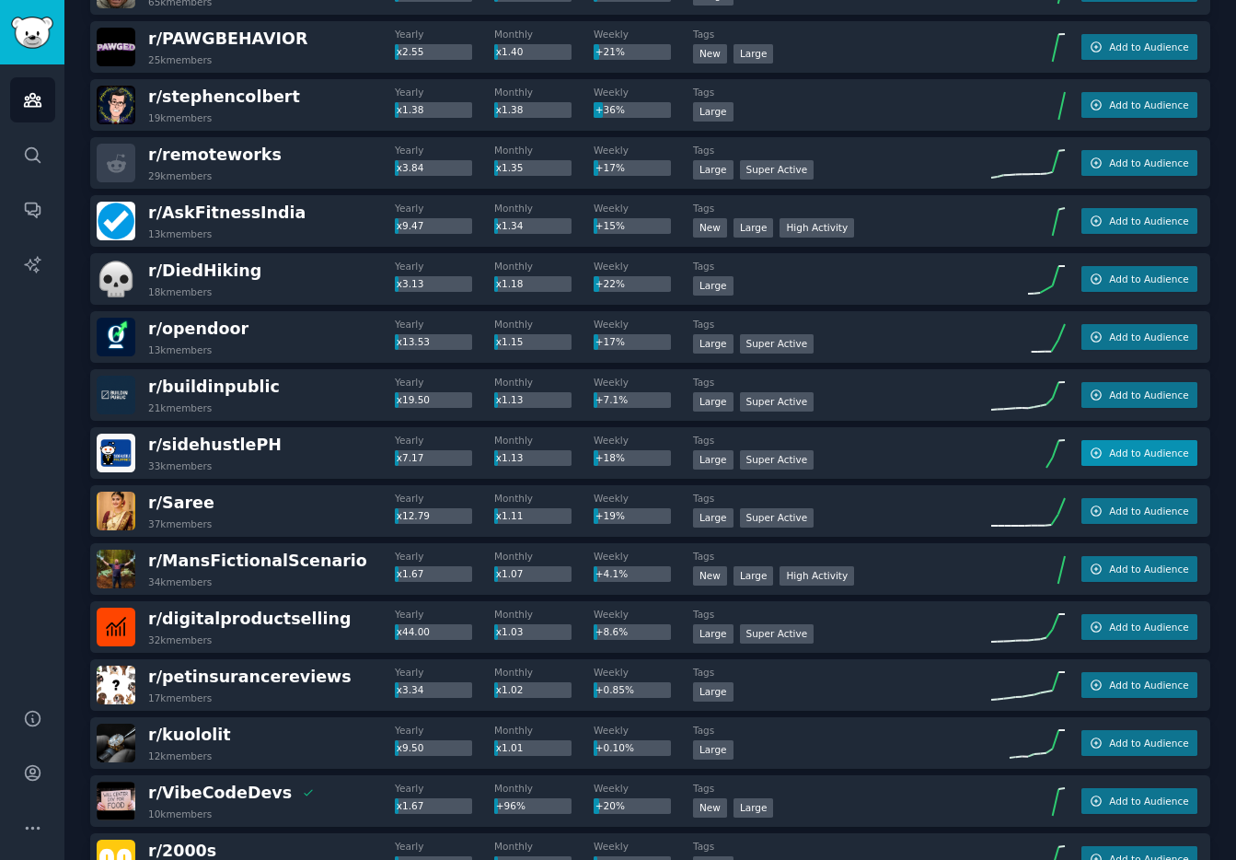
click at [1115, 460] on button "Add to Audience" at bounding box center [1139, 453] width 116 height 26
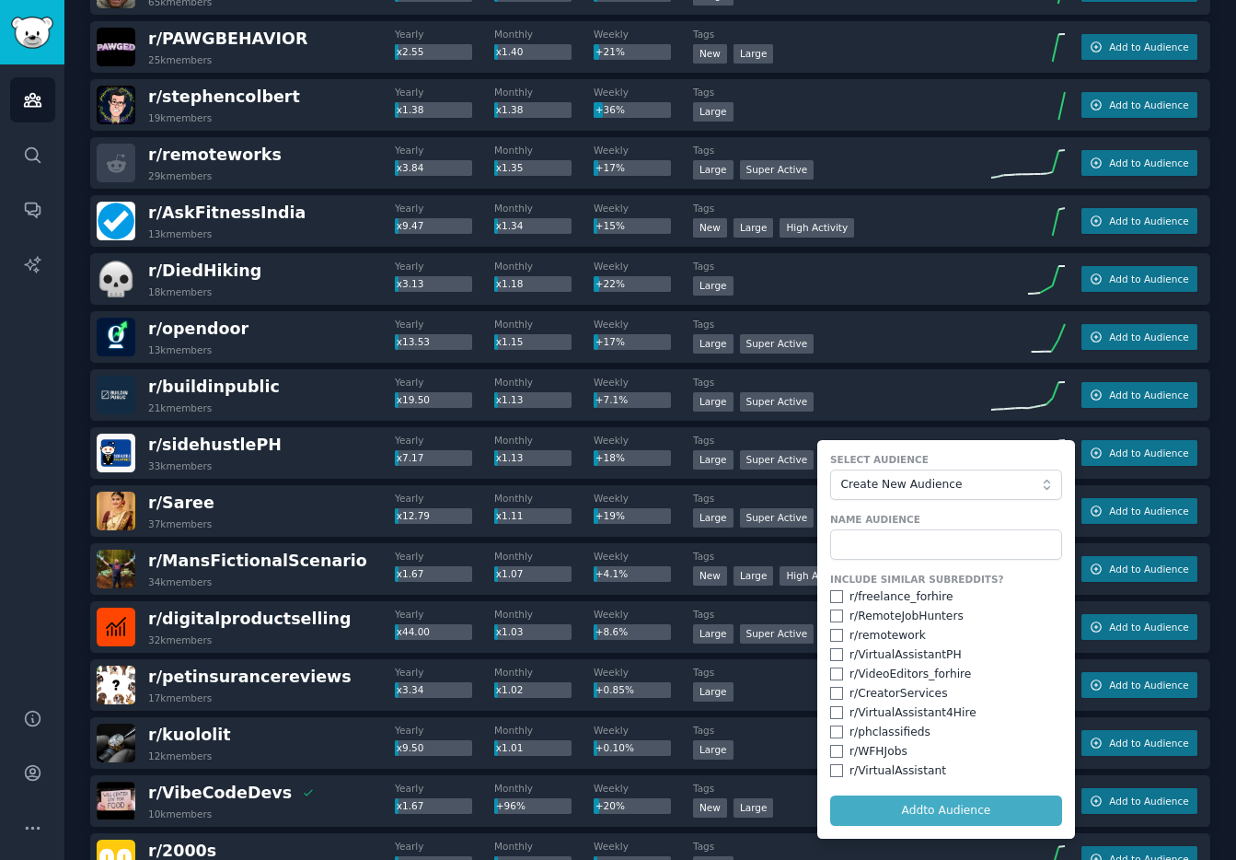
click at [922, 388] on div "Tags Large Super Active" at bounding box center [842, 394] width 298 height 39
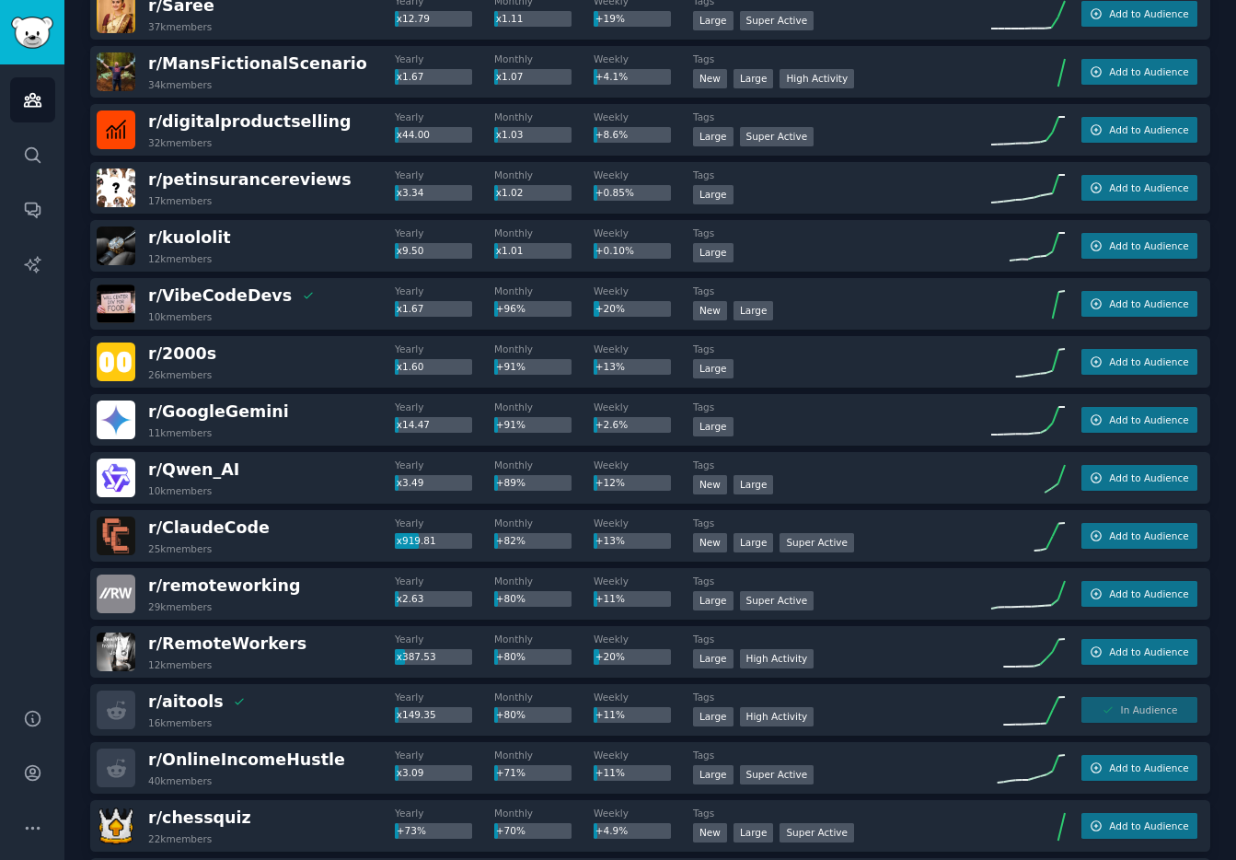
scroll to position [1835, 0]
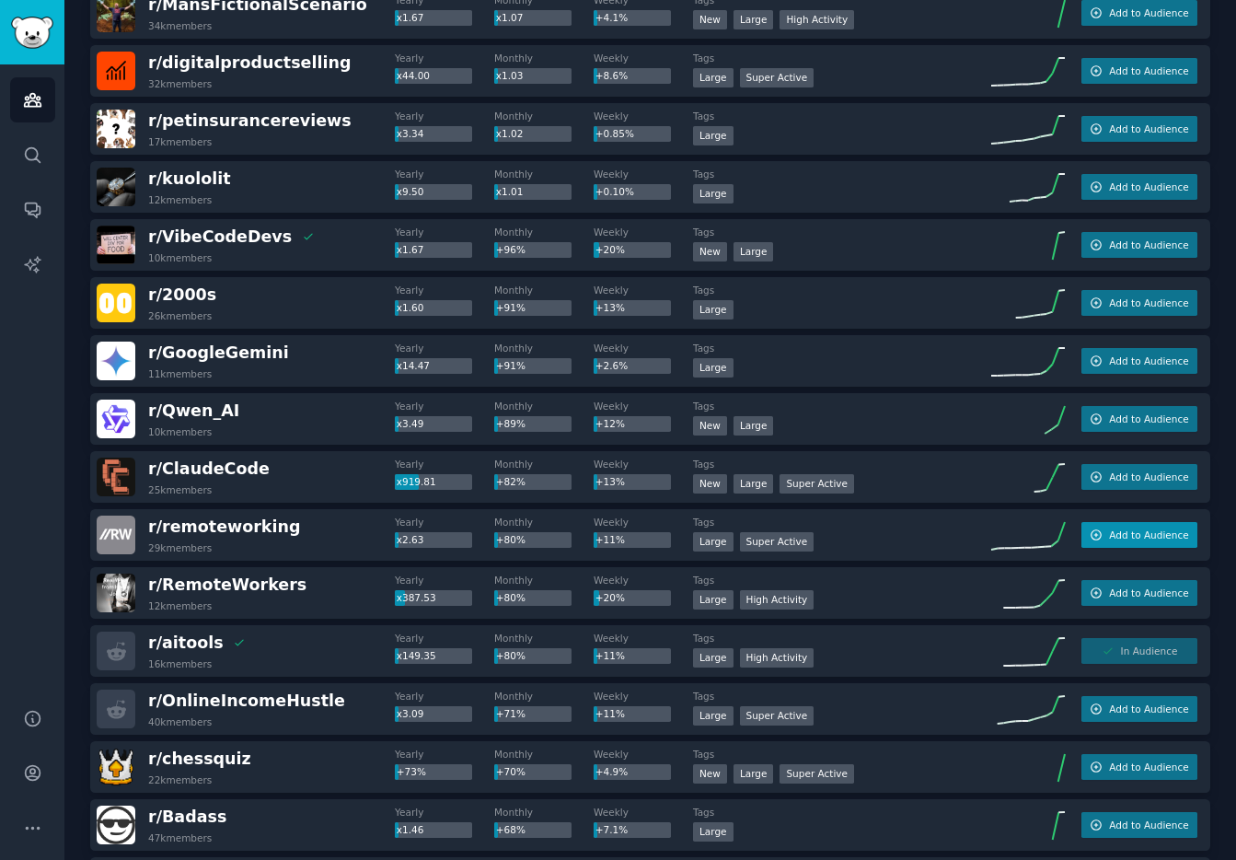
click at [1106, 543] on button "Add to Audience" at bounding box center [1139, 535] width 116 height 26
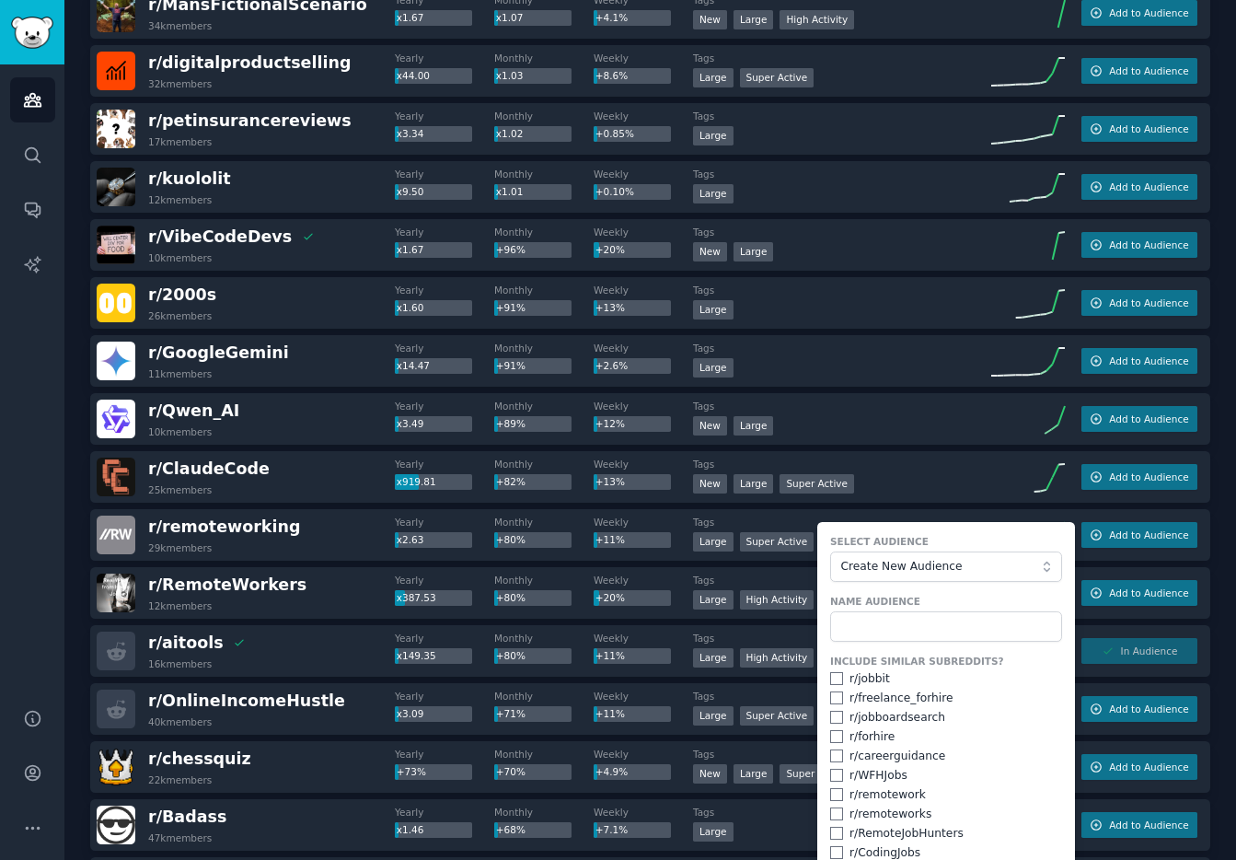
scroll to position [1892, 0]
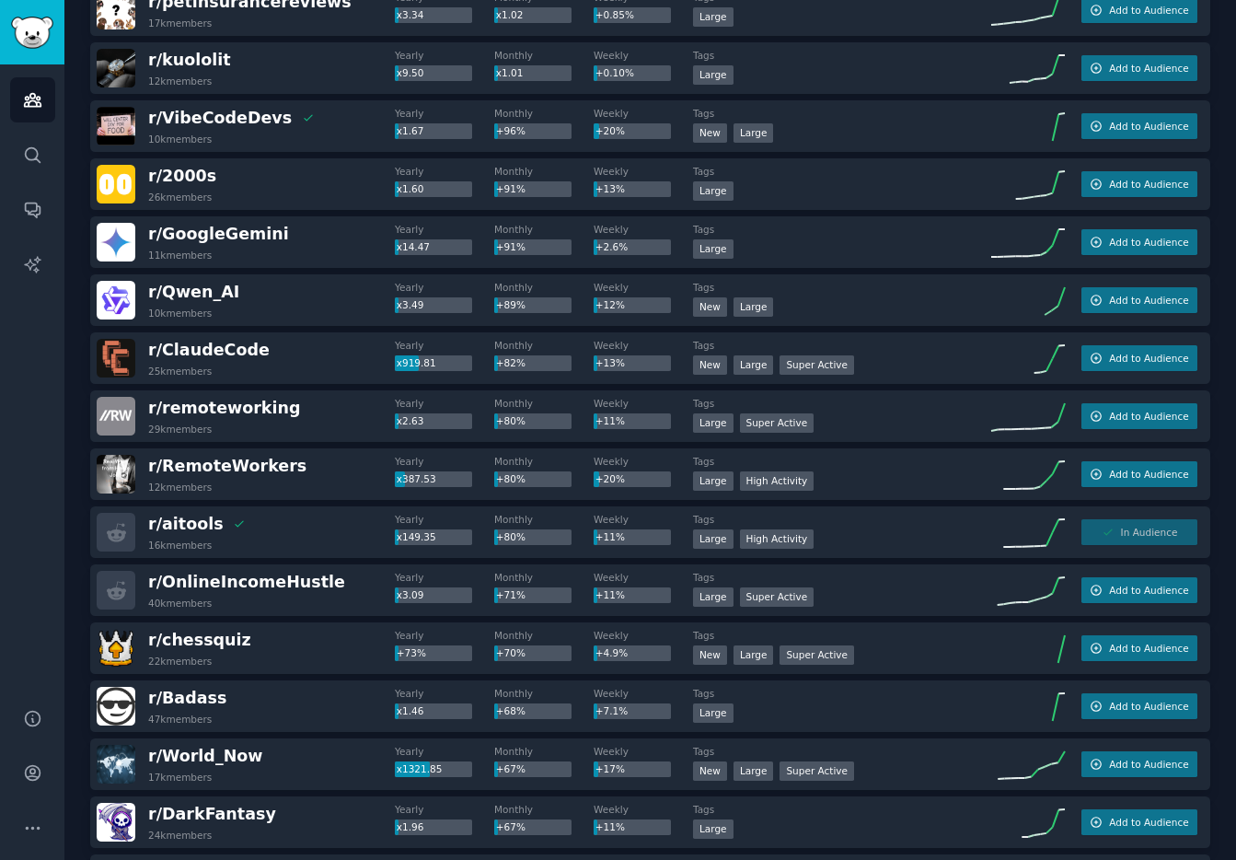
scroll to position [1992, 0]
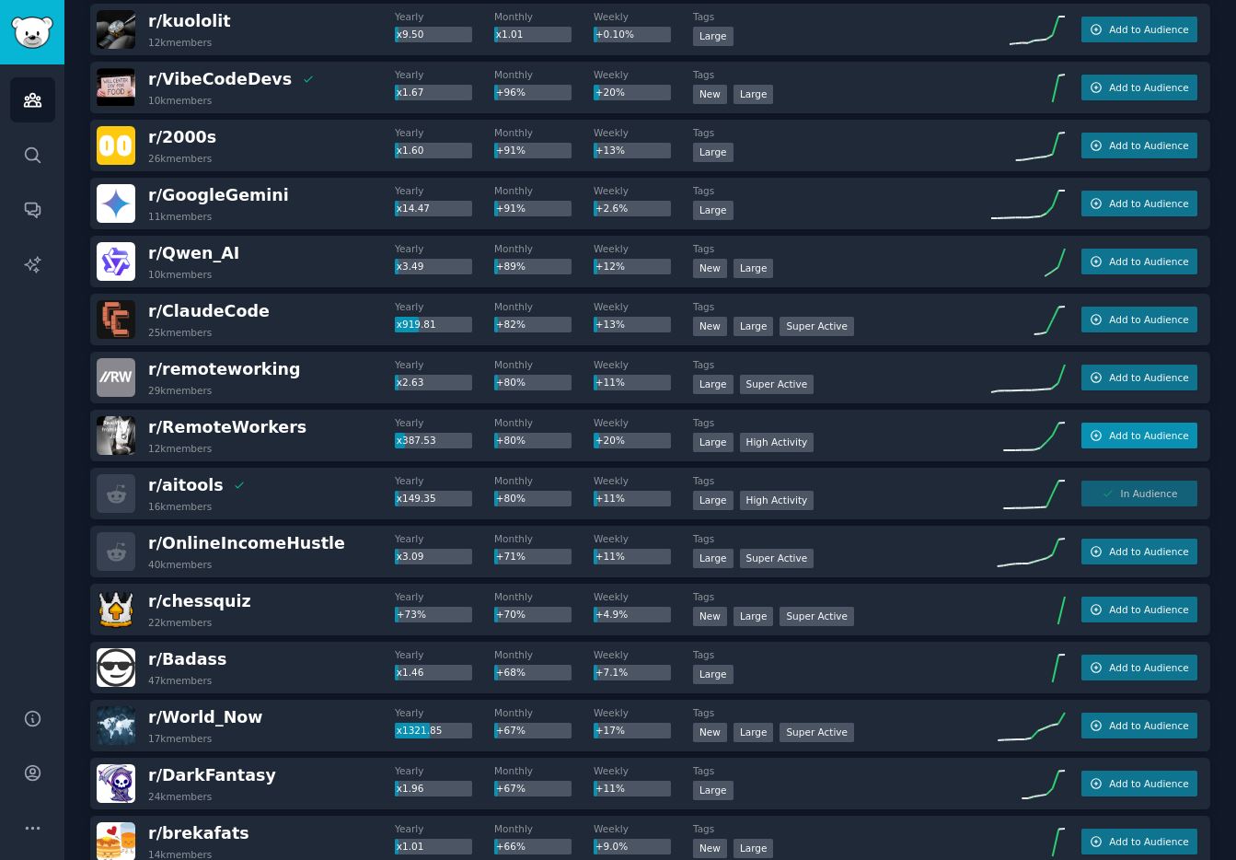
click at [1100, 443] on button "Add to Audience" at bounding box center [1139, 435] width 116 height 26
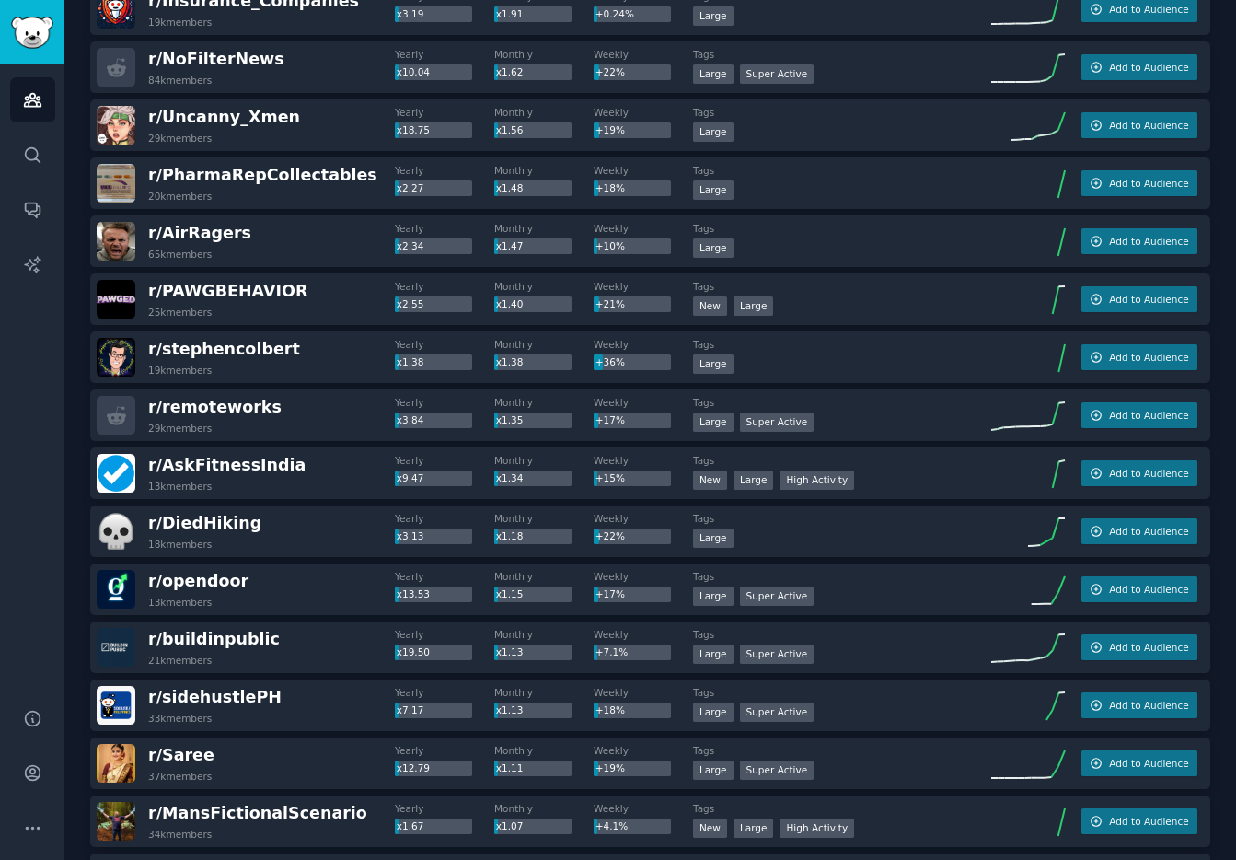
scroll to position [0, 0]
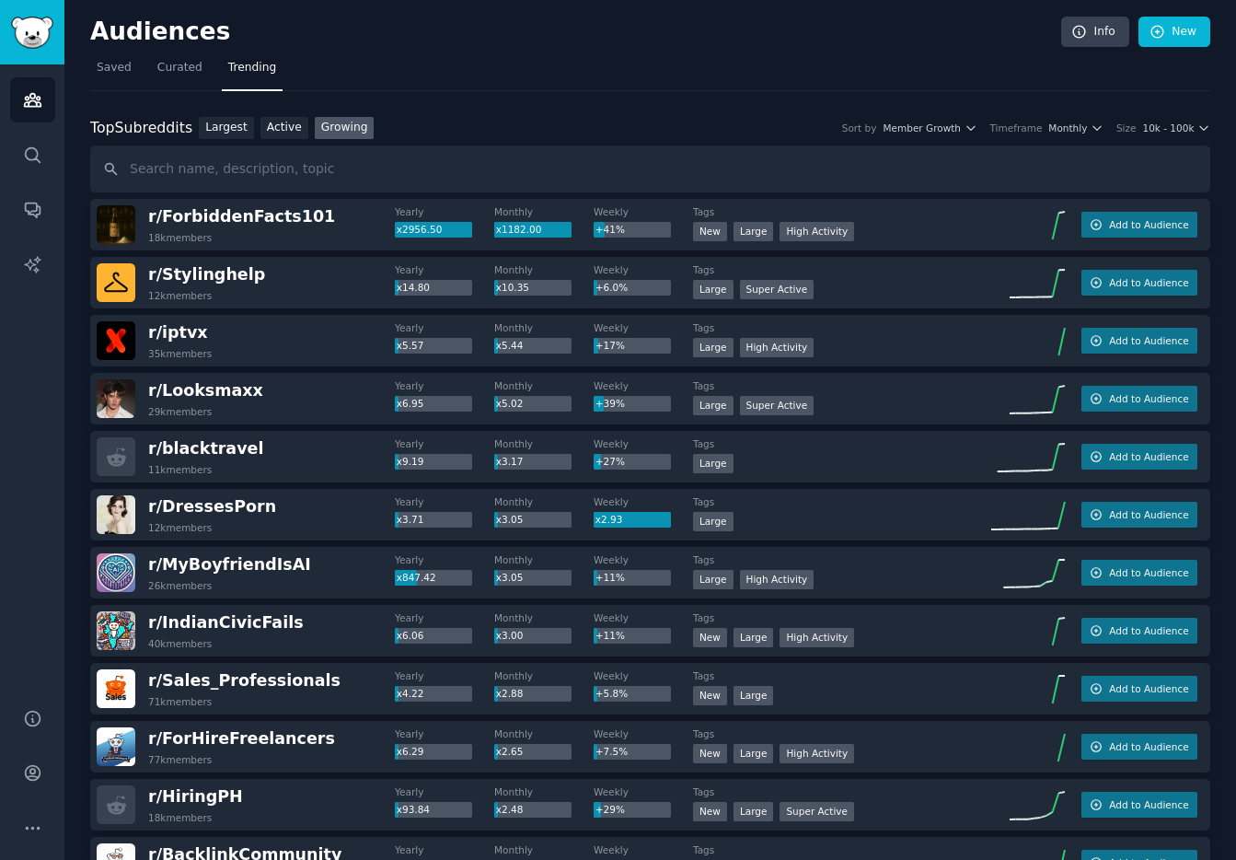
click at [1072, 133] on div "Top Subreddits Top Subreddits Largest Active Growing Sort by Member Growth Time…" at bounding box center [650, 128] width 1120 height 23
click at [1073, 129] on span "Monthly" at bounding box center [1067, 127] width 39 height 13
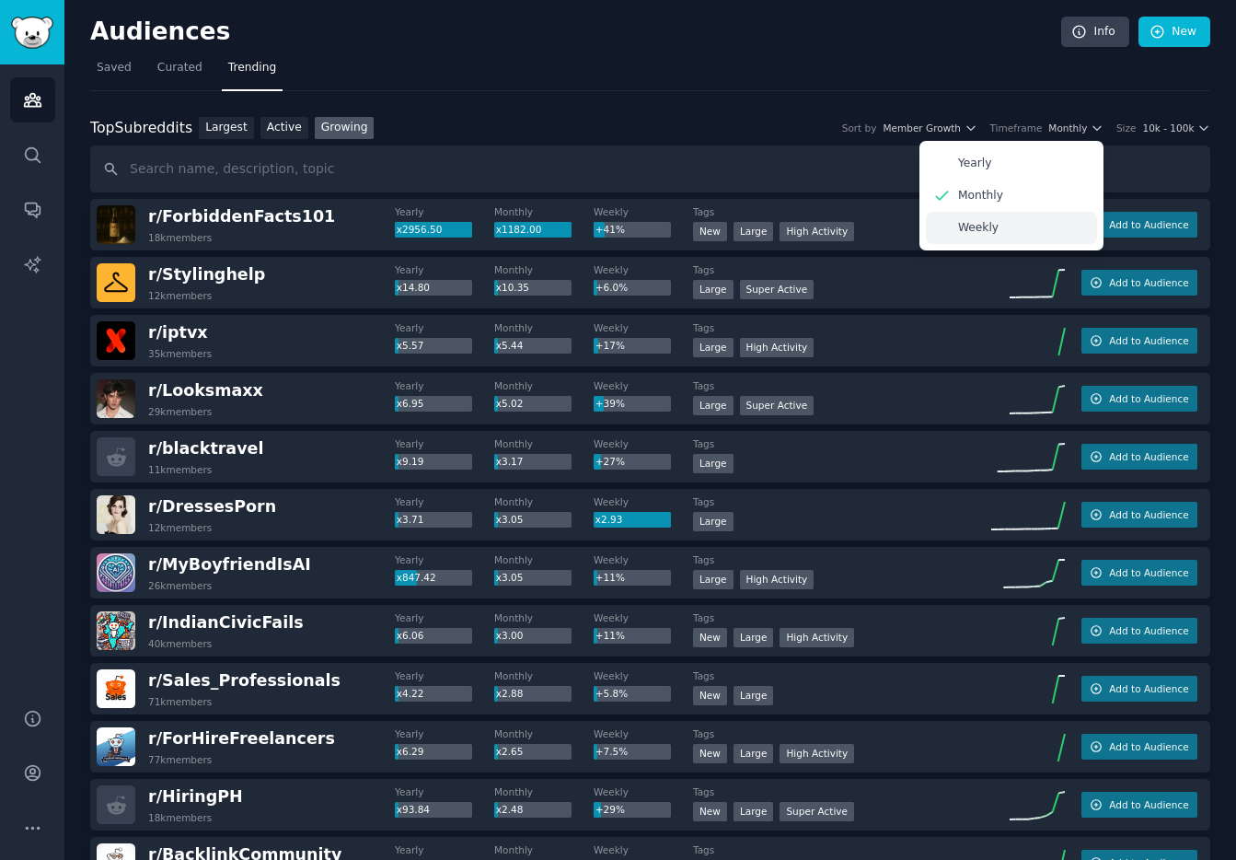
click at [1011, 229] on div "Weekly" at bounding box center [1011, 228] width 171 height 32
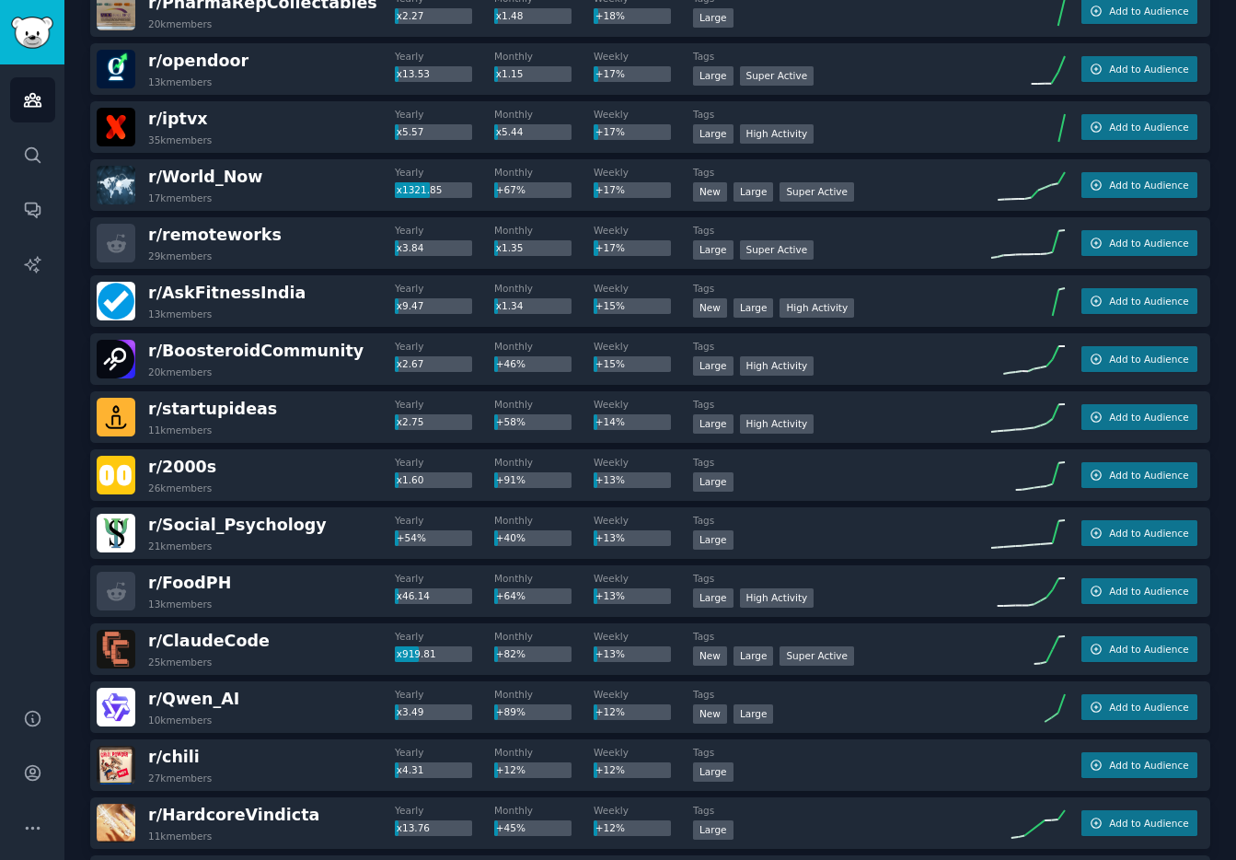
scroll to position [1258, 0]
click at [1106, 427] on button "Add to Audience" at bounding box center [1139, 416] width 116 height 26
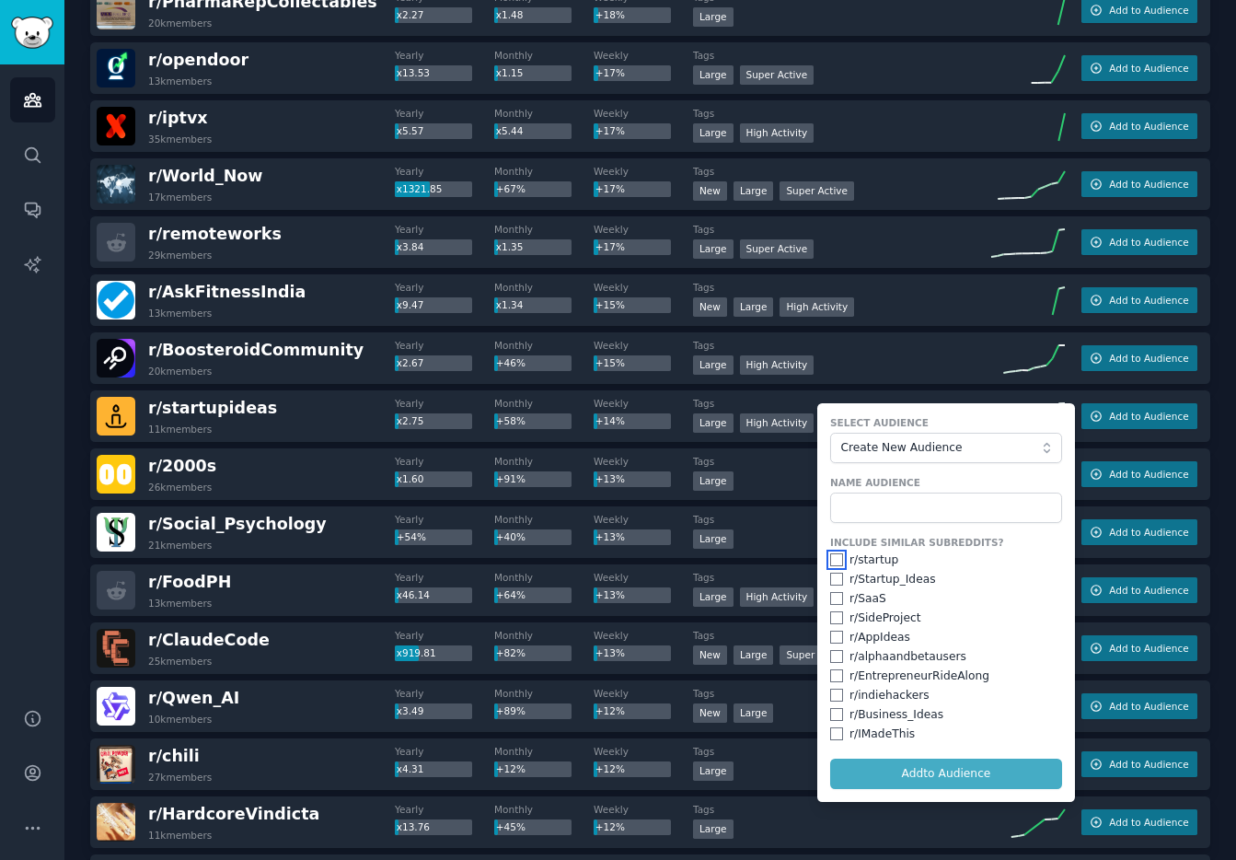
click at [832, 557] on input "checkbox" at bounding box center [836, 559] width 13 height 13
checkbox input "true"
click at [830, 589] on div "Include Similar Subreddits? r/ startup r/ Startup_Ideas r/ SaaS r/ SideProject …" at bounding box center [946, 639] width 232 height 206
click at [830, 583] on input "checkbox" at bounding box center [836, 578] width 13 height 13
checkbox input "true"
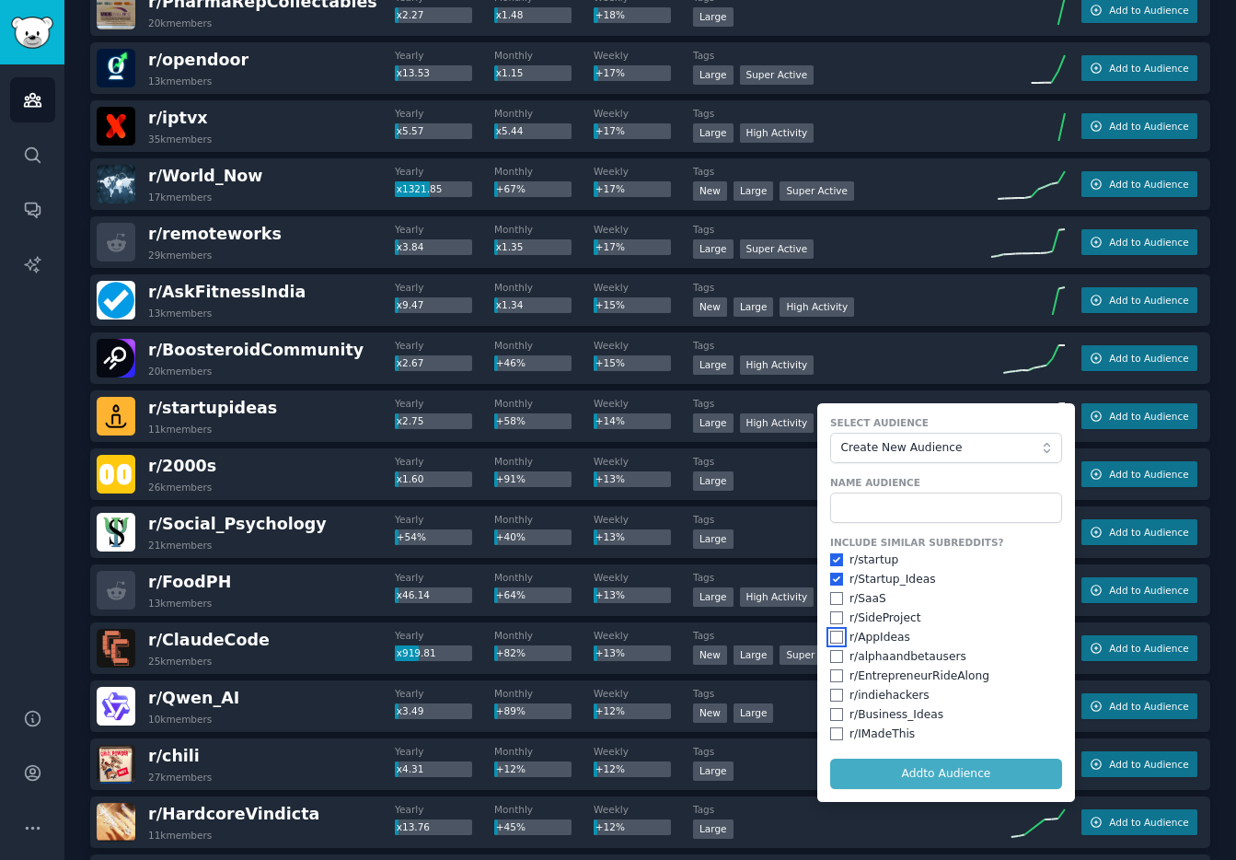
click at [833, 635] on input "checkbox" at bounding box center [836, 636] width 13 height 13
checkbox input "true"
click at [832, 655] on input "checkbox" at bounding box center [836, 656] width 13 height 13
checkbox input "true"
click at [831, 713] on input "checkbox" at bounding box center [836, 714] width 13 height 13
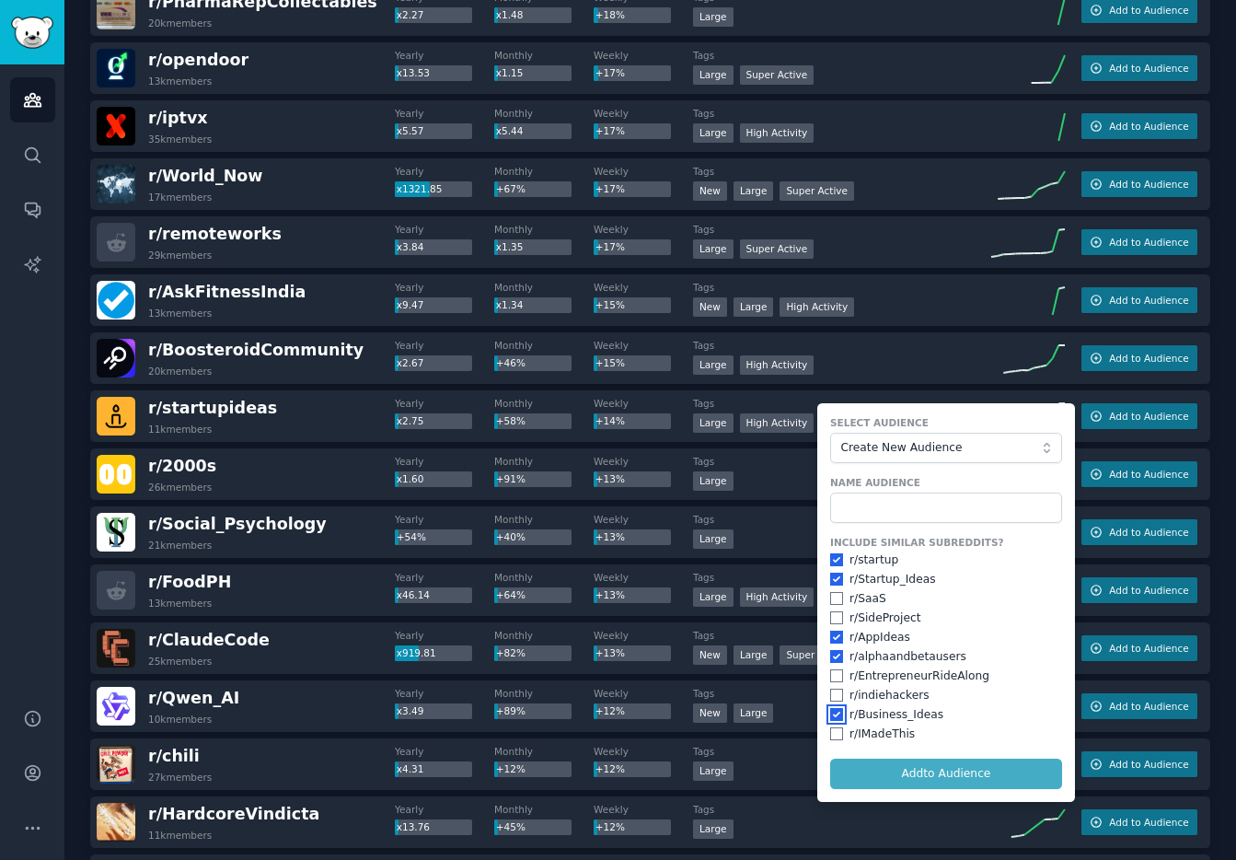
checkbox input "true"
click at [836, 693] on input "checkbox" at bounding box center [836, 694] width 13 height 13
checkbox input "true"
click at [830, 675] on input "checkbox" at bounding box center [836, 675] width 13 height 13
checkbox input "true"
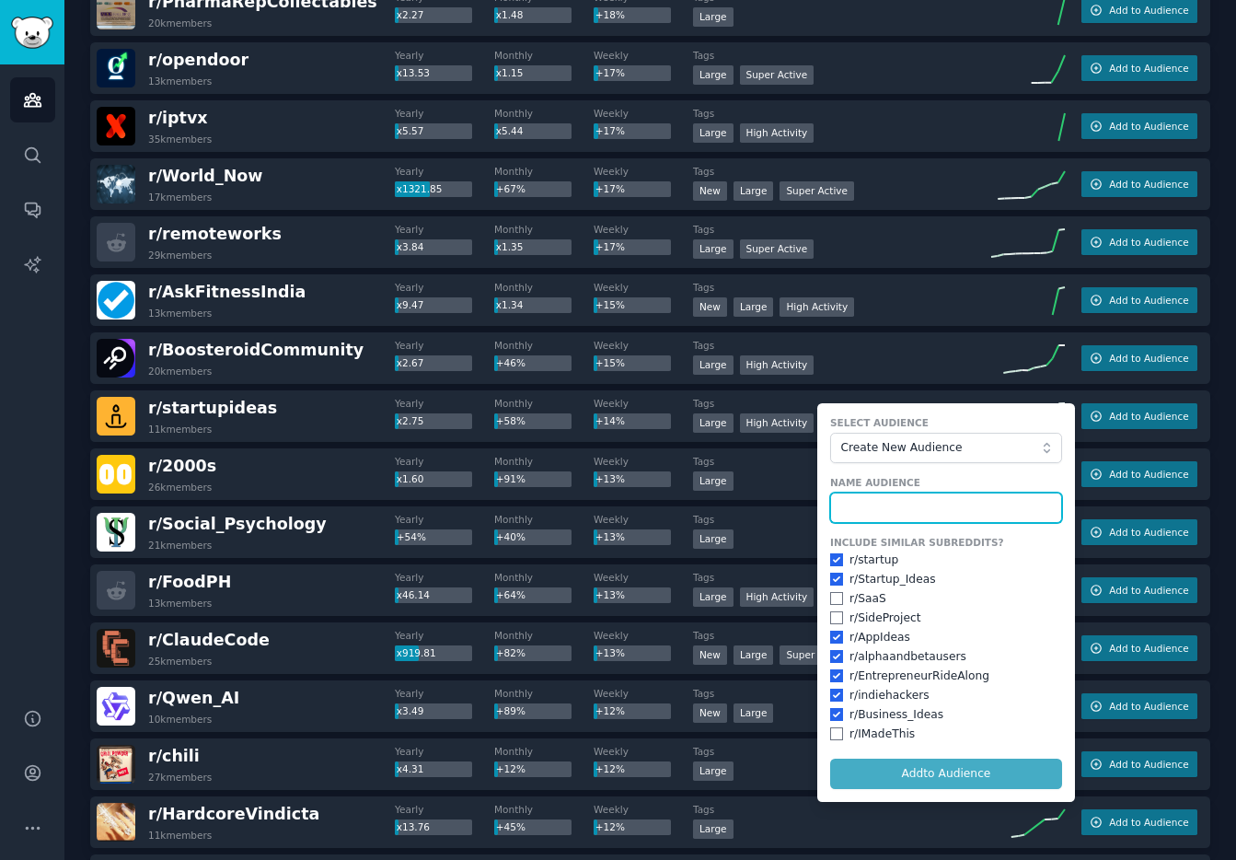
click at [911, 492] on input "text" at bounding box center [946, 507] width 232 height 31
type input "startupideas"
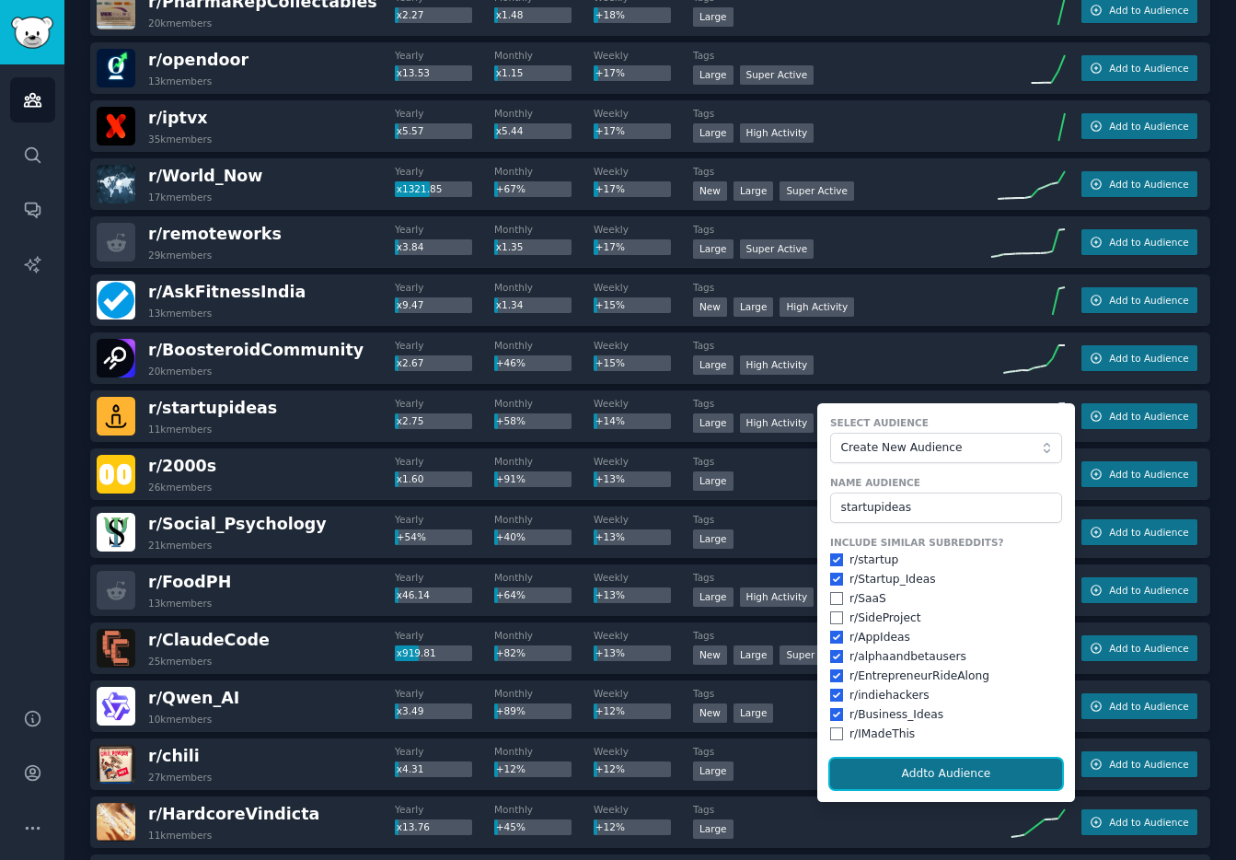
click at [941, 783] on button "Add to Audience" at bounding box center [946, 773] width 232 height 31
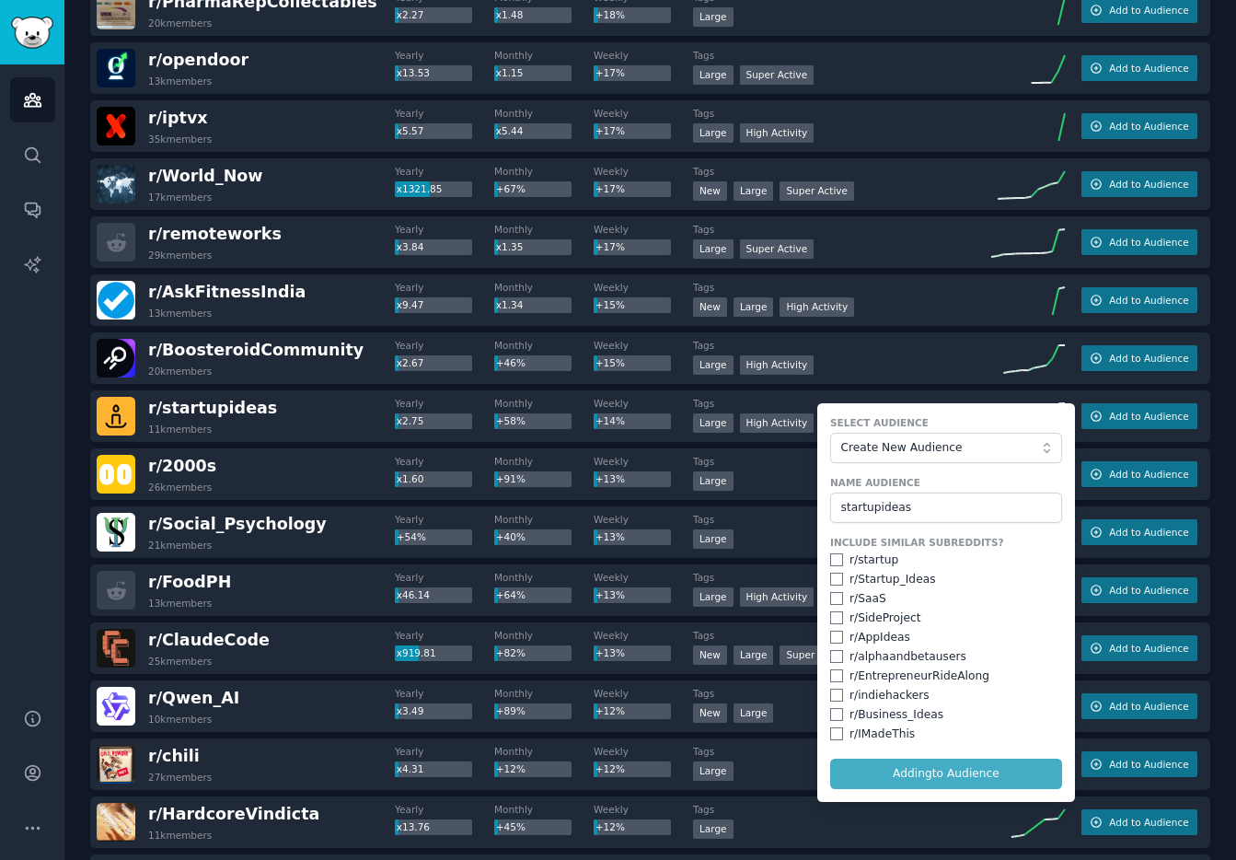
checkbox input "false"
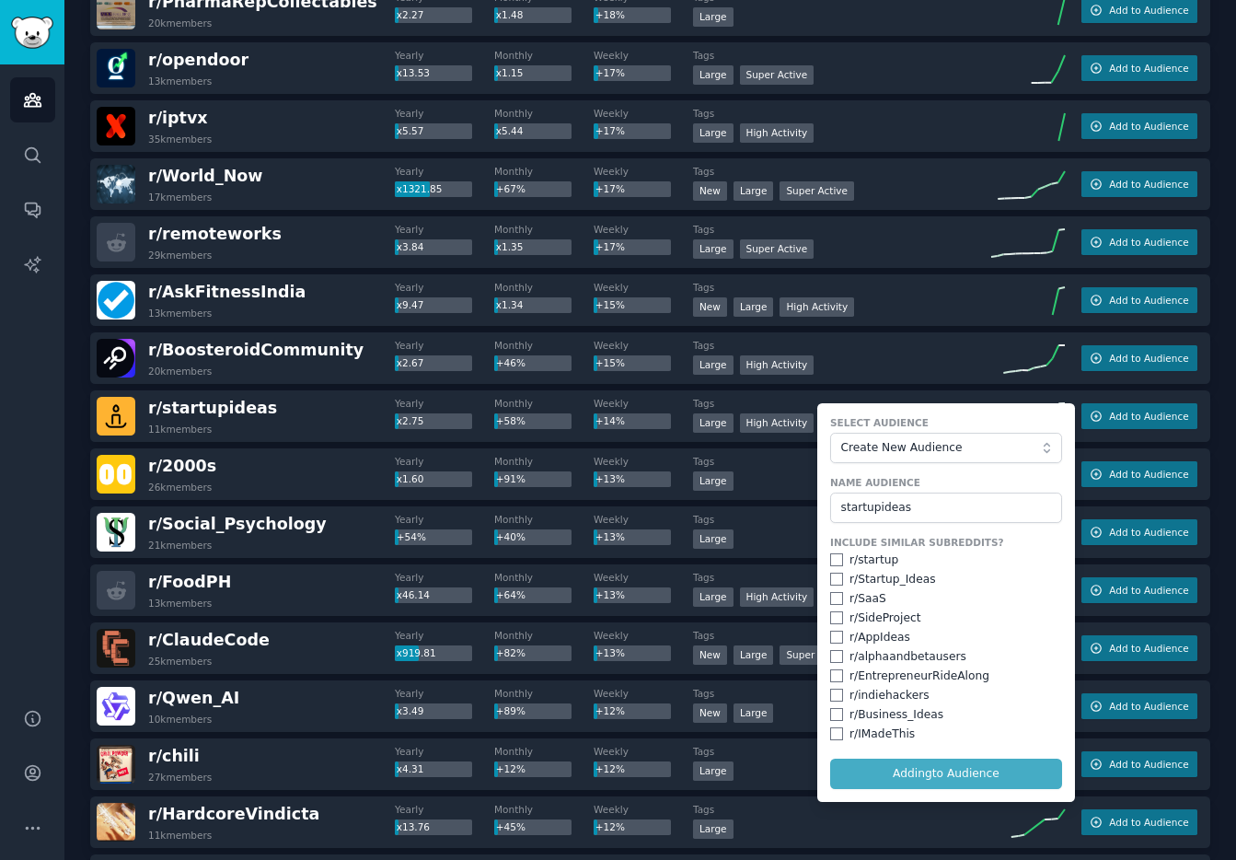
checkbox input "false"
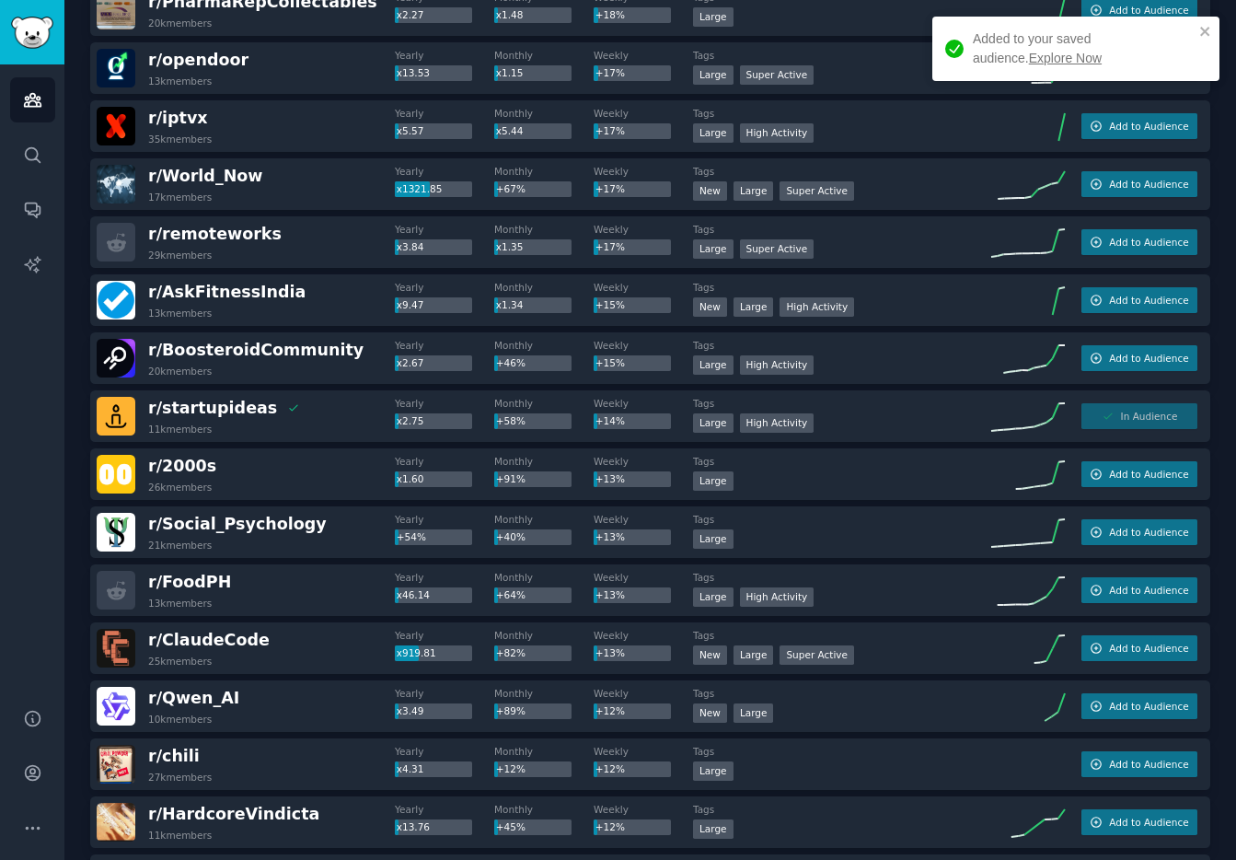
click at [317, 650] on div "r/ ClaudeCode 25k members" at bounding box center [246, 648] width 298 height 39
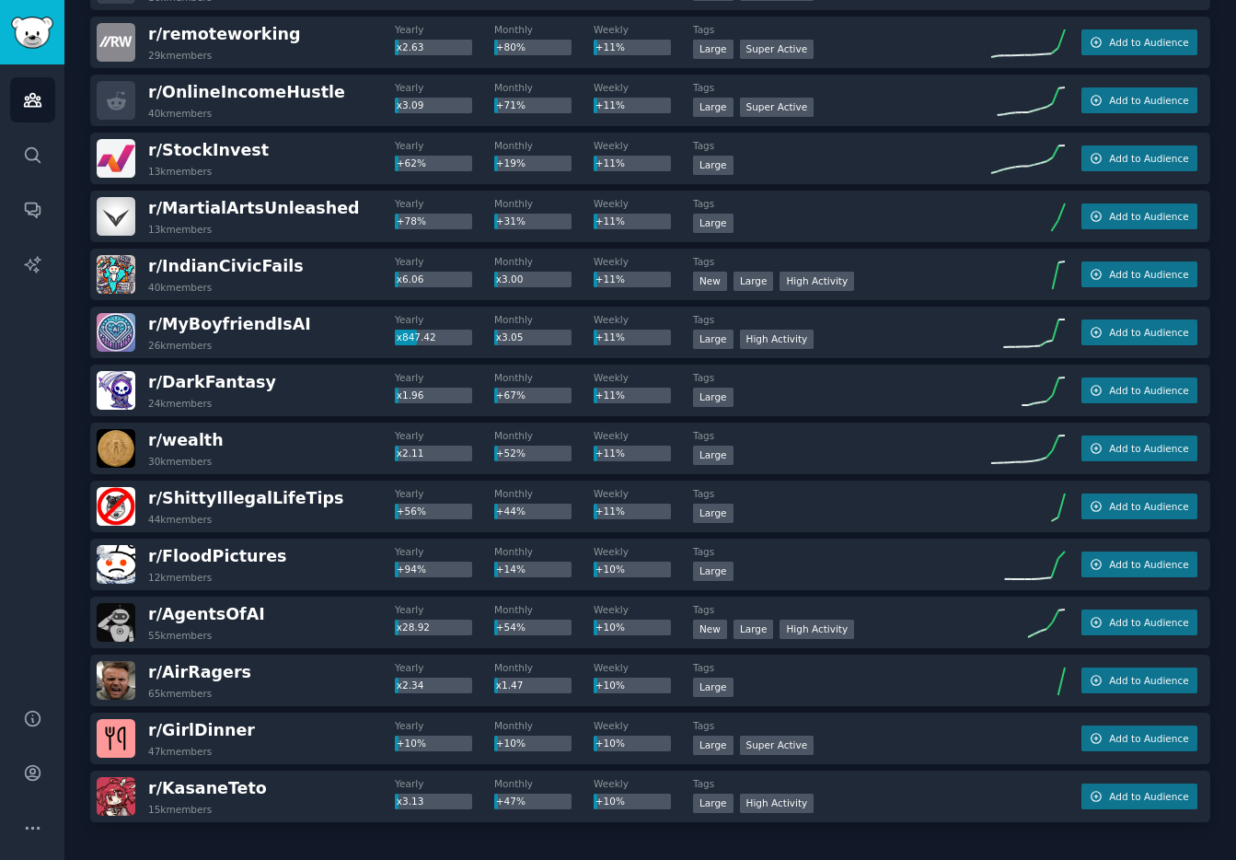
scroll to position [2311, 0]
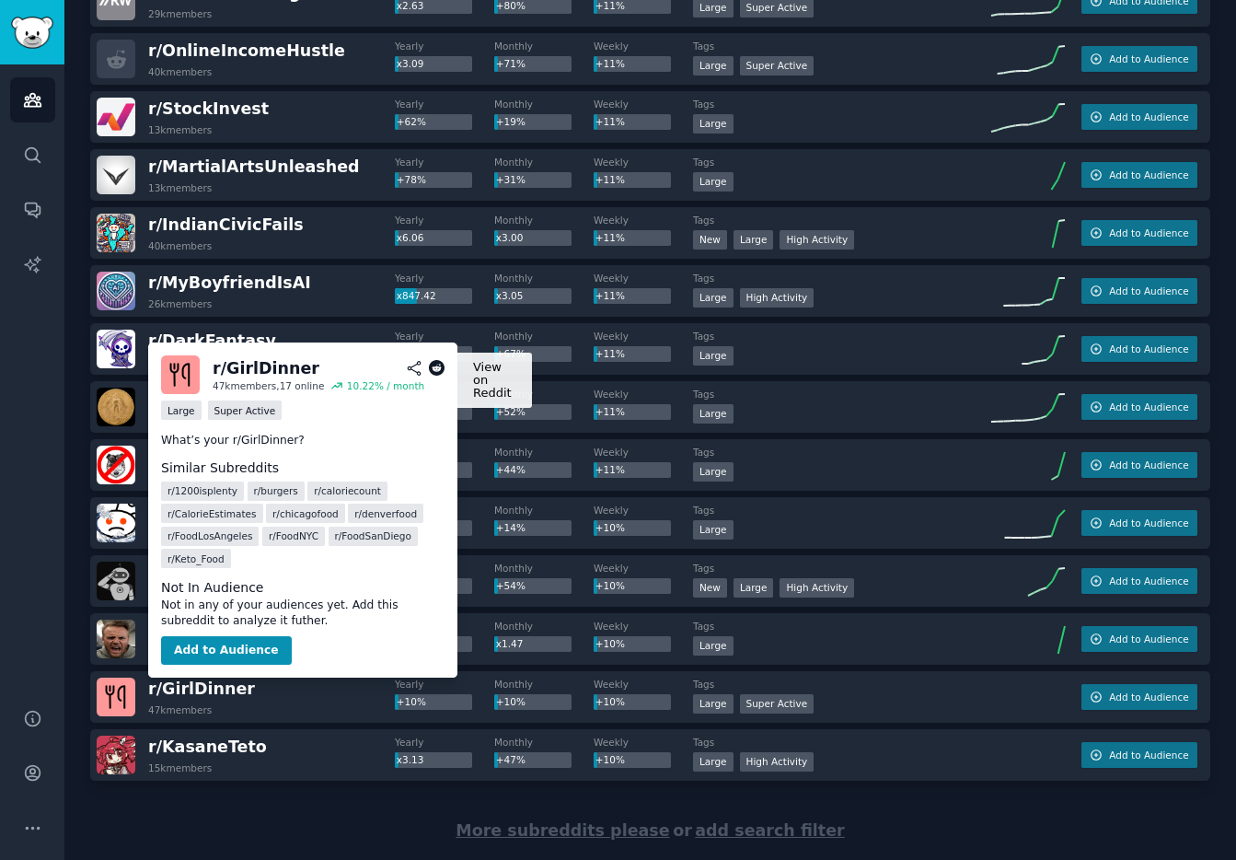
click at [434, 372] on icon at bounding box center [437, 368] width 17 height 17
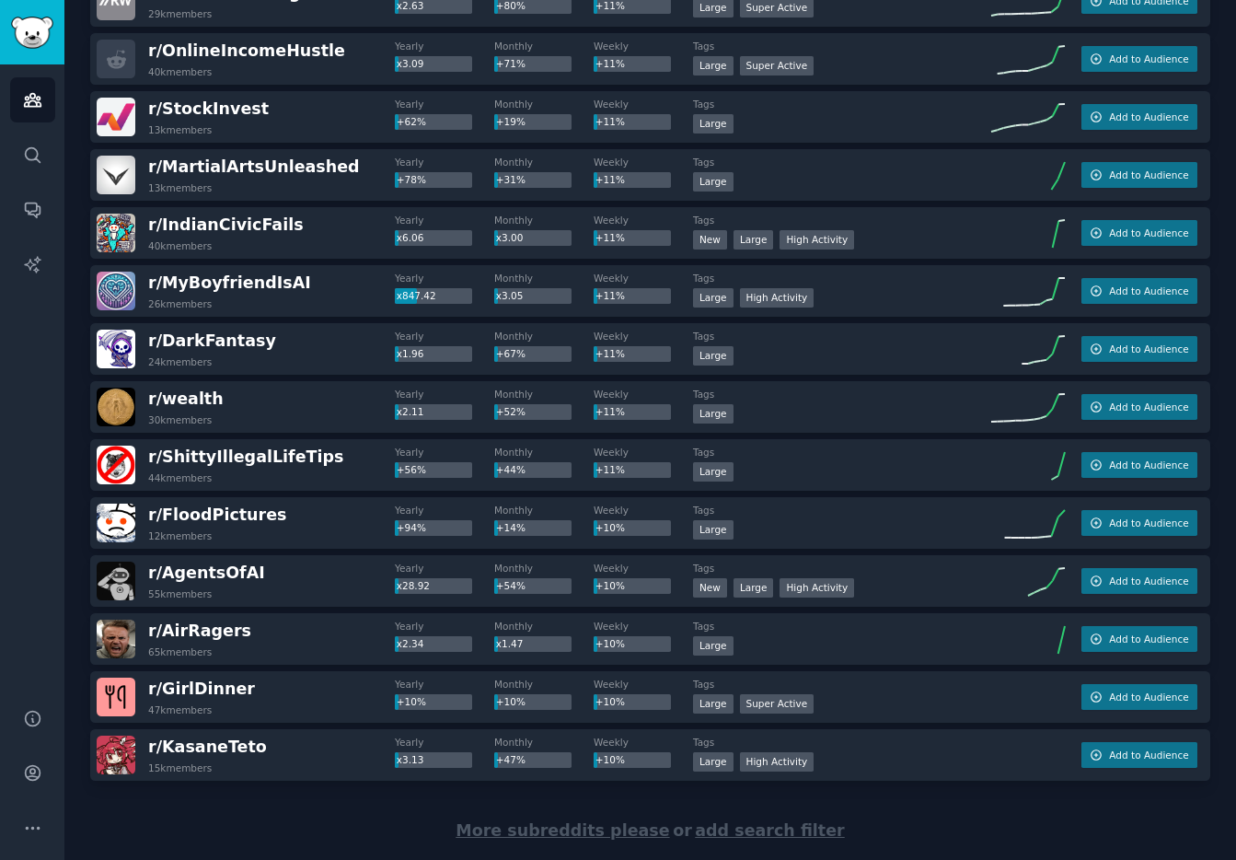
click at [279, 633] on div "r/ AirRagers 65k members" at bounding box center [246, 638] width 298 height 39
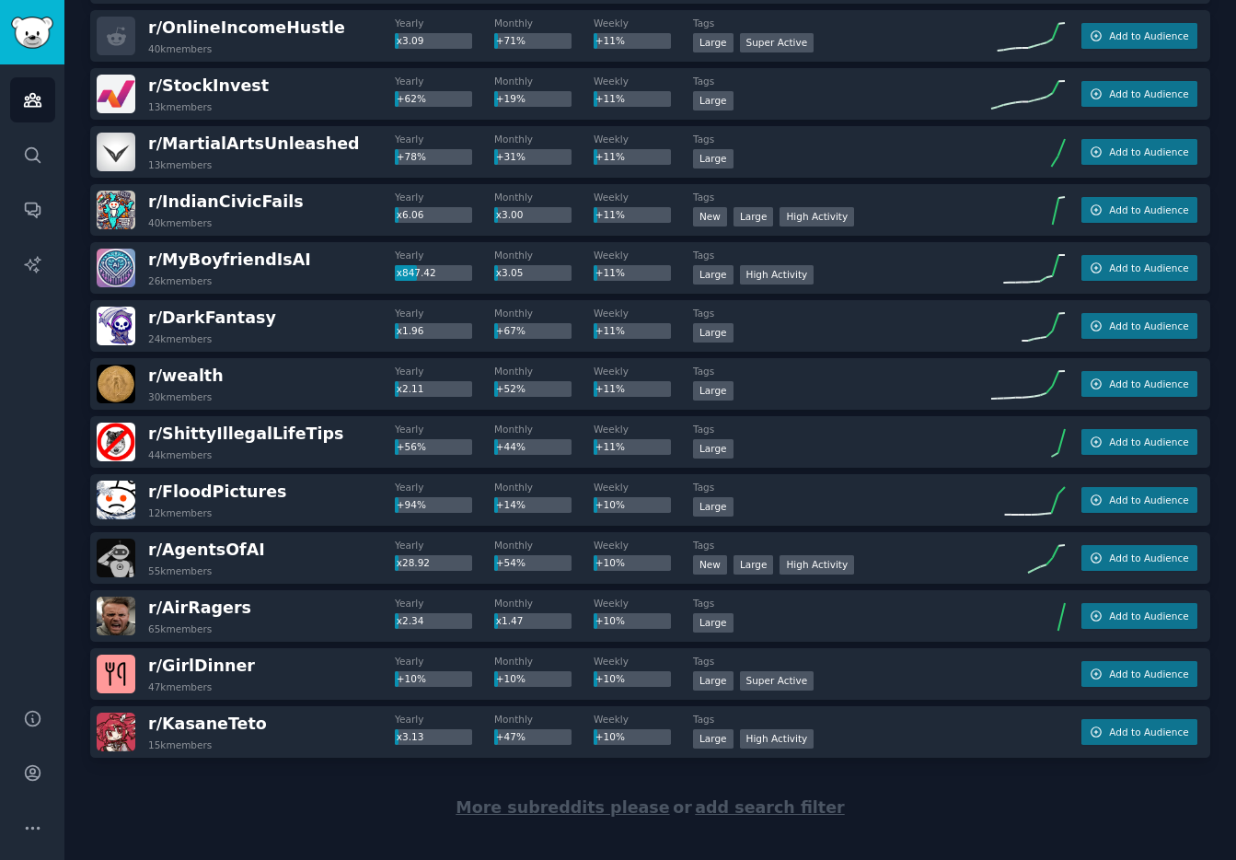
scroll to position [2357, 0]
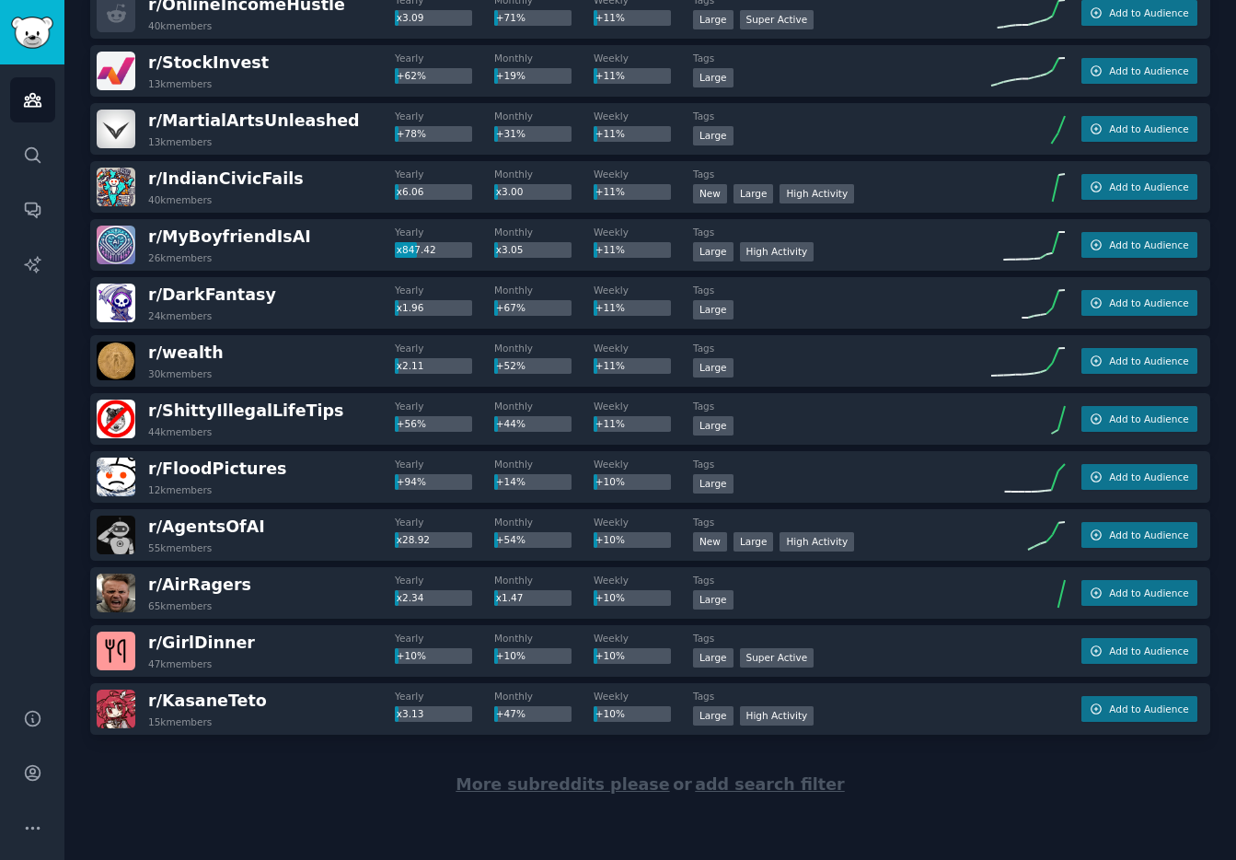
click at [424, 782] on div "More subreddits please or add search filter" at bounding box center [650, 784] width 1120 height 100
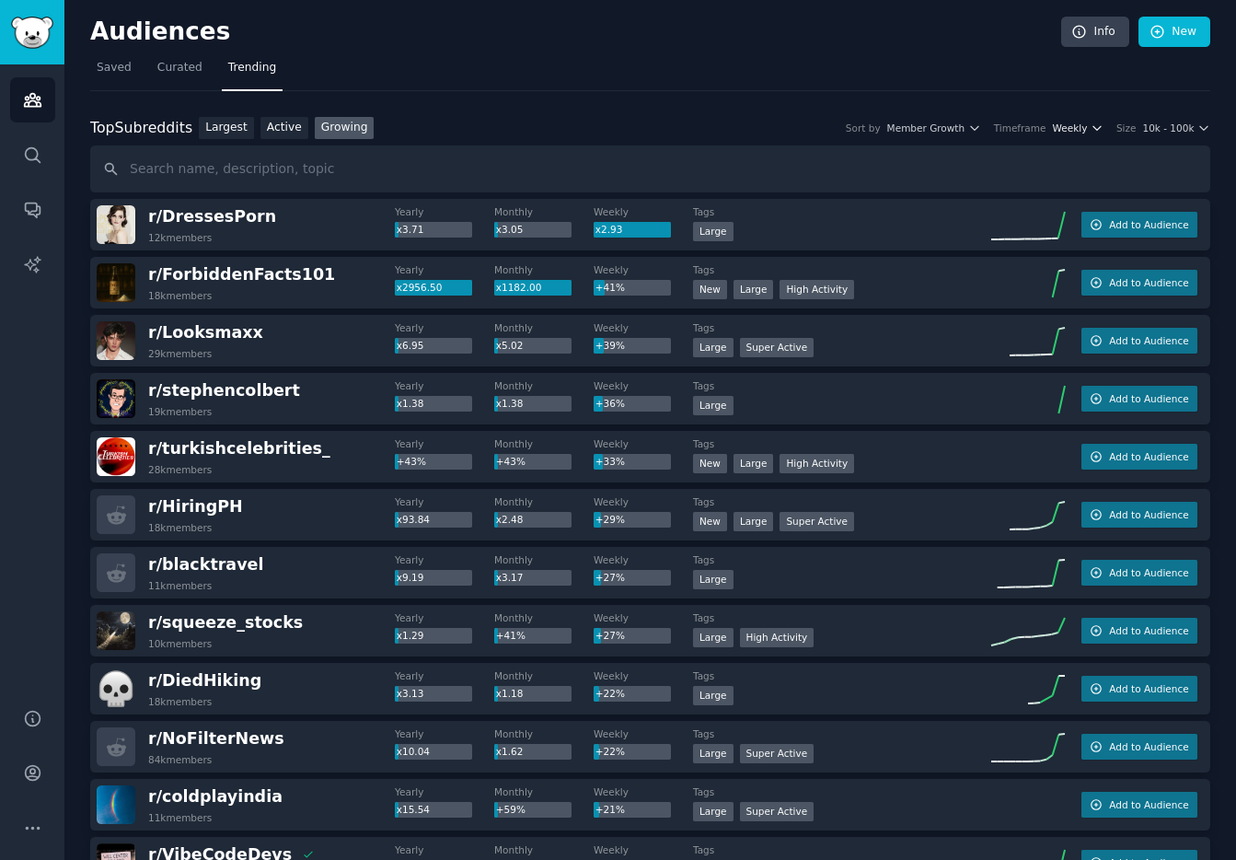
click at [1084, 132] on span "Weekly" at bounding box center [1070, 127] width 35 height 13
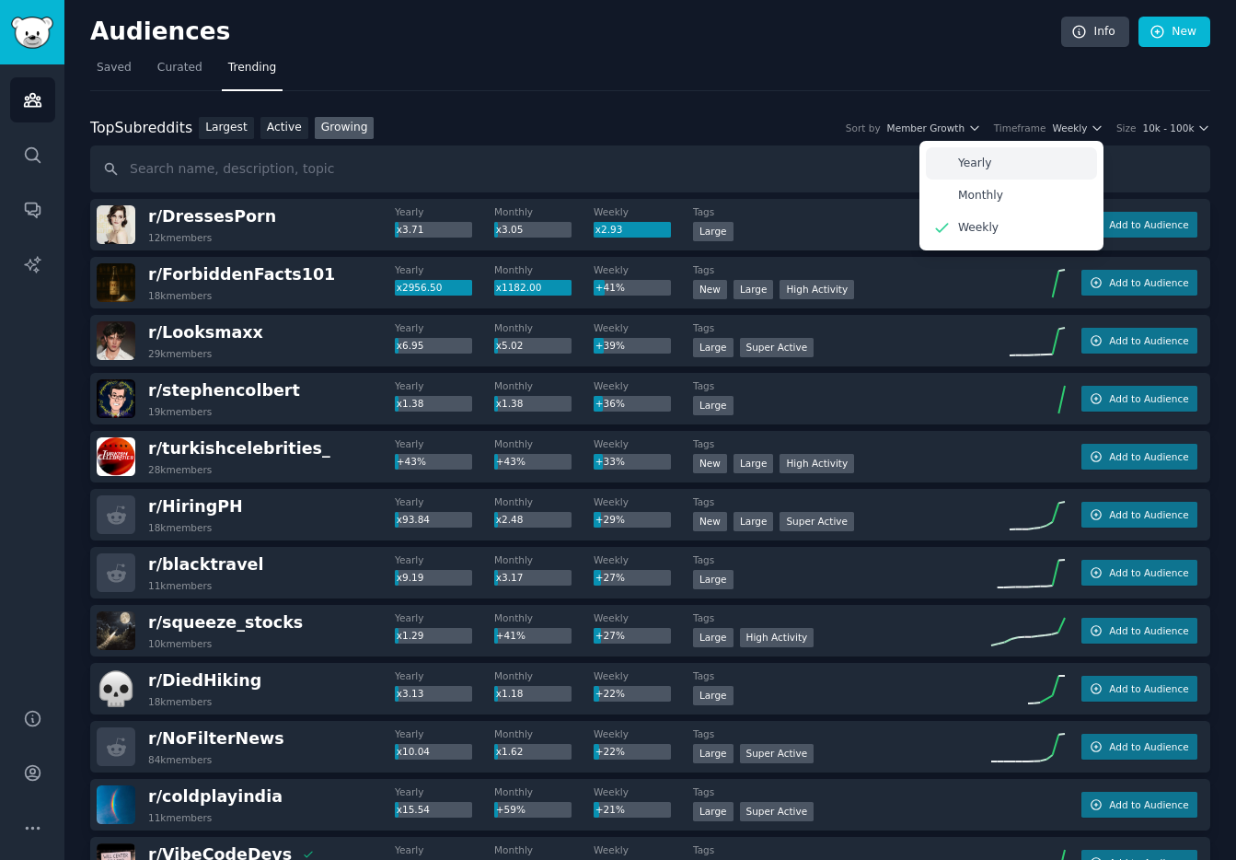
click at [985, 165] on p "Yearly" at bounding box center [975, 164] width 34 height 17
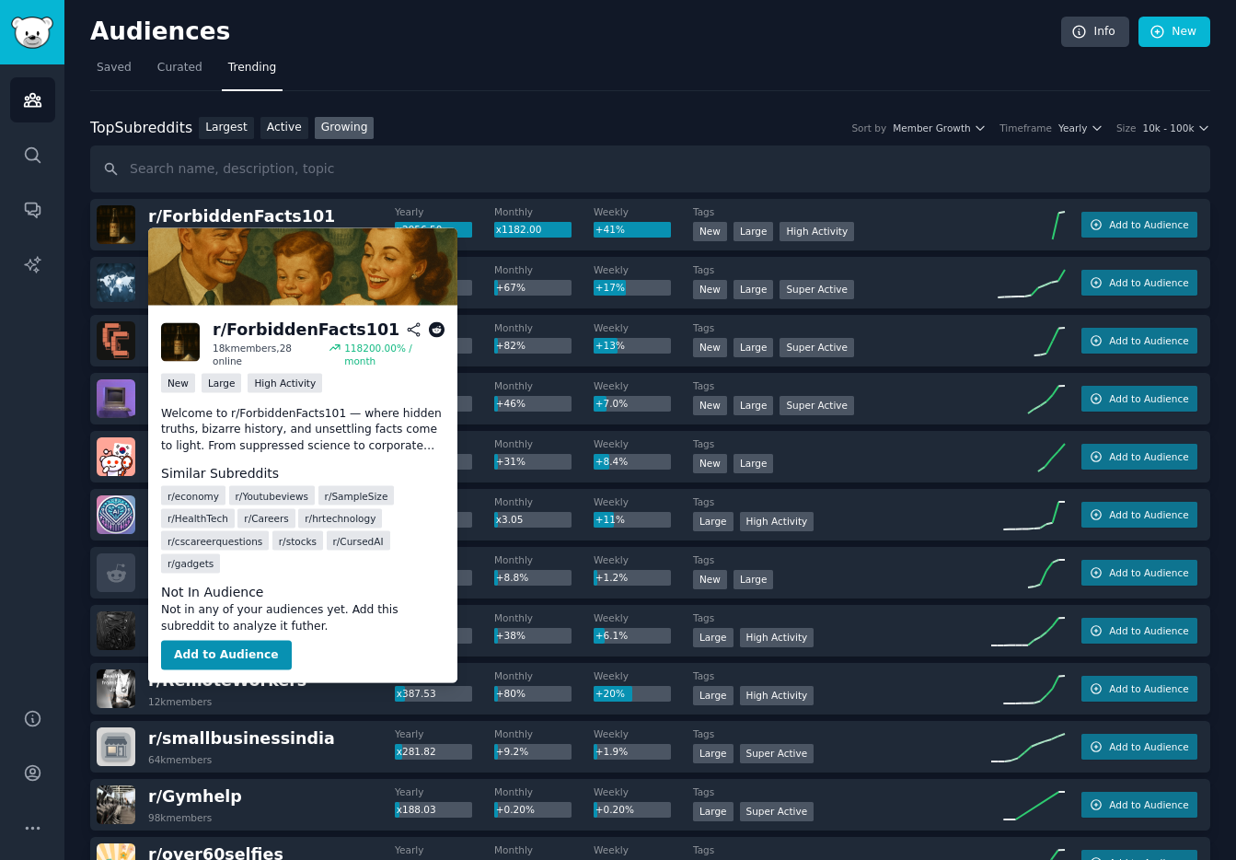
click at [439, 330] on icon at bounding box center [437, 329] width 17 height 17
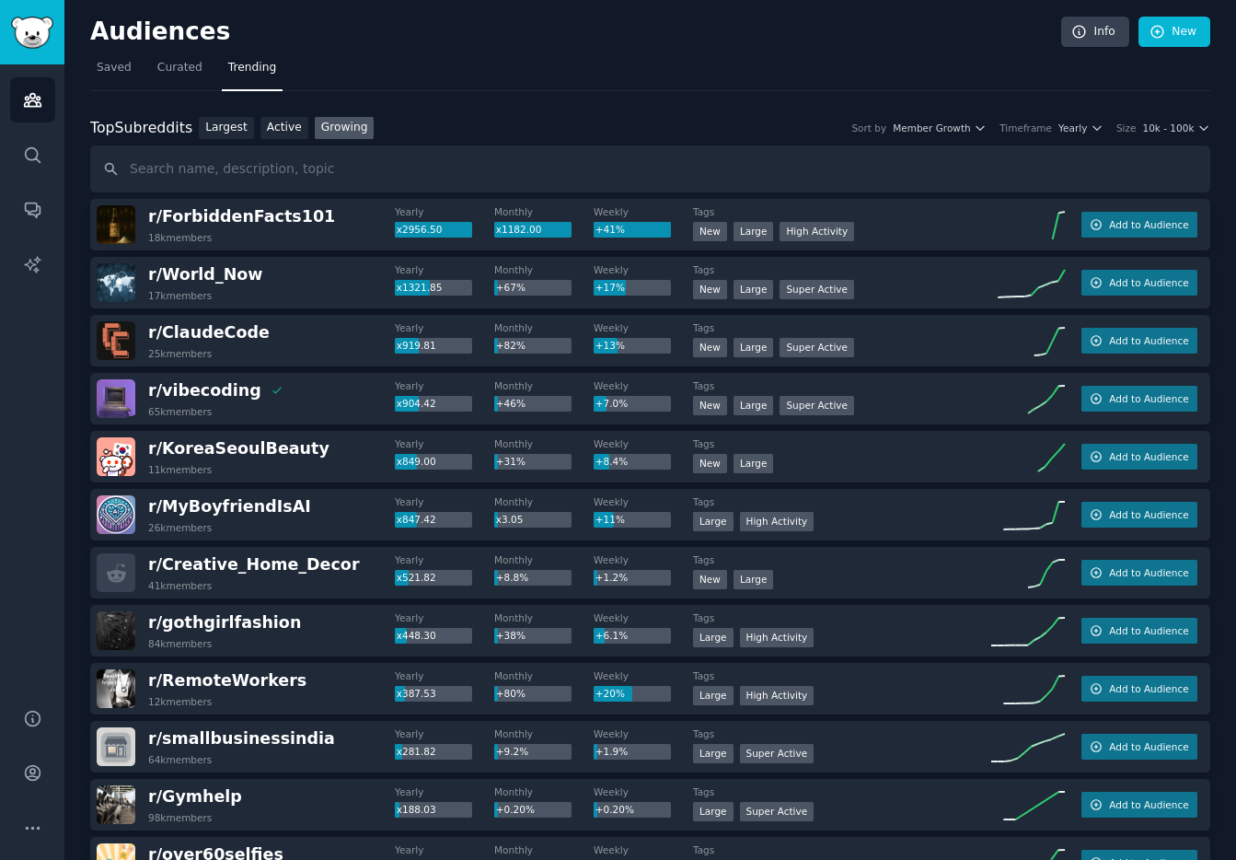
click at [973, 447] on dt "Tags" at bounding box center [842, 443] width 298 height 13
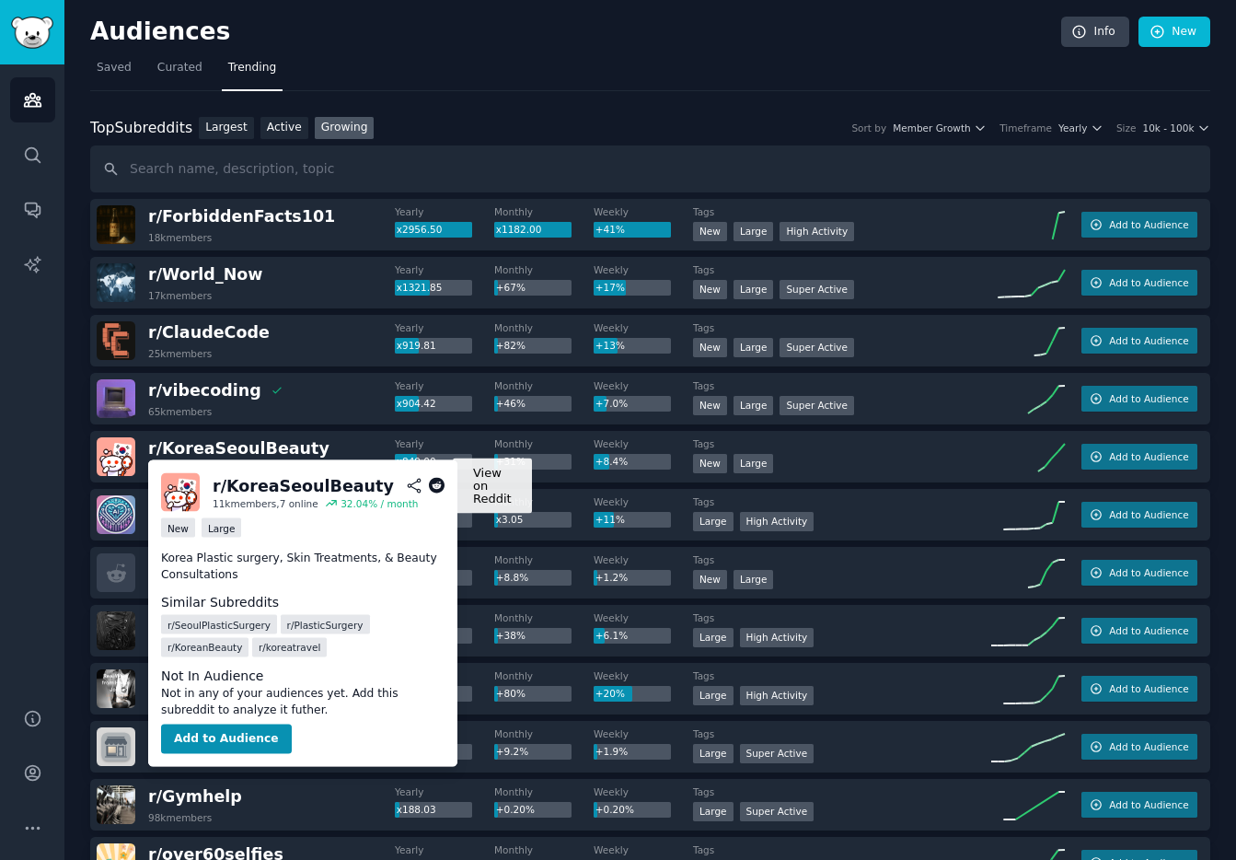
click at [433, 486] on icon at bounding box center [437, 486] width 17 height 17
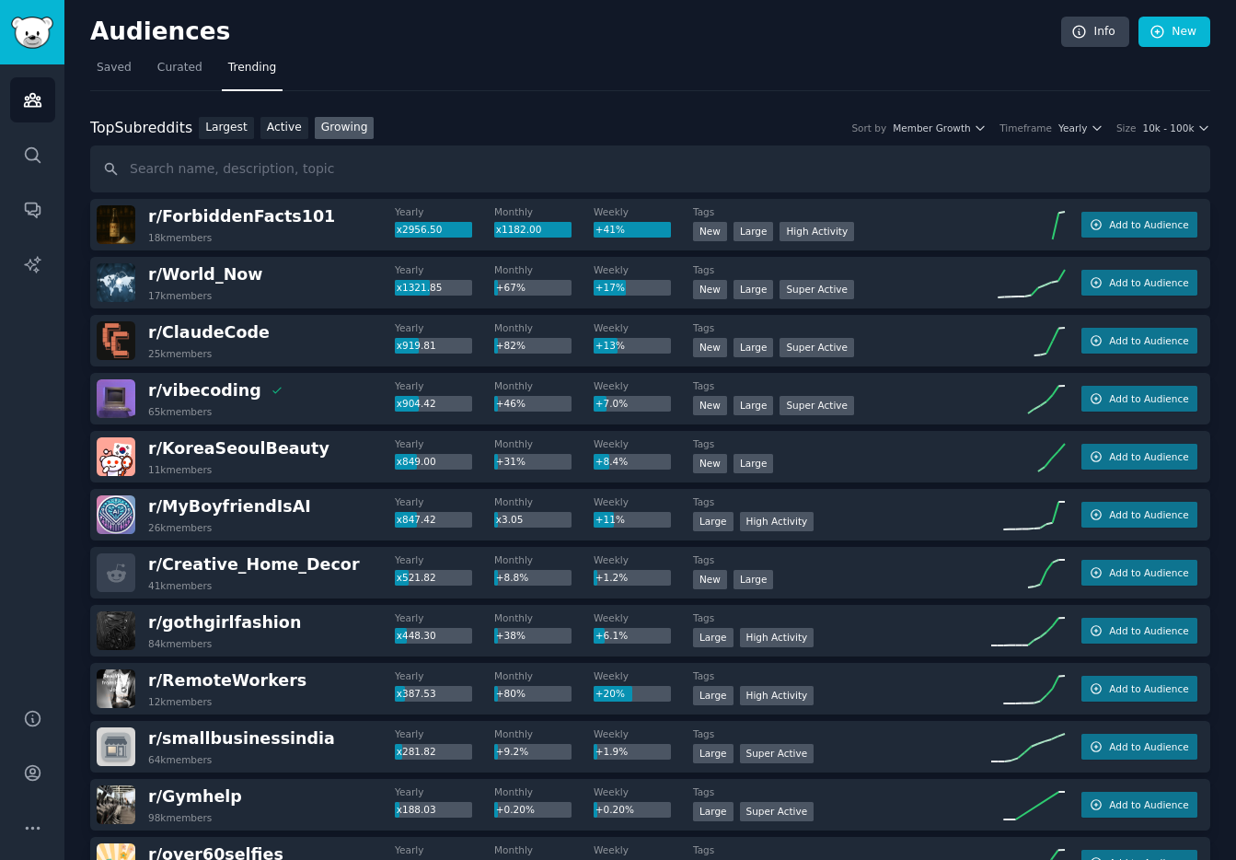
click at [342, 514] on div "r/ [PERSON_NAME] 26k members" at bounding box center [246, 514] width 298 height 39
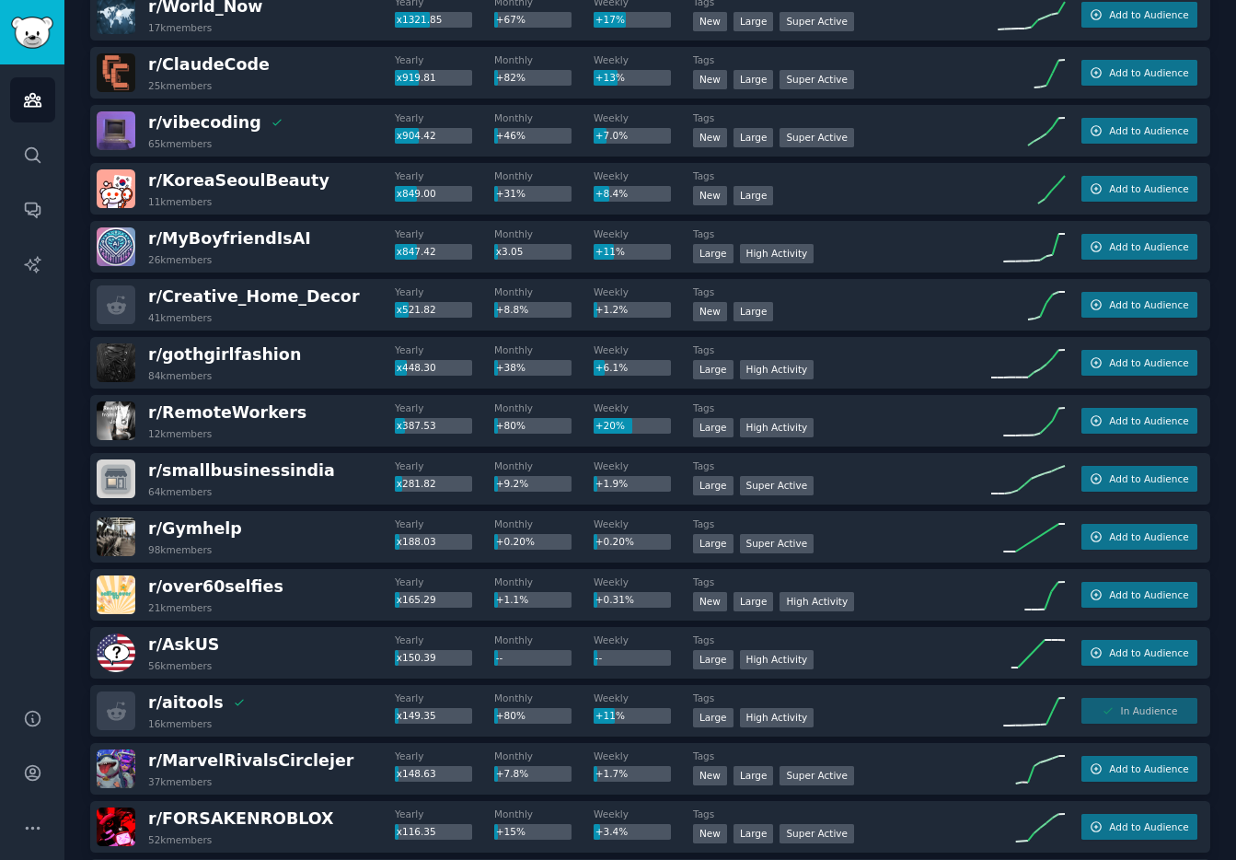
scroll to position [280, 0]
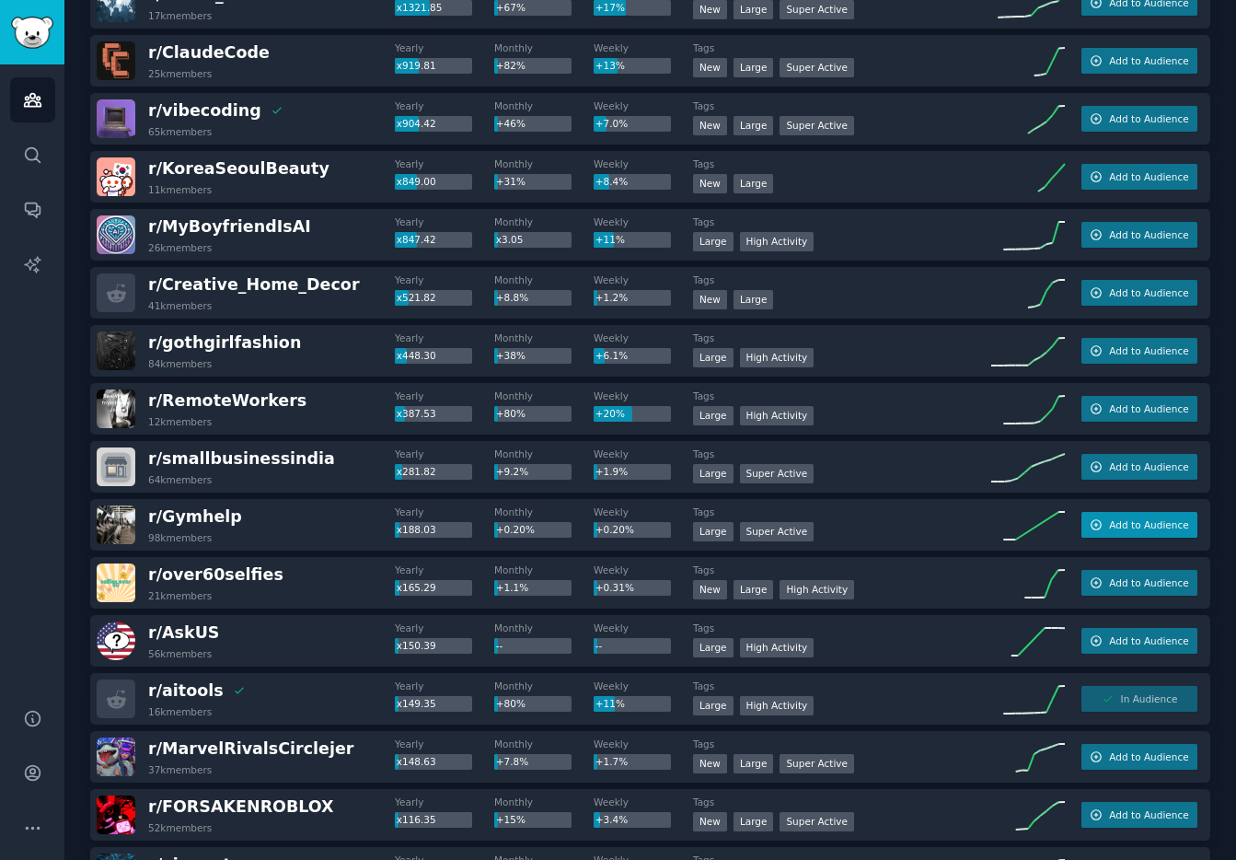
click at [1096, 530] on icon "button" at bounding box center [1096, 524] width 13 height 13
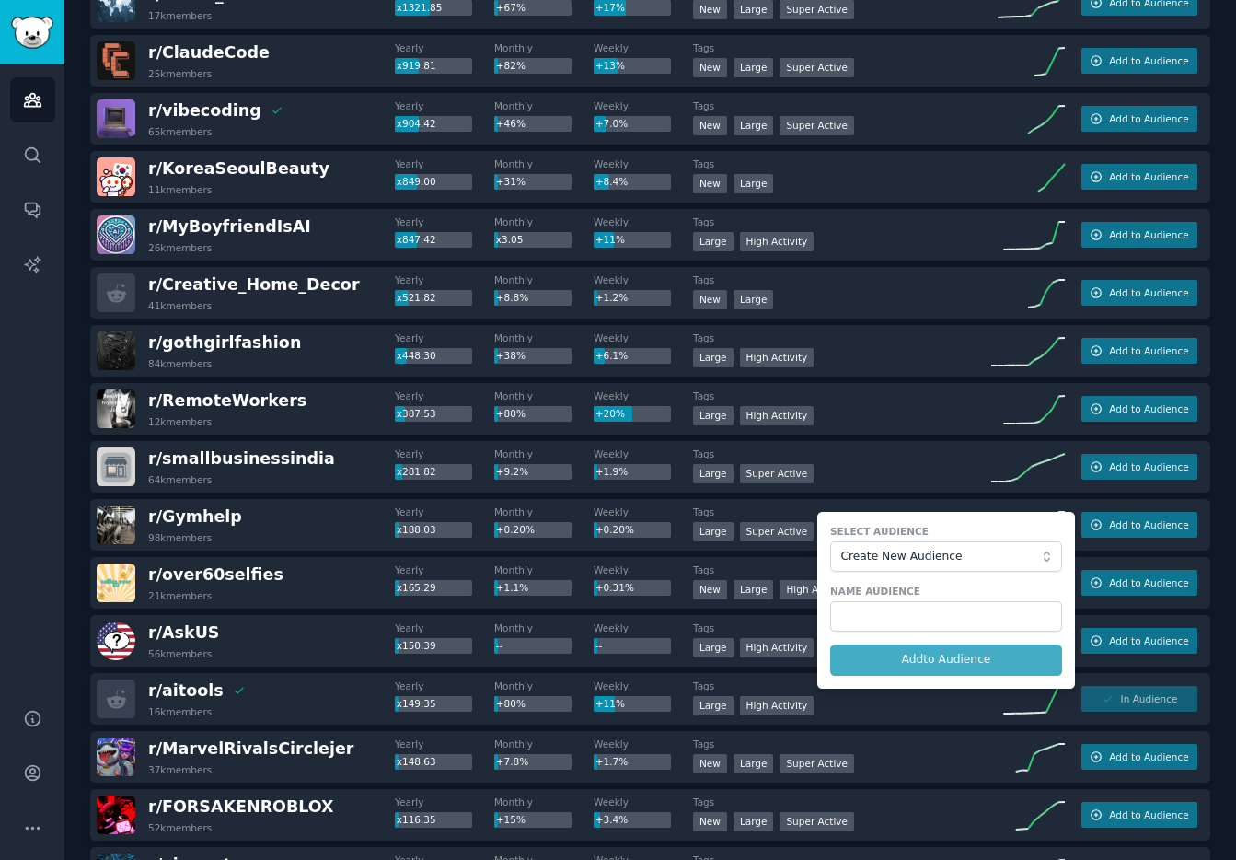
click at [939, 634] on form "Select Audience Create New Audience Name Audience Add to Audience" at bounding box center [946, 600] width 258 height 177
click at [939, 621] on input "text" at bounding box center [946, 616] width 232 height 31
click at [930, 459] on dt "Tags" at bounding box center [842, 453] width 298 height 13
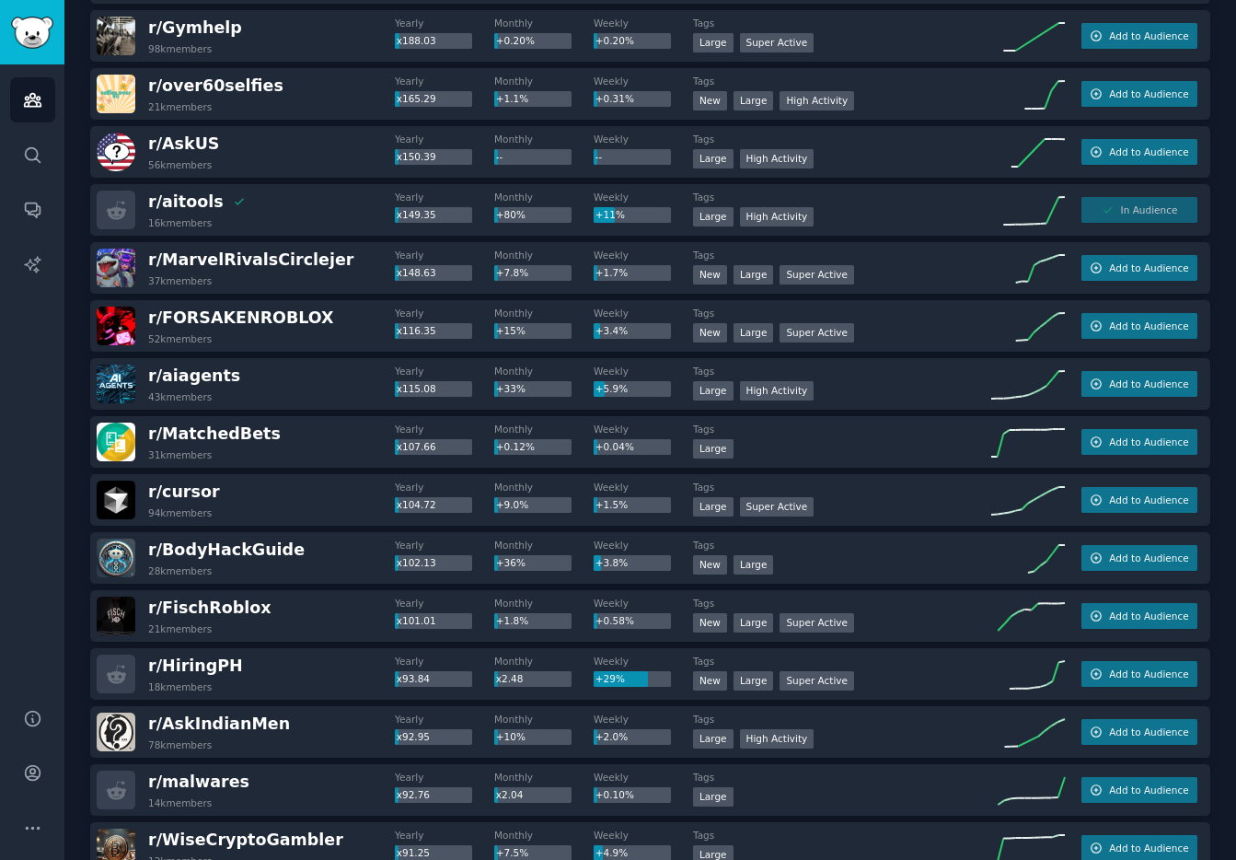
scroll to position [784, 0]
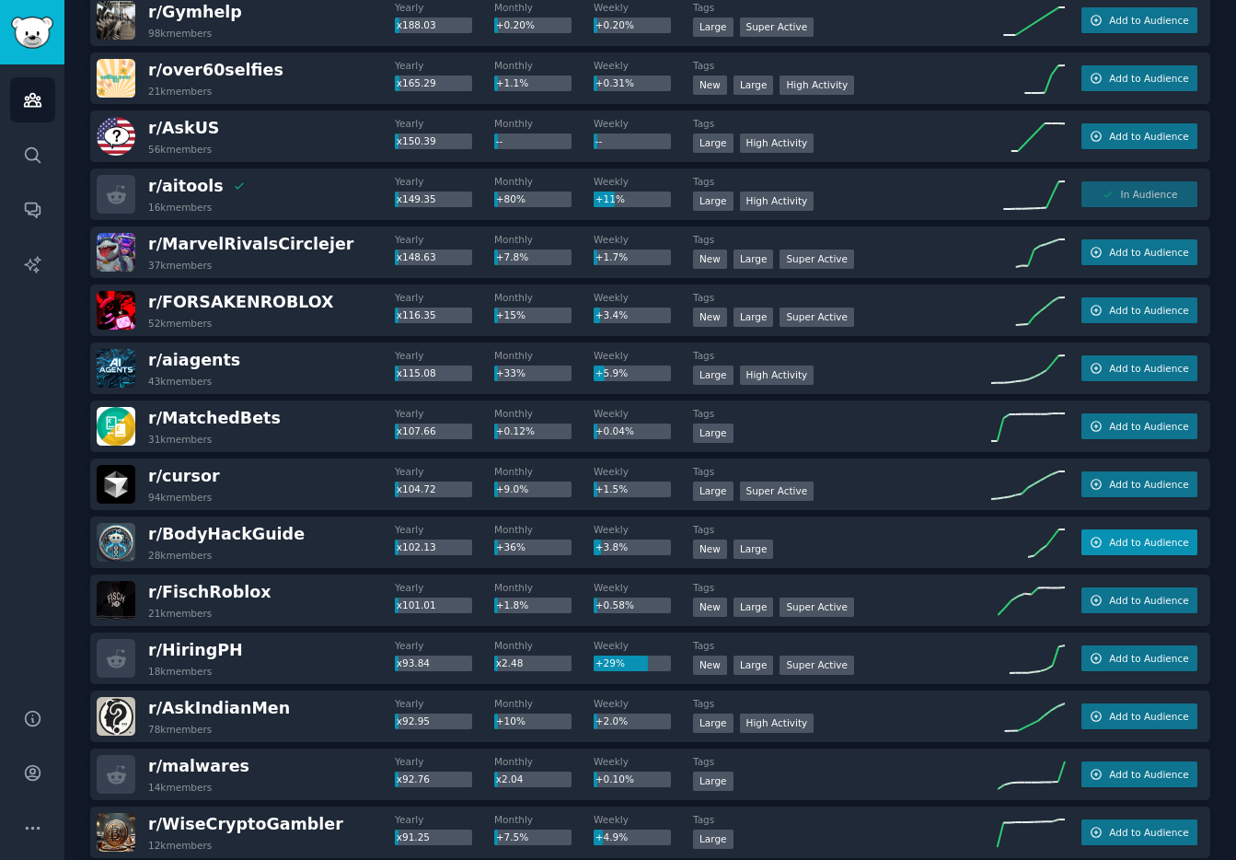
click at [1102, 542] on button "Add to Audience" at bounding box center [1139, 542] width 116 height 26
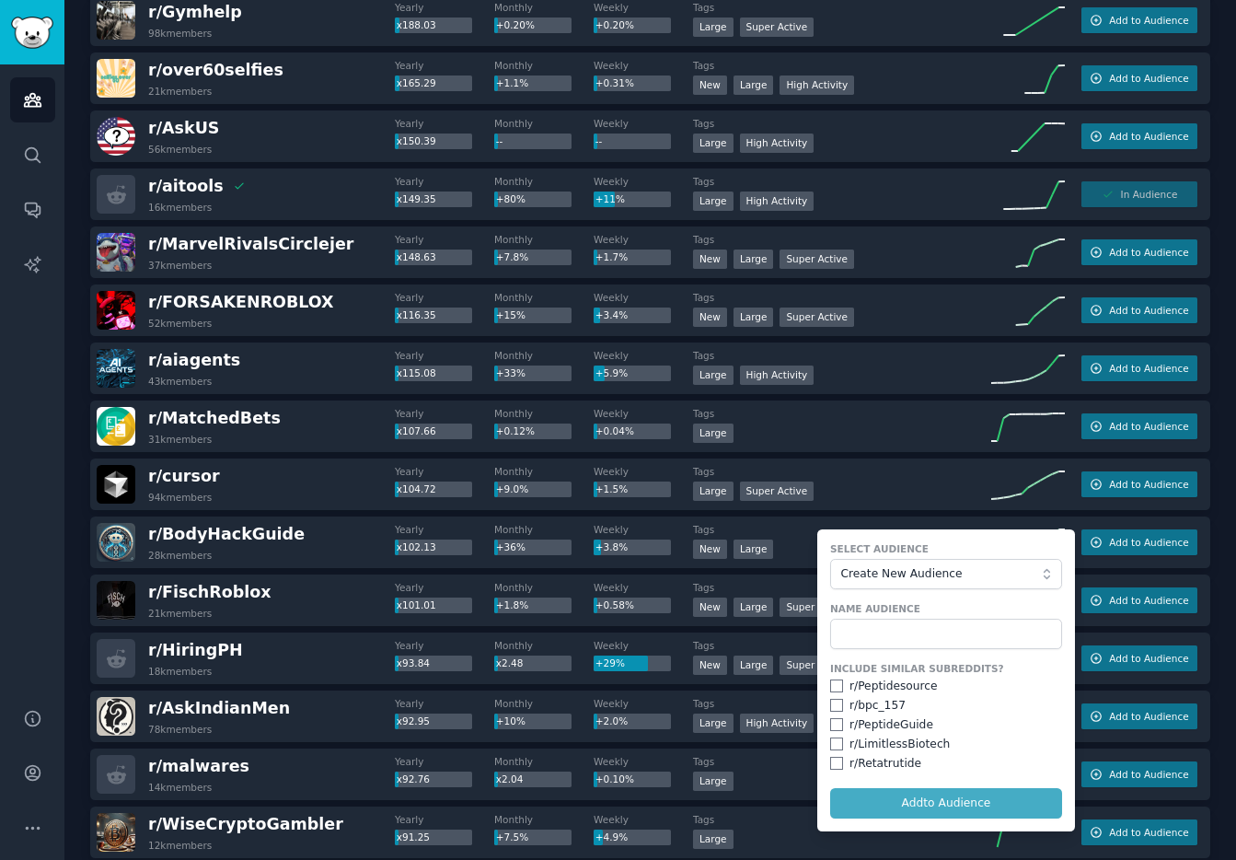
click at [882, 458] on div "r/ cursor 94k members Yearly x104.72 Monthly +9.0% Weekly +1.5% Tags Large Supe…" at bounding box center [650, 484] width 1120 height 52
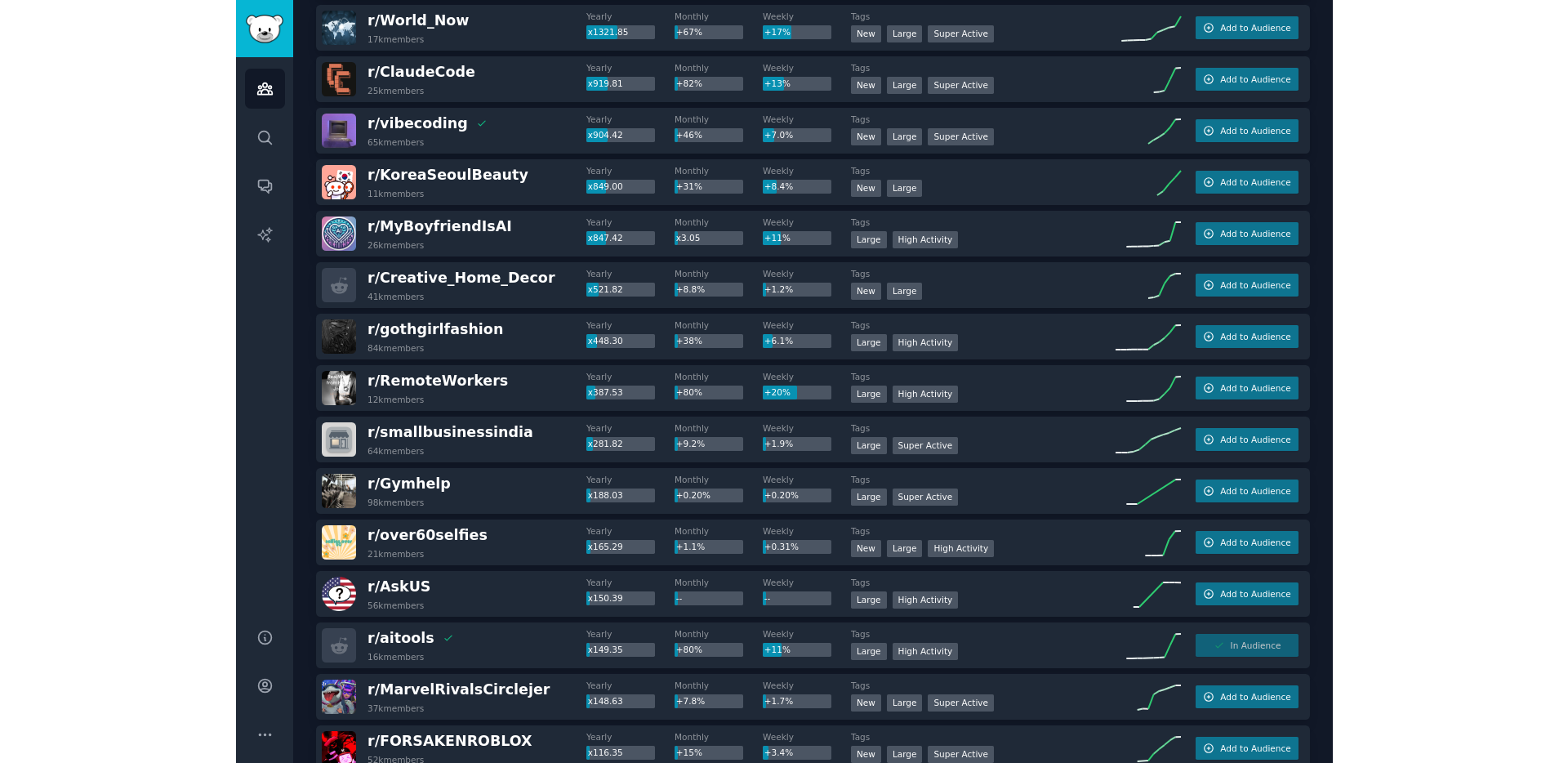
scroll to position [0, 0]
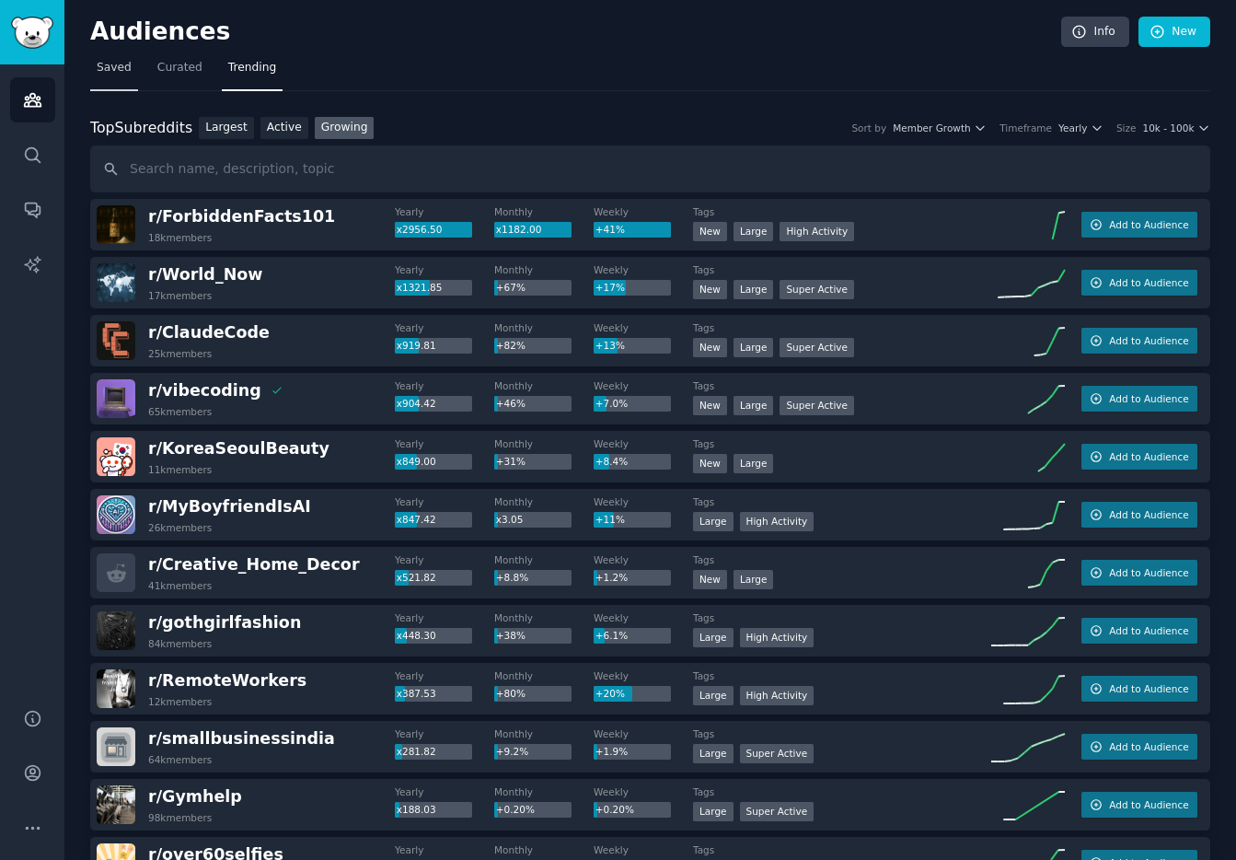
click at [118, 63] on span "Saved" at bounding box center [114, 68] width 35 height 17
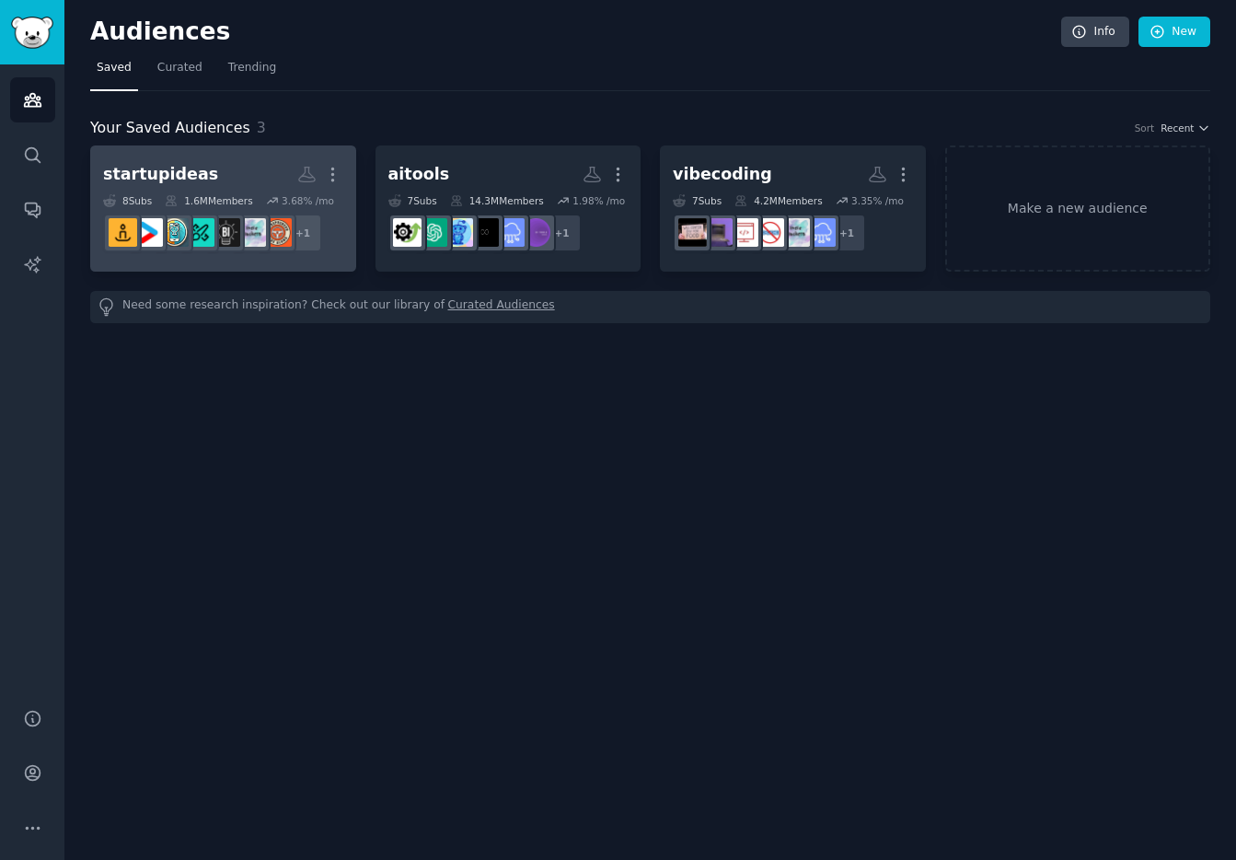
click at [259, 177] on h2 "startupideas More" at bounding box center [223, 174] width 240 height 32
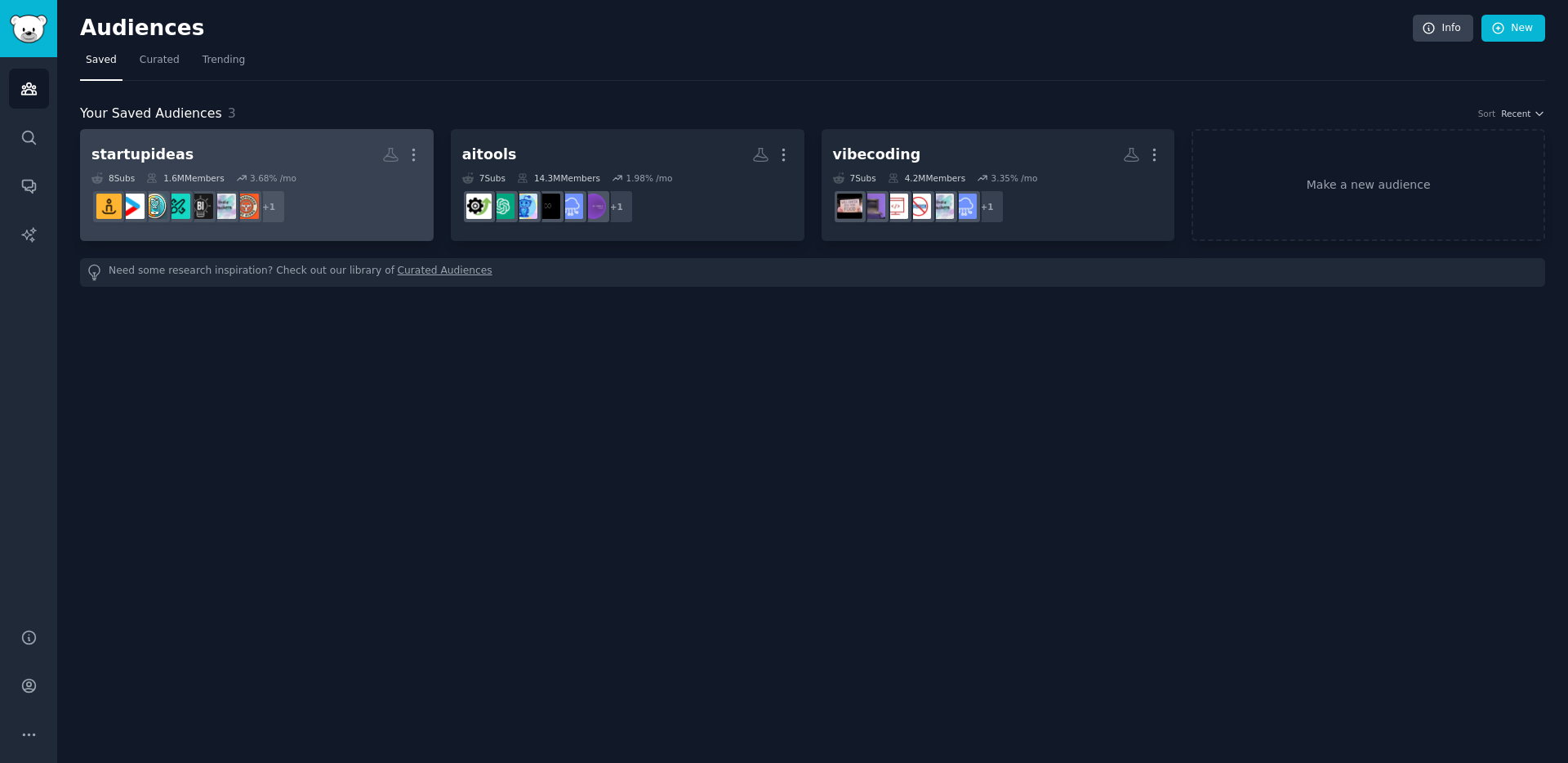
click at [391, 206] on dd "+ 1" at bounding box center [256, 207] width 331 height 46
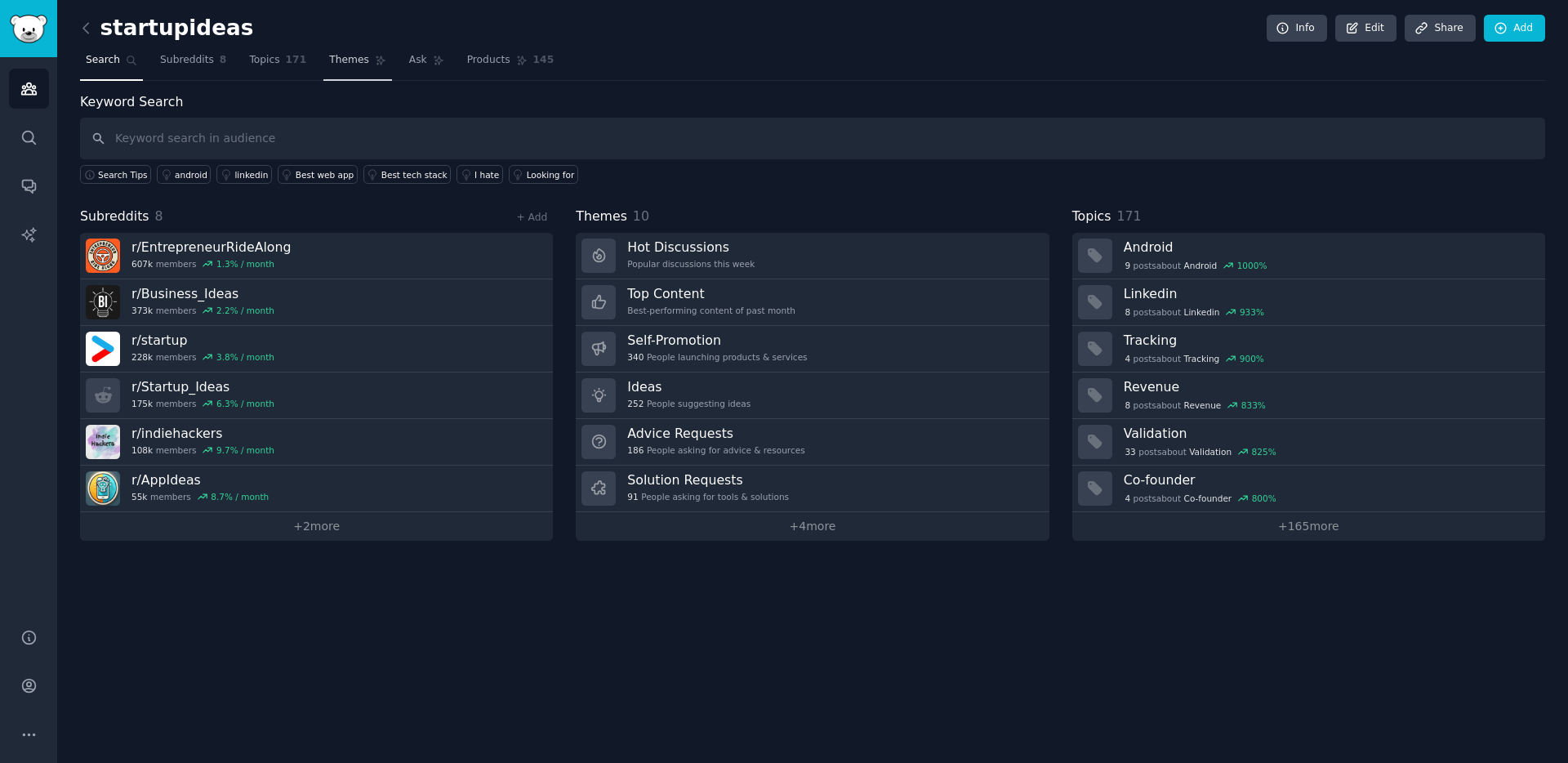
click at [332, 66] on span "Themes" at bounding box center [349, 60] width 40 height 15
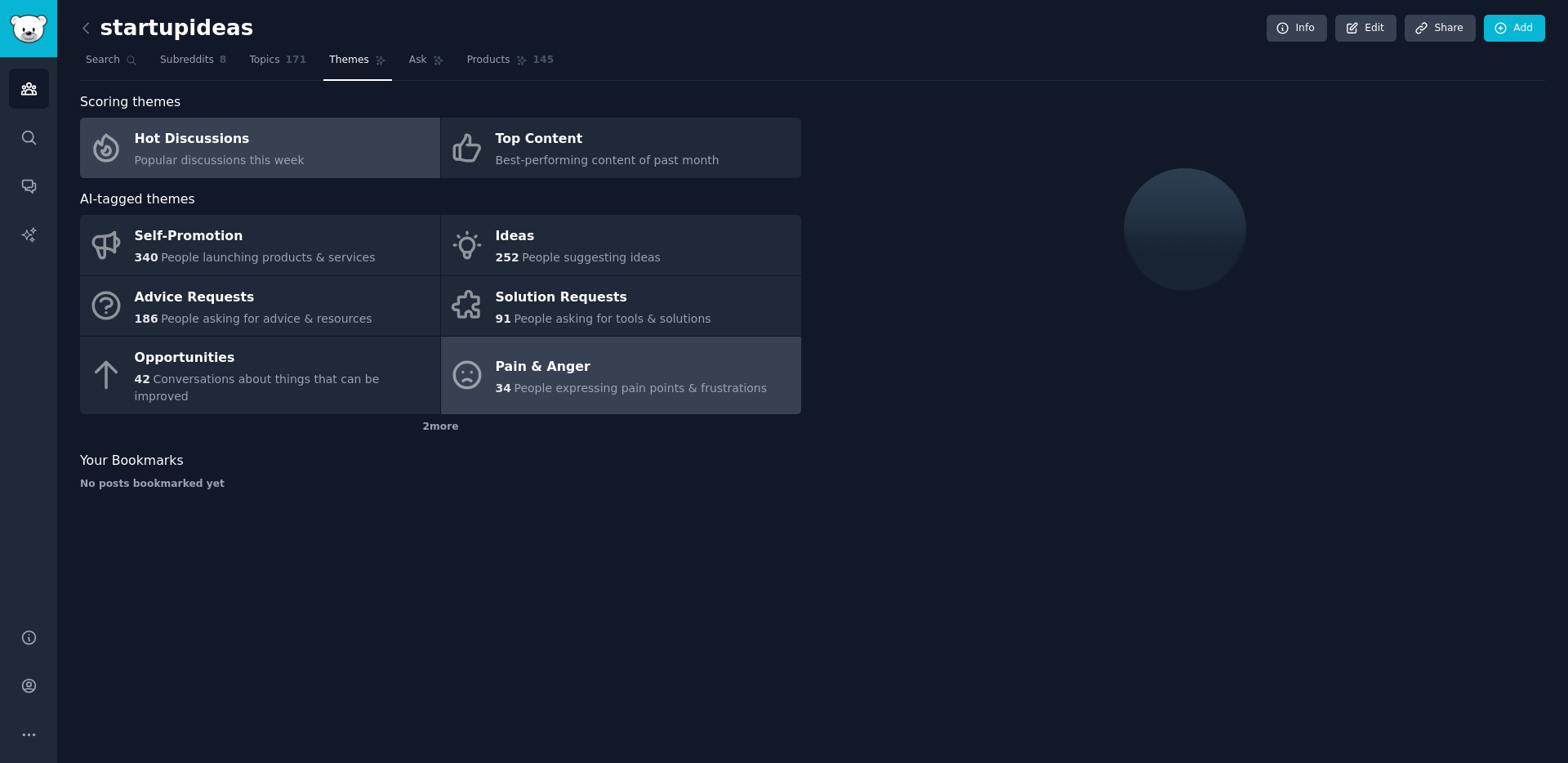
click at [540, 382] on span "People expressing pain points & frustrations" at bounding box center [640, 388] width 253 height 13
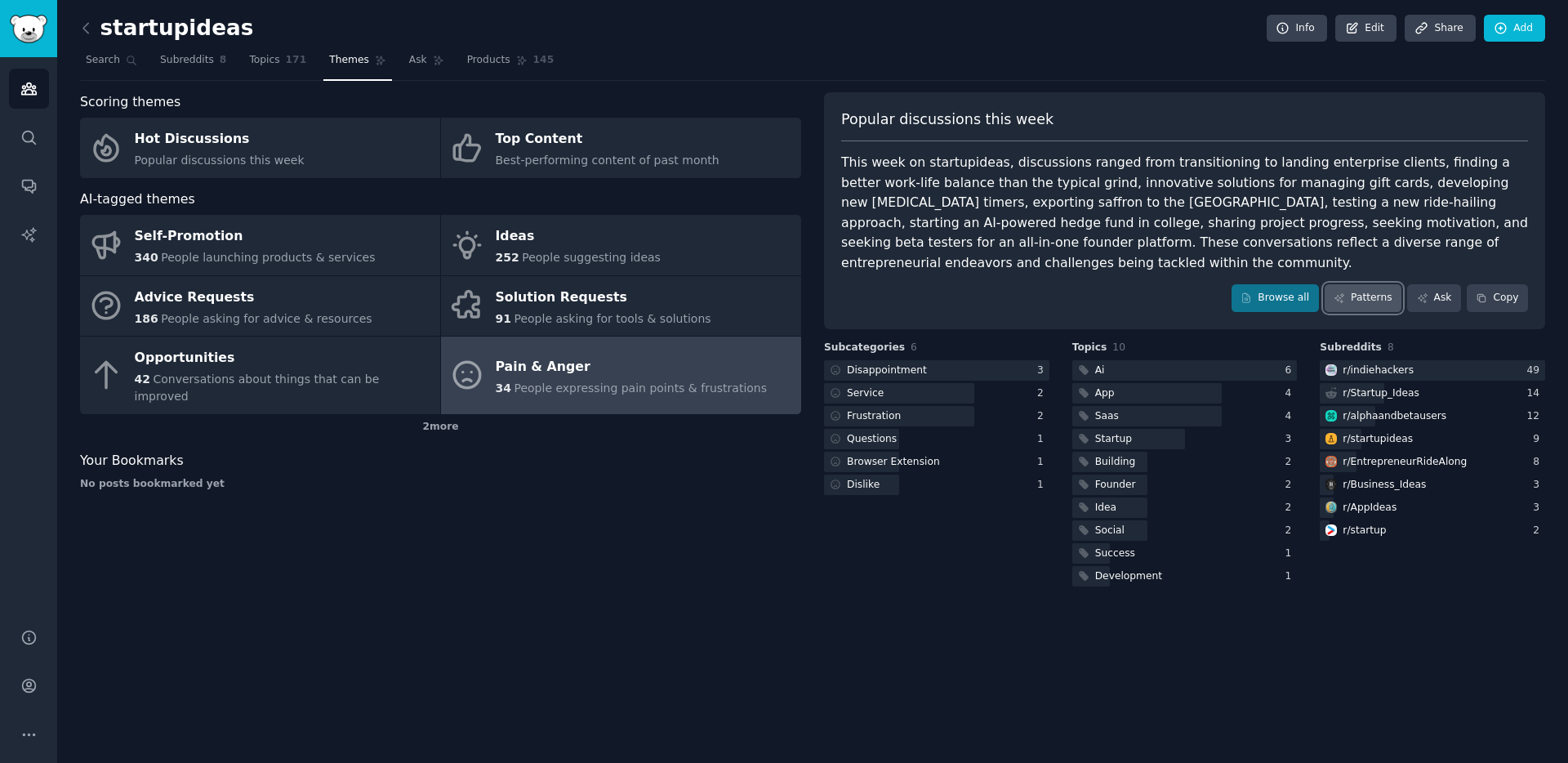
click at [1346, 293] on link "Patterns" at bounding box center [1363, 297] width 77 height 28
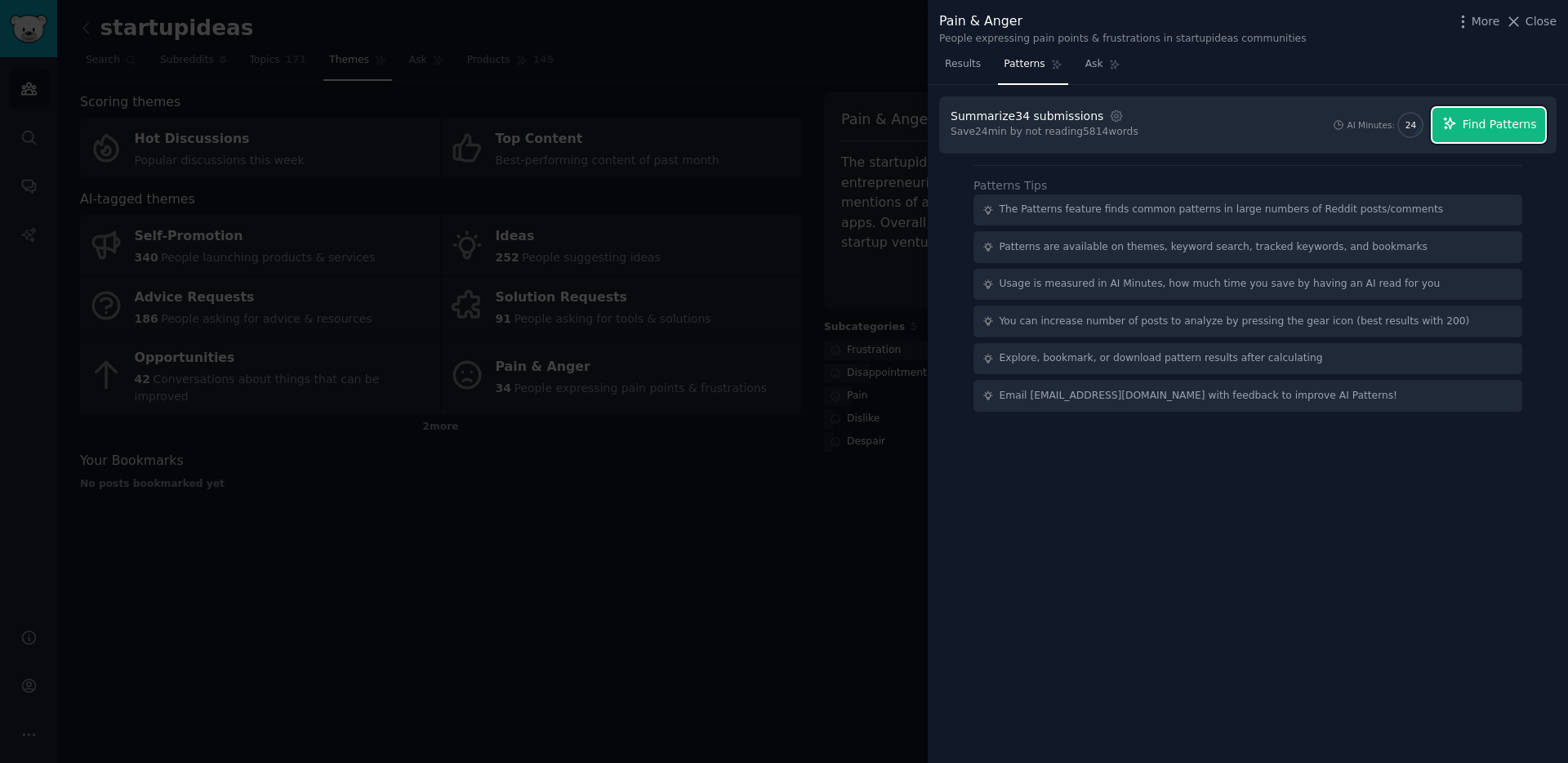
click at [1485, 134] on button "Find Patterns" at bounding box center [1488, 124] width 113 height 35
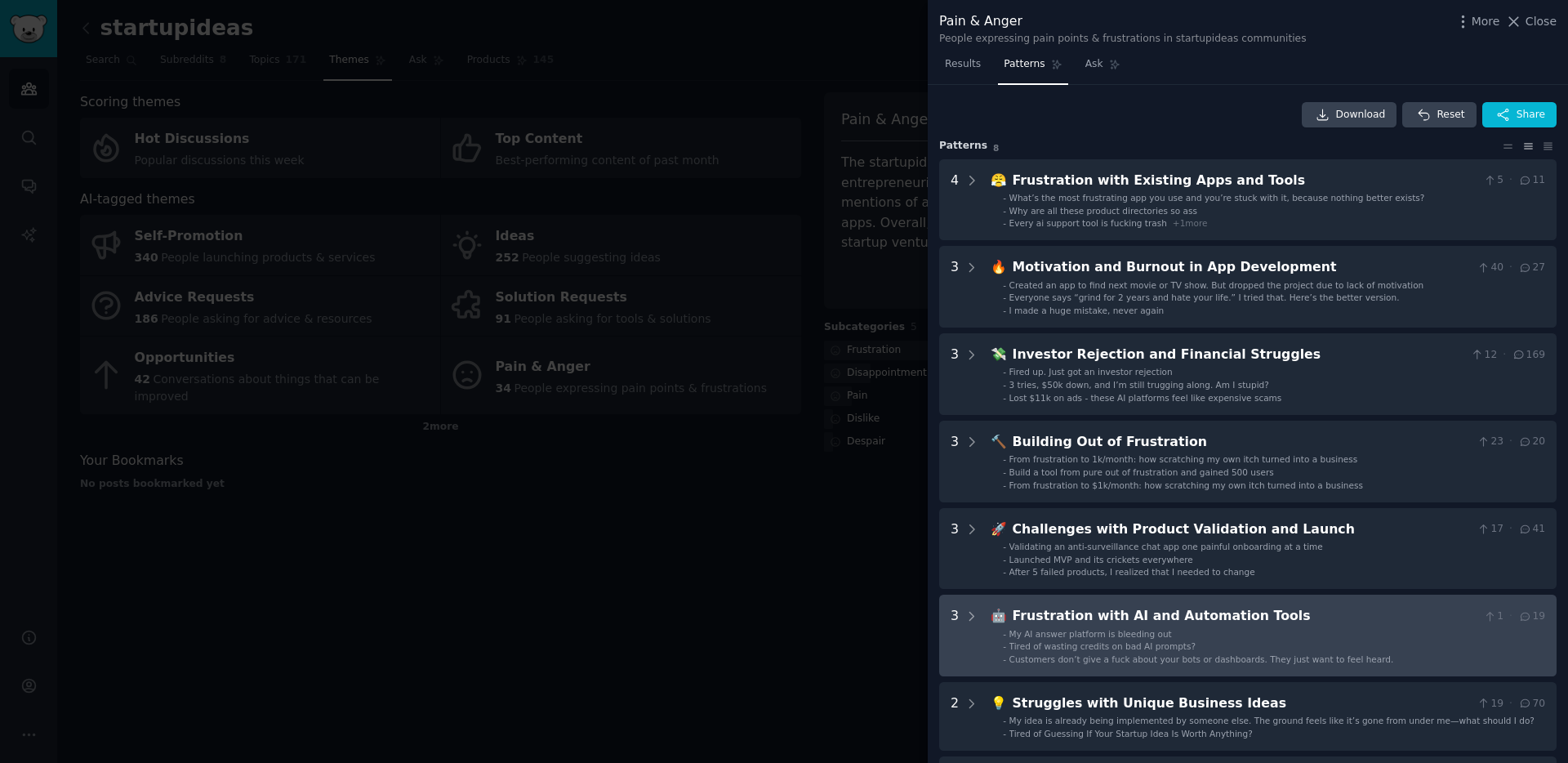
scroll to position [115, 0]
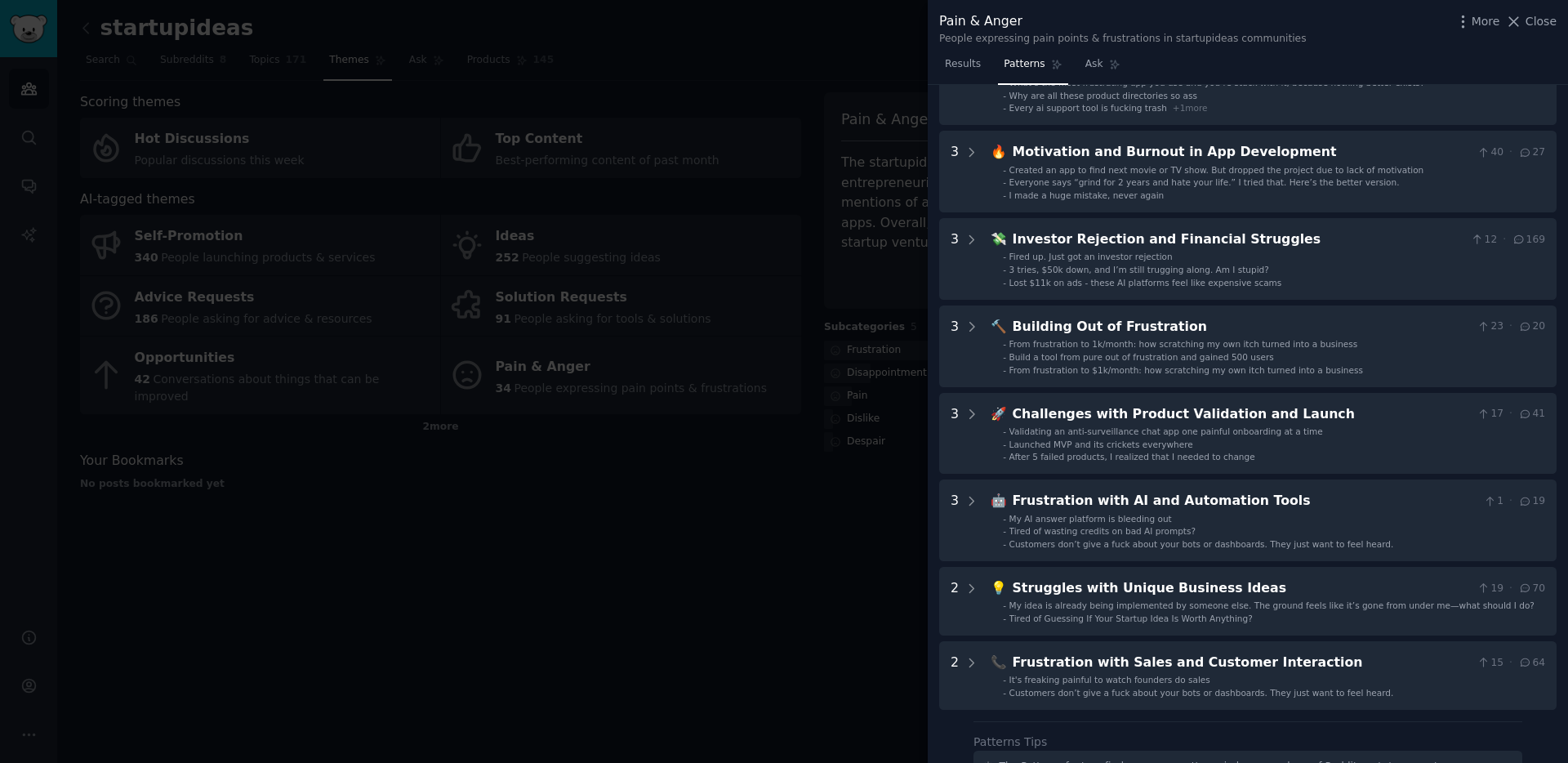
click at [436, 425] on div at bounding box center [784, 382] width 1568 height 763
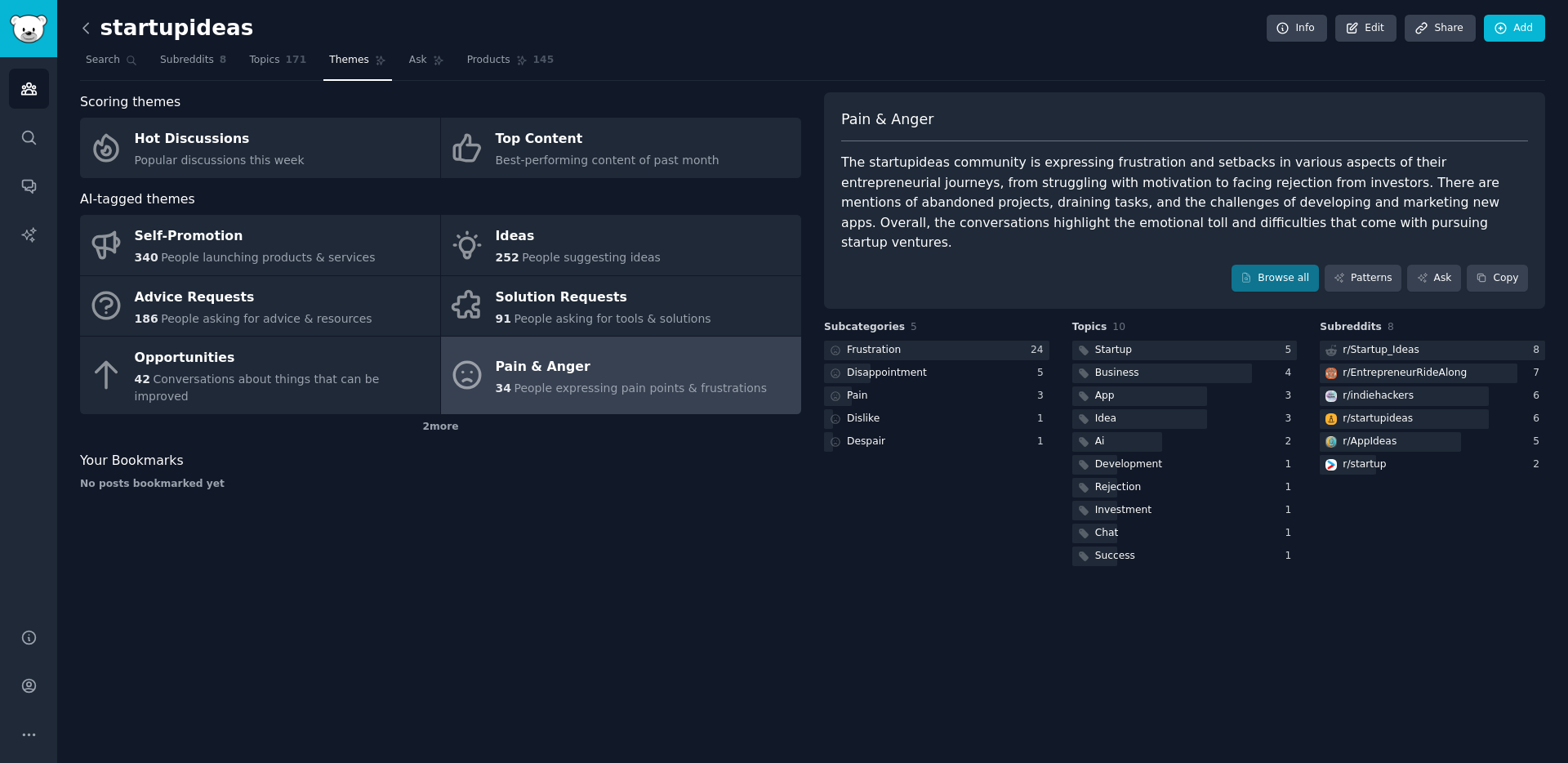
click at [90, 29] on icon at bounding box center [85, 28] width 17 height 17
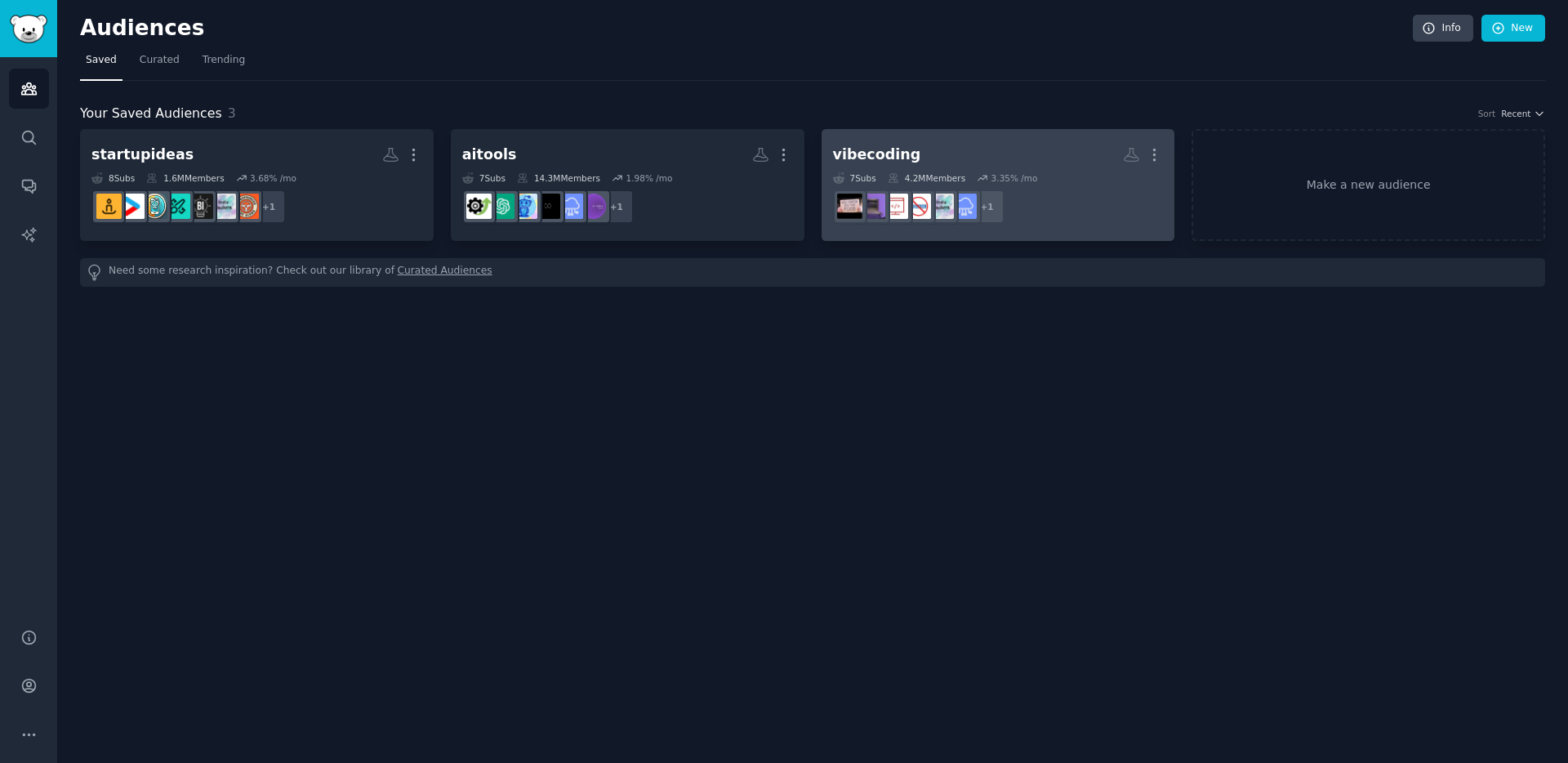
click at [981, 152] on h2 "vibecoding More" at bounding box center [998, 154] width 331 height 28
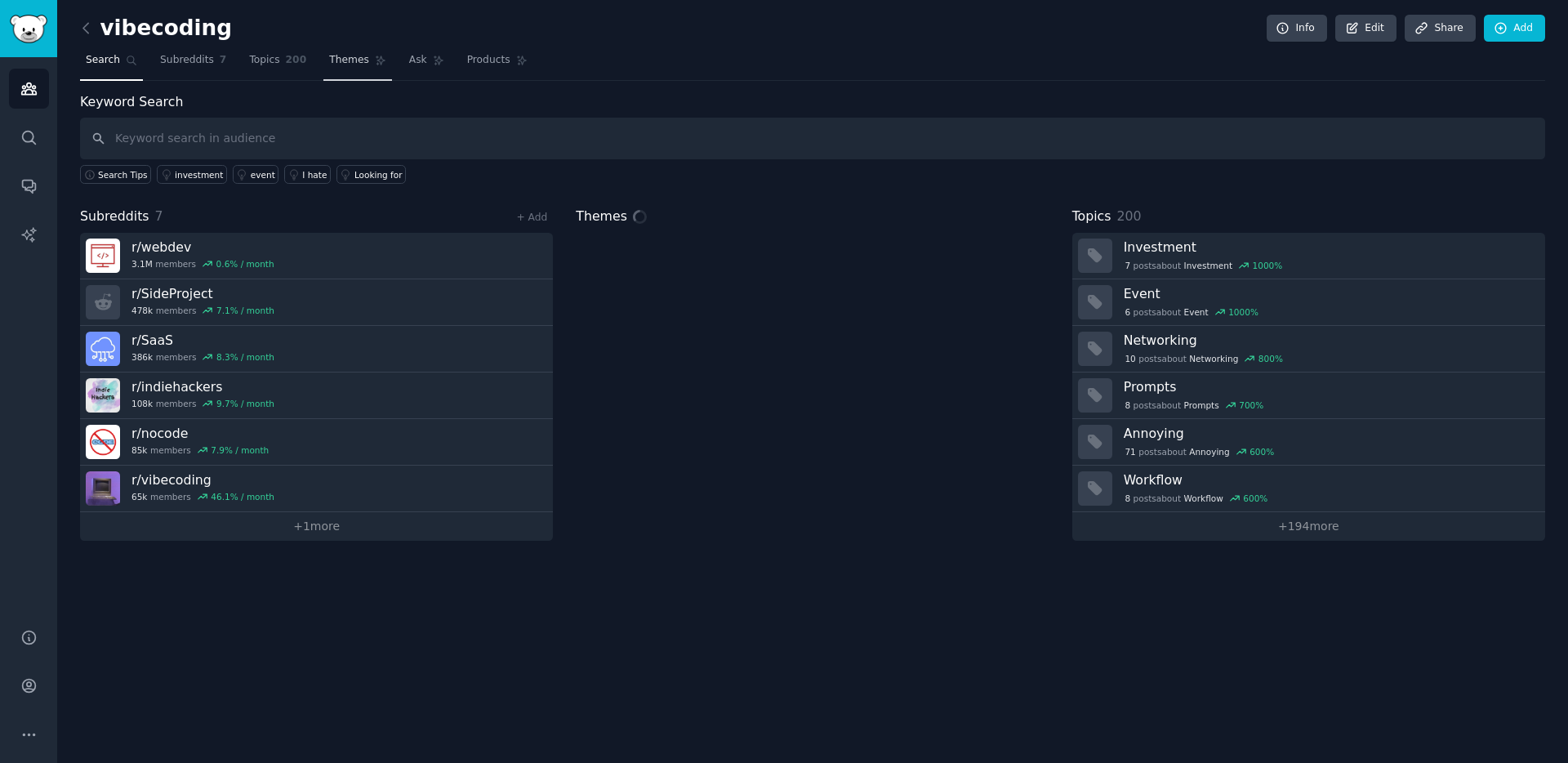
click at [299, 63] on span "200" at bounding box center [296, 60] width 21 height 15
click at [329, 62] on span "Themes" at bounding box center [349, 60] width 40 height 15
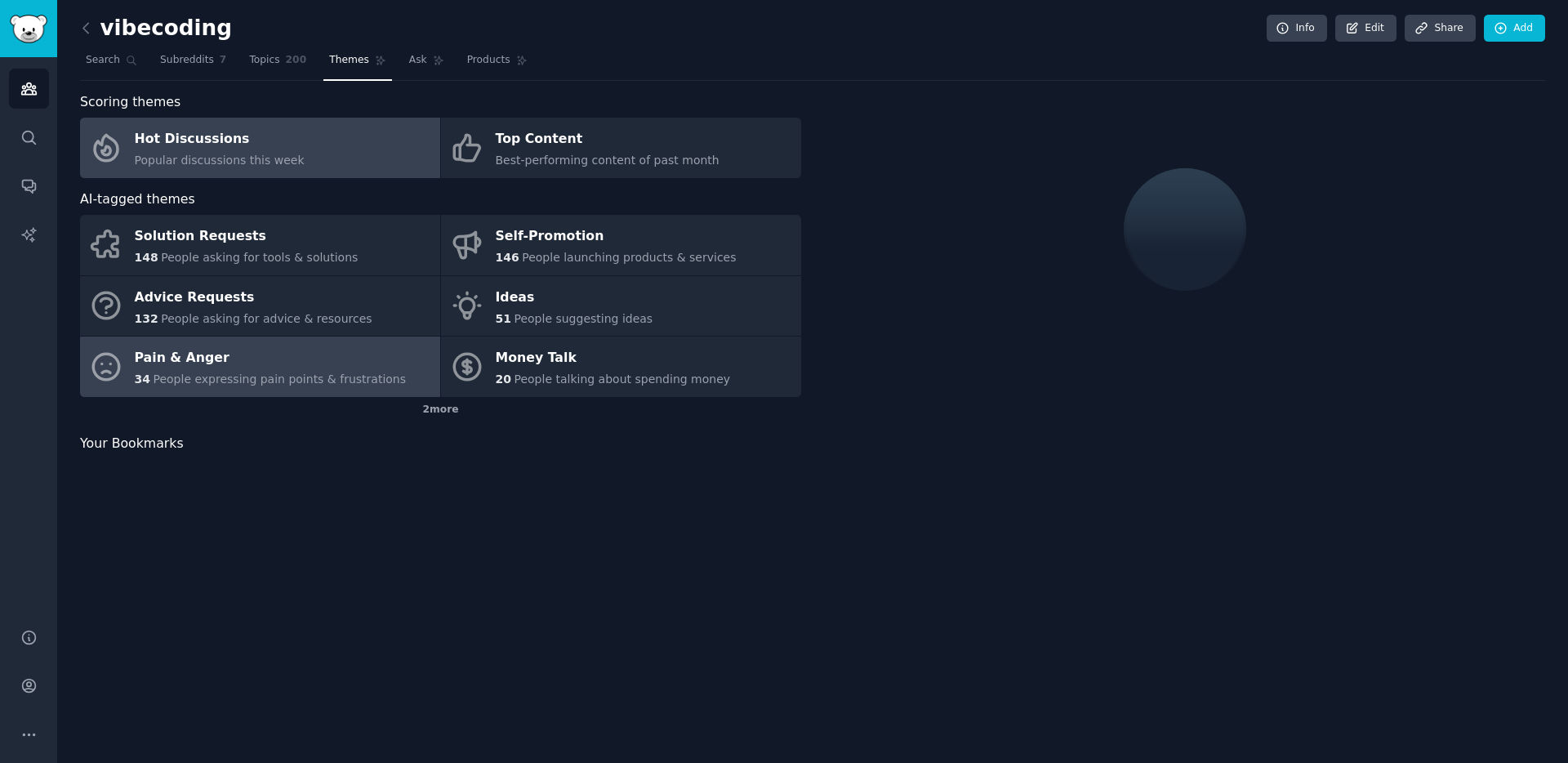
click at [217, 365] on div "Pain & Anger" at bounding box center [271, 358] width 272 height 26
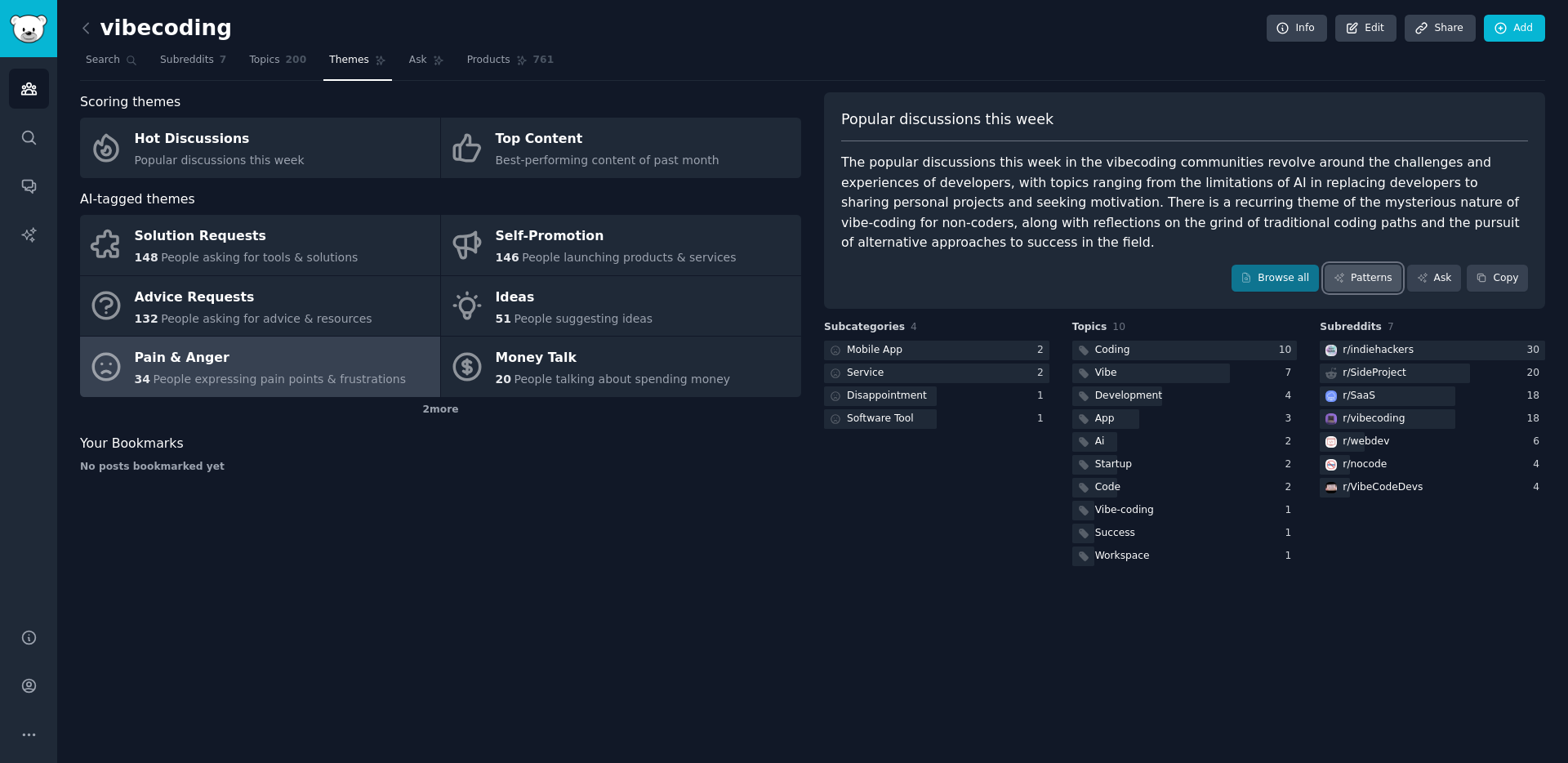
click at [1381, 264] on link "Patterns" at bounding box center [1363, 278] width 77 height 28
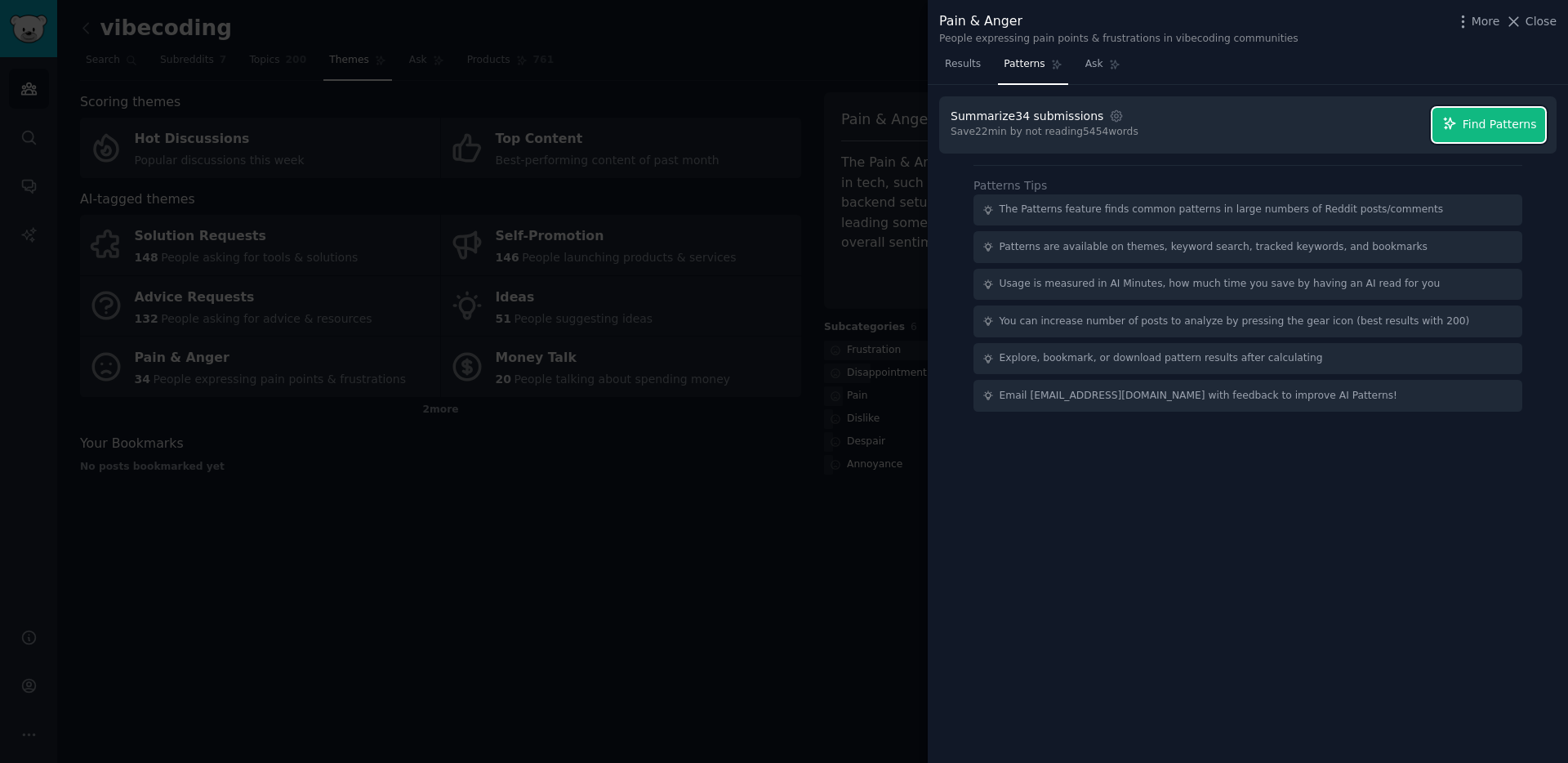
click at [1523, 130] on span "Find Patterns" at bounding box center [1500, 124] width 75 height 17
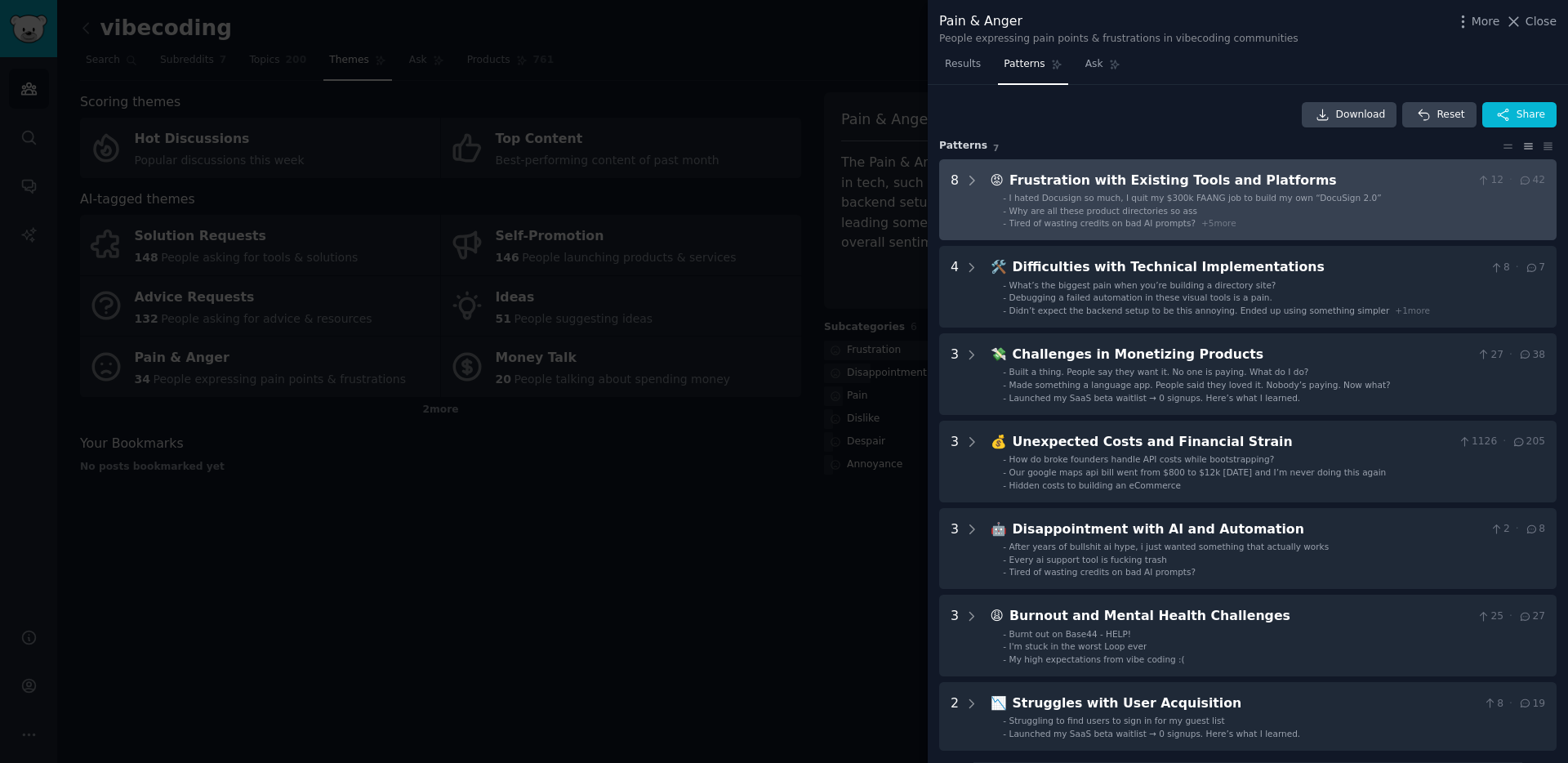
click at [1120, 201] on span "I hated Docusign so much, I quit my $300k FAANG job to build my own “DocuSign 2…" at bounding box center [1195, 197] width 373 height 10
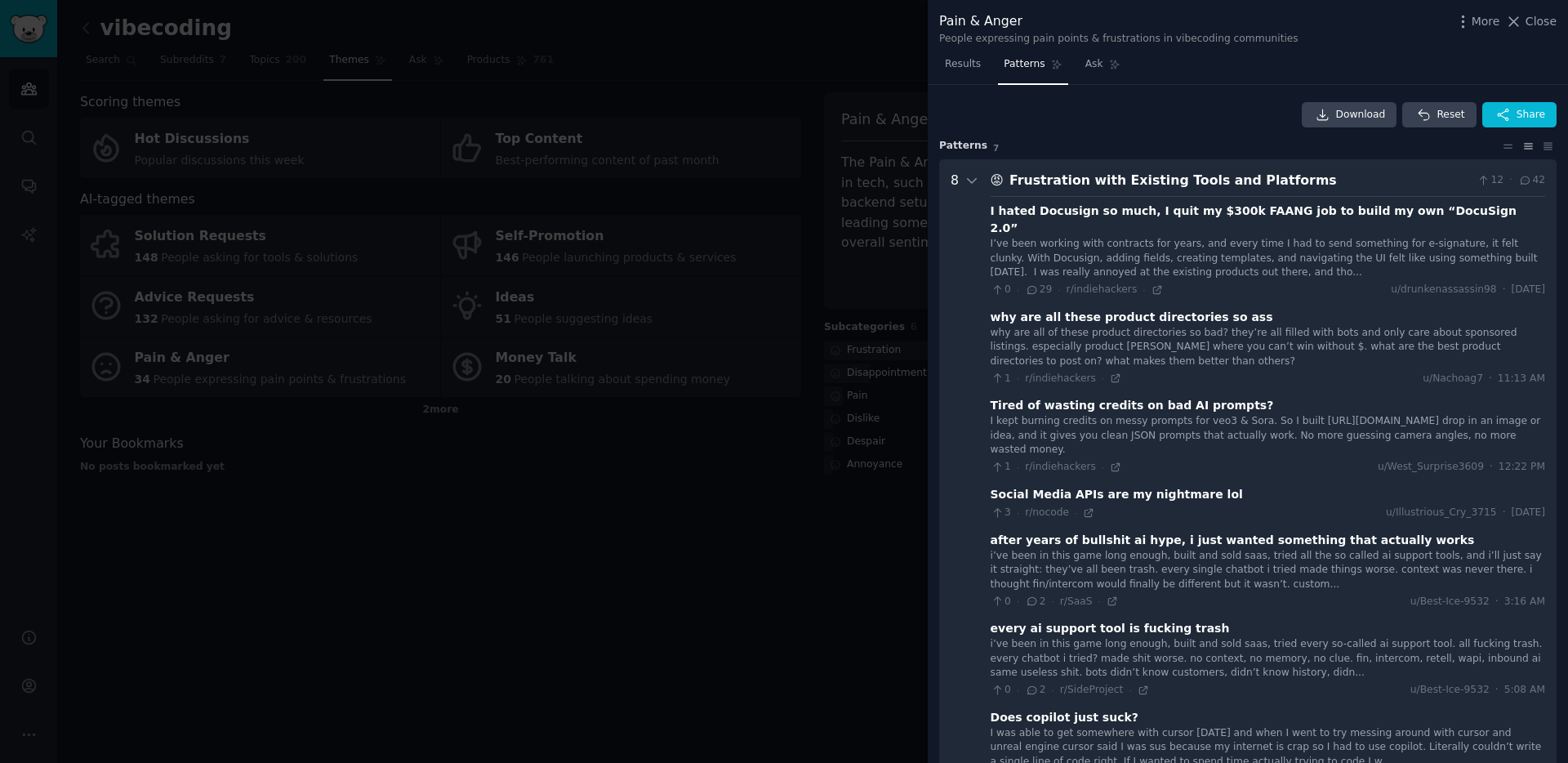
click at [1070, 326] on div "why are all of these product directories so bad? they’re all filled with bots a…" at bounding box center [1267, 347] width 555 height 43
drag, startPoint x: 1013, startPoint y: 314, endPoint x: 1112, endPoint y: 315, distance: 99.0
click at [1112, 326] on div "why are all of these product directories so bad? they’re all filled with bots a…" at bounding box center [1267, 347] width 555 height 43
drag, startPoint x: 1162, startPoint y: 315, endPoint x: 1227, endPoint y: 319, distance: 65.1
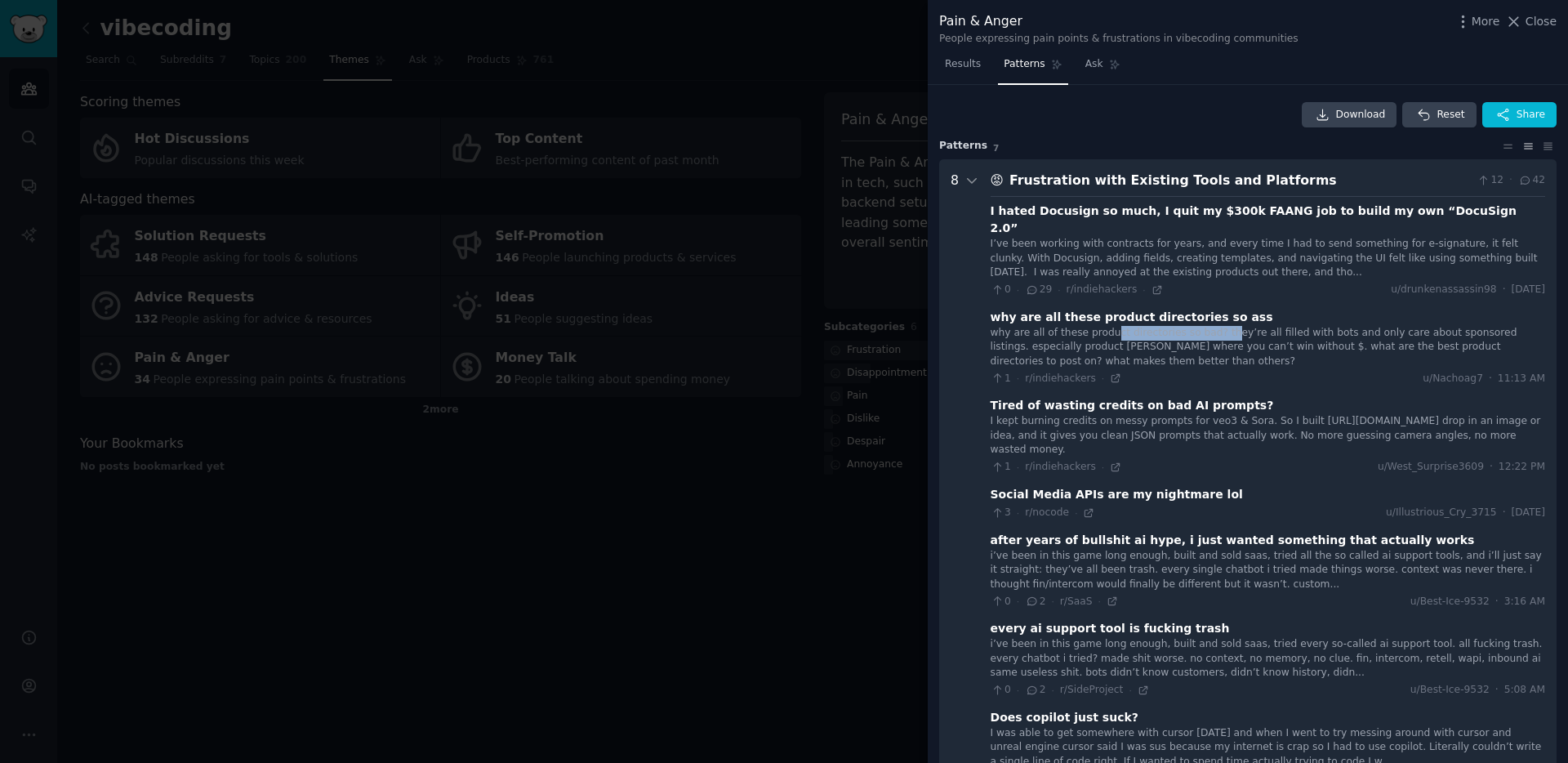
click at [1227, 326] on div "why are all of these product directories so bad? they’re all filled with bots a…" at bounding box center [1267, 347] width 555 height 43
click at [1123, 326] on div "why are all of these product directories so bad? they’re all filled with bots a…" at bounding box center [1267, 347] width 555 height 43
drag, startPoint x: 1097, startPoint y: 316, endPoint x: 1183, endPoint y: 319, distance: 86.1
click at [1183, 326] on div "why are all of these product directories so bad? they’re all filled with bots a…" at bounding box center [1267, 347] width 555 height 43
click at [1145, 338] on div "why are all of these product directories so bad? they’re all filled with bots a…" at bounding box center [1267, 347] width 555 height 43
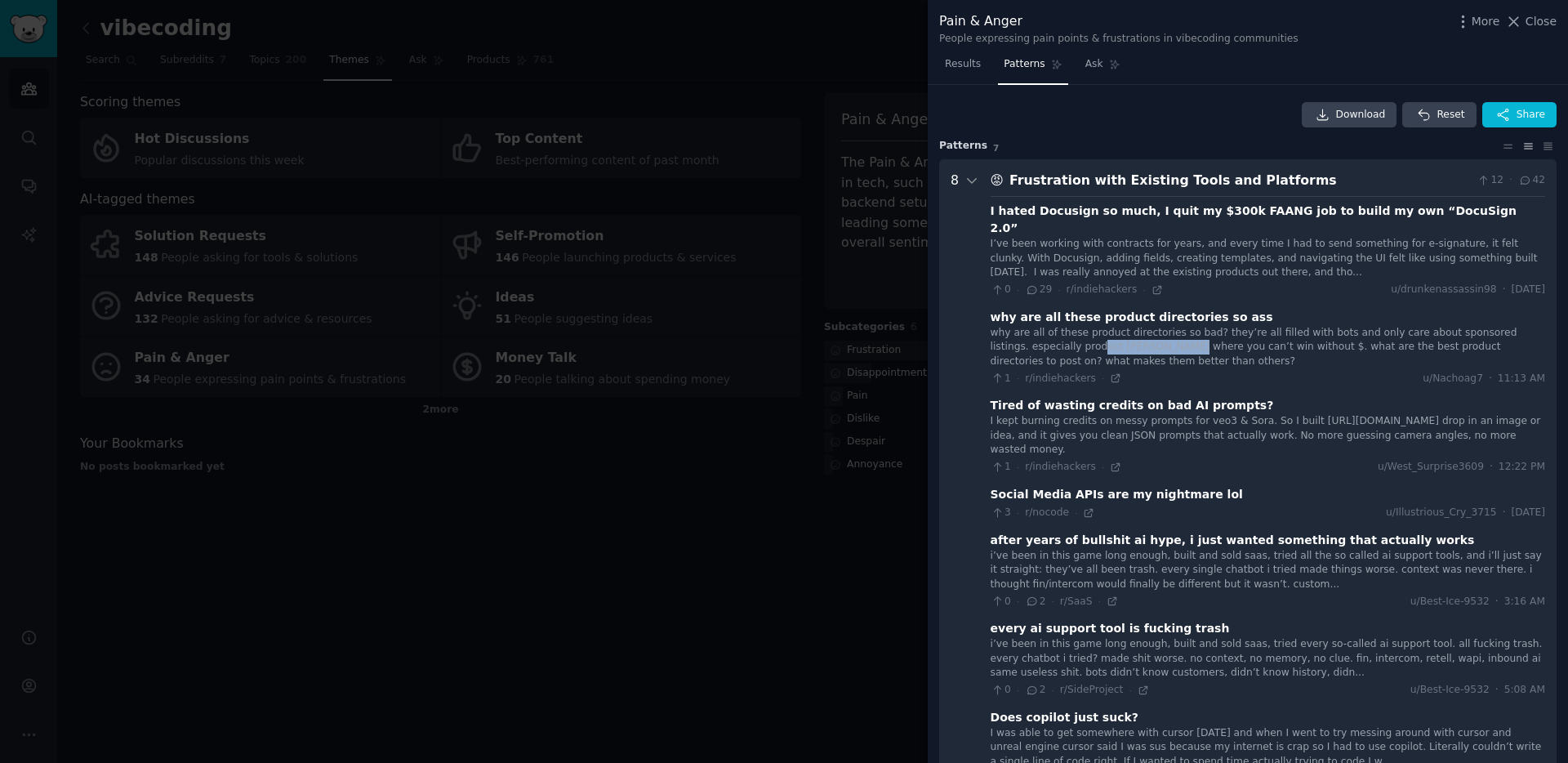
drag, startPoint x: 1062, startPoint y: 326, endPoint x: 1146, endPoint y: 328, distance: 84.0
click at [1146, 328] on div "why are all of these product directories so bad? they’re all filled with bots a…" at bounding box center [1267, 347] width 555 height 43
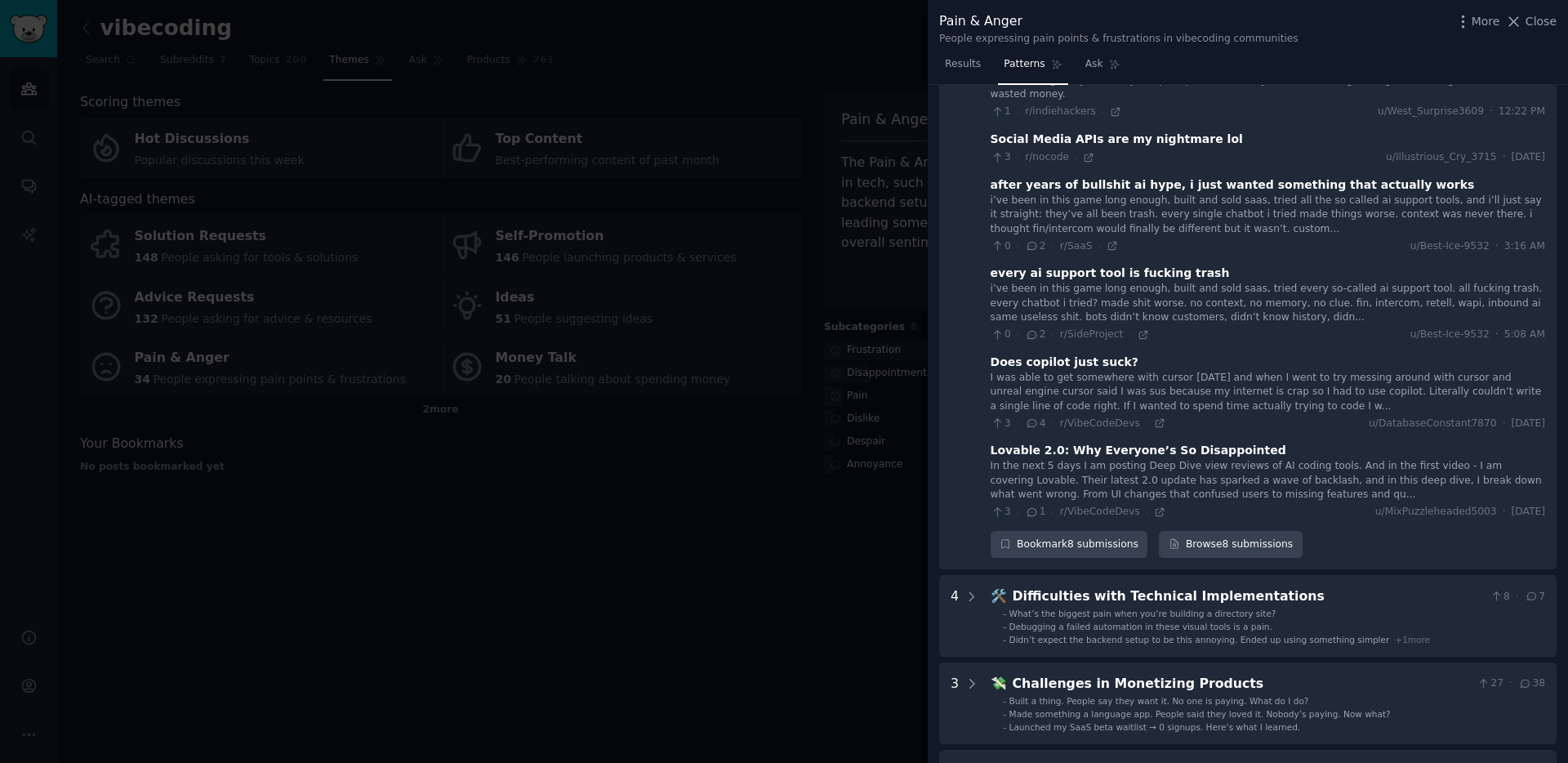
scroll to position [538, 0]
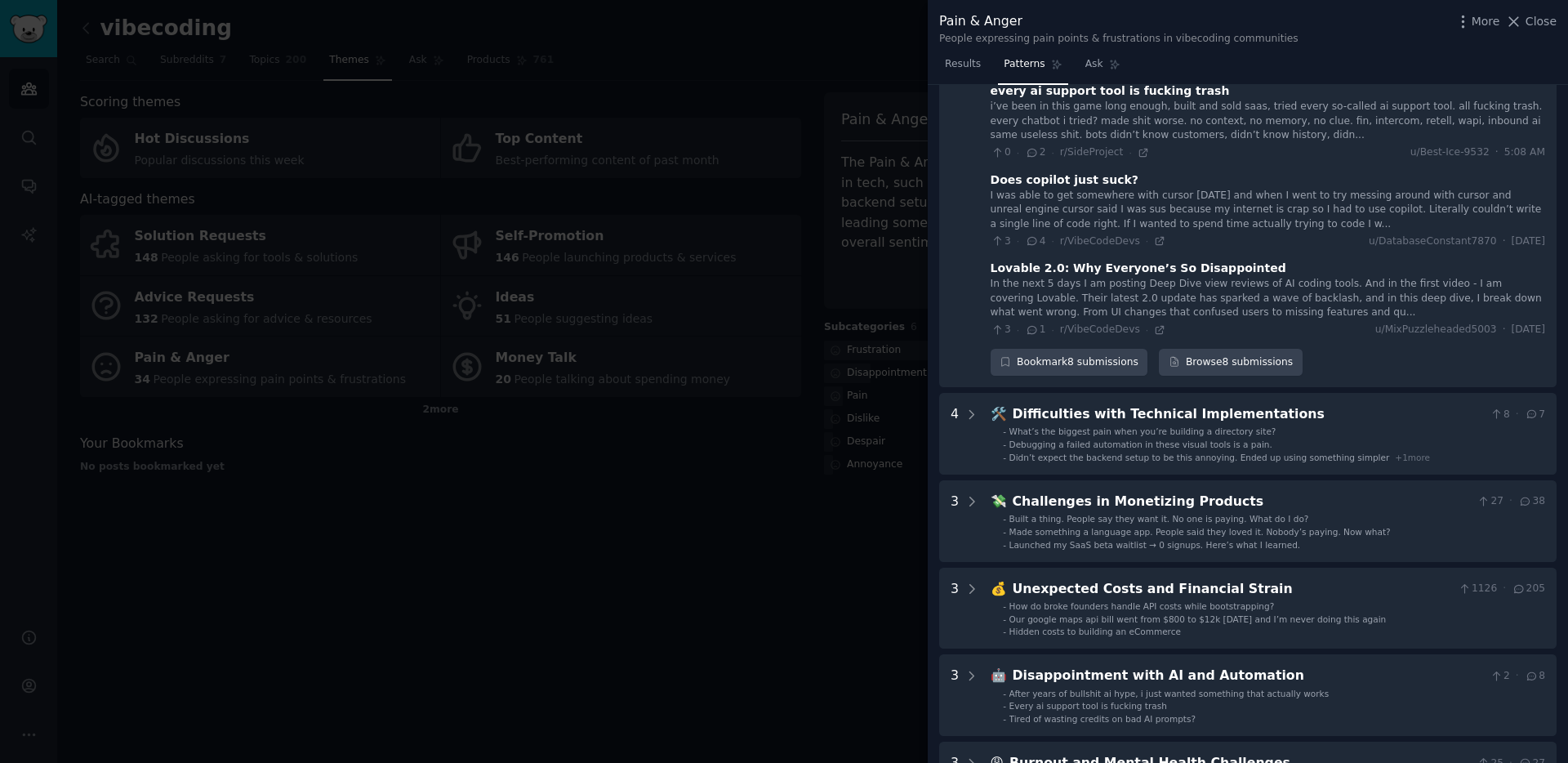
click at [1183, 426] on span "What’s the biggest pain when you’re building a directory site?" at bounding box center [1142, 430] width 267 height 10
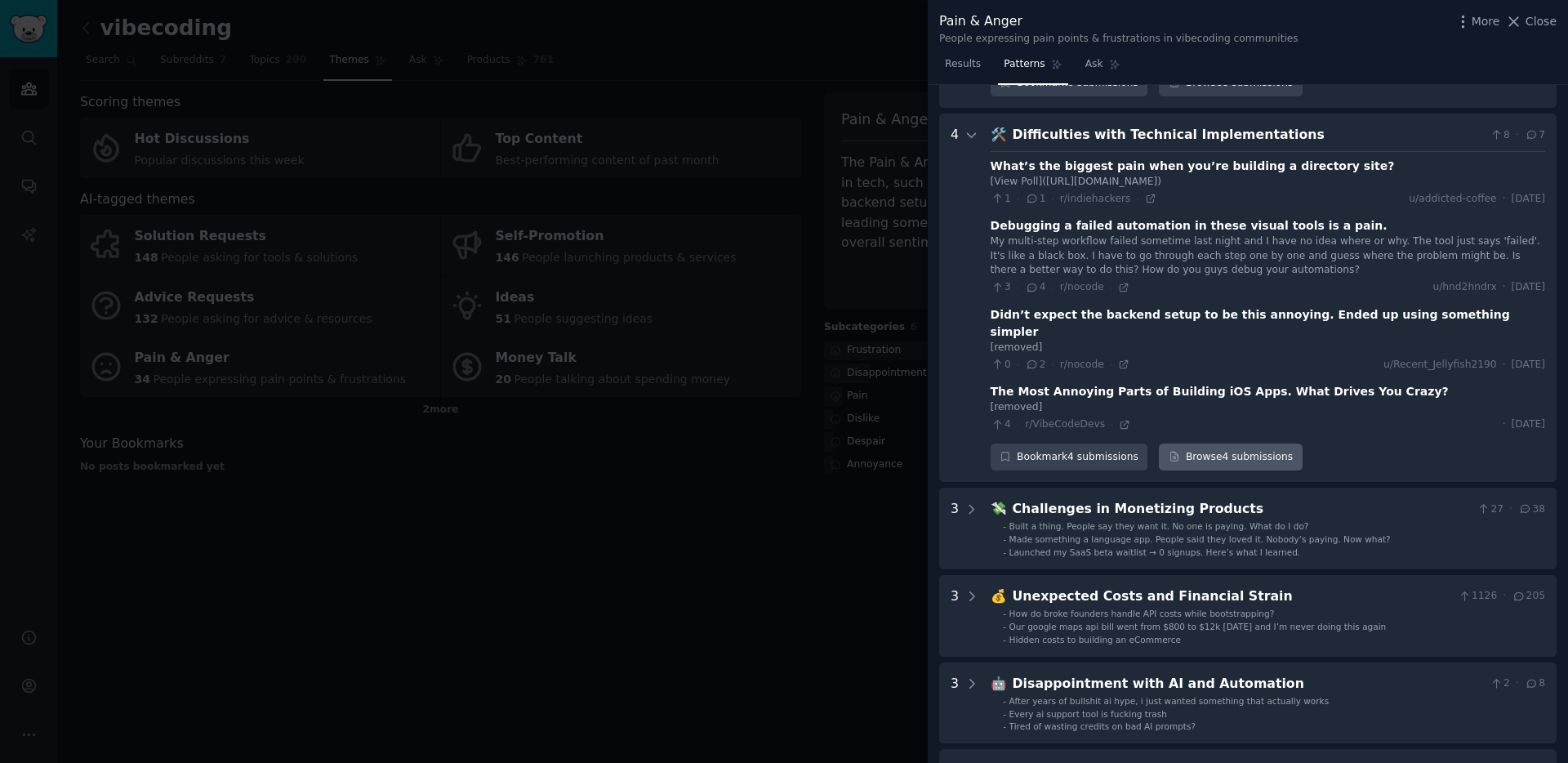
scroll to position [859, 0]
